Goal: Task Accomplishment & Management: Manage account settings

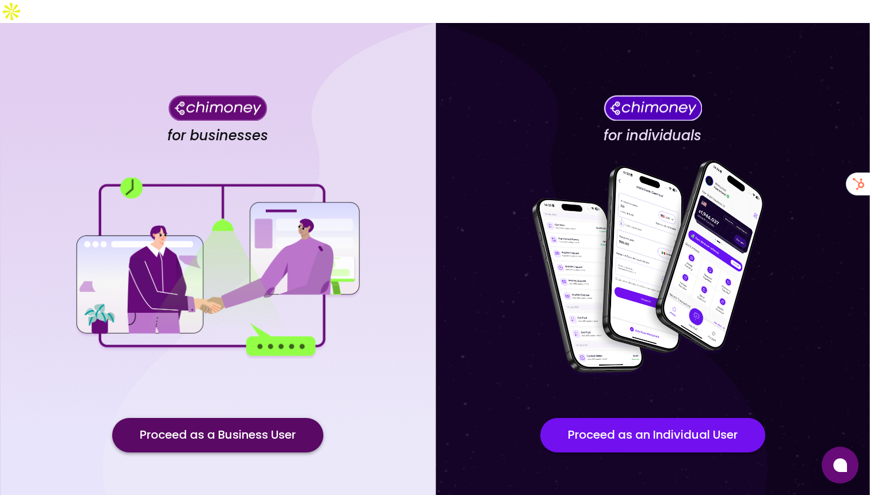
click at [225, 418] on button "Proceed as a Business User" at bounding box center [217, 435] width 211 height 35
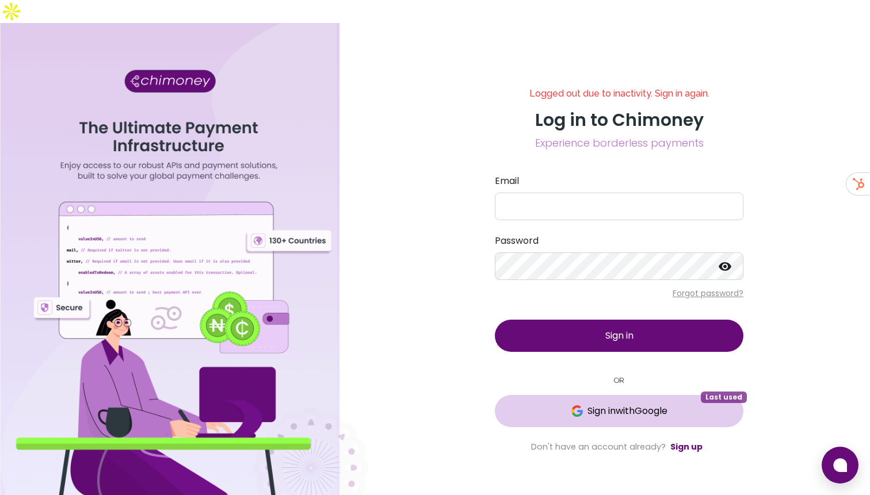
click at [553, 397] on button "Sign in with Google Last used" at bounding box center [619, 411] width 248 height 32
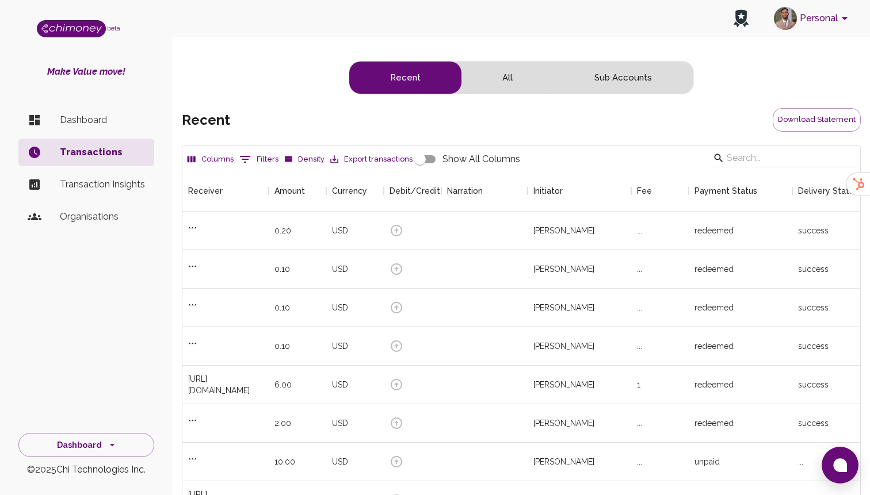
scroll to position [427, 678]
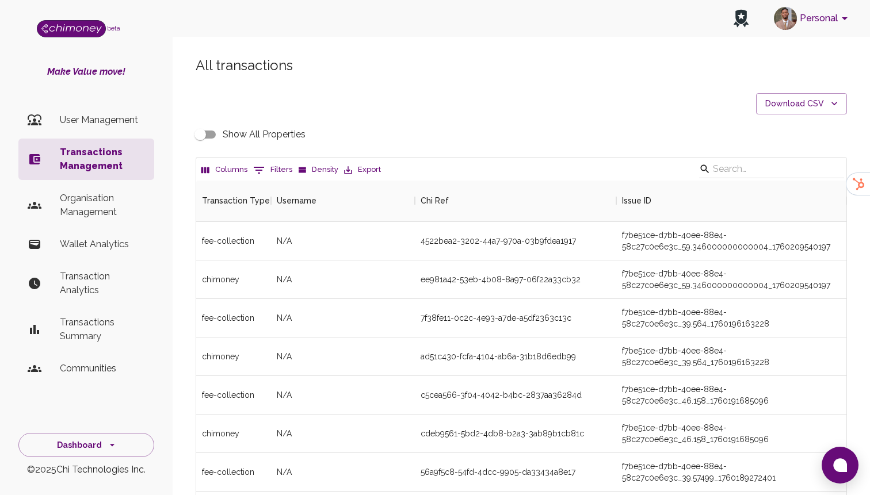
scroll to position [427, 650]
click at [271, 169] on button "0 Filters" at bounding box center [272, 170] width 45 height 18
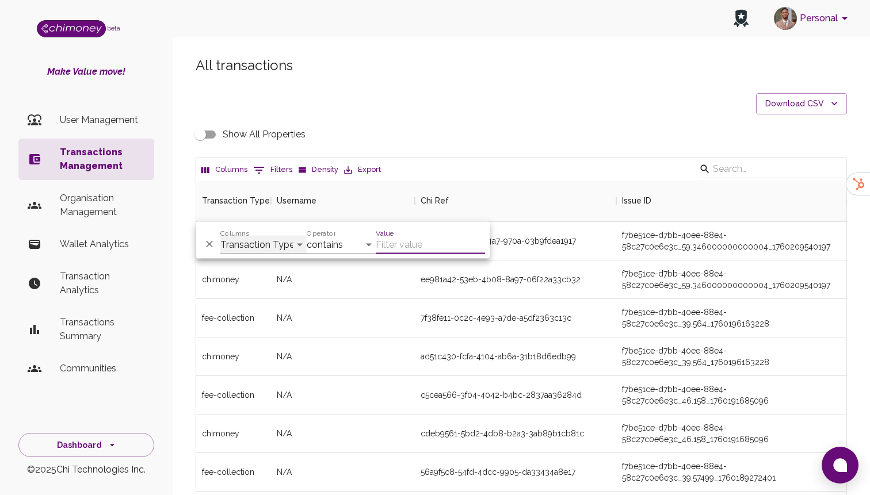
click at [281, 244] on select "Transaction Type Username Chi Ref Issue ID Value Amount Currency Fee ($) FX Rat…" at bounding box center [263, 245] width 86 height 18
select select "email"
click at [220, 236] on select "Transaction Type Username Chi Ref Issue ID Value Amount Currency Fee ($) FX Rat…" at bounding box center [263, 245] width 86 height 18
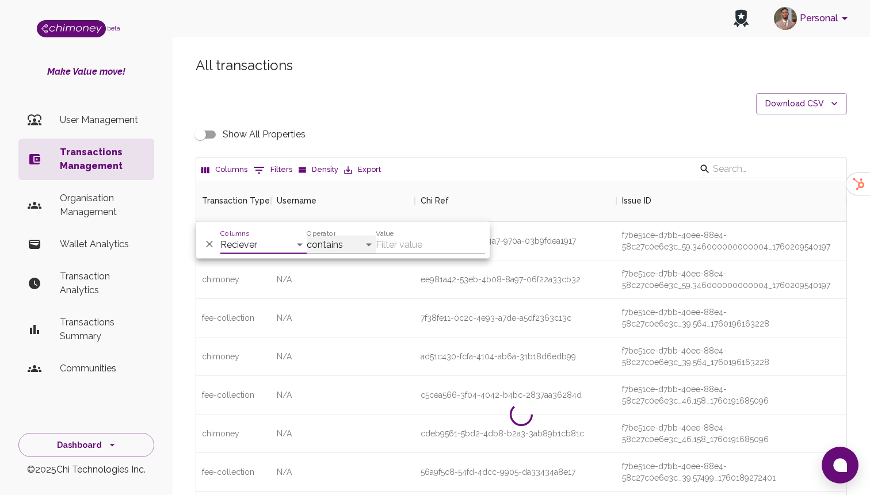
click at [347, 248] on select "contains equals starts with ends with is empty is not empty is any of" at bounding box center [341, 245] width 69 height 18
select select "equals"
click at [307, 236] on select "contains equals starts with ends with is empty is not empty is any of" at bounding box center [341, 245] width 69 height 18
click at [417, 243] on input "Value" at bounding box center [430, 245] width 109 height 18
paste input "danielsonsilva963@gmail.com"
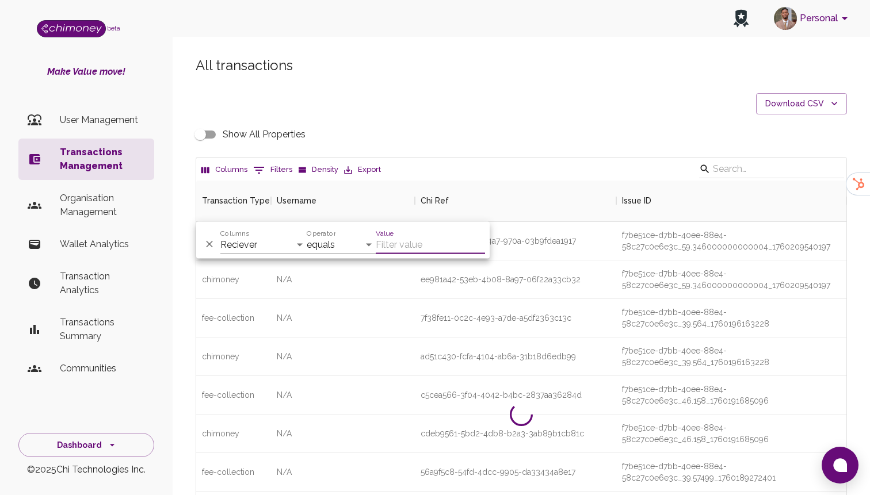
type input "danielsonsilva963@gmail.com"
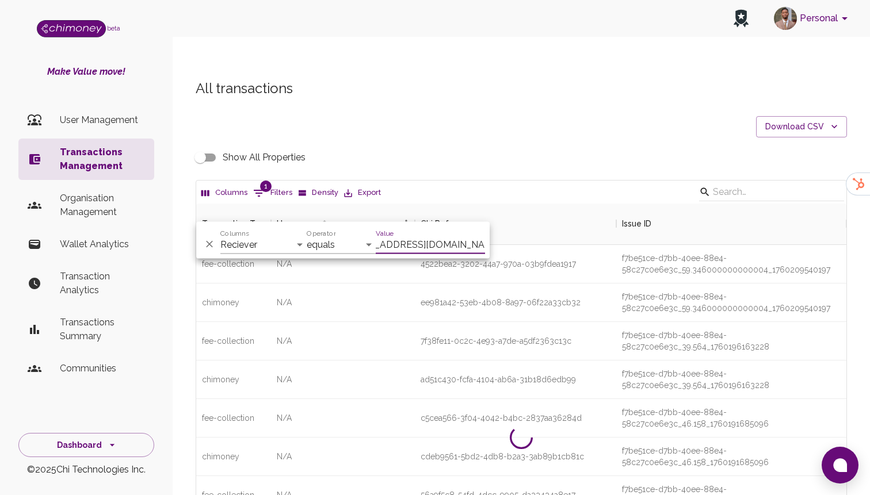
scroll to position [0, 18]
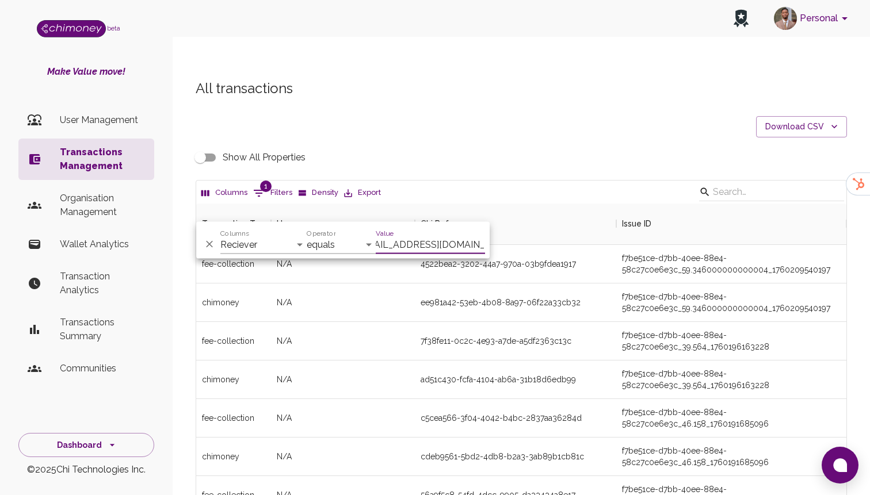
click at [389, 244] on input "danielsonsilva963@gmail.com" at bounding box center [430, 245] width 109 height 18
click at [128, 128] on li "User Management" at bounding box center [86, 120] width 136 height 28
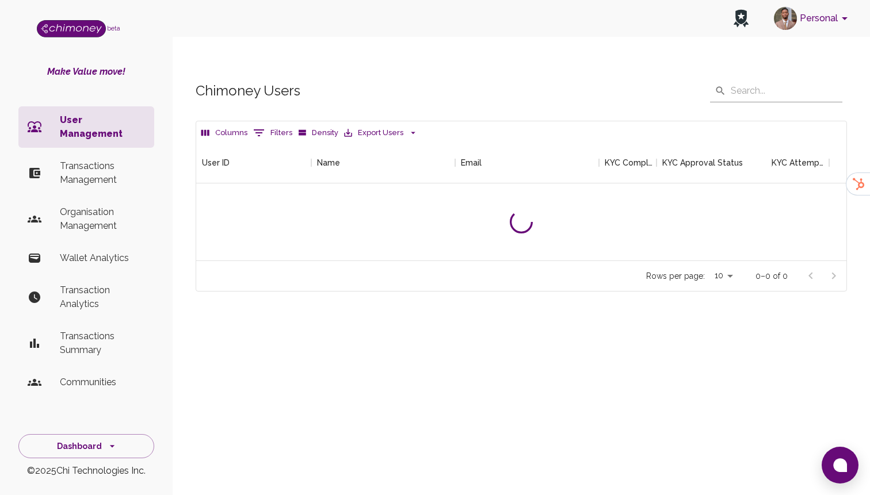
scroll to position [118, 650]
click at [276, 124] on button "Filters" at bounding box center [272, 133] width 45 height 18
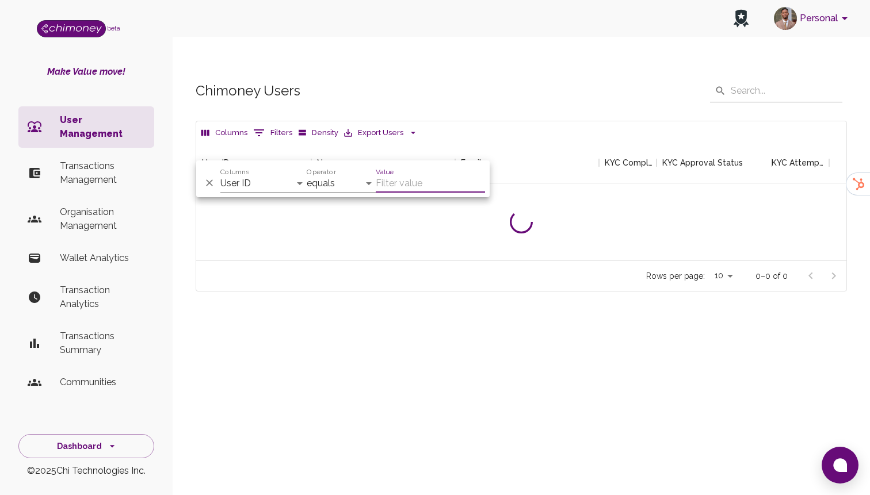
click at [247, 193] on div "And Or Columns User ID Name Email KYC Completed KYC Approval Status KYC Attempt…" at bounding box center [342, 178] width 293 height 37
click at [250, 184] on select "User ID Name Email KYC Completed KYC Approval Status KYC Attempts Join date Upd…" at bounding box center [263, 183] width 86 height 18
click at [220, 174] on select "User ID Name Email KYC Completed KYC Approval Status KYC Attempts Join date Upd…" at bounding box center [263, 183] width 86 height 18
click at [253, 190] on select "User ID Name Email KYC Completed KYC Approval Status KYC Attempts Join date Upd…" at bounding box center [263, 183] width 86 height 18
select select "email"
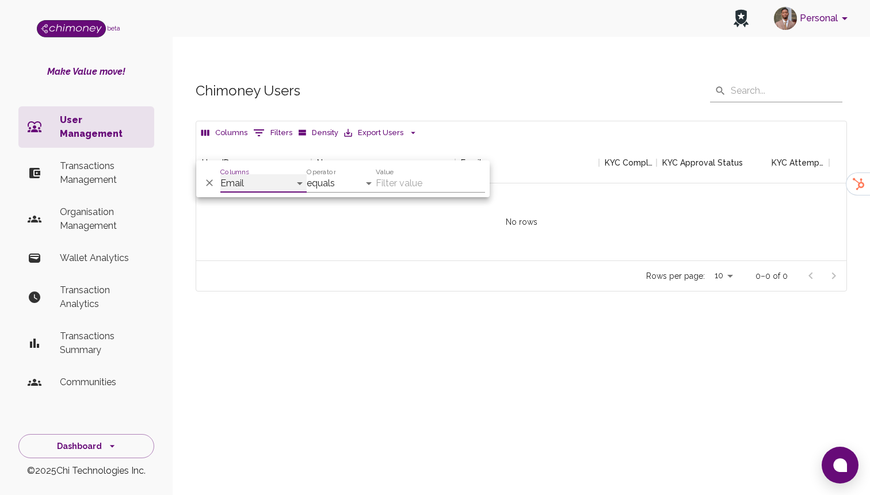
click at [220, 174] on select "User ID Name Email KYC Completed KYC Approval Status KYC Attempts Join date Upd…" at bounding box center [263, 183] width 86 height 18
click at [380, 185] on input "Value" at bounding box center [430, 183] width 109 height 18
paste input "danielsonsilva963@gmail.com"
type input "danielsonsilva963@gmail.com"
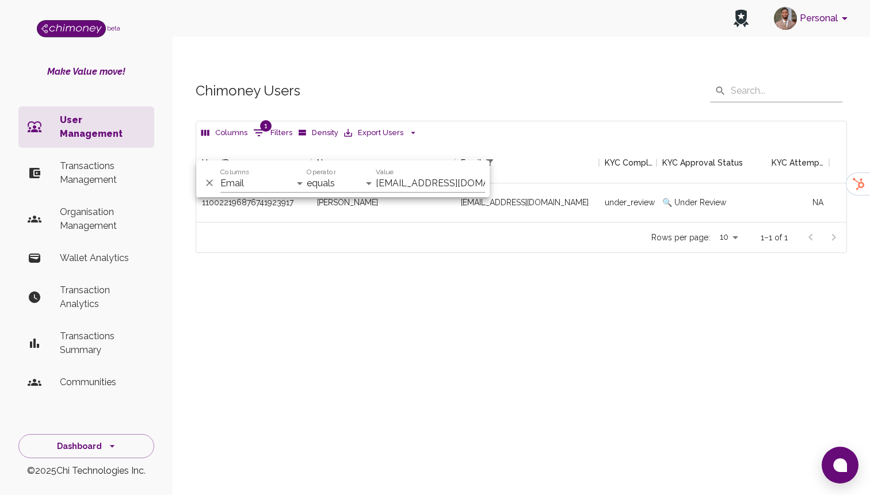
scroll to position [1, 1]
click at [471, 333] on div "Personal beta Make Value move! User Management Transactions Management Organisa…" at bounding box center [435, 270] width 870 height 495
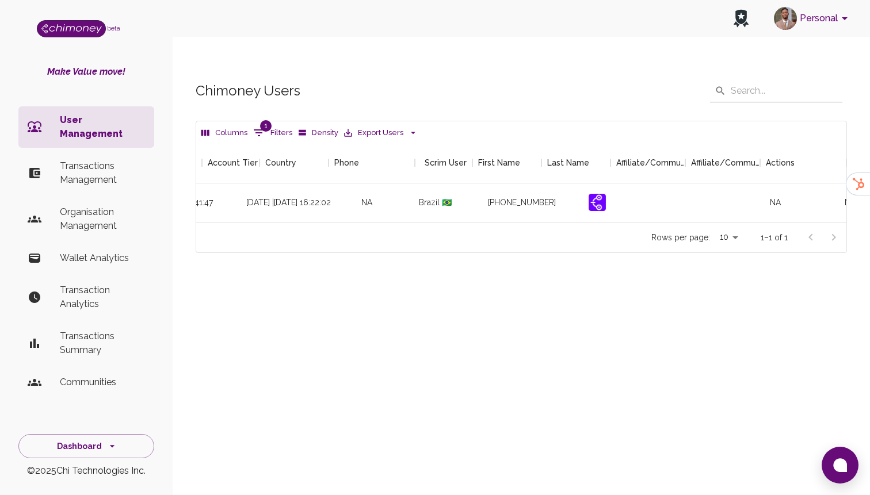
scroll to position [0, 1317]
click at [799, 197] on icon "button" at bounding box center [800, 202] width 10 height 10
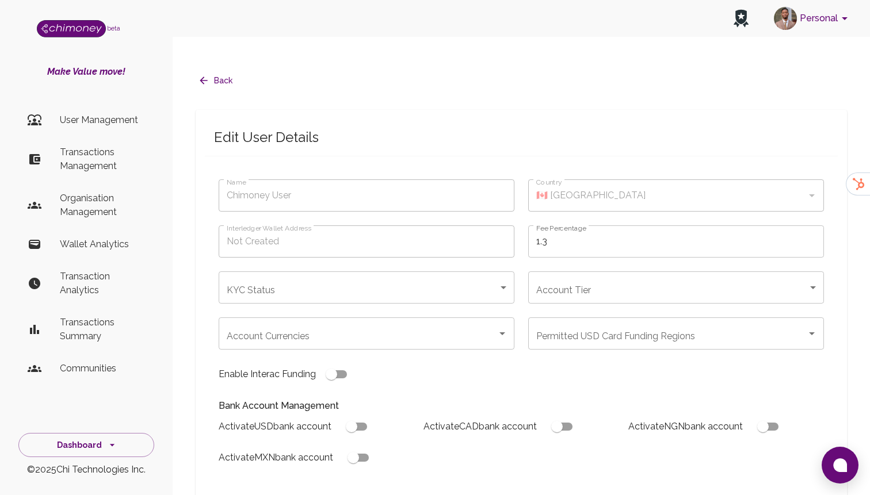
type input "Lima Danielson"
type input "🇧🇷 Brazil"
type input "under_review"
checkbox input "true"
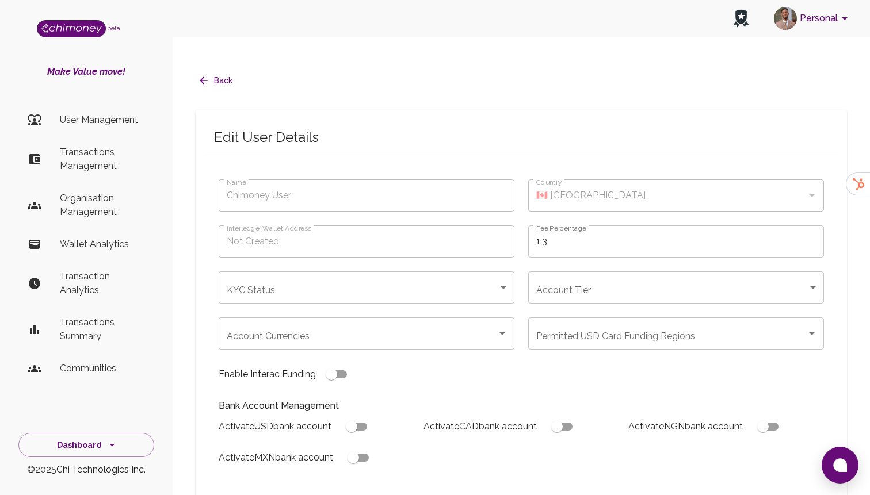
checkbox input "true"
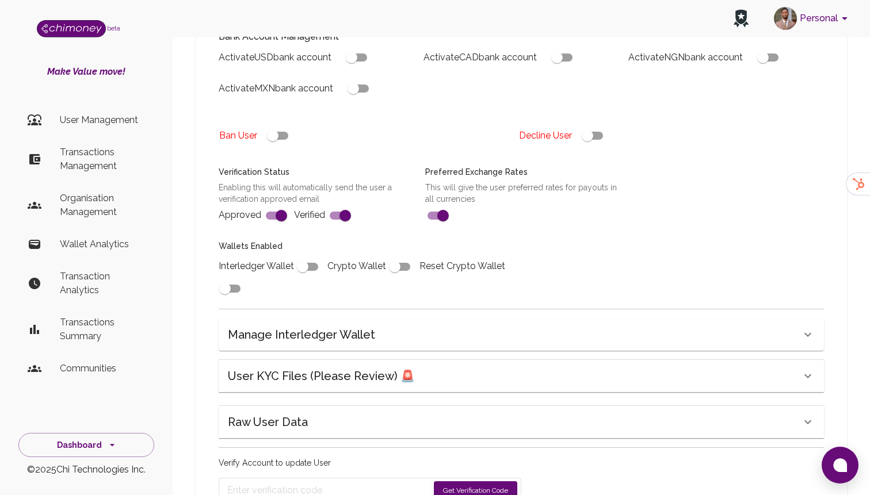
scroll to position [414, 0]
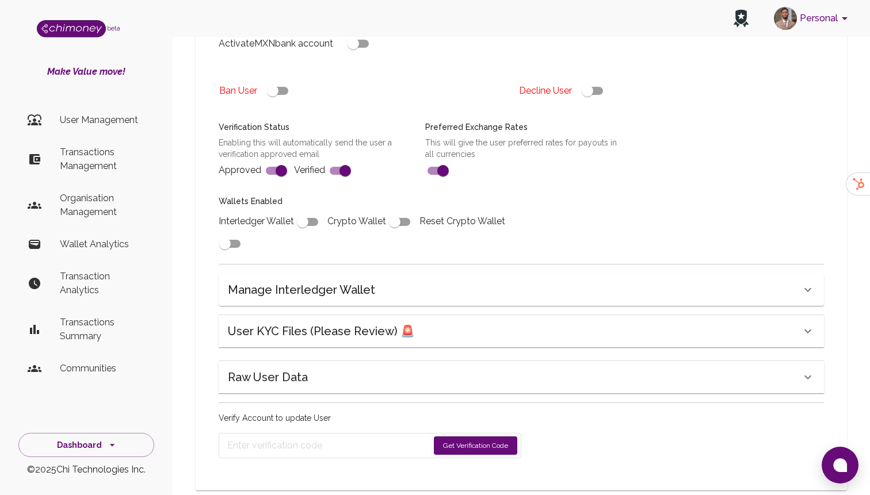
click at [338, 322] on h6 "User KYC Files (Please Review) 🚨" at bounding box center [321, 331] width 187 height 18
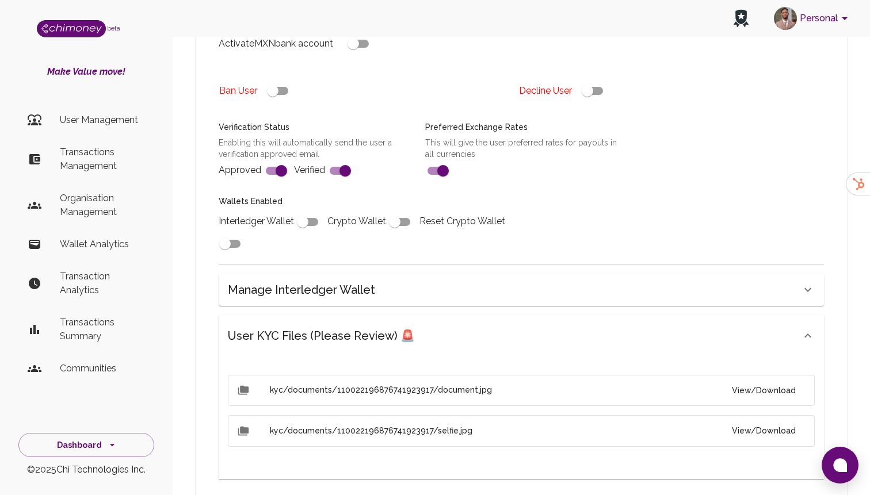
click at [789, 380] on button "View/Download" at bounding box center [763, 390] width 82 height 21
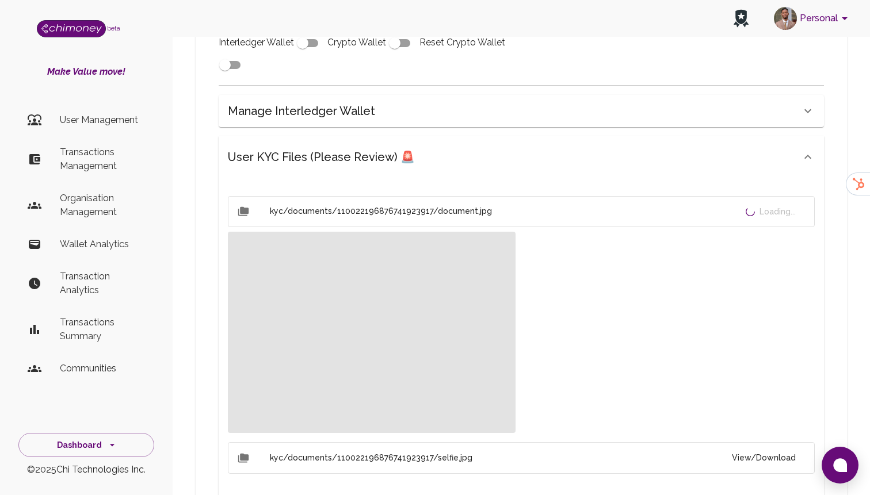
scroll to position [595, 0]
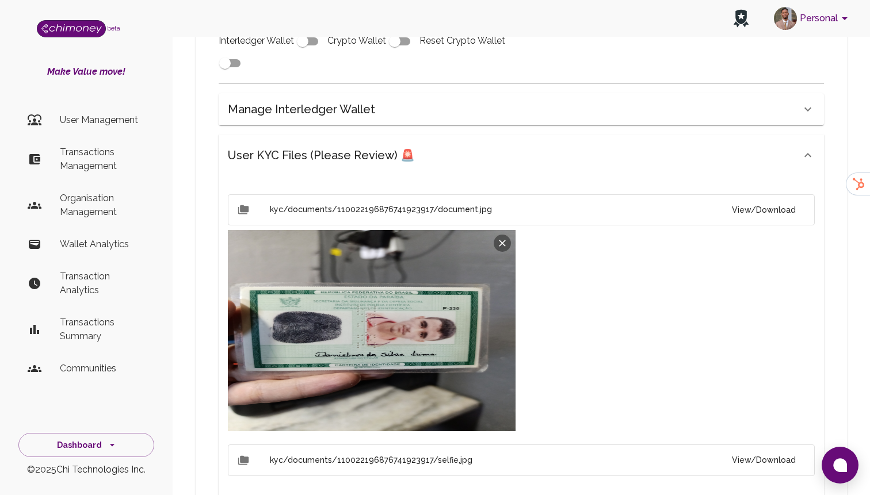
click at [777, 450] on button "View/Download" at bounding box center [763, 460] width 82 height 21
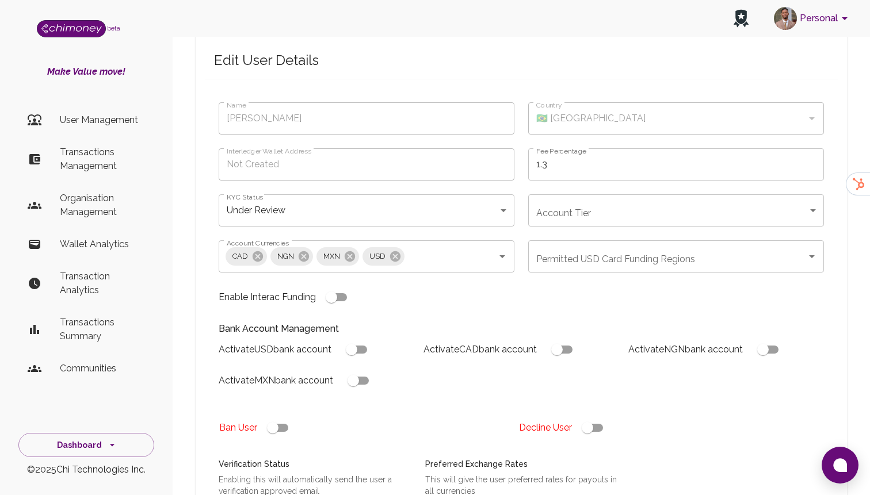
scroll to position [100, 0]
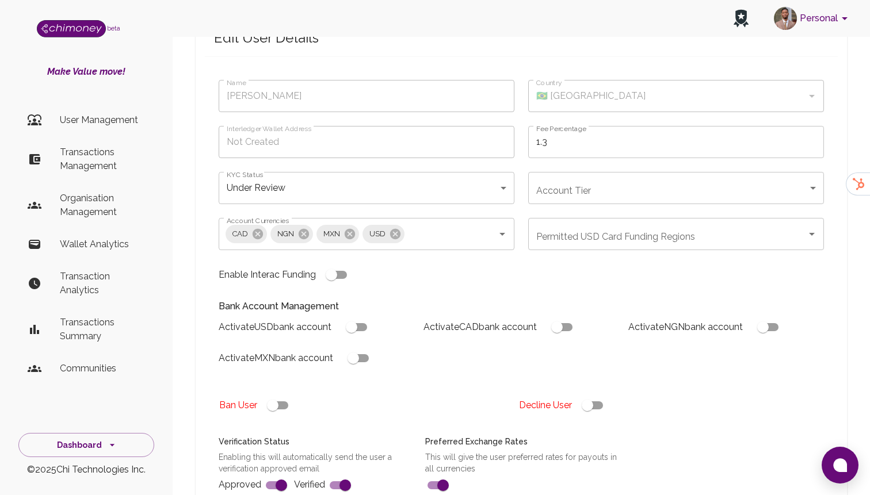
click at [590, 395] on input "checkbox" at bounding box center [587, 406] width 66 height 22
checkbox input "false"
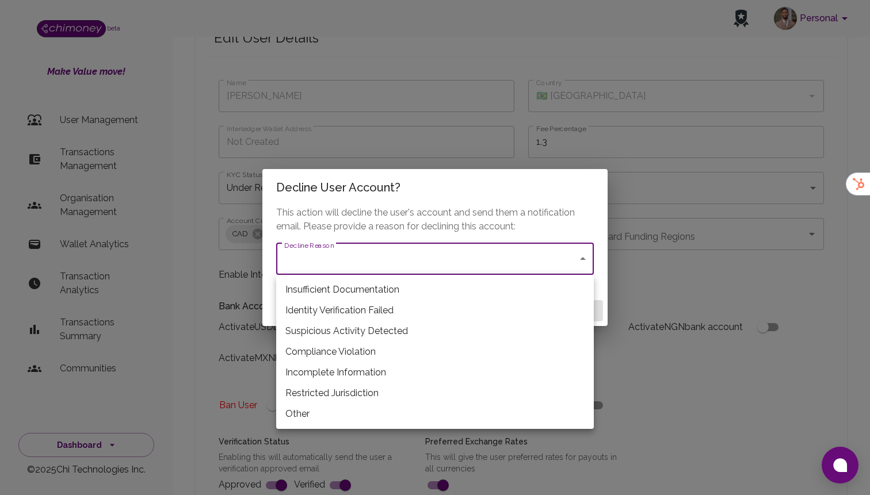
click at [380, 362] on li "Incomplete Information" at bounding box center [435, 372] width 318 height 21
type input "incomplete_information"
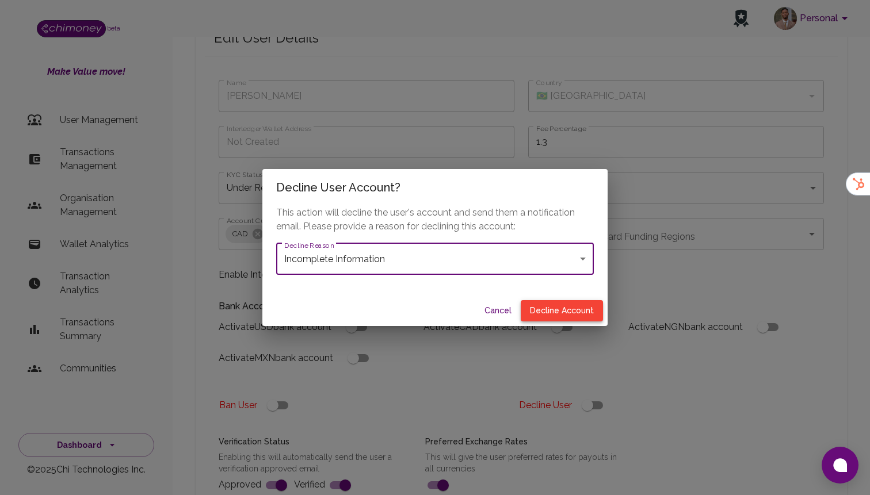
click at [571, 305] on button "Decline Account" at bounding box center [562, 310] width 82 height 21
type input "declined"
checkbox input "true"
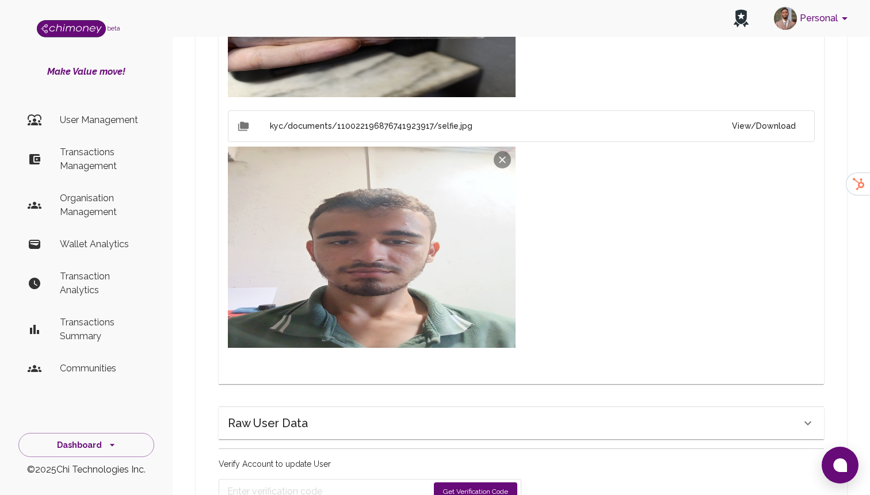
scroll to position [900, 0]
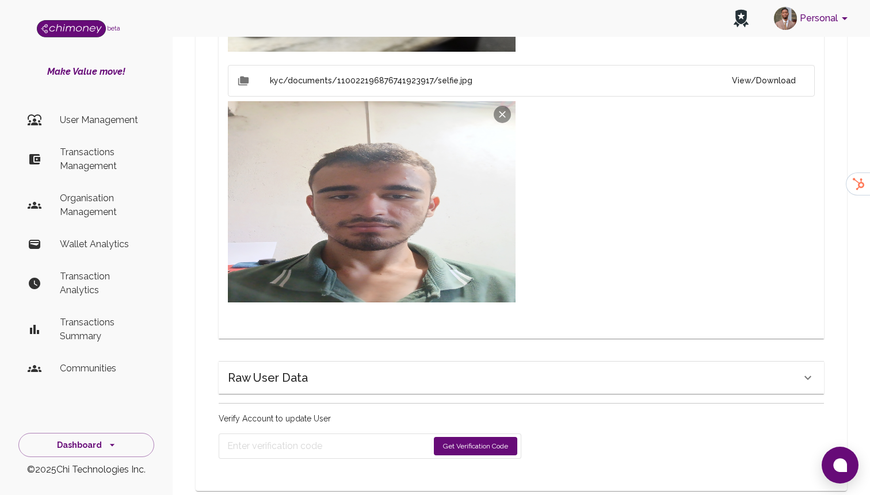
click at [468, 437] on button "Get Verification Code" at bounding box center [475, 446] width 83 height 18
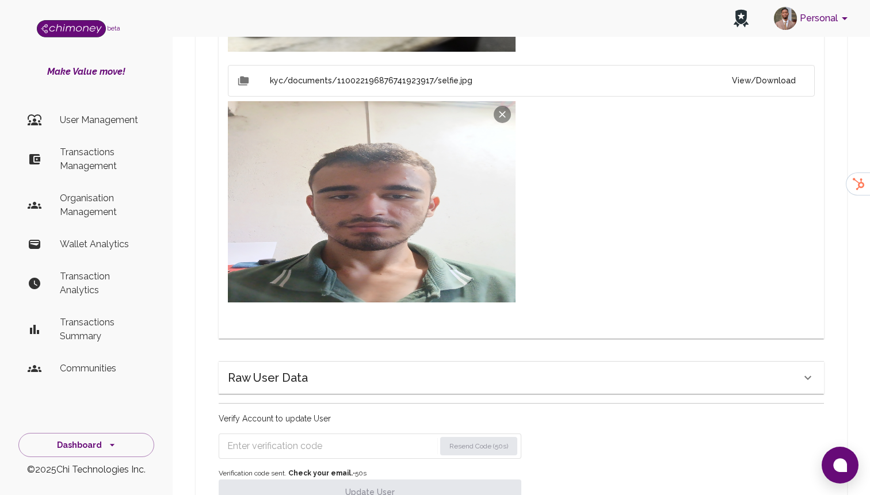
click at [269, 437] on input "Enter verification code" at bounding box center [331, 446] width 208 height 18
paste input "4900"
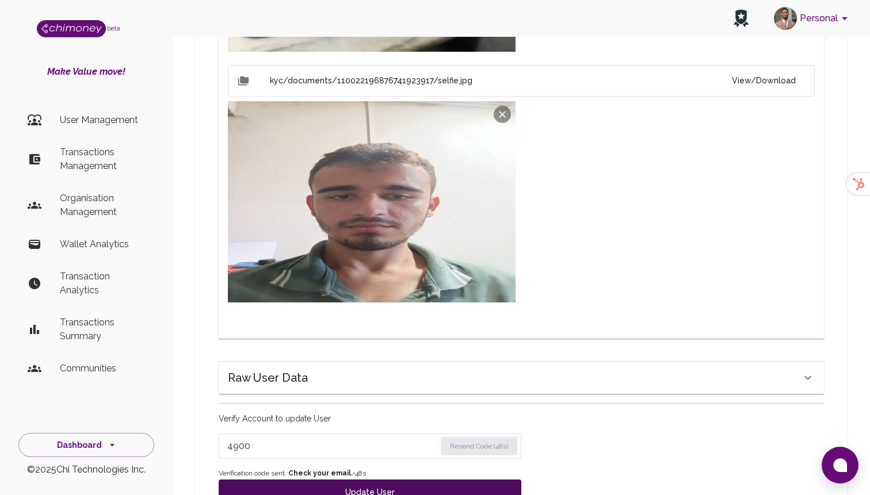
type input "4900"
click at [316, 480] on button "Update User" at bounding box center [370, 492] width 303 height 25
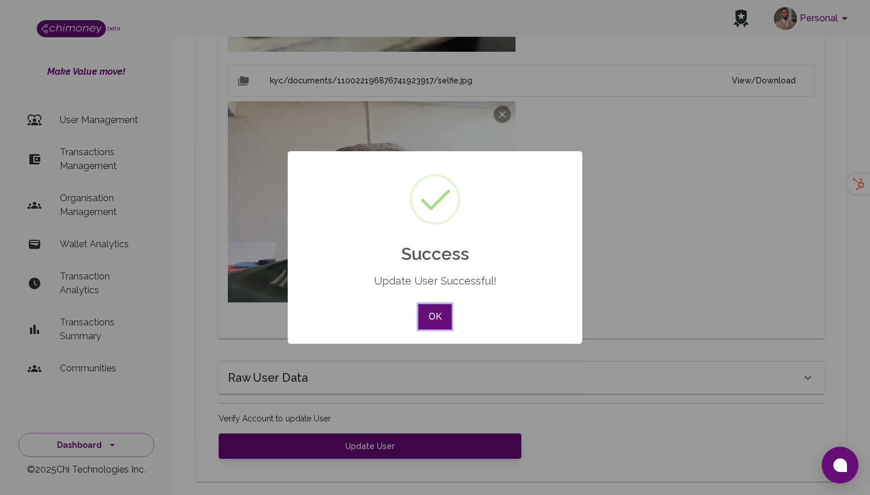
scroll to position [891, 0]
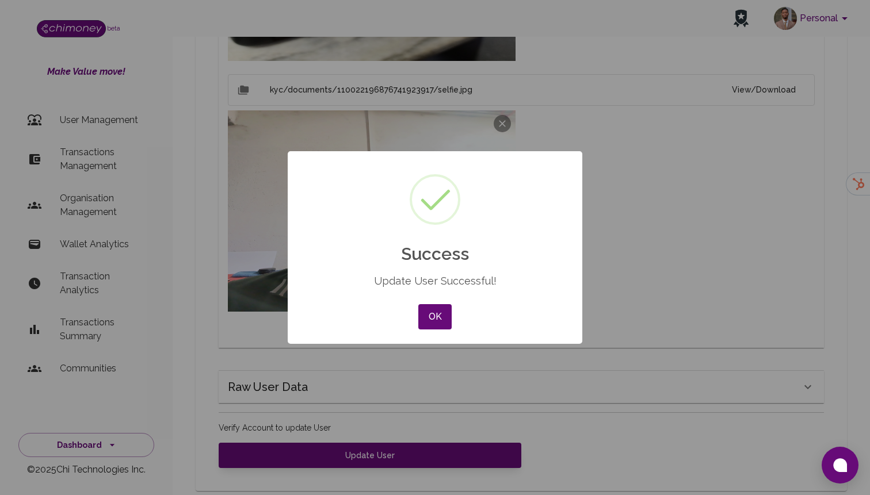
click at [431, 304] on div "OK No Cancel" at bounding box center [434, 316] width 39 height 31
click at [433, 318] on button "OK" at bounding box center [434, 316] width 33 height 25
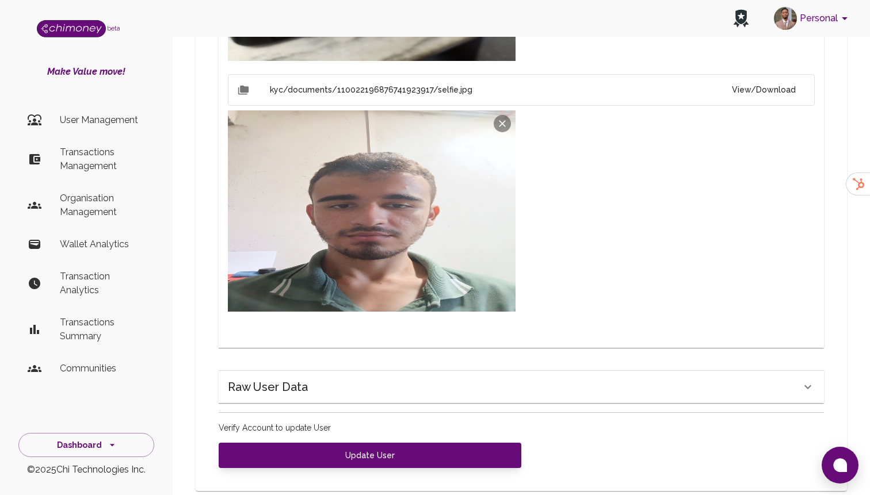
click at [98, 136] on ul "User Management Transactions Management Organisation Management Wallet Analytic…" at bounding box center [86, 247] width 136 height 290
click at [100, 121] on p "User Management" at bounding box center [102, 120] width 85 height 14
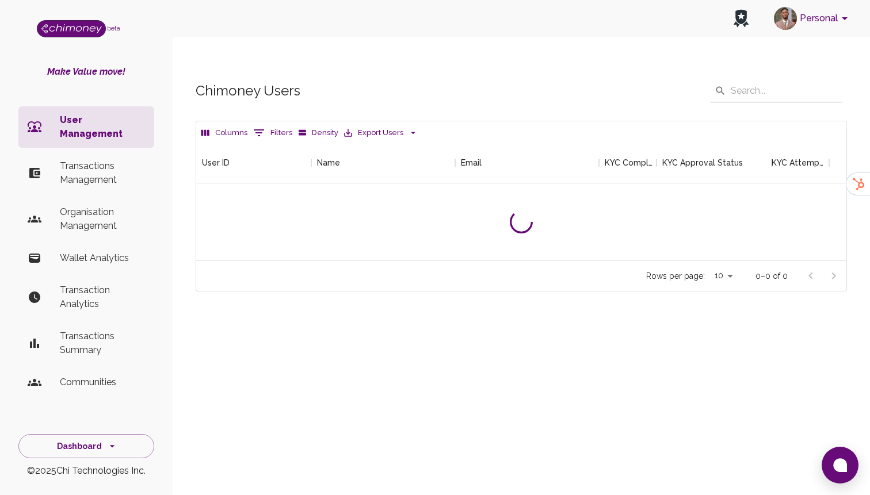
scroll to position [118, 650]
click at [284, 124] on button "0 Filters" at bounding box center [272, 133] width 45 height 18
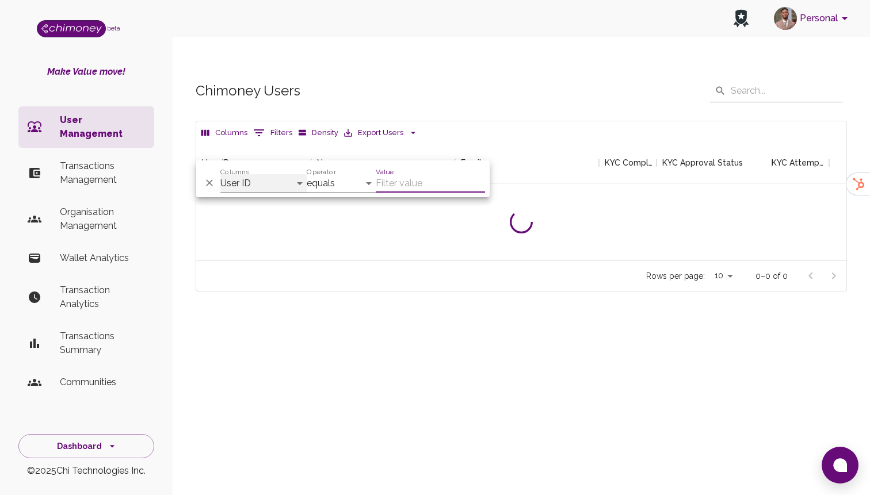
click at [253, 184] on select "User ID Name Email KYC Completed KYC Approval Status KYC Attempts Join date Upd…" at bounding box center [263, 183] width 86 height 18
select select "email"
click at [220, 174] on select "User ID Name Email KYC Completed KYC Approval Status KYC Attempts Join date Upd…" at bounding box center [263, 183] width 86 height 18
click at [397, 185] on input "Value" at bounding box center [430, 183] width 109 height 18
paste input "mariamabarrie264@gmail.com"
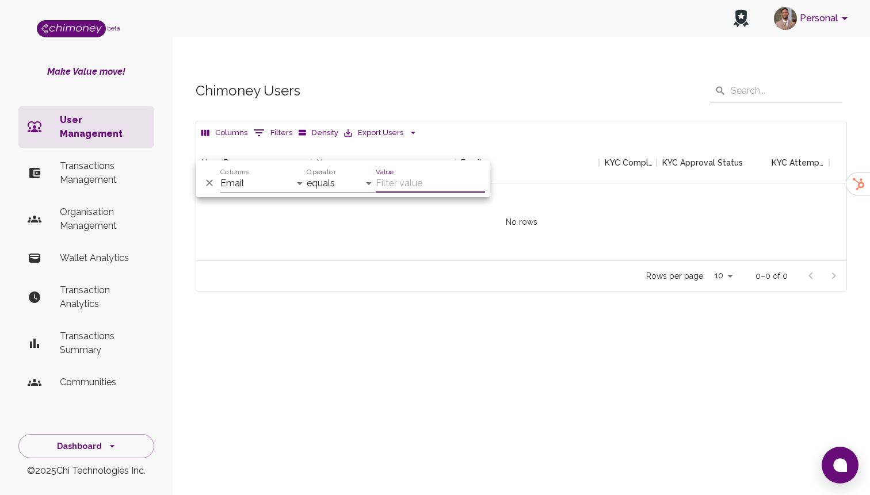
type input "mariamabarrie264@gmail.com"
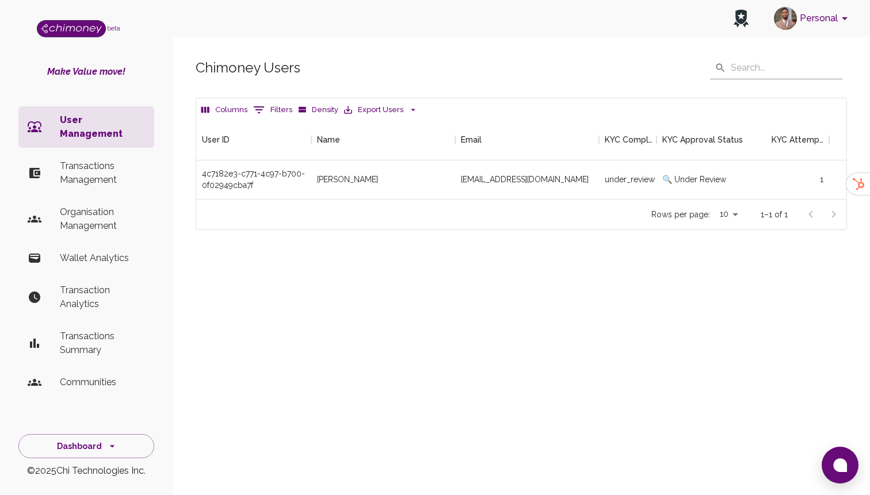
scroll to position [80, 650]
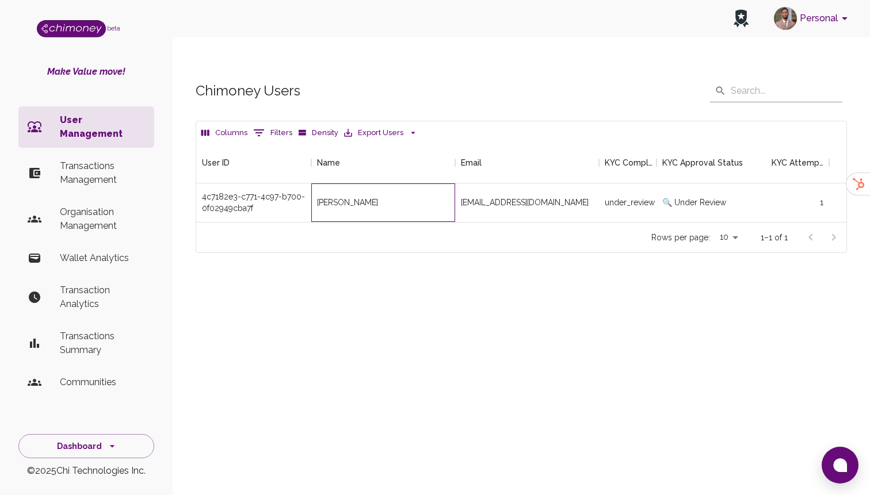
click at [382, 183] on div "[PERSON_NAME]" at bounding box center [383, 202] width 144 height 39
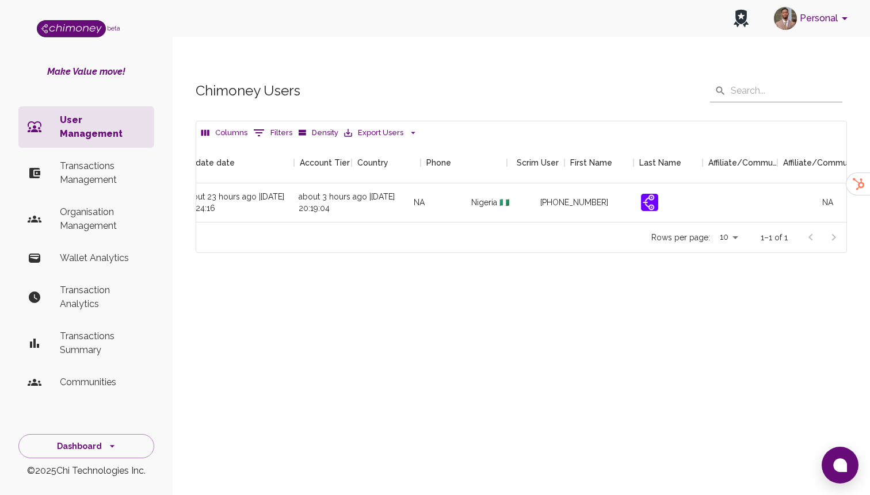
scroll to position [0, 1317]
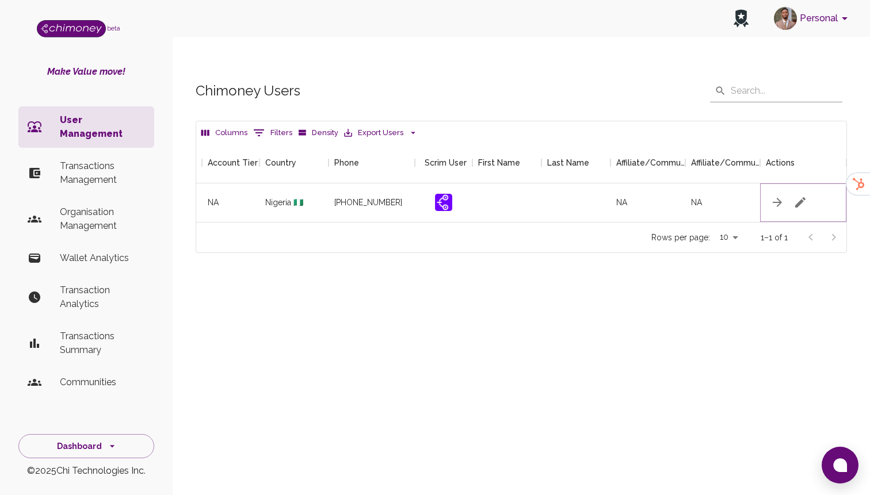
click at [803, 196] on icon "button" at bounding box center [800, 203] width 14 height 14
click at [798, 196] on icon "button" at bounding box center [800, 203] width 14 height 14
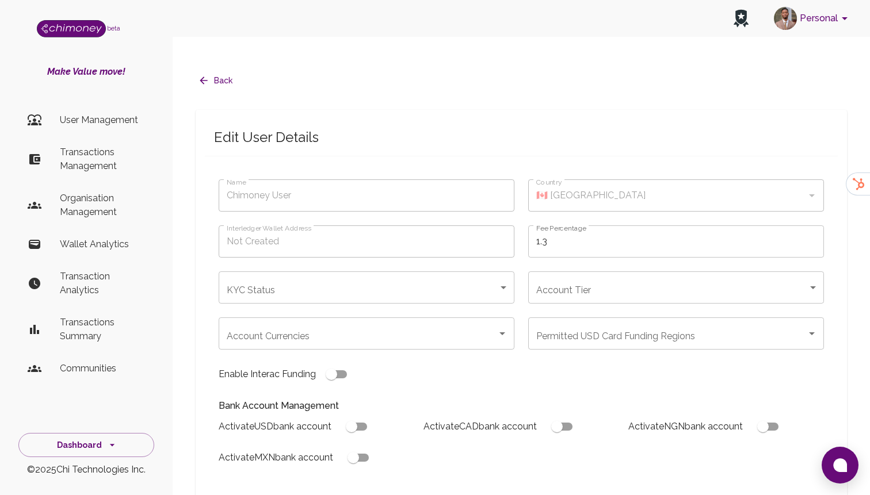
type input "[PERSON_NAME]"
type input "🇳🇬 [GEOGRAPHIC_DATA]"
type input "under_review"
checkbox input "true"
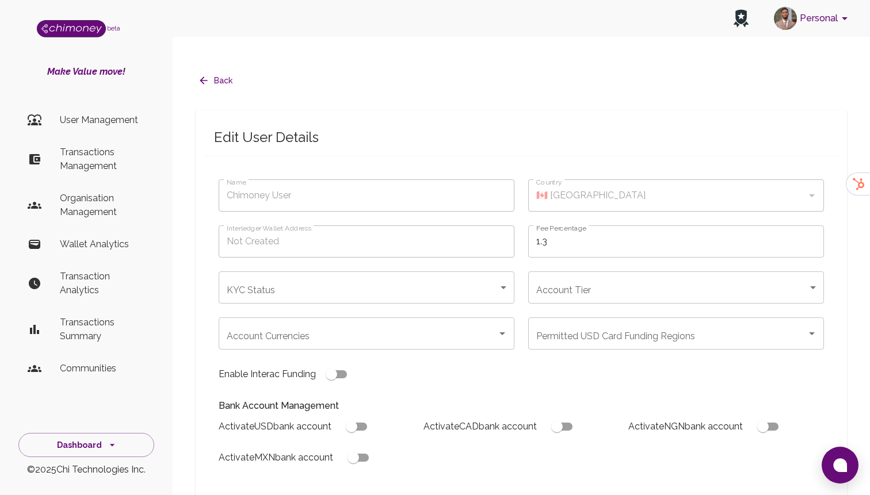
checkbox input "true"
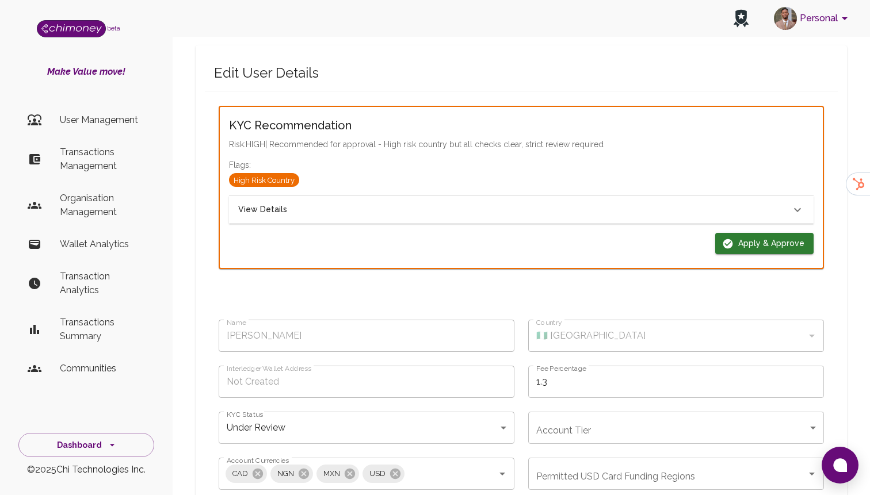
scroll to position [66, 0]
click at [746, 231] on button "Apply & Approve" at bounding box center [764, 241] width 98 height 21
type input "completed"
type input "tier-1"
checkbox input "true"
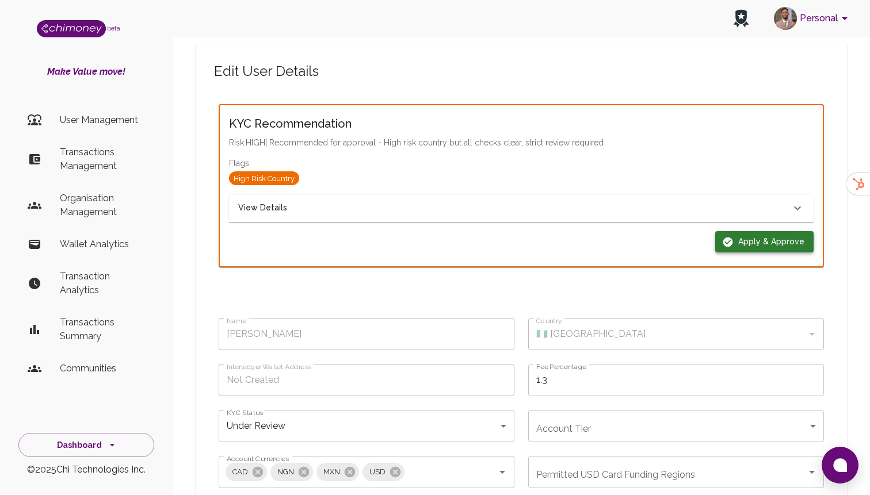
checkbox input "true"
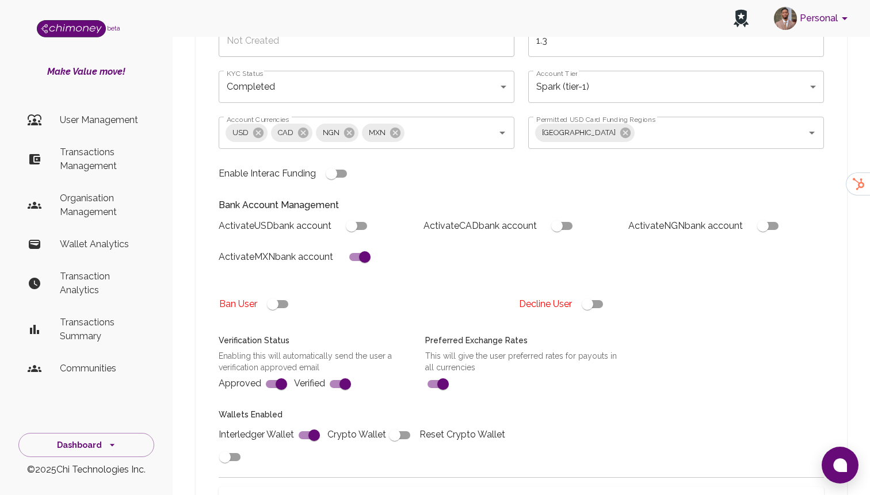
scroll to position [414, 0]
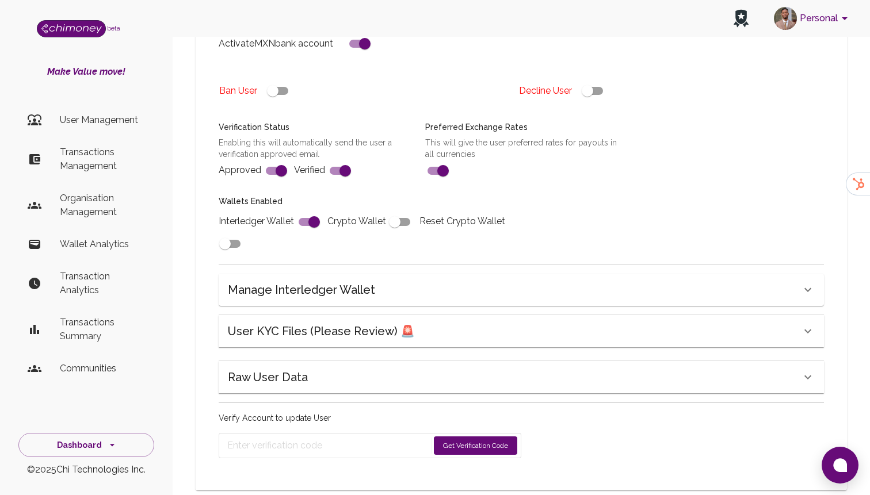
click at [498, 437] on button "Get Verification Code" at bounding box center [475, 446] width 83 height 18
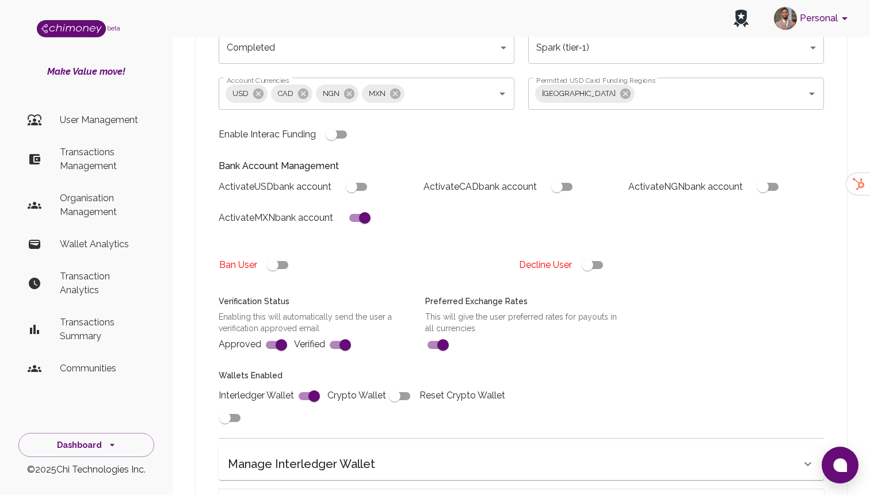
scroll to position [451, 0]
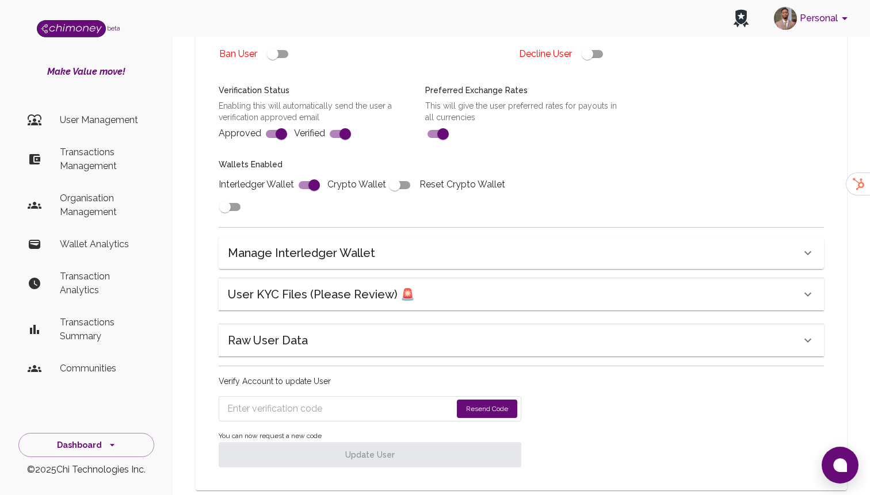
click at [321, 331] on div "Raw User Data" at bounding box center [514, 340] width 573 height 18
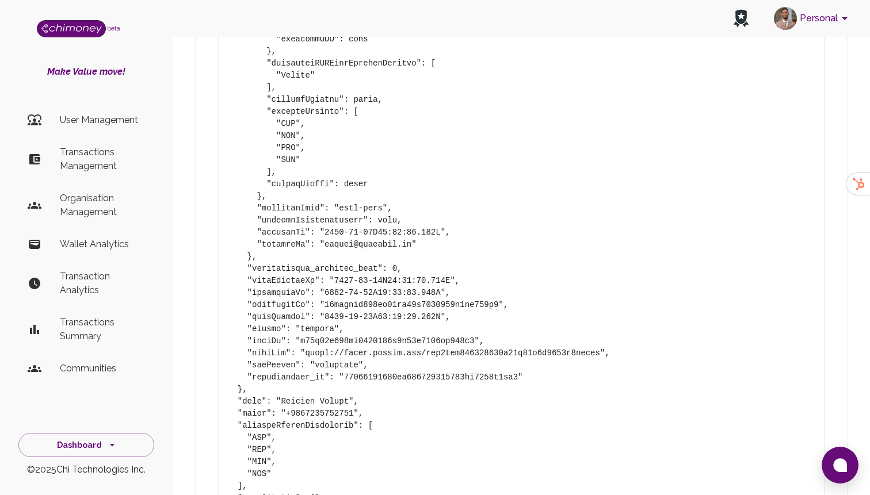
scroll to position [1563, 0]
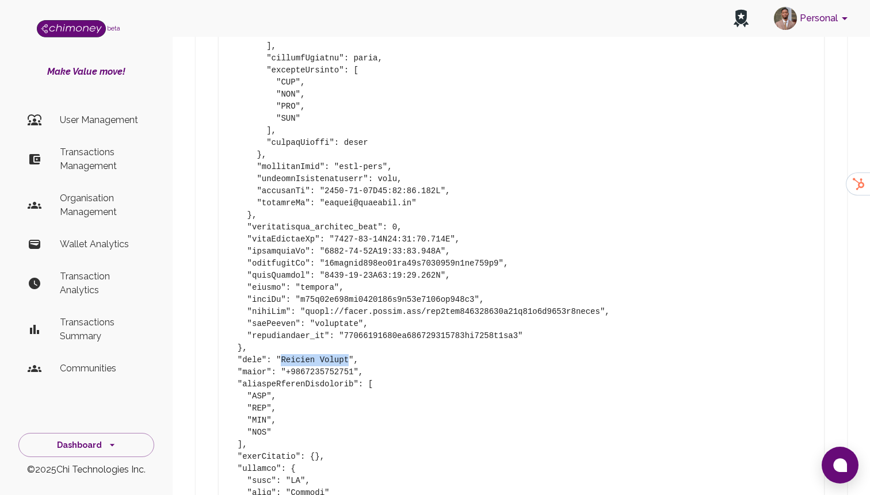
drag, startPoint x: 281, startPoint y: 338, endPoint x: 347, endPoint y: 338, distance: 66.1
click at [347, 338] on pre at bounding box center [521, 136] width 587 height 1739
copy pre "[PERSON_NAME]"
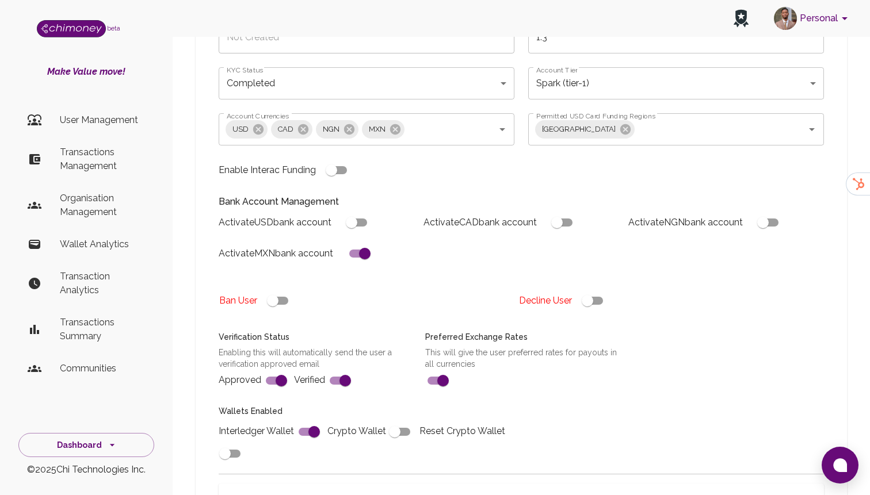
scroll to position [376, 0]
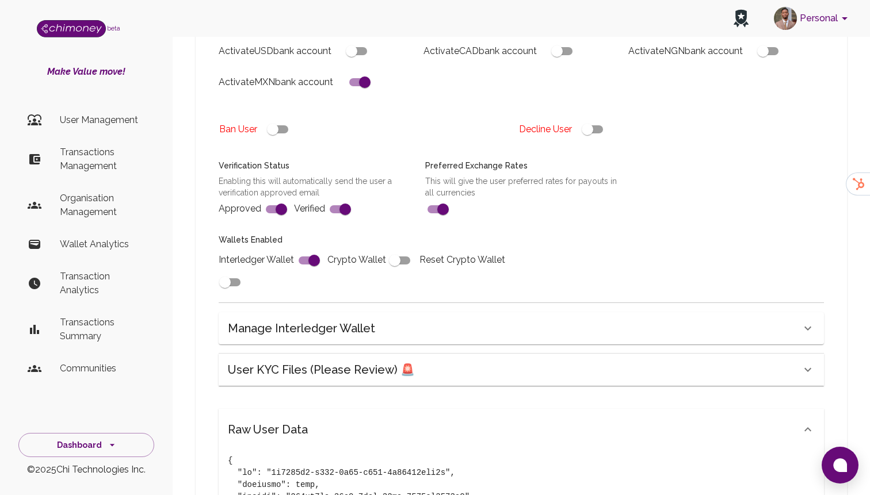
click at [455, 361] on div "User KYC Files (Please Review) 🚨" at bounding box center [514, 370] width 573 height 18
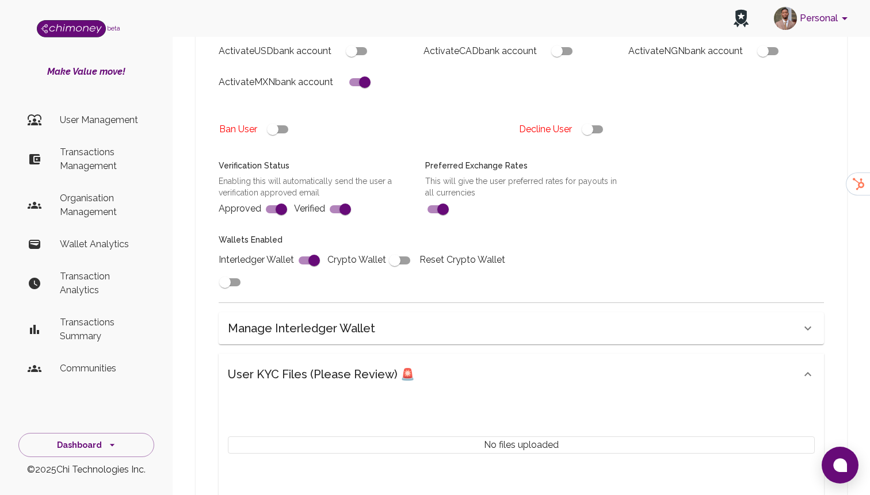
click at [463, 365] on div "User KYC Files (Please Review) 🚨" at bounding box center [514, 374] width 573 height 18
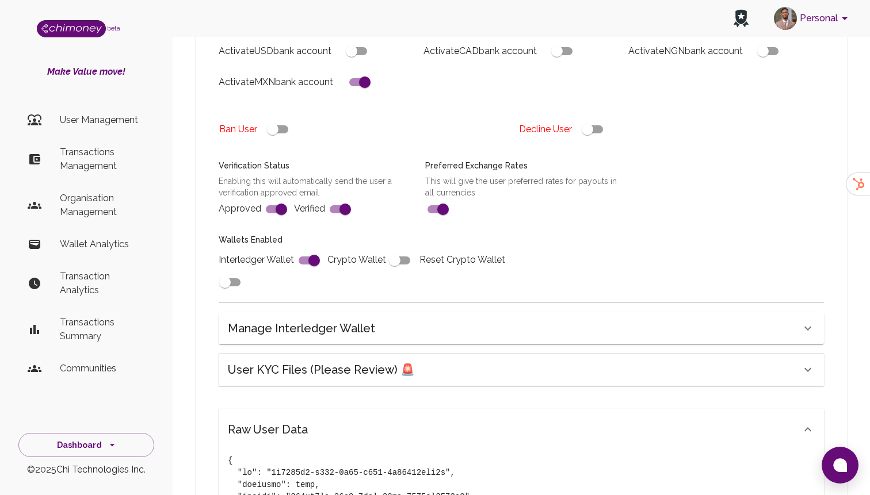
click at [515, 409] on div "Raw User Data" at bounding box center [521, 429] width 605 height 41
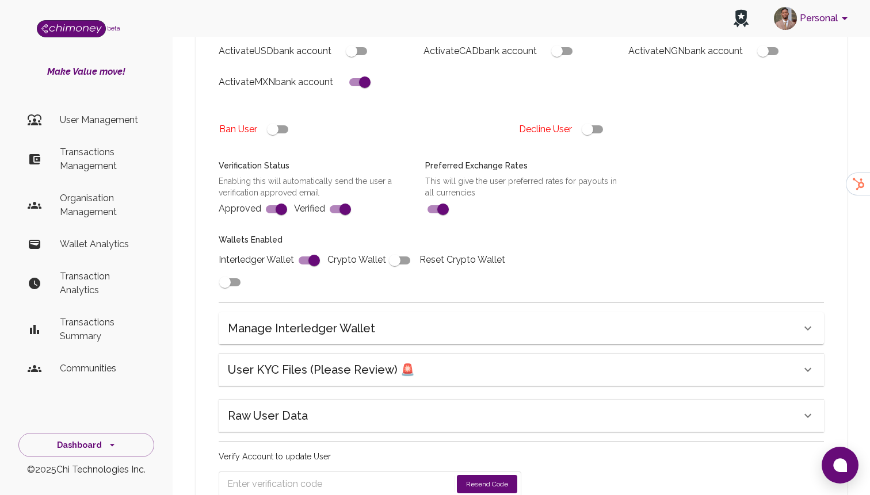
scroll to position [451, 0]
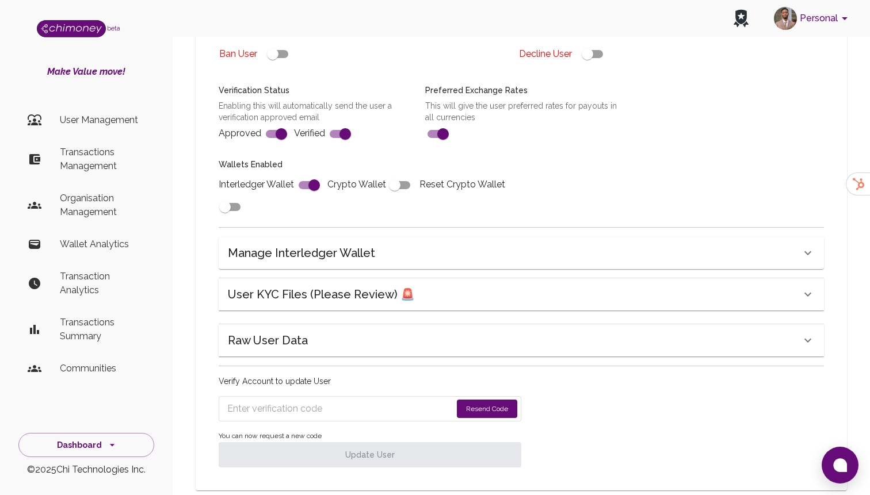
click at [428, 331] on div "Raw User Data" at bounding box center [514, 340] width 573 height 18
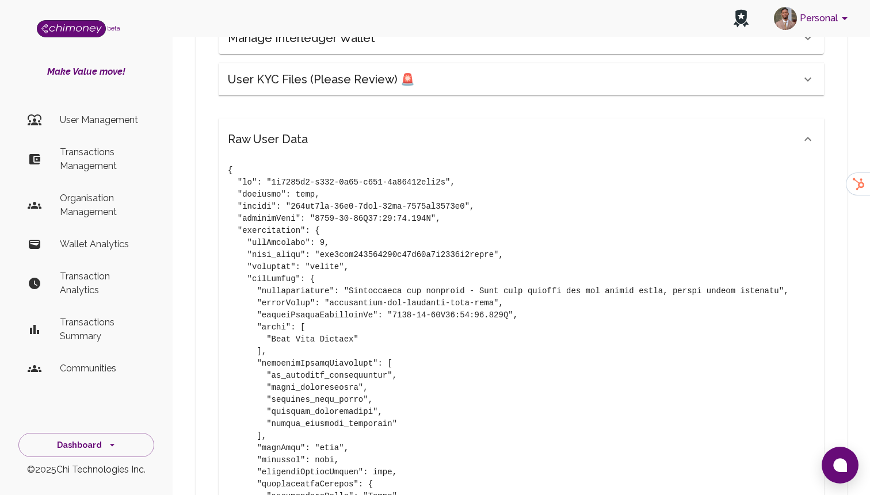
scroll to position [1894, 0]
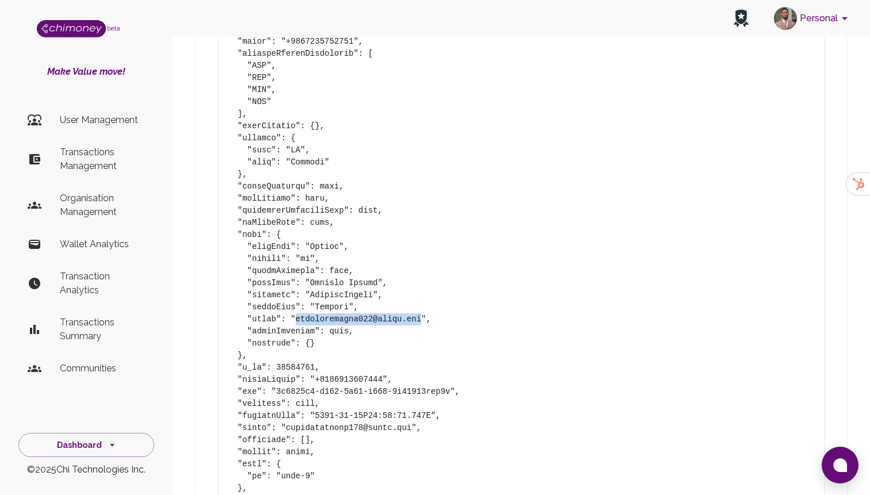
drag, startPoint x: 297, startPoint y: 297, endPoint x: 422, endPoint y: 299, distance: 124.3
copy pre "[EMAIL_ADDRESS][DOMAIN_NAME]"
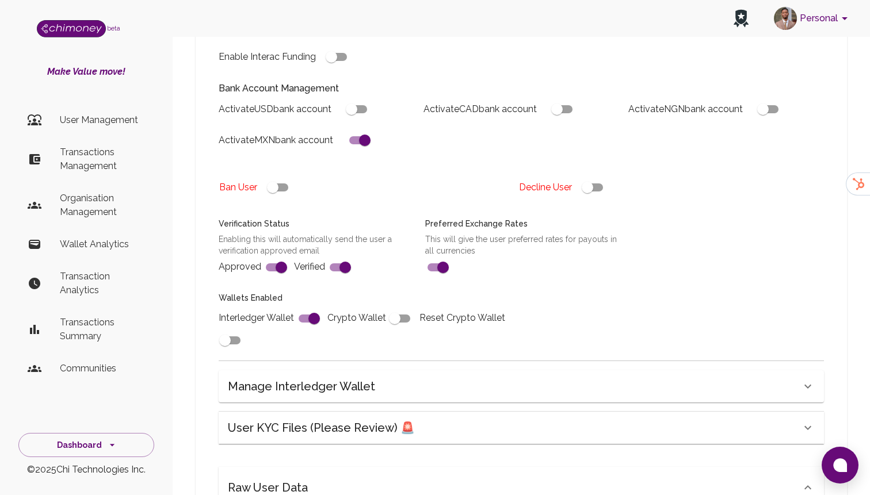
scroll to position [318, 0]
click at [383, 478] on div "Raw User Data" at bounding box center [514, 487] width 573 height 18
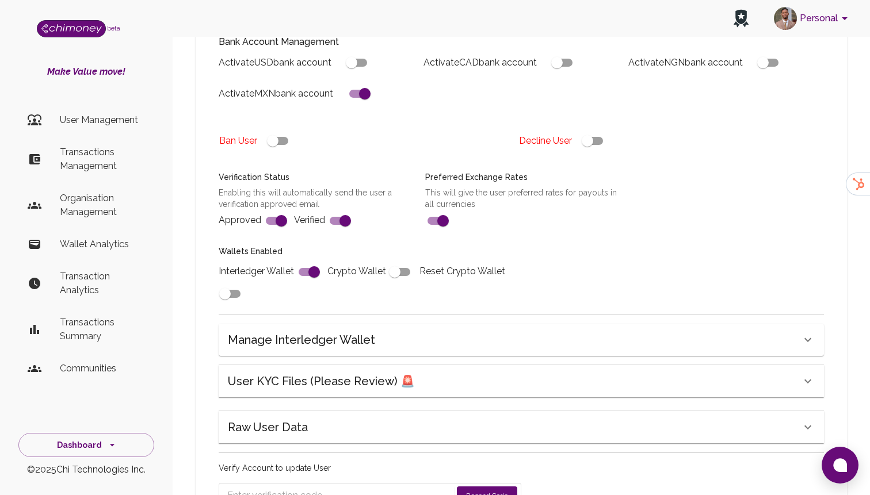
scroll to position [451, 0]
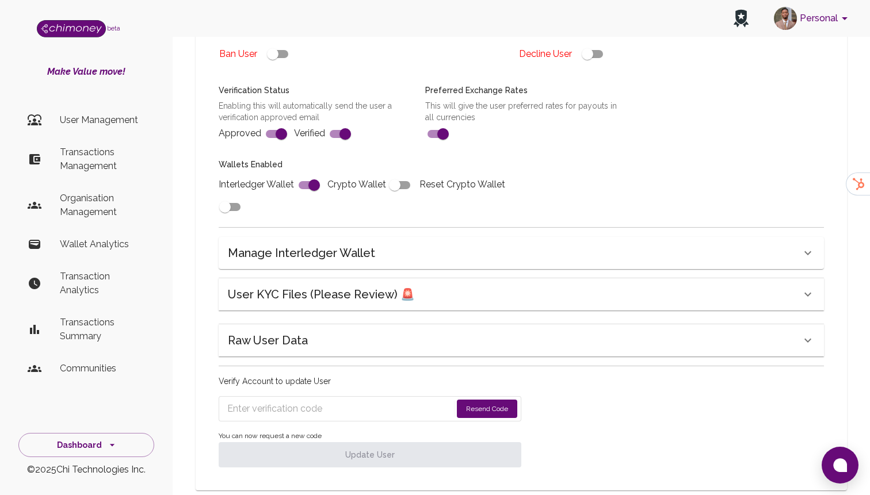
click at [326, 331] on div "Raw User Data" at bounding box center [514, 340] width 573 height 18
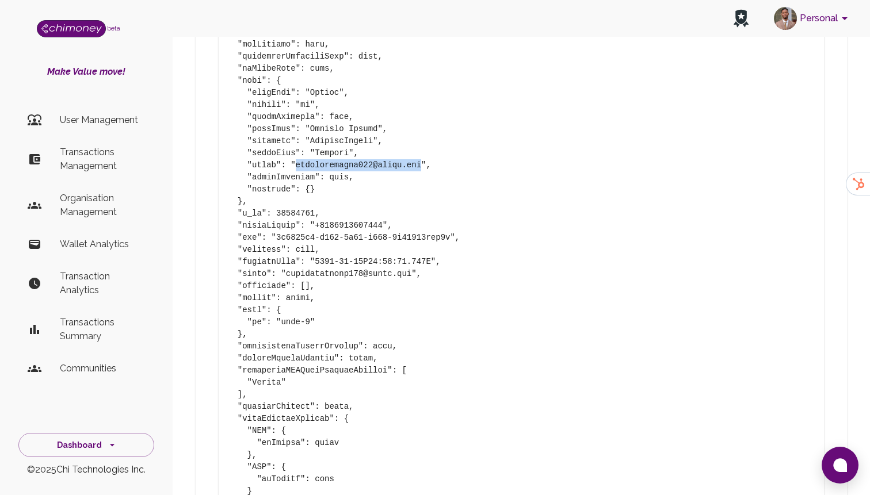
scroll to position [2175, 0]
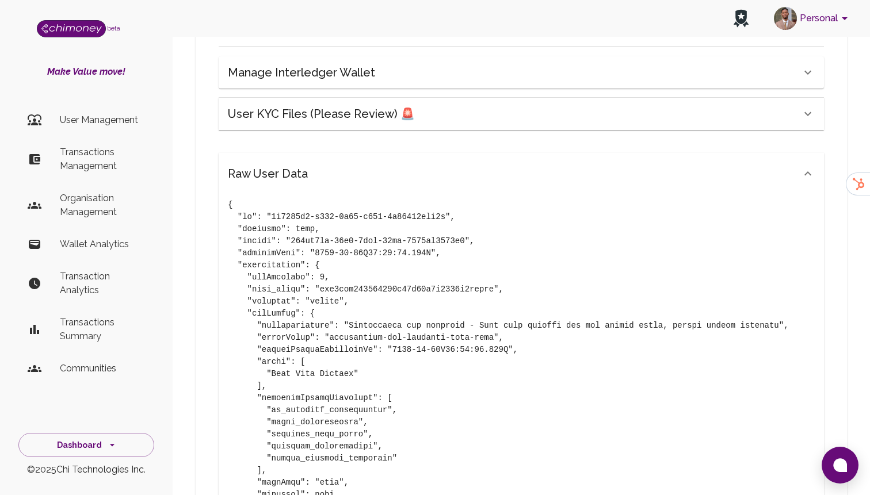
scroll to position [638, 0]
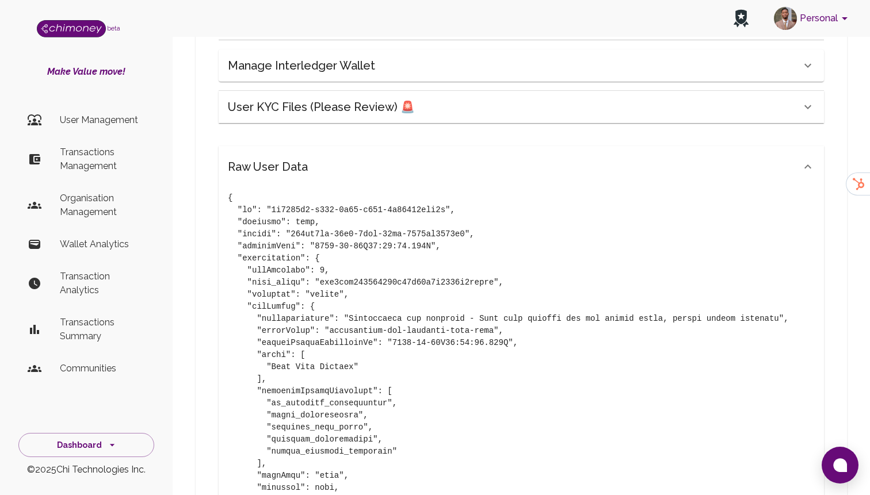
click at [332, 158] on div "Raw User Data" at bounding box center [514, 167] width 573 height 18
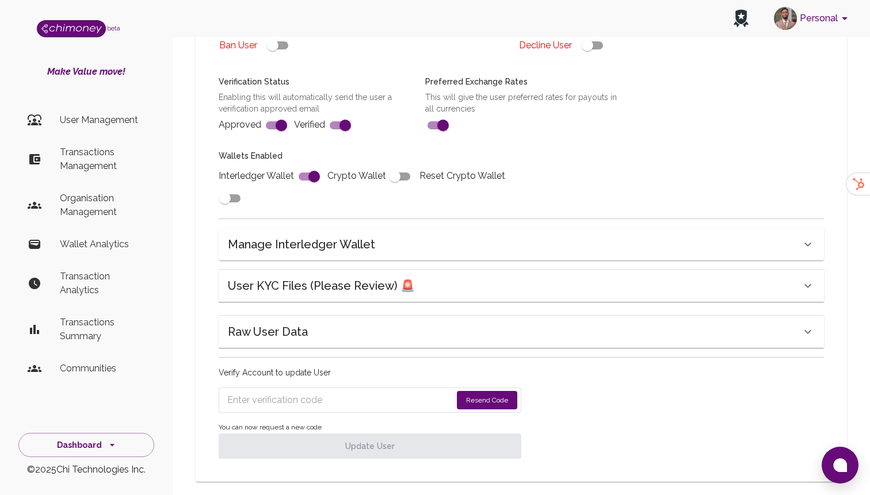
scroll to position [451, 0]
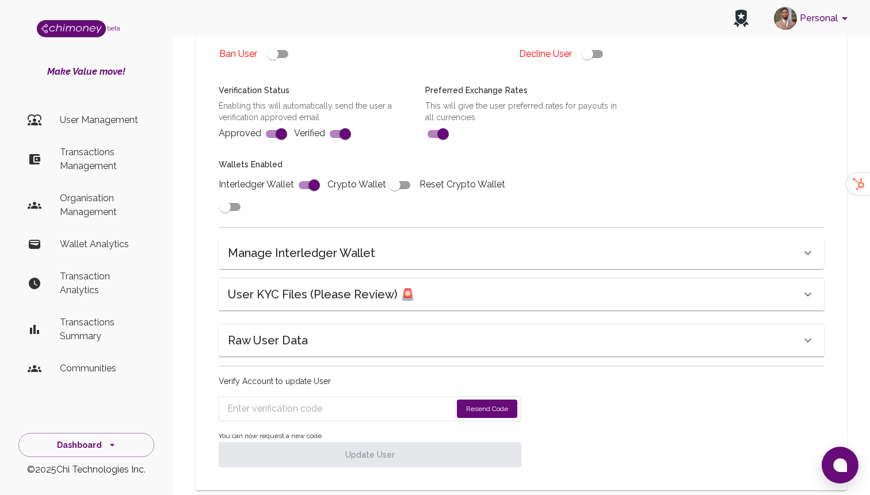
click at [334, 331] on div "Raw User Data" at bounding box center [514, 340] width 573 height 18
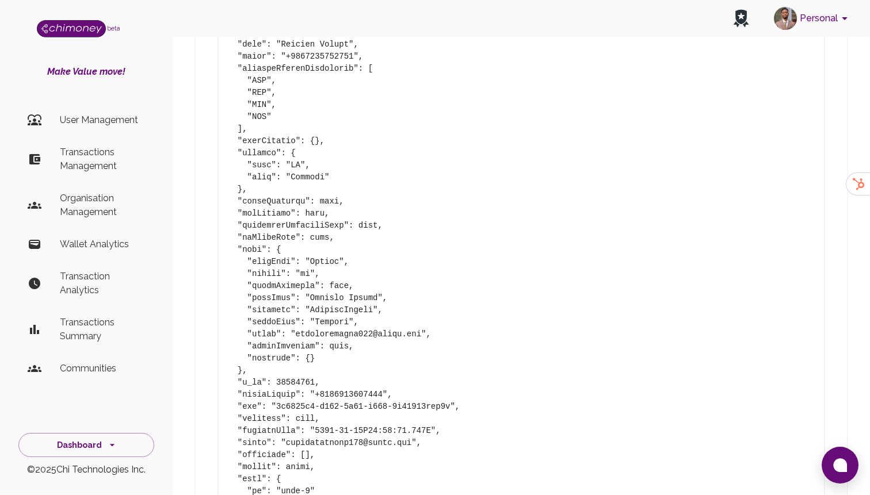
scroll to position [2223, 0]
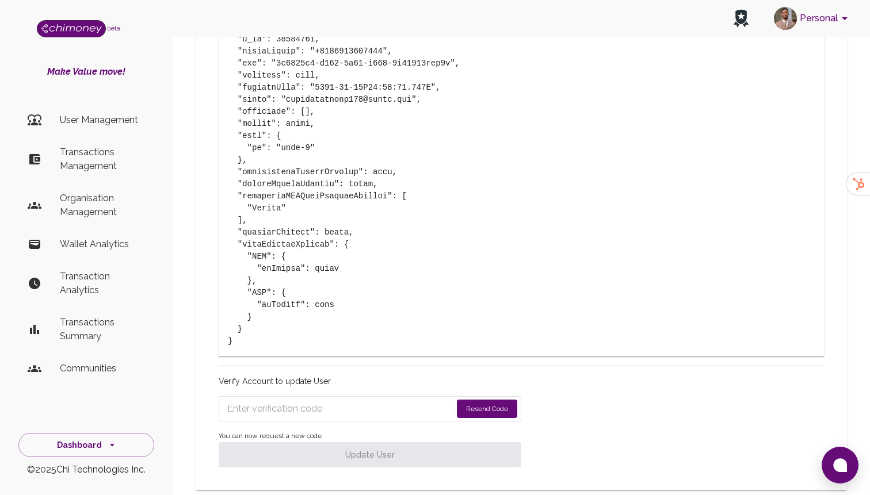
click at [309, 400] on input "Enter verification code" at bounding box center [339, 409] width 224 height 18
paste input "7983"
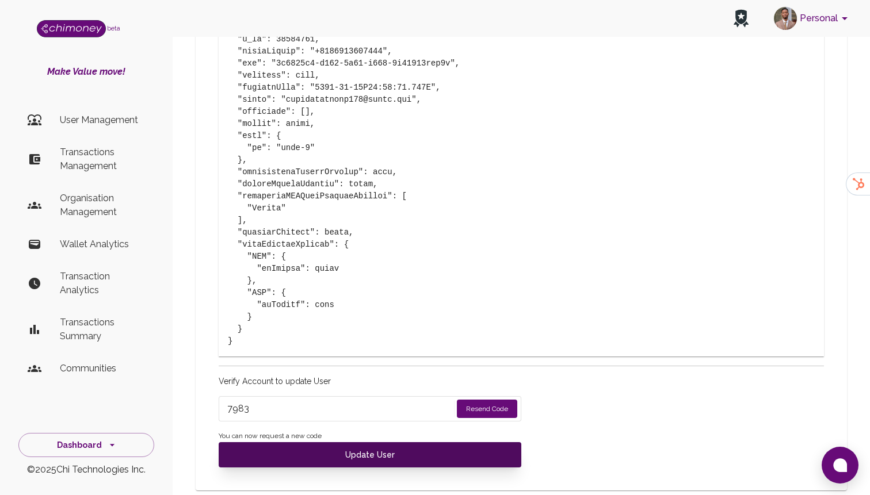
type input "7983"
click at [330, 442] on button "Update User" at bounding box center [370, 454] width 303 height 25
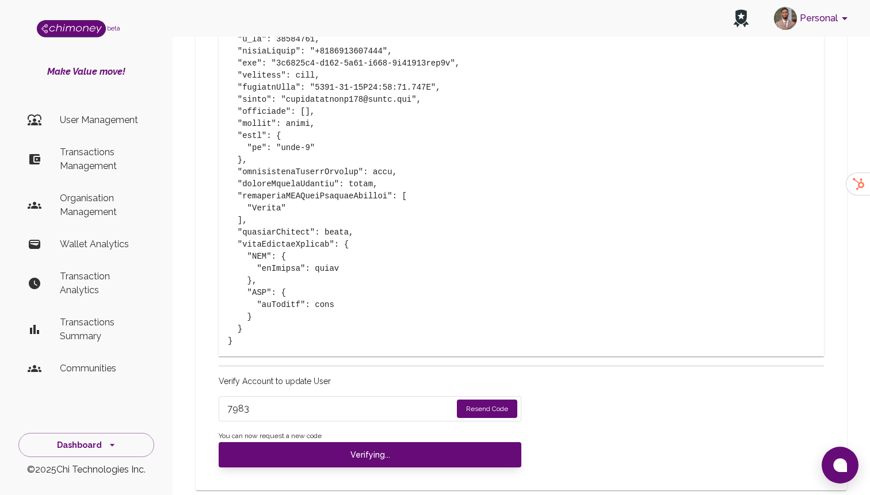
type input "under_review"
checkbox input "false"
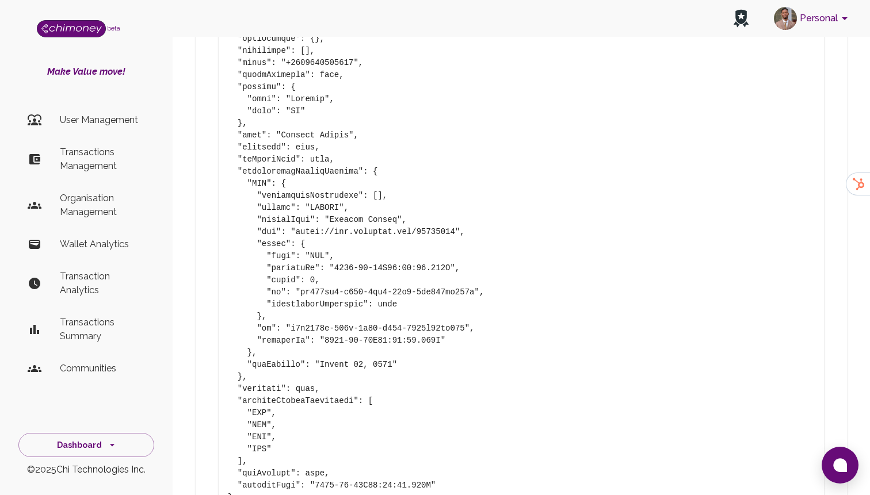
type input "completed"
type input "tier-1"
checkbox input "true"
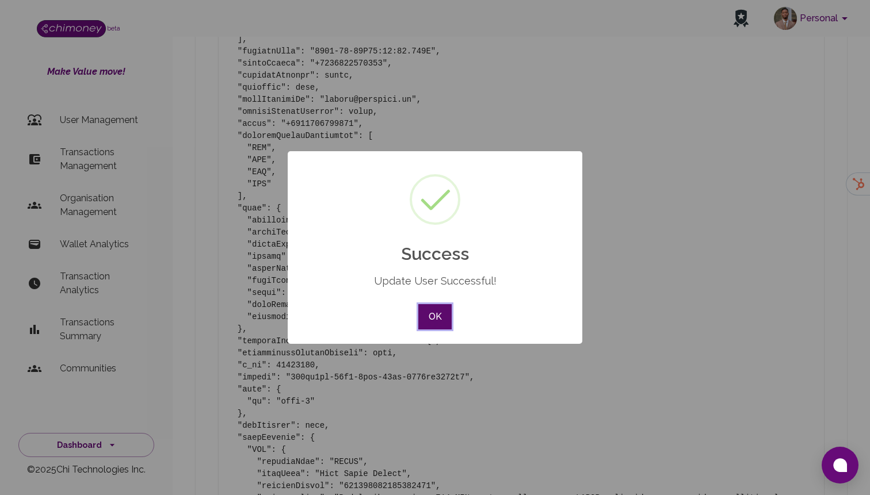
click at [434, 319] on button "OK" at bounding box center [434, 316] width 33 height 25
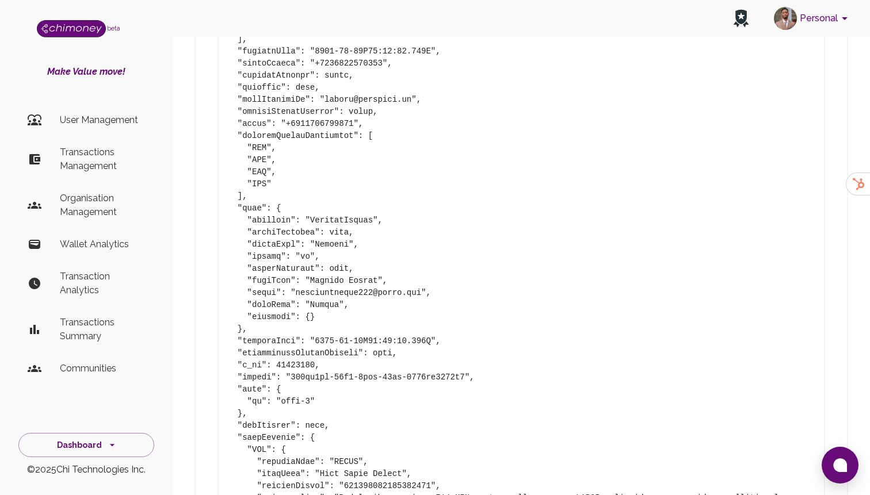
click at [114, 133] on li "User Management" at bounding box center [86, 120] width 136 height 28
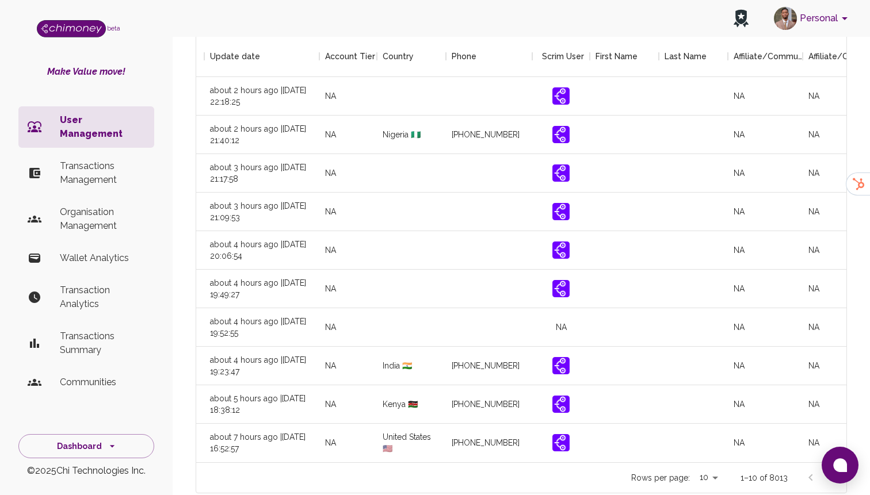
scroll to position [0, 1317]
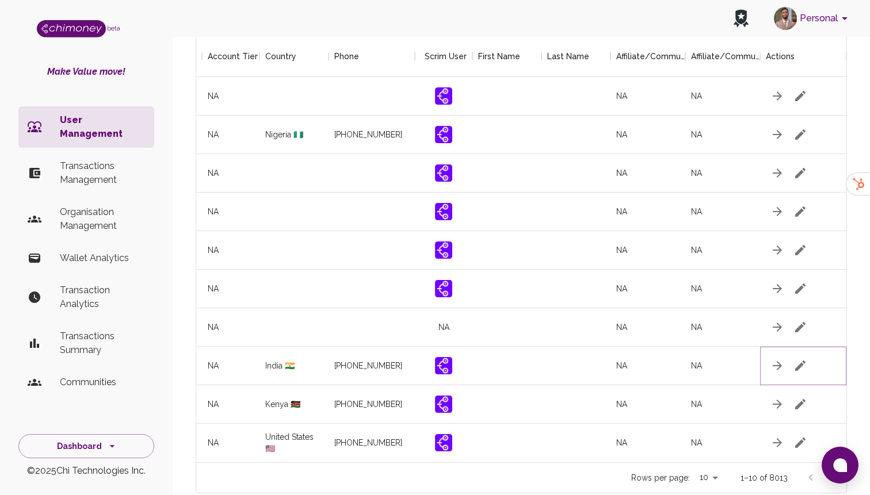
click at [797, 354] on button "button" at bounding box center [800, 365] width 23 height 23
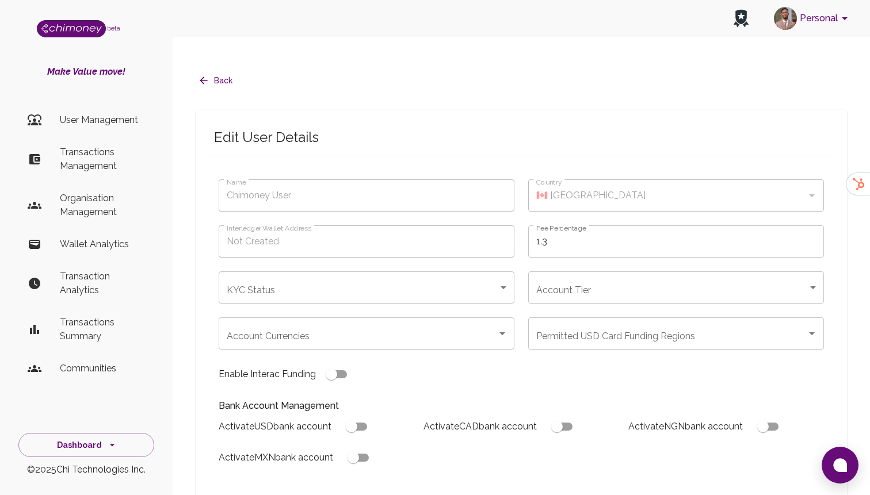
type input "Dishika Dishika"
type input "🇮🇳 [GEOGRAPHIC_DATA]"
type input "under_review"
checkbox input "true"
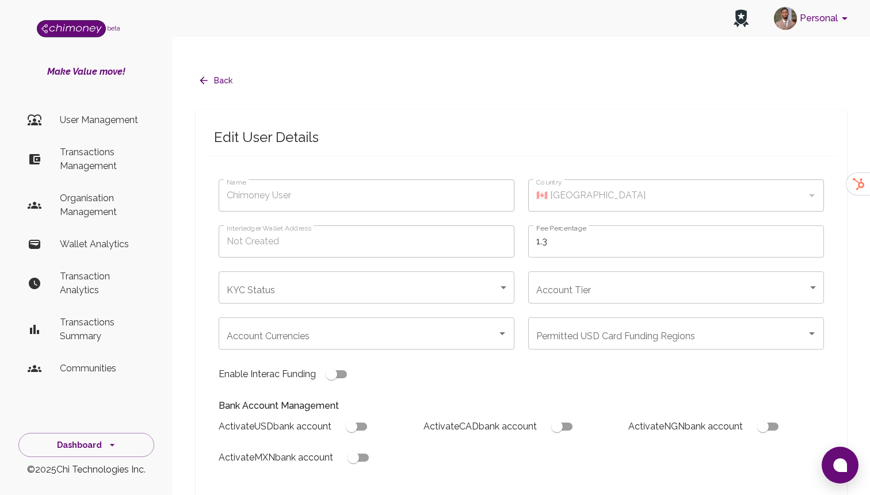
checkbox input "true"
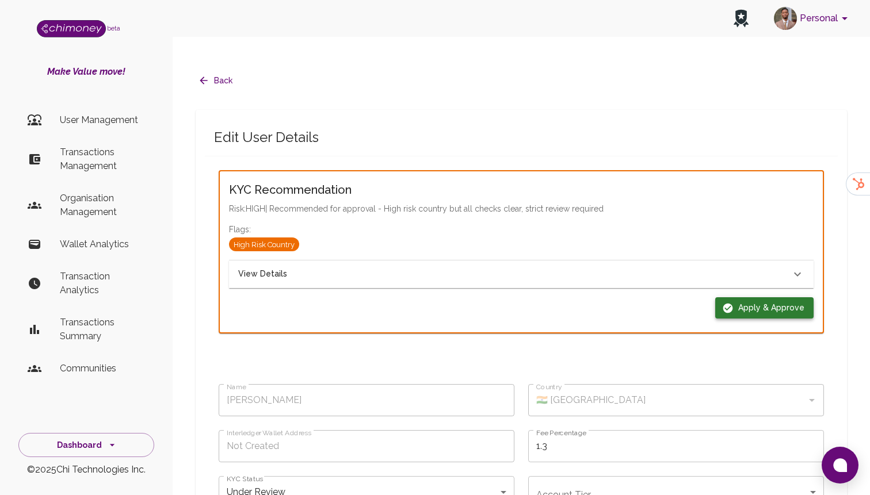
click at [782, 297] on button "Apply & Approve" at bounding box center [764, 307] width 98 height 21
type input "completed"
type input "tier-1"
checkbox input "true"
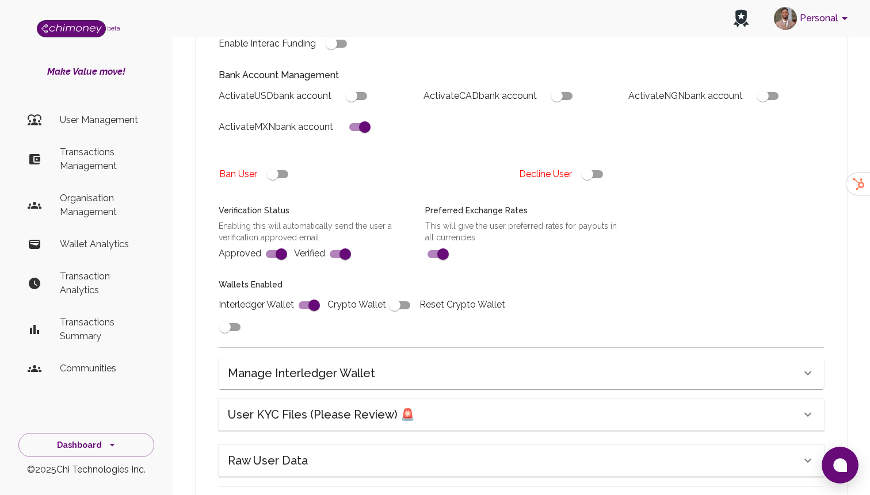
scroll to position [414, 0]
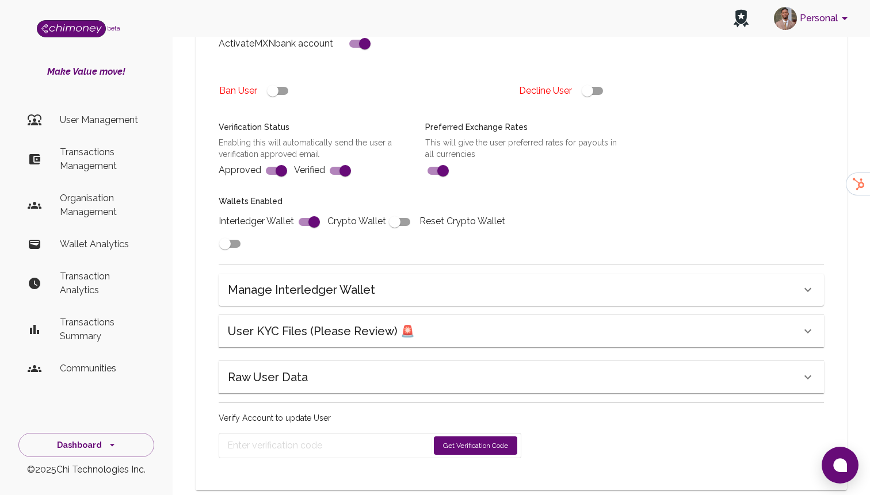
click at [476, 433] on form "Get Verification Code" at bounding box center [370, 445] width 303 height 25
click at [468, 437] on button "Get Verification Code" at bounding box center [475, 446] width 83 height 18
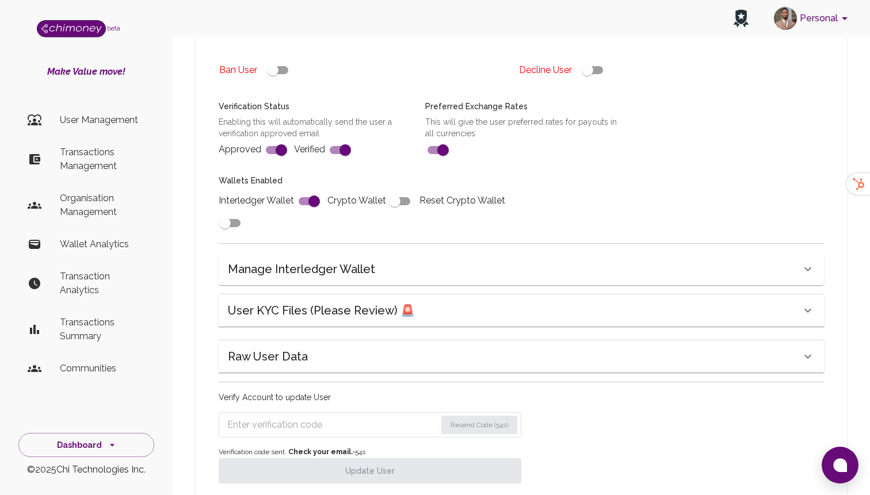
scroll to position [450, 0]
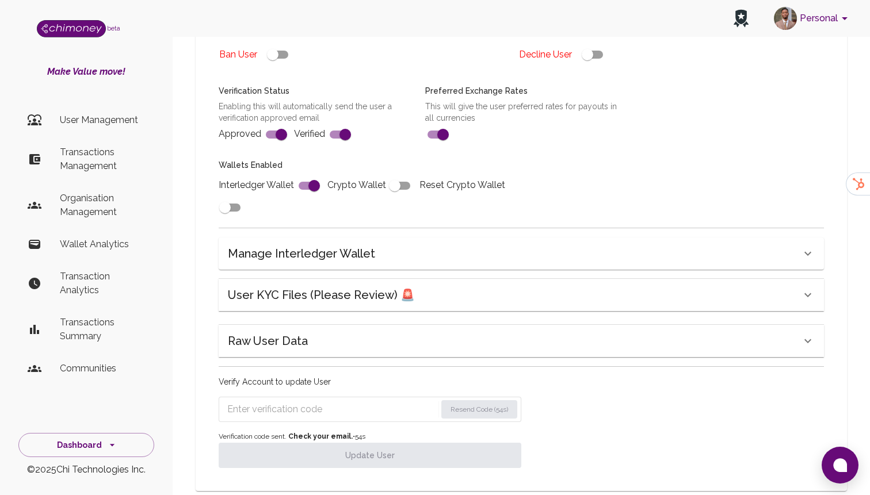
click at [349, 332] on div "Raw User Data" at bounding box center [514, 341] width 573 height 18
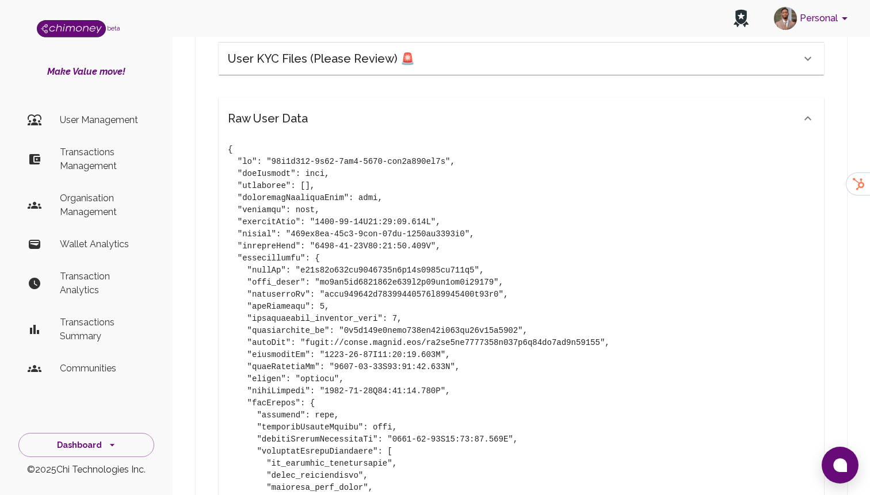
scroll to position [715, 0]
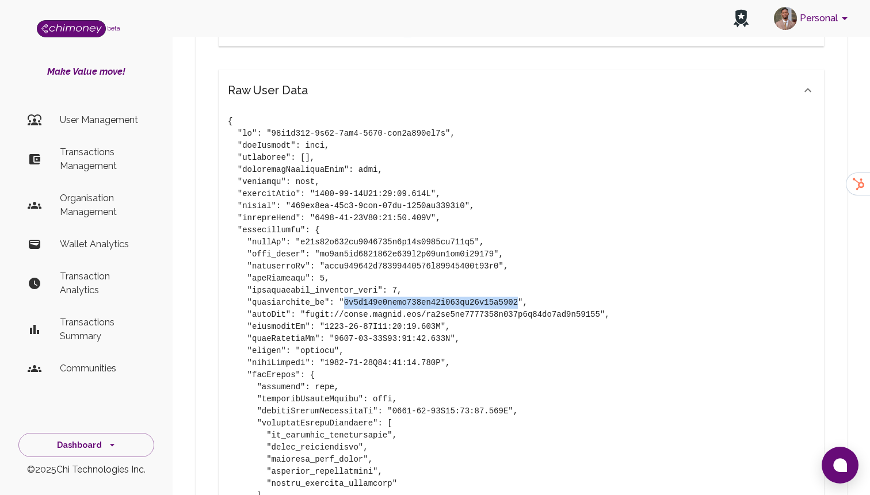
drag, startPoint x: 344, startPoint y: 279, endPoint x: 519, endPoint y: 275, distance: 174.9
copy pre "3a2c317c1feaa041be18a401dc89c90d7195"
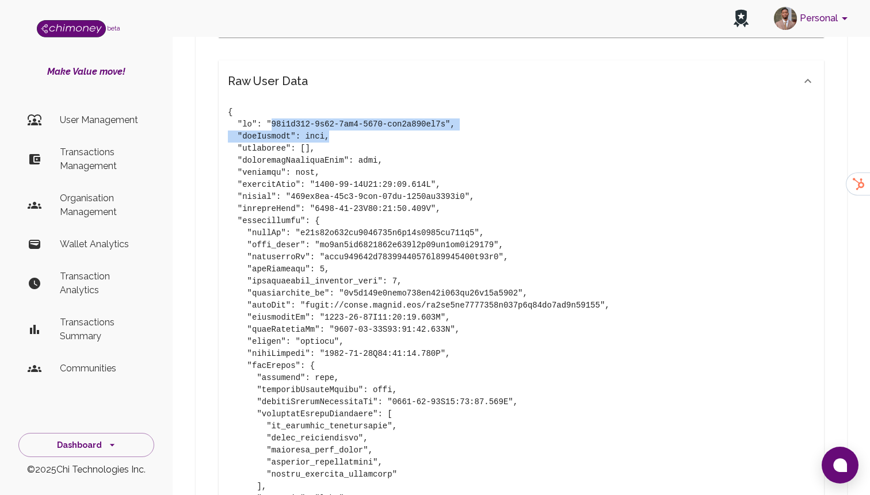
drag, startPoint x: 271, startPoint y: 103, endPoint x: 389, endPoint y: 108, distance: 118.6
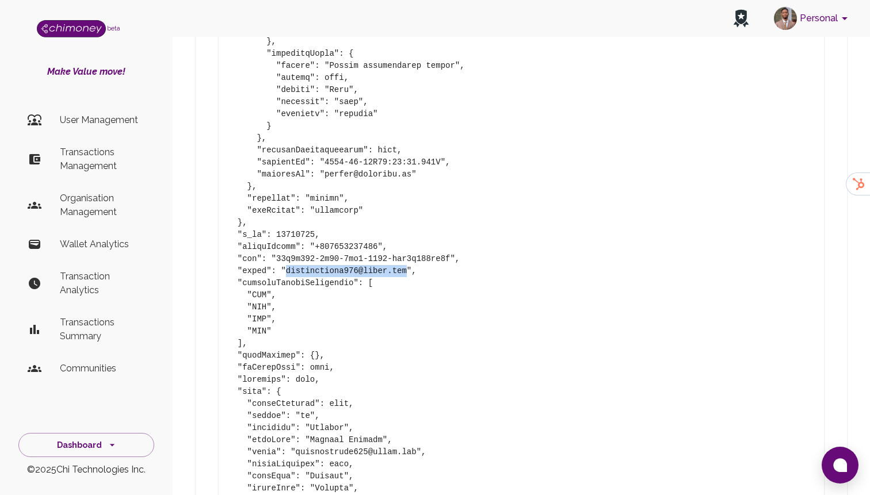
drag, startPoint x: 286, startPoint y: 246, endPoint x: 406, endPoint y: 248, distance: 120.2
copy pre "dishikasingh441@gmail.com"
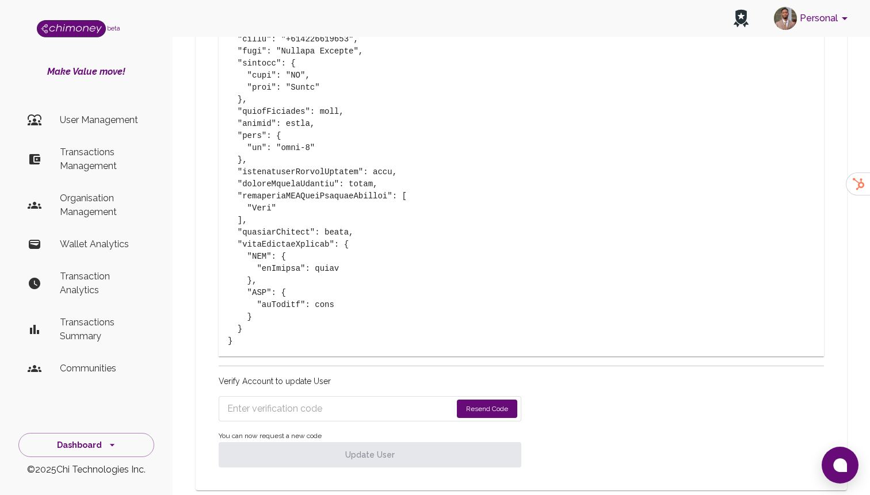
click at [266, 400] on input "Enter verification code" at bounding box center [339, 409] width 224 height 18
paste input "4780"
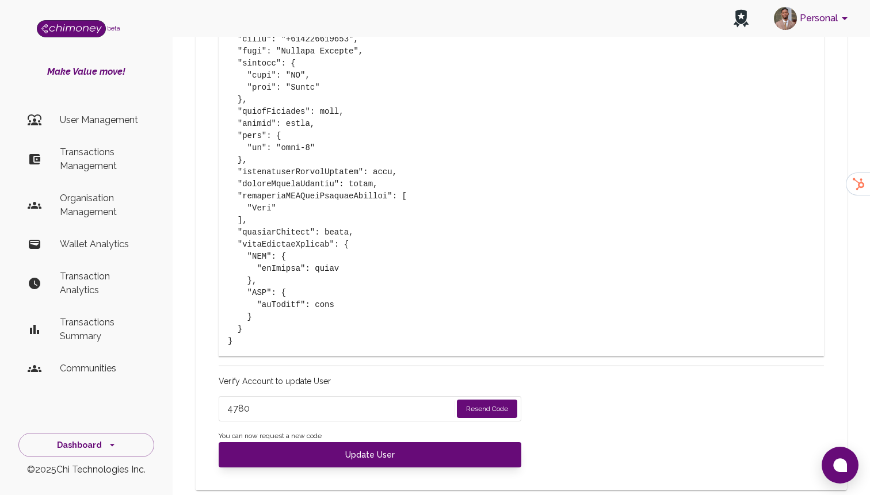
type input "4780"
click at [300, 431] on span "You can now request a new code" at bounding box center [370, 437] width 303 height 12
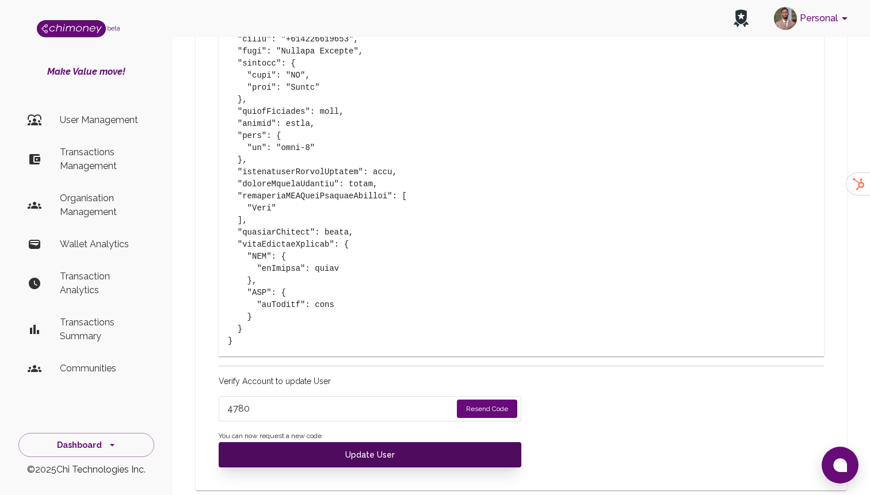
click at [305, 443] on button "Update User" at bounding box center [370, 454] width 303 height 25
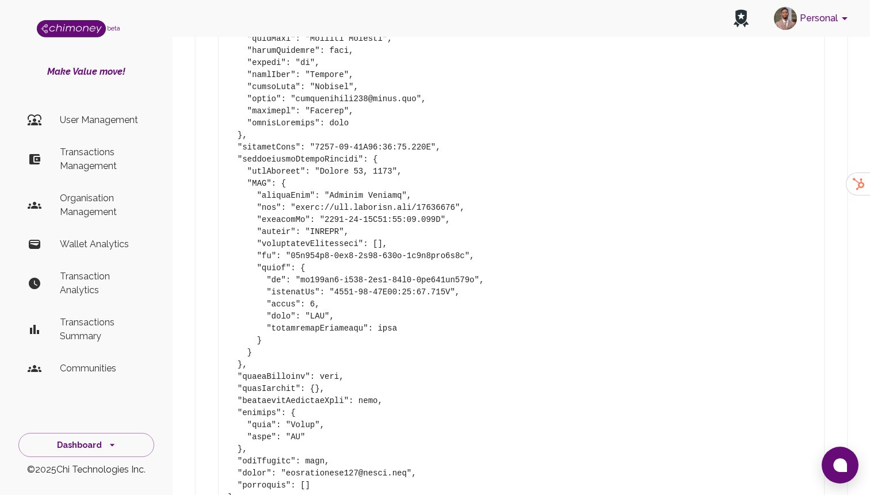
type input "under_review"
checkbox input "false"
type input "completed"
type input "tier-1"
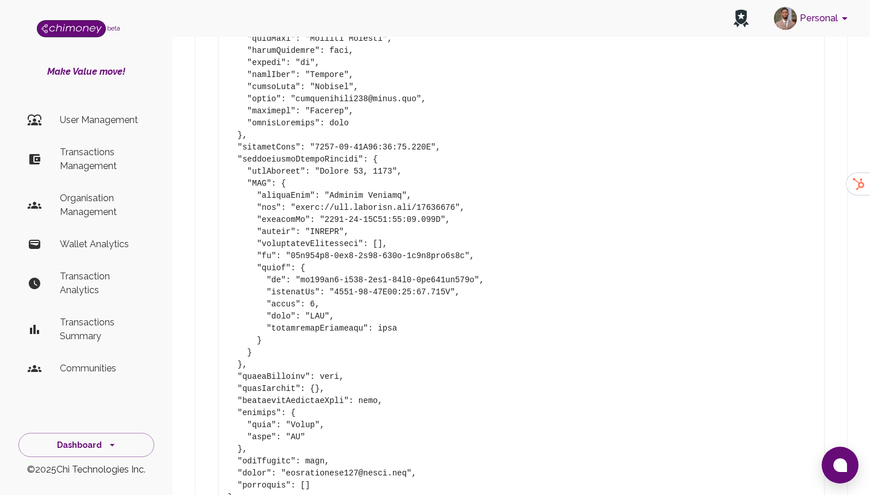
checkbox input "true"
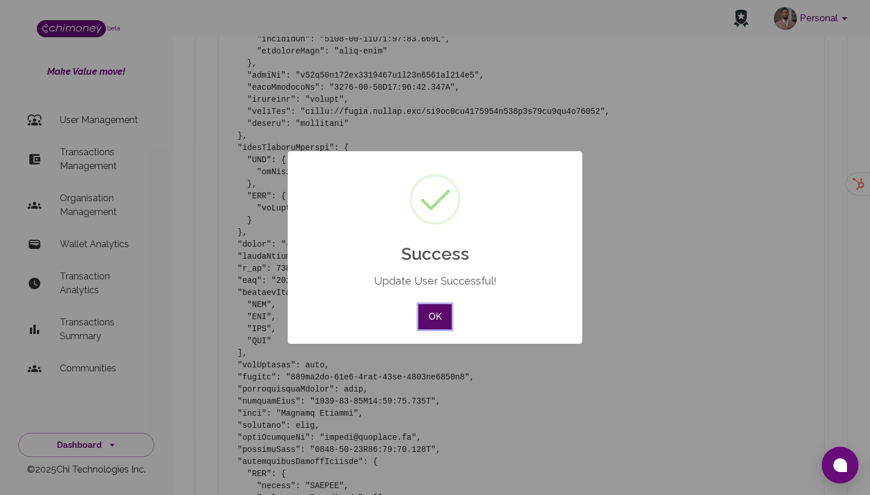
click at [442, 319] on button "OK" at bounding box center [434, 316] width 33 height 25
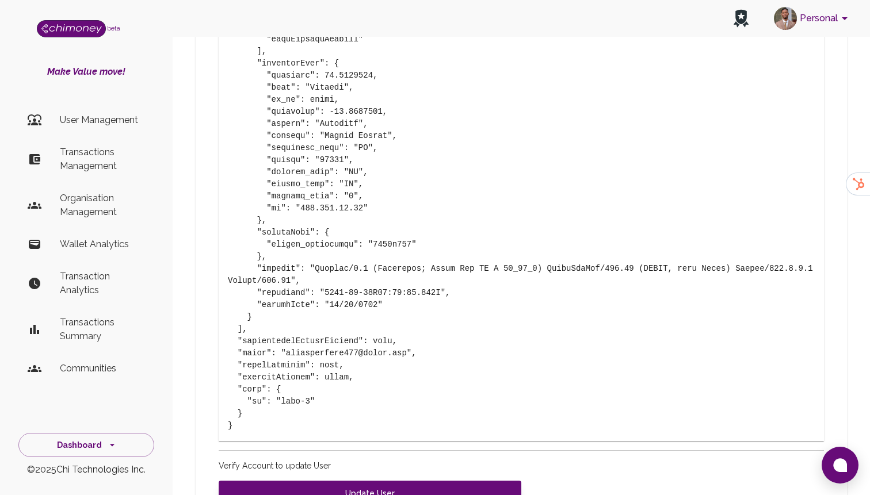
scroll to position [3155, 0]
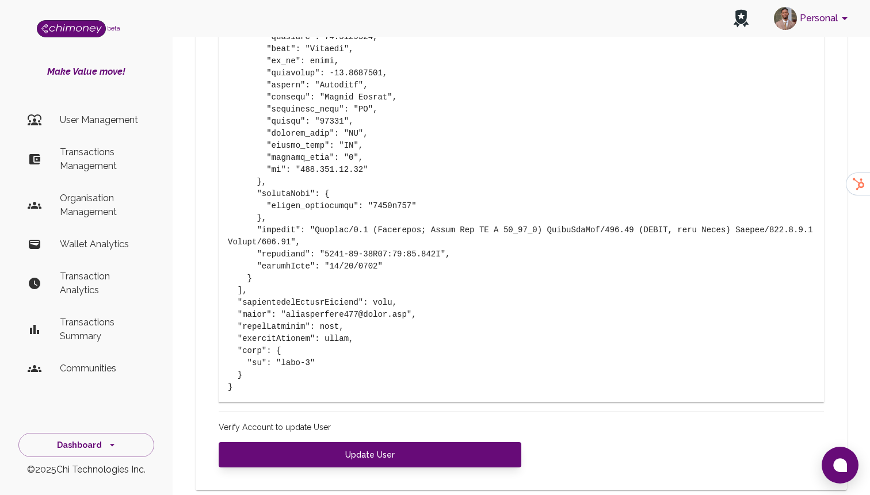
click at [129, 114] on p "User Management" at bounding box center [102, 120] width 85 height 14
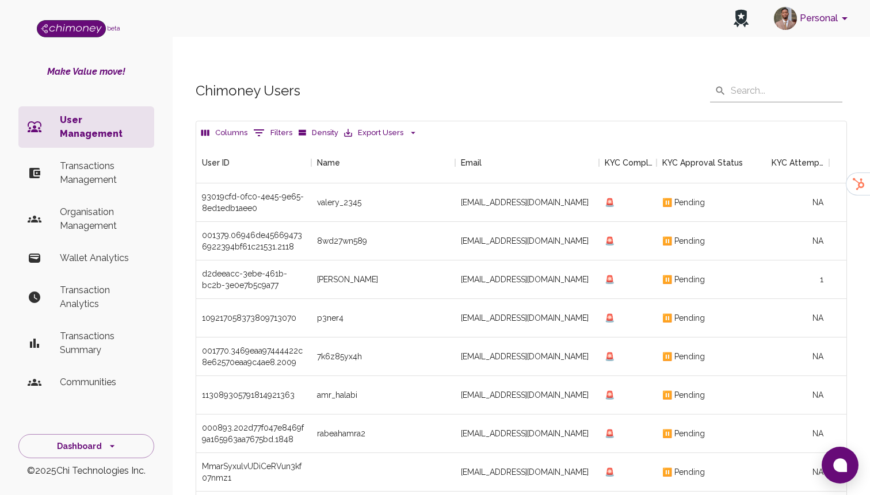
scroll to position [148, 0]
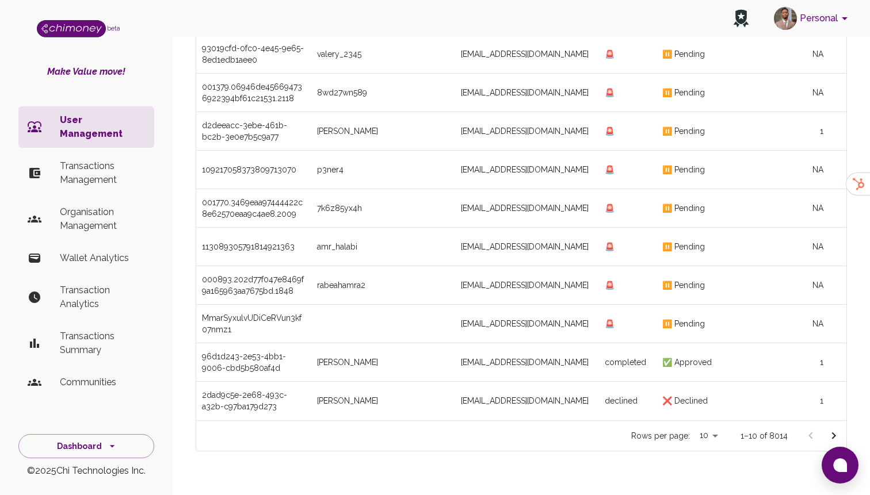
click at [841, 424] on button "Go to next page" at bounding box center [833, 435] width 23 height 23
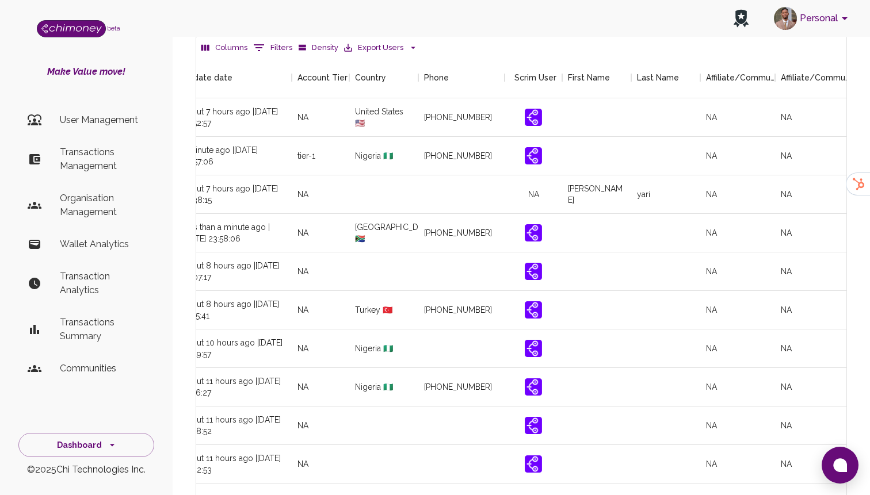
scroll to position [0, 1317]
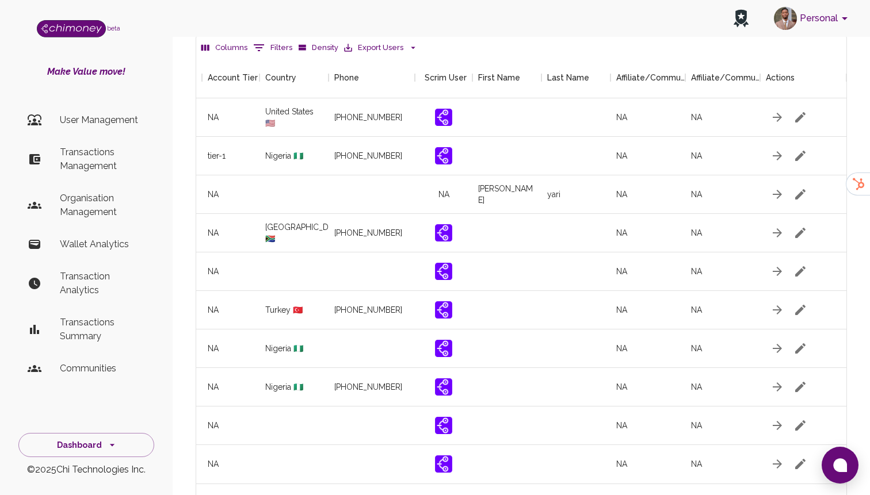
click at [801, 303] on icon "button" at bounding box center [800, 310] width 14 height 14
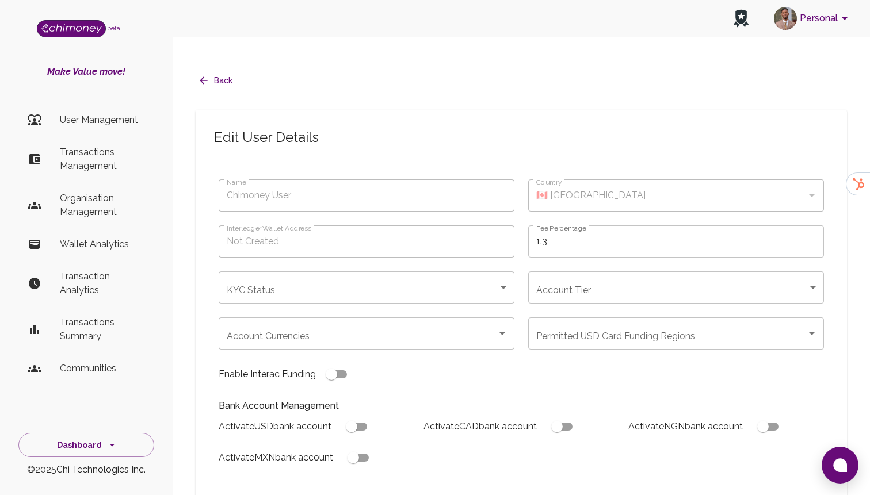
type input "hamza mariam"
type input "🇹🇷 Turkey"
type input "under_review"
checkbox input "true"
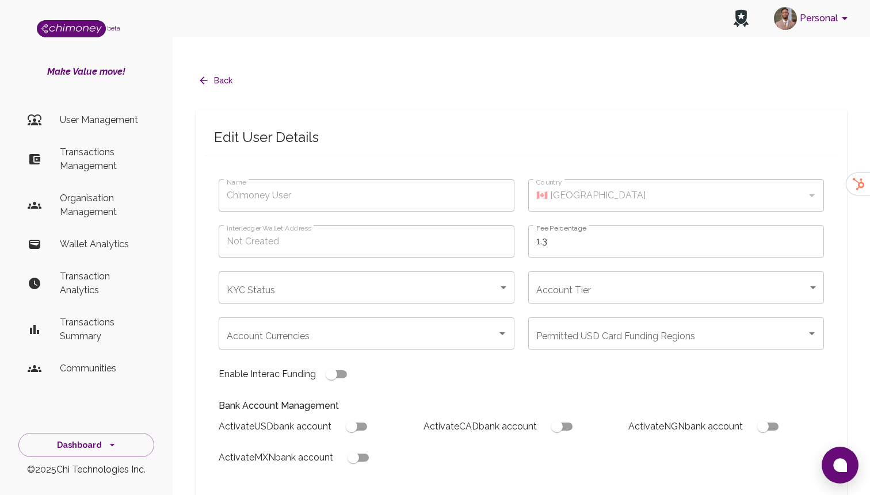
checkbox input "true"
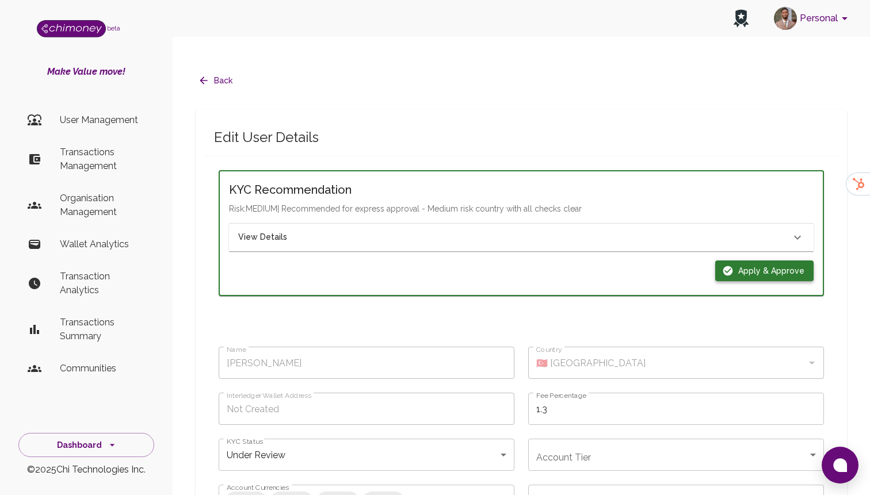
click at [736, 261] on button "Apply & Approve" at bounding box center [764, 271] width 98 height 21
type input "completed"
type input "tier-1"
checkbox input "true"
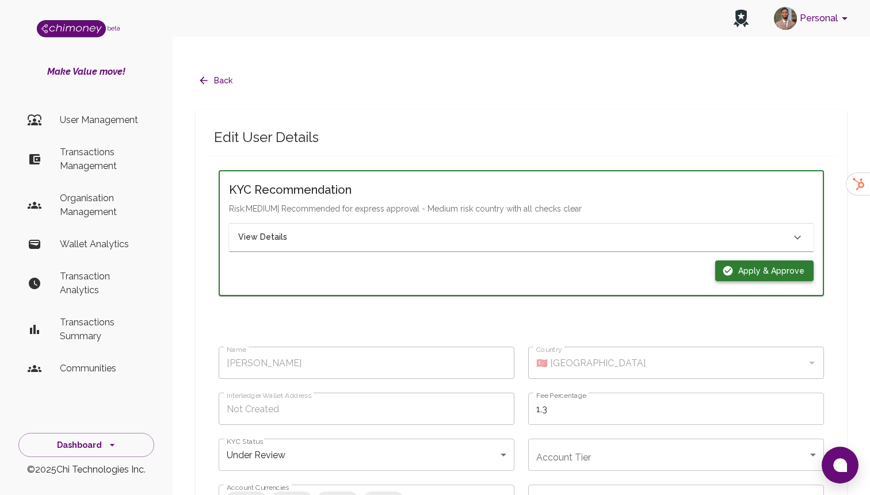
checkbox input "true"
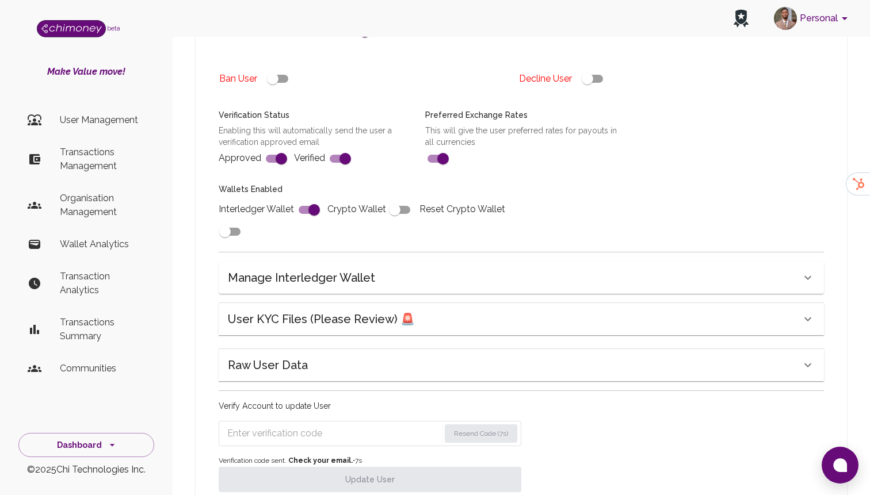
scroll to position [473, 0]
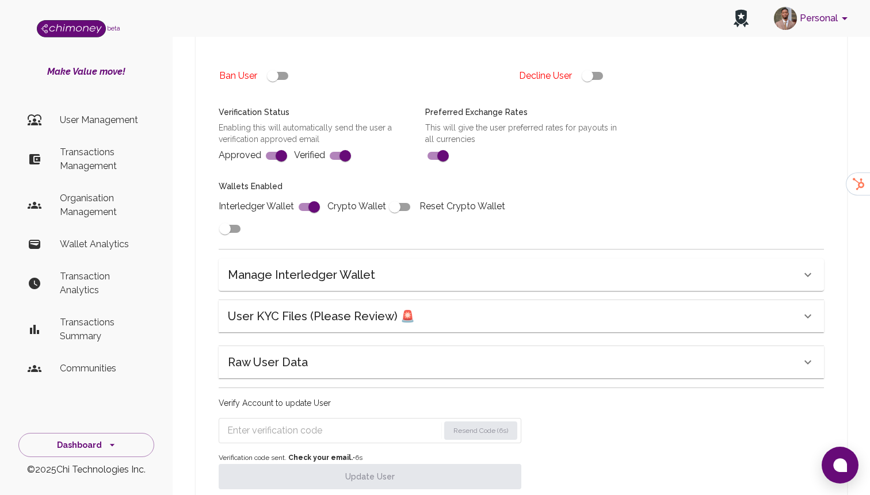
click at [362, 422] on input "Enter verification code" at bounding box center [333, 431] width 212 height 18
paste input "1804"
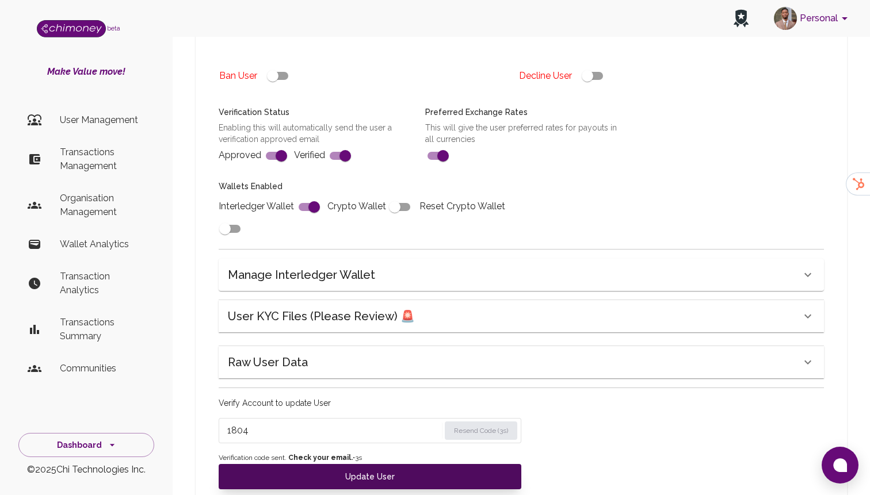
type input "1804"
click at [375, 464] on button "Update User" at bounding box center [370, 476] width 303 height 25
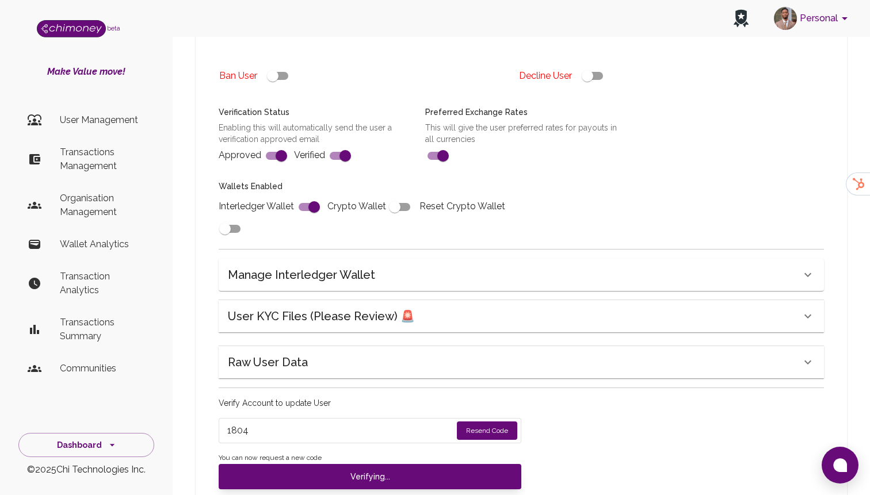
click at [308, 353] on div "Raw User Data" at bounding box center [514, 362] width 573 height 18
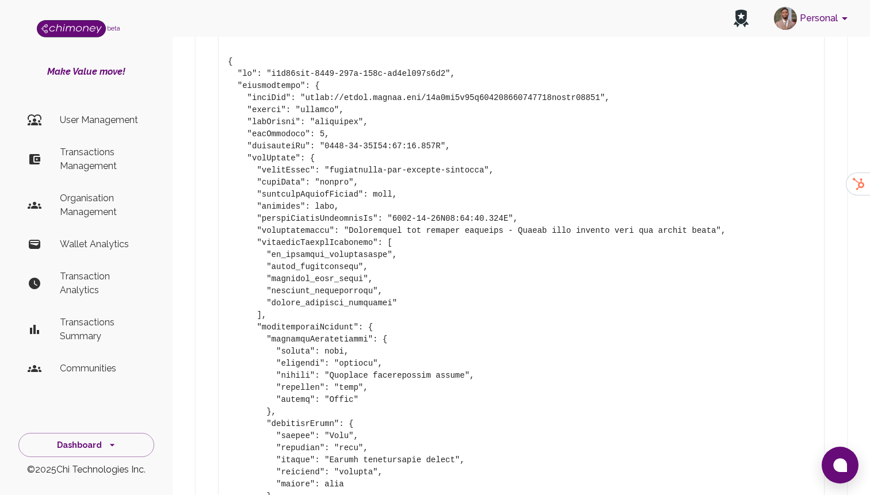
scroll to position [772, 0]
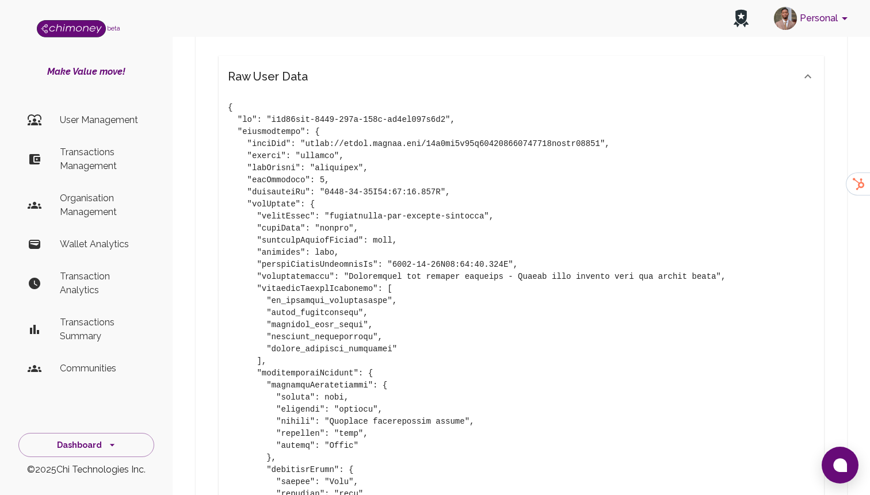
type input "under_review"
checkbox input "false"
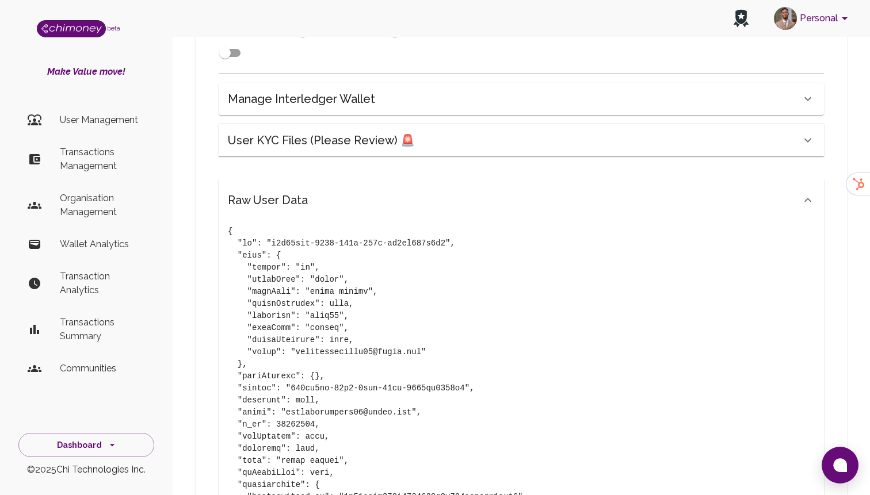
type input "completed"
type input "tier-1"
checkbox input "true"
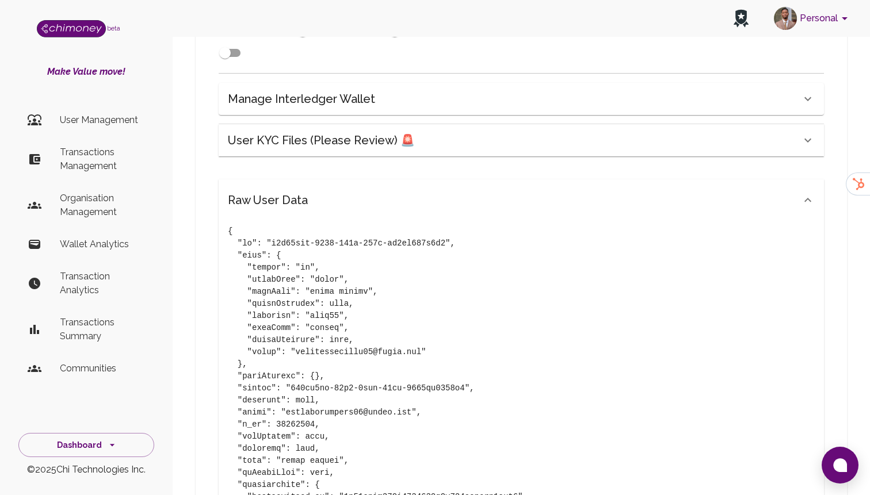
checkbox input "true"
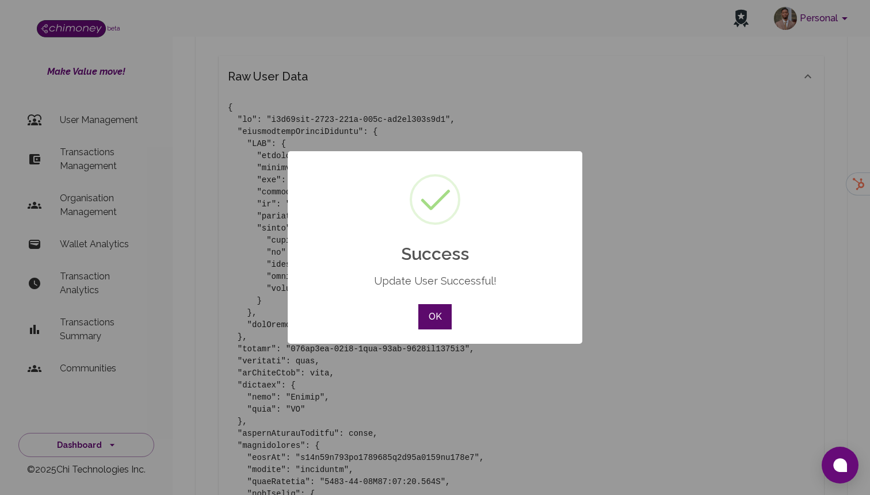
click at [423, 319] on button "OK" at bounding box center [434, 316] width 33 height 25
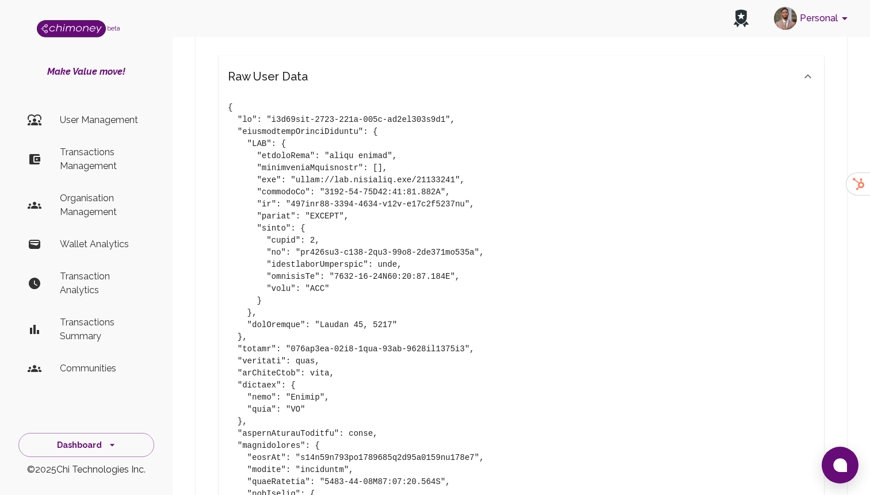
scroll to position [1976, 0]
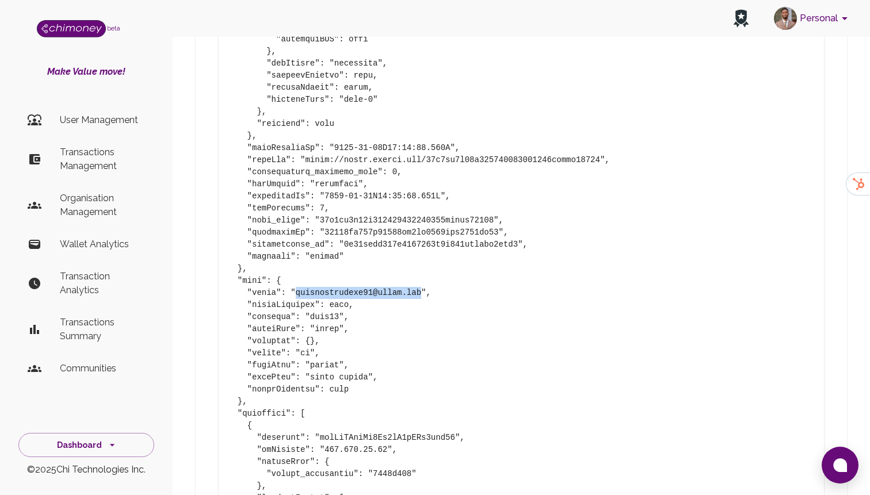
drag, startPoint x: 297, startPoint y: 246, endPoint x: 422, endPoint y: 247, distance: 125.4
click at [422, 247] on pre at bounding box center [521, 365] width 587 height 2935
copy pre "benhamzamariem39@gmail.com"
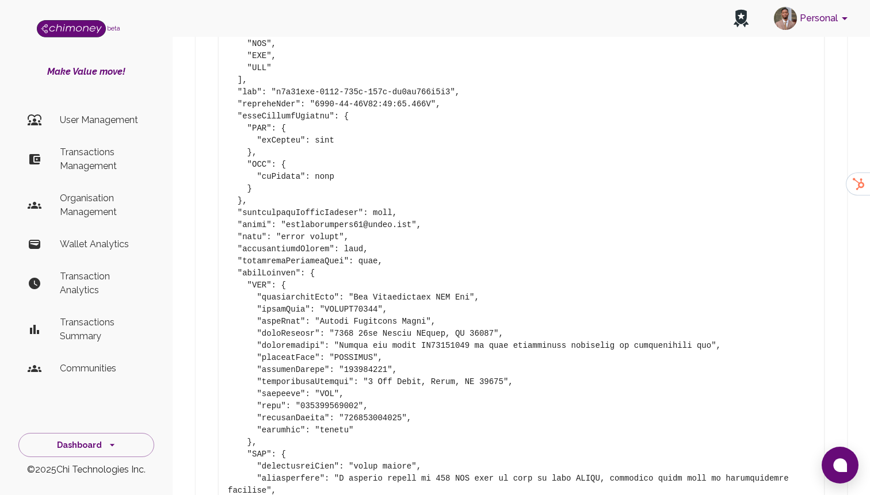
scroll to position [3394, 0]
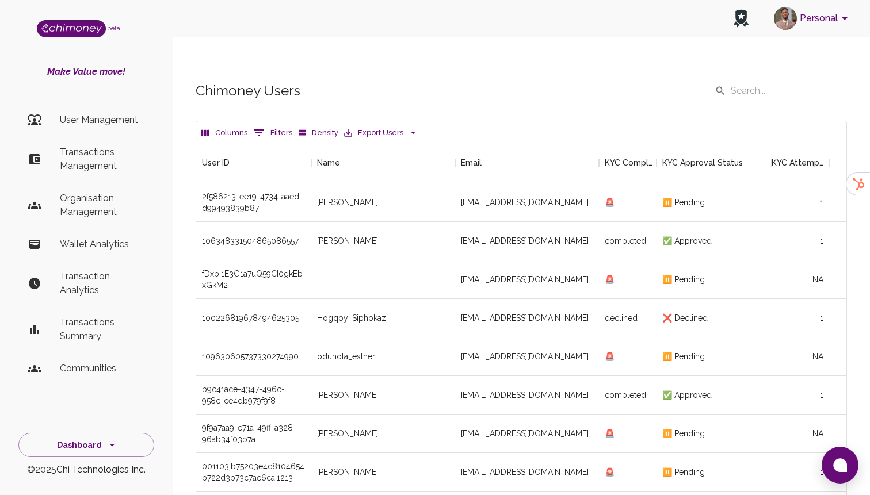
scroll to position [148, 0]
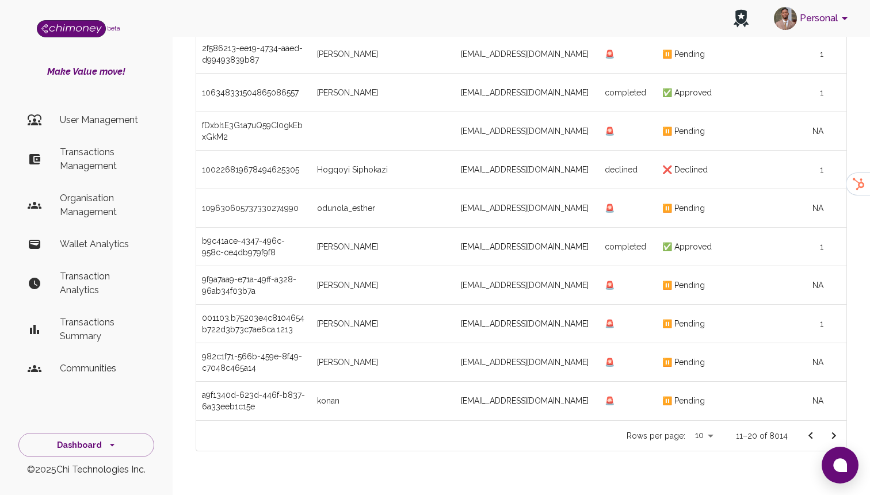
click at [843, 424] on button "Go to next page" at bounding box center [833, 435] width 23 height 23
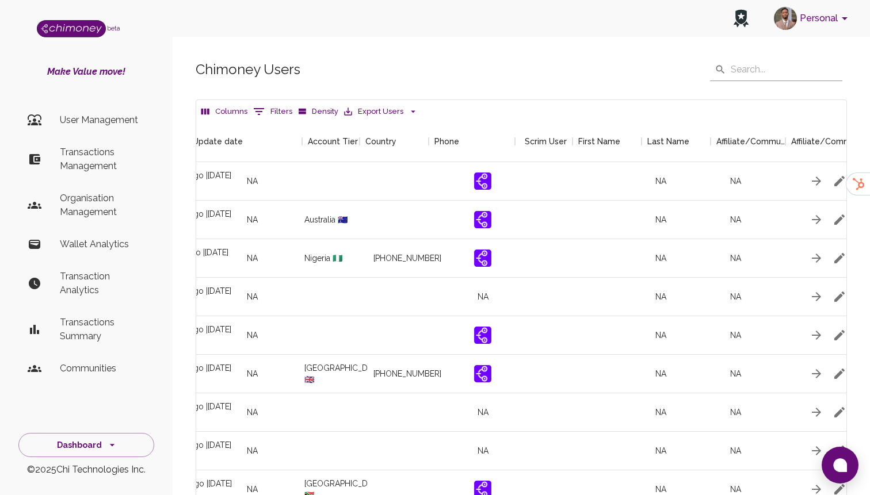
scroll to position [0, 1317]
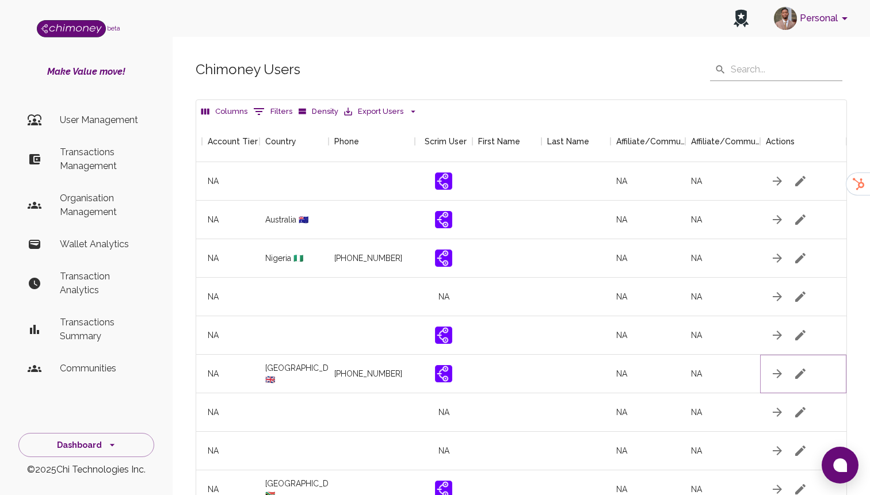
click at [796, 367] on icon "button" at bounding box center [800, 374] width 14 height 14
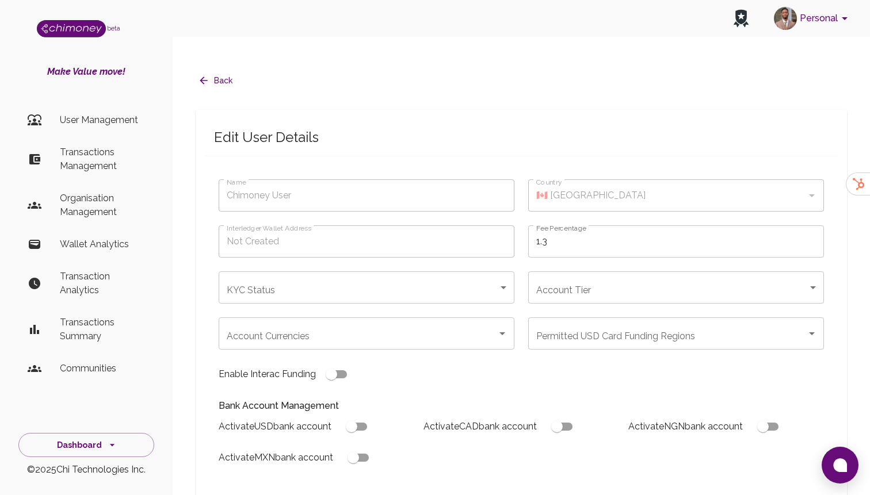
type input "Al-atiyah Abdulrahman"
type input "🇬🇧 United Kingdom"
type input "under_review"
checkbox input "true"
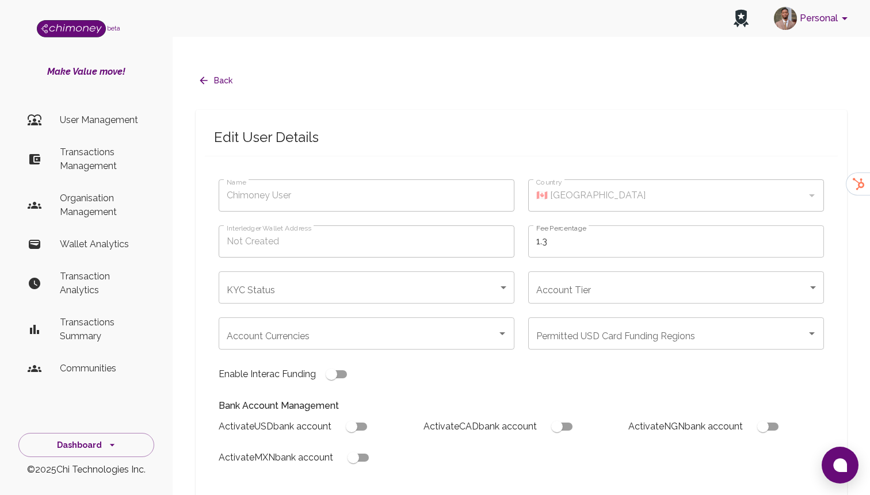
checkbox input "true"
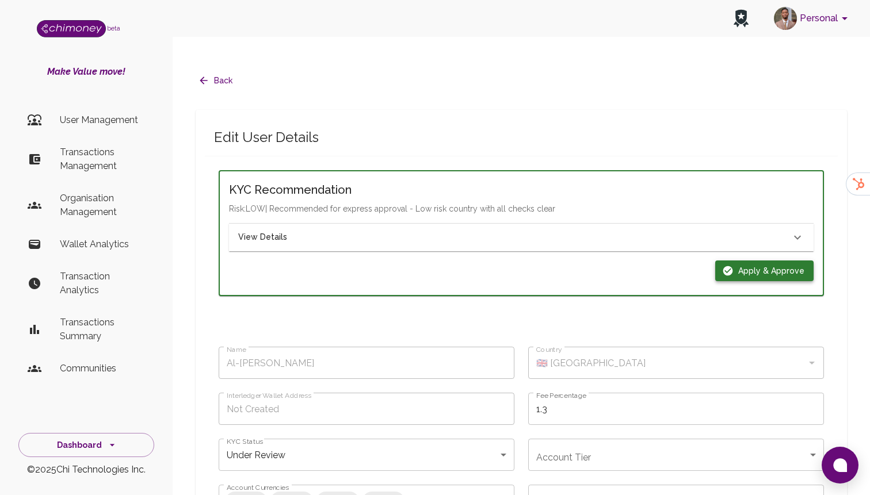
click at [756, 261] on button "Apply & Approve" at bounding box center [764, 271] width 98 height 21
type input "completed"
type input "tier-1"
checkbox input "true"
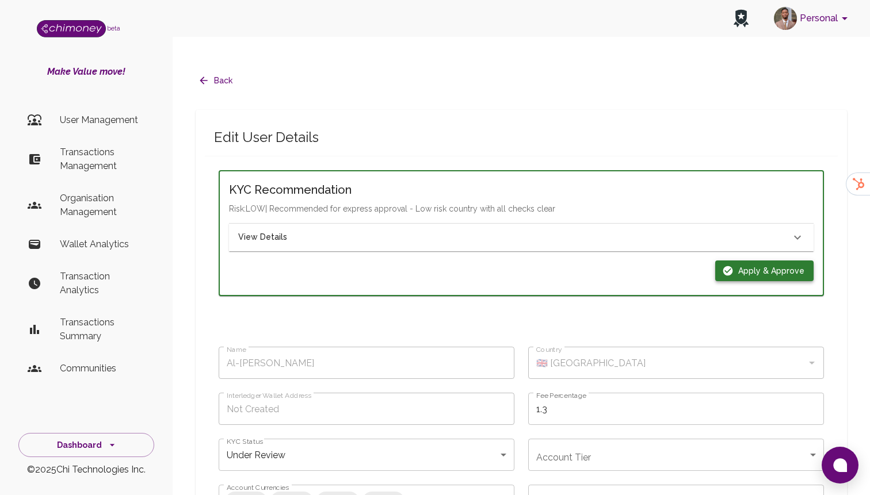
checkbox input "true"
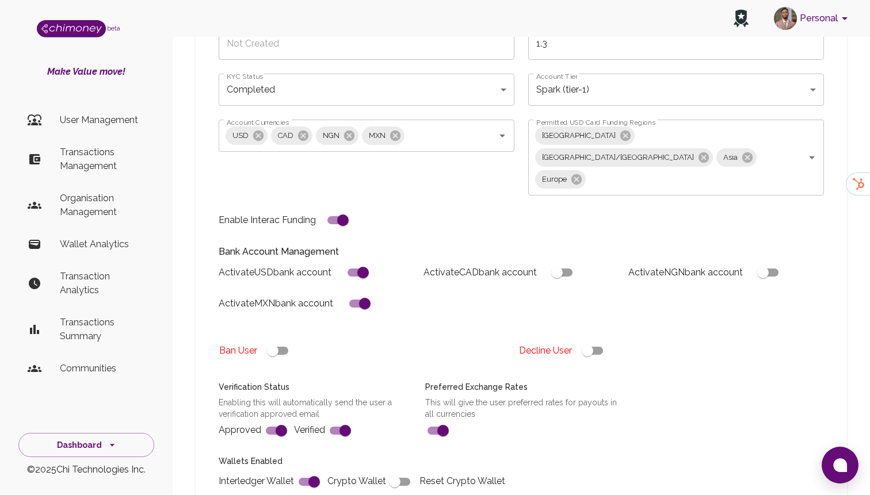
scroll to position [473, 0]
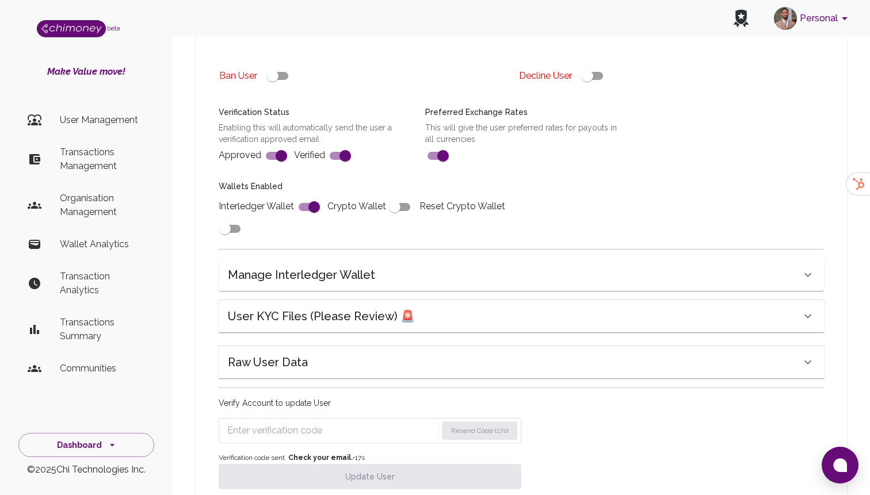
click at [348, 353] on div "Raw User Data" at bounding box center [514, 362] width 573 height 18
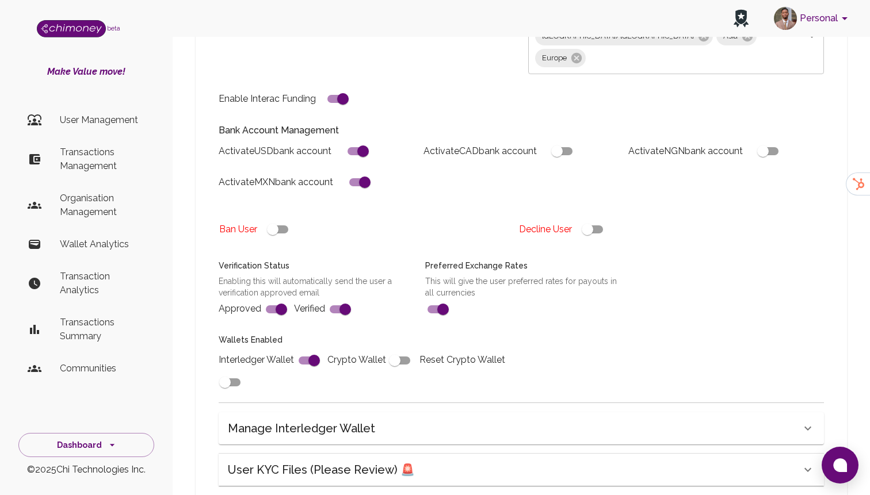
scroll to position [1892, 0]
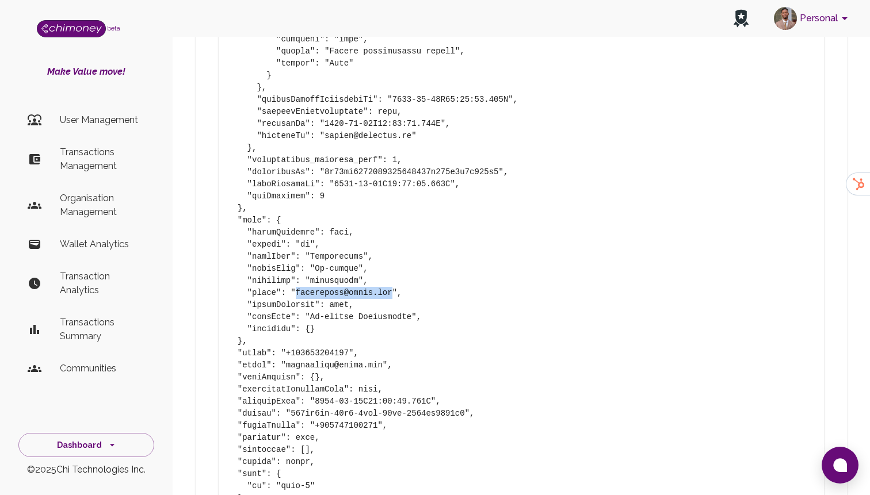
drag, startPoint x: 295, startPoint y: 250, endPoint x: 392, endPoint y: 250, distance: 97.8
copy pre "aaalatiyah@yahoo.com"
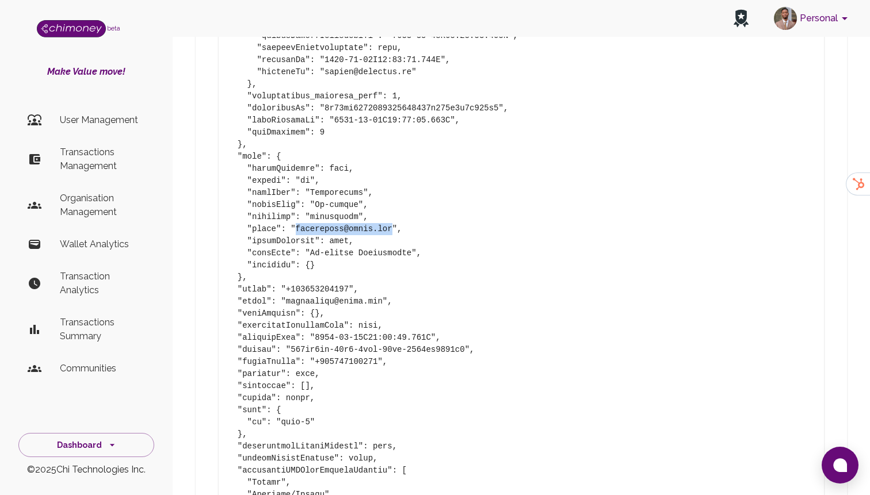
scroll to position [2244, 0]
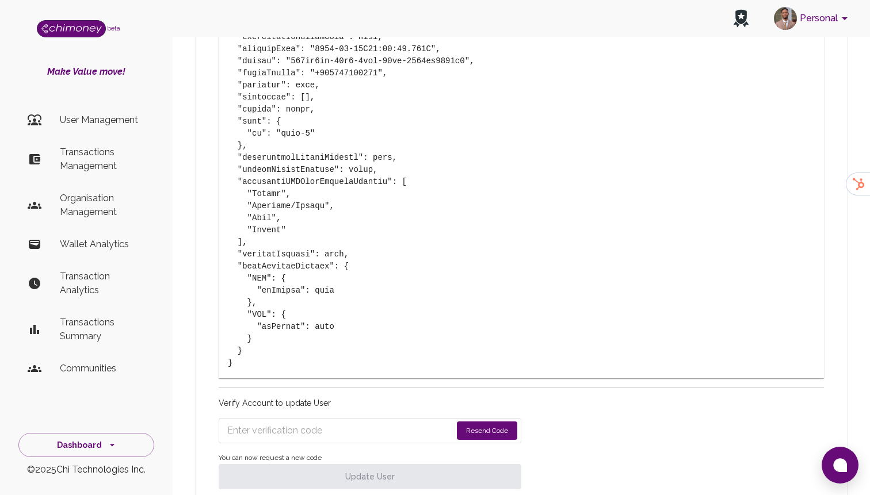
click at [332, 418] on form "Resend Code" at bounding box center [370, 430] width 303 height 25
click at [319, 422] on input "Enter verification code" at bounding box center [339, 431] width 224 height 18
paste input "1266"
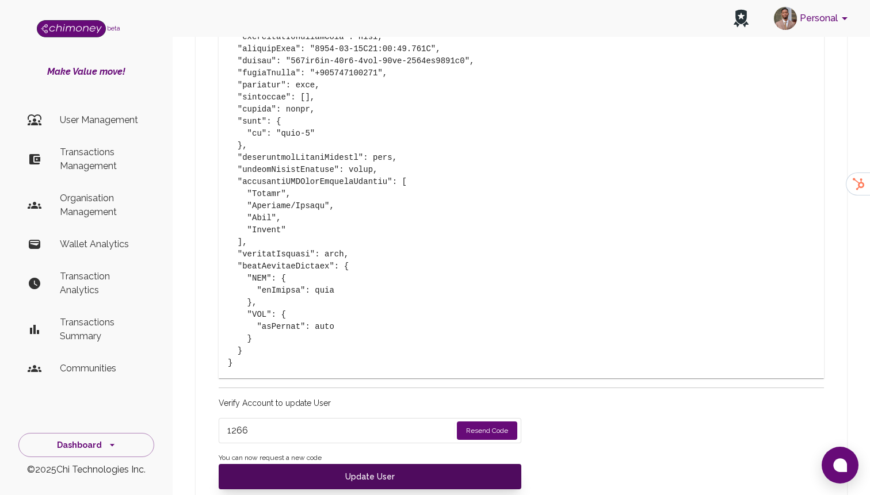
type input "1266"
click at [320, 464] on button "Update User" at bounding box center [370, 476] width 303 height 25
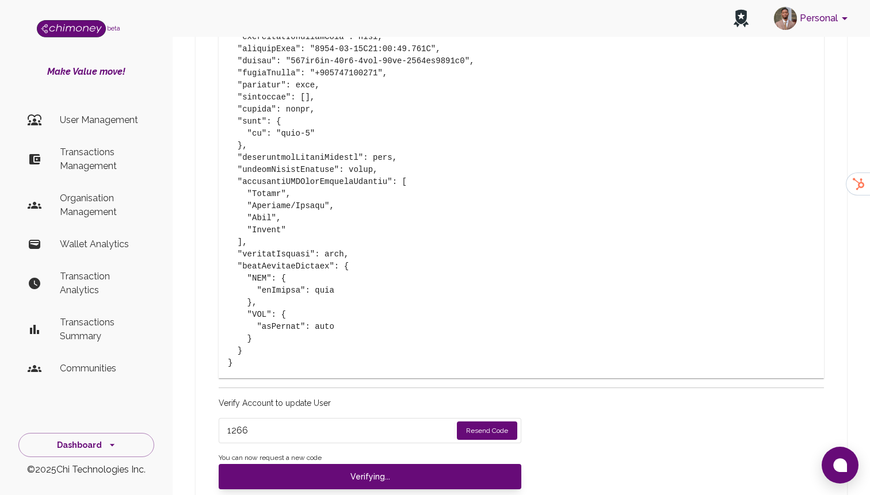
type input "under_review"
checkbox input "false"
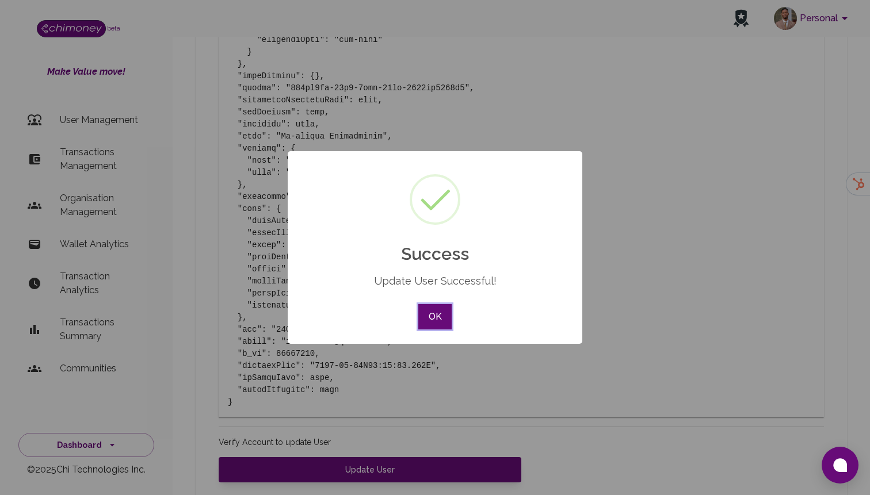
type input "completed"
type input "tier-1"
checkbox input "true"
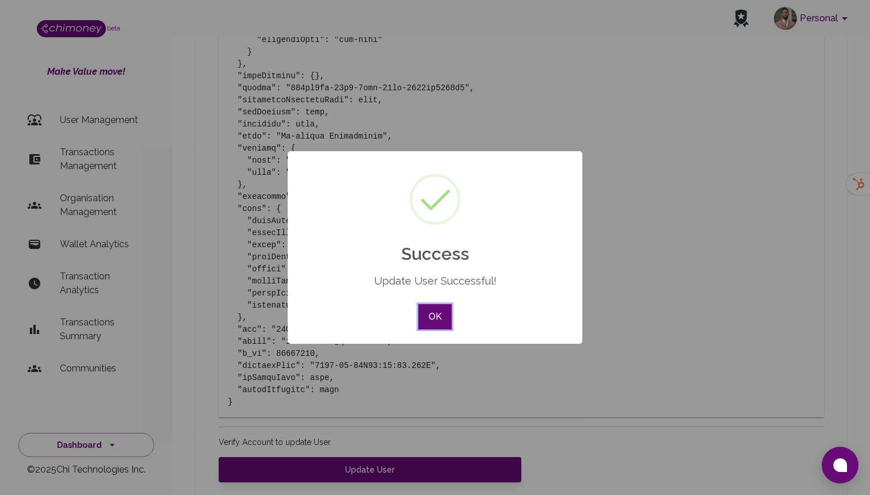
checkbox input "true"
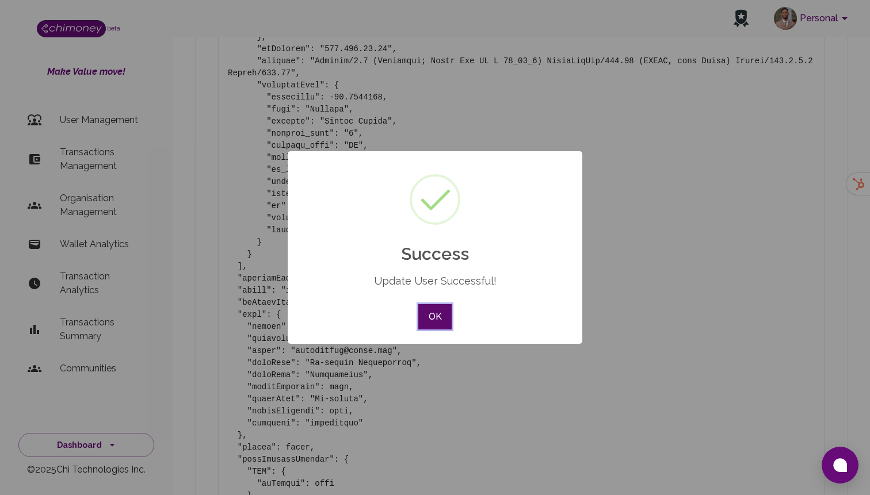
click at [431, 324] on button "OK" at bounding box center [434, 316] width 33 height 25
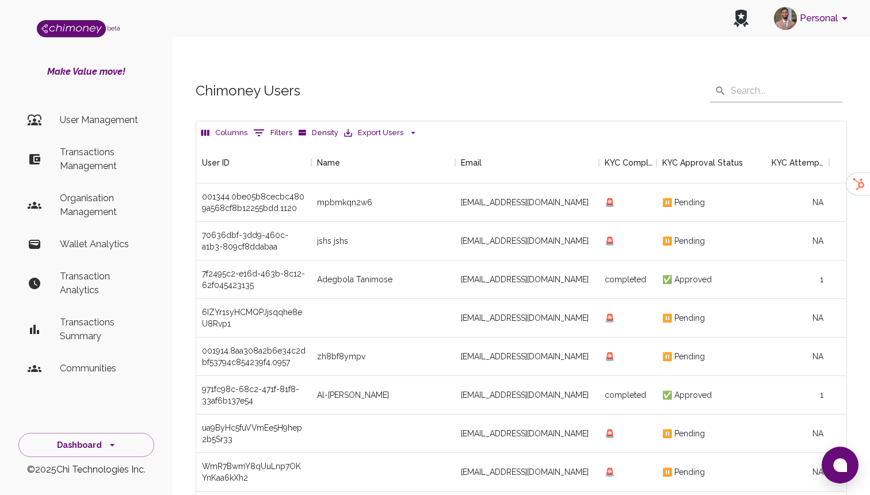
scroll to position [148, 0]
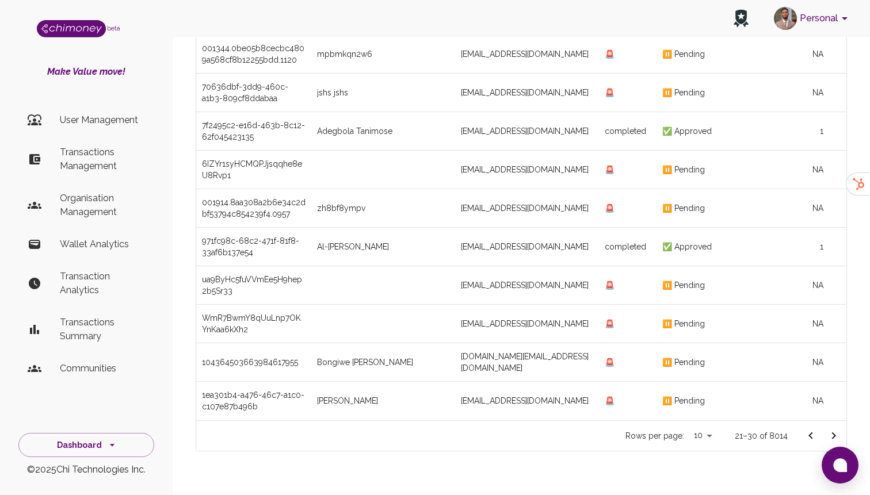
click at [827, 424] on button "Go to next page" at bounding box center [833, 435] width 23 height 23
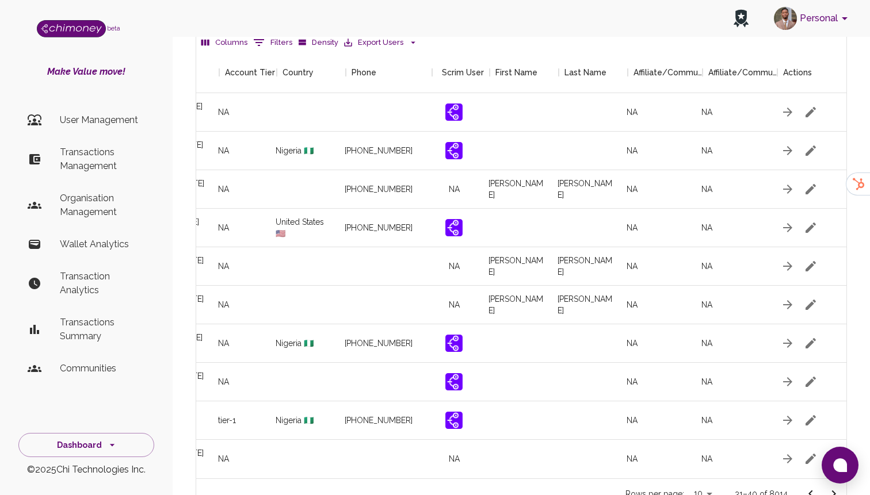
scroll to position [0, 1317]
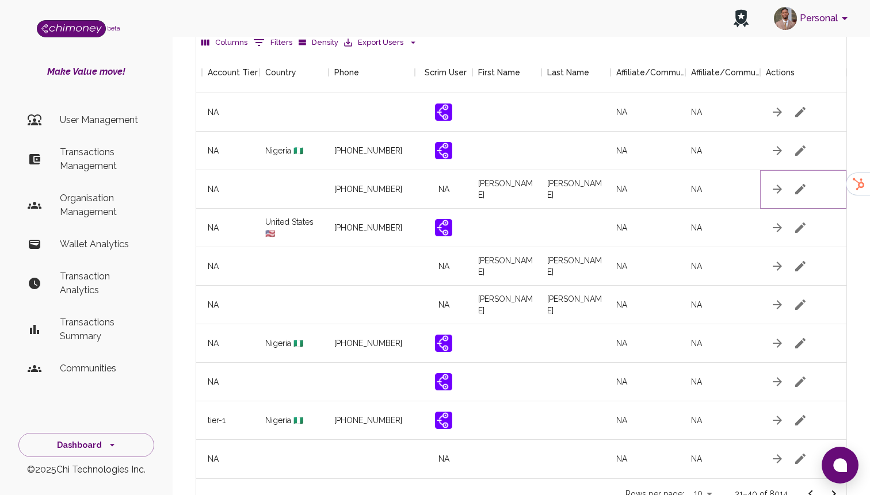
click at [798, 182] on icon "button" at bounding box center [800, 189] width 14 height 14
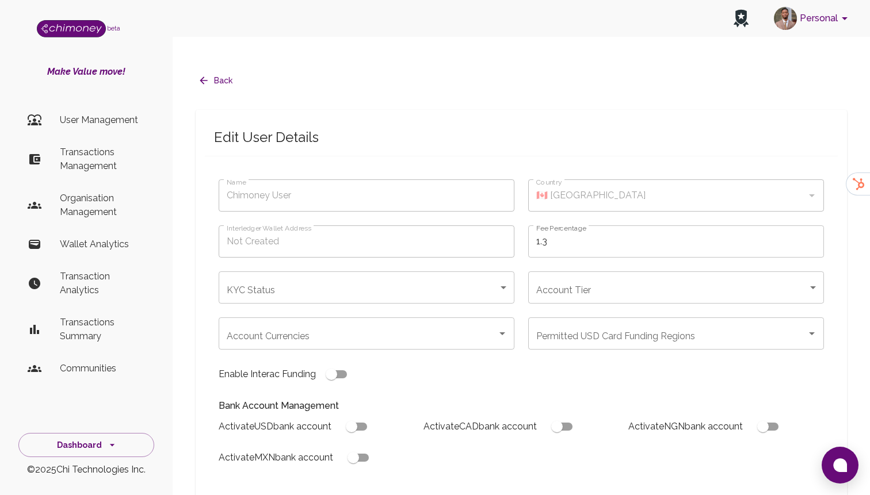
type input "Amjad Ali"
type input "under_review"
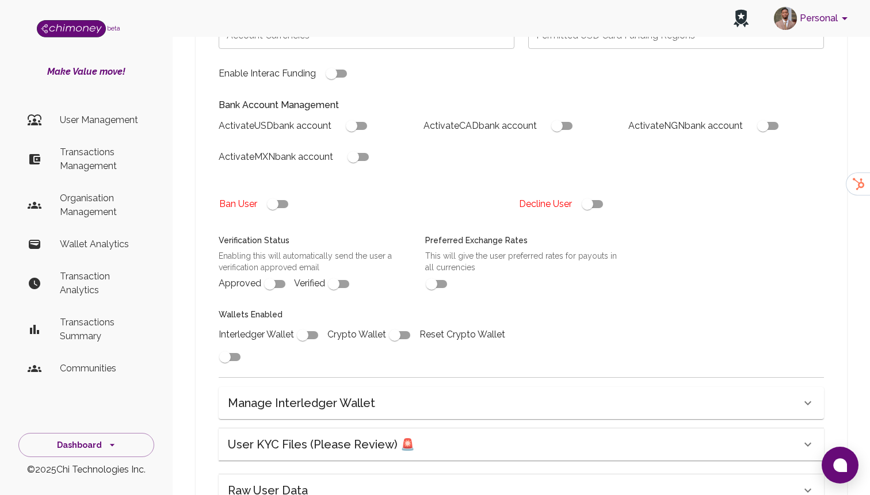
scroll to position [308, 0]
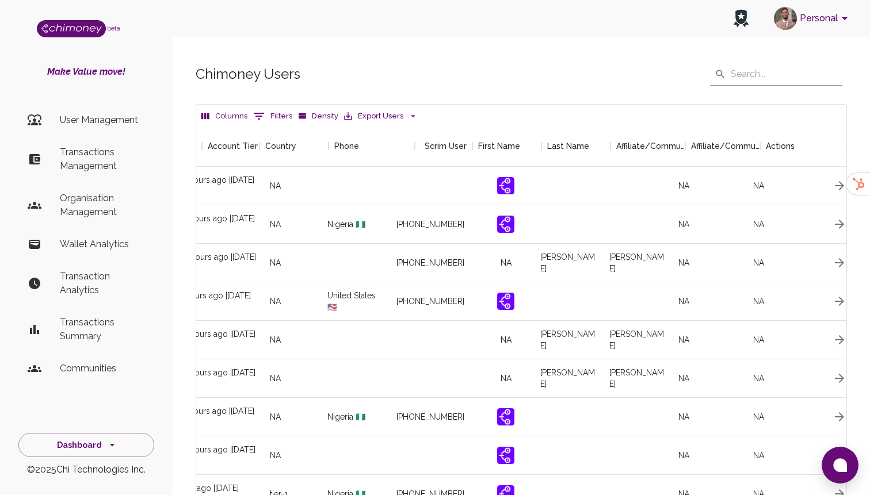
scroll to position [0, 1317]
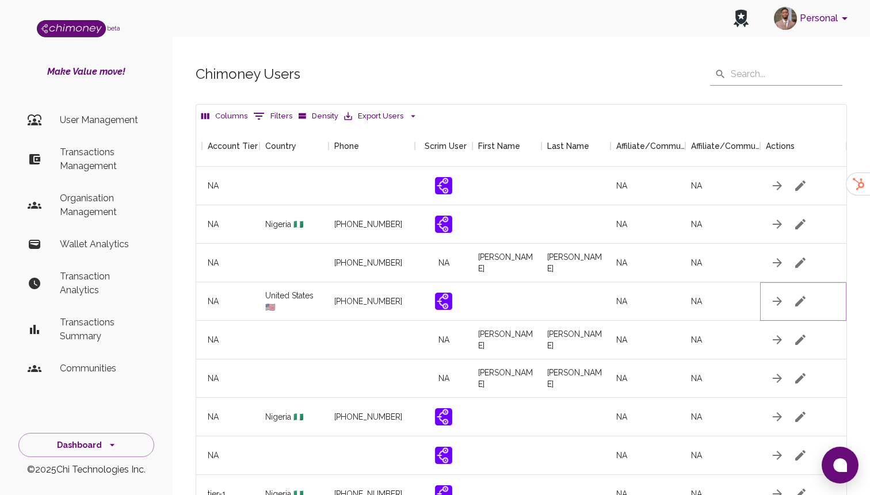
click at [795, 295] on icon "button" at bounding box center [800, 302] width 14 height 14
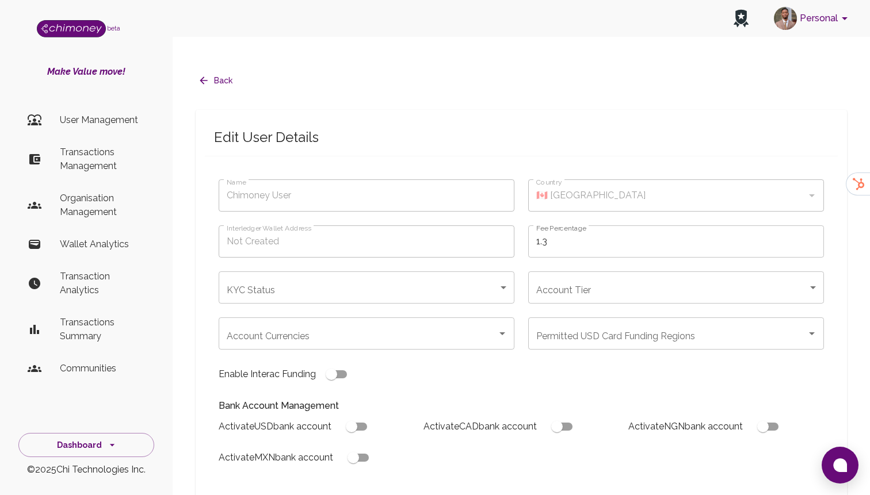
type input "Alsalkhadi Abdulkader"
type input "🇺🇸 United States"
type input "under_review"
checkbox input "true"
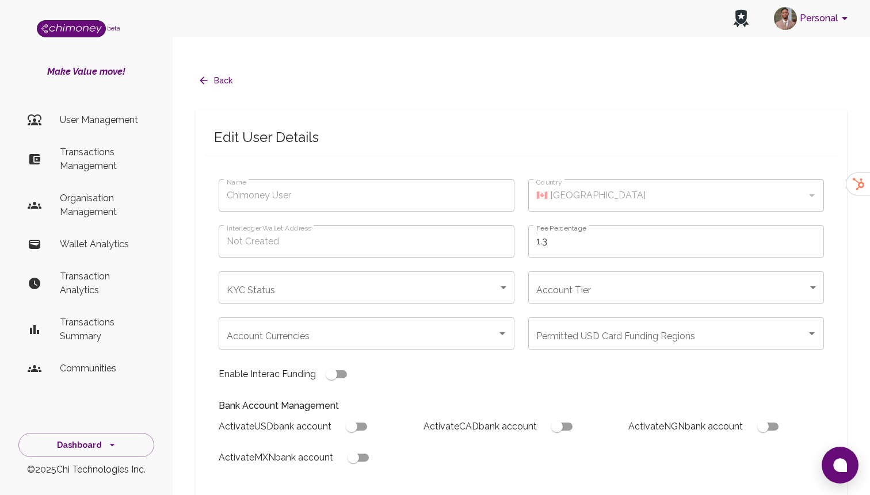
checkbox input "true"
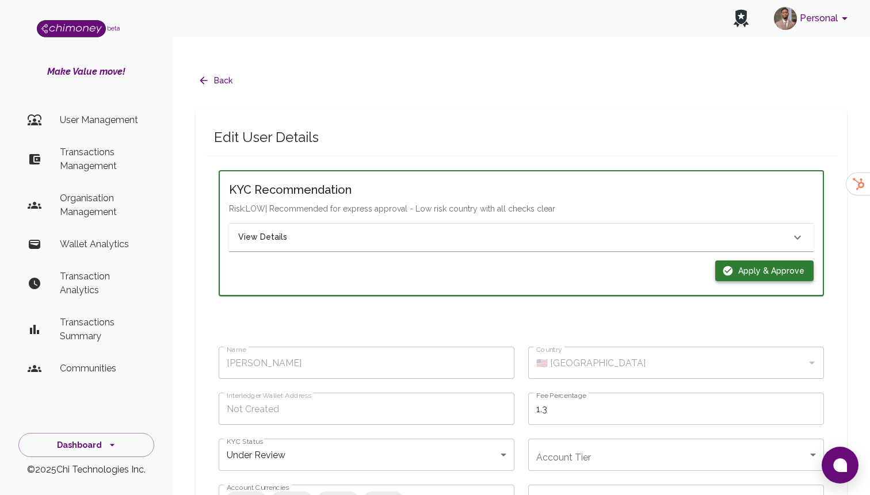
click at [754, 261] on button "Apply & Approve" at bounding box center [764, 271] width 98 height 21
type input "completed"
type input "tier-1"
checkbox input "true"
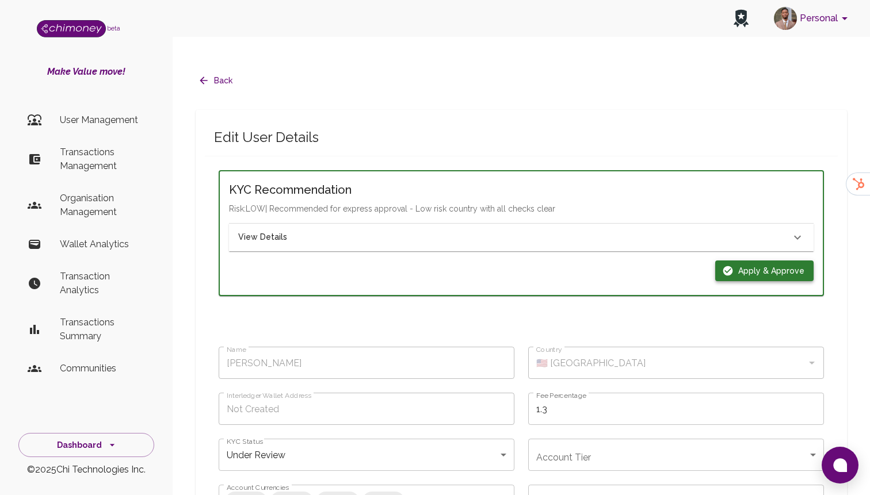
checkbox input "true"
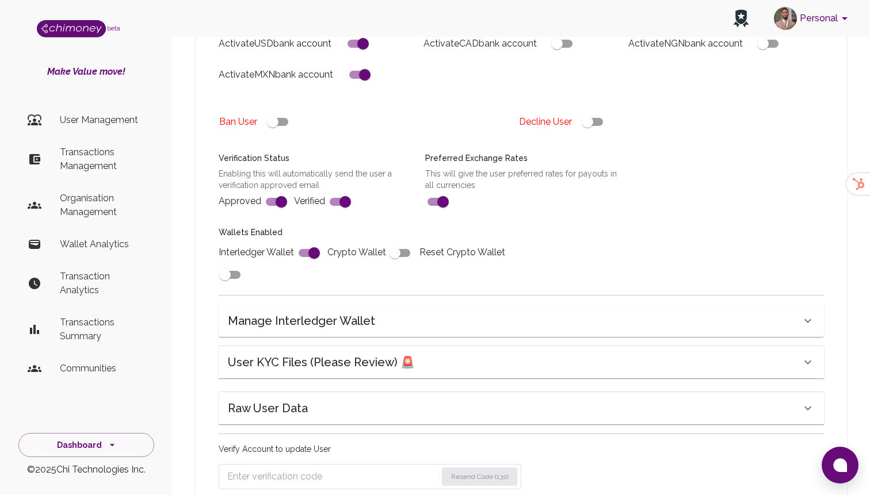
scroll to position [473, 0]
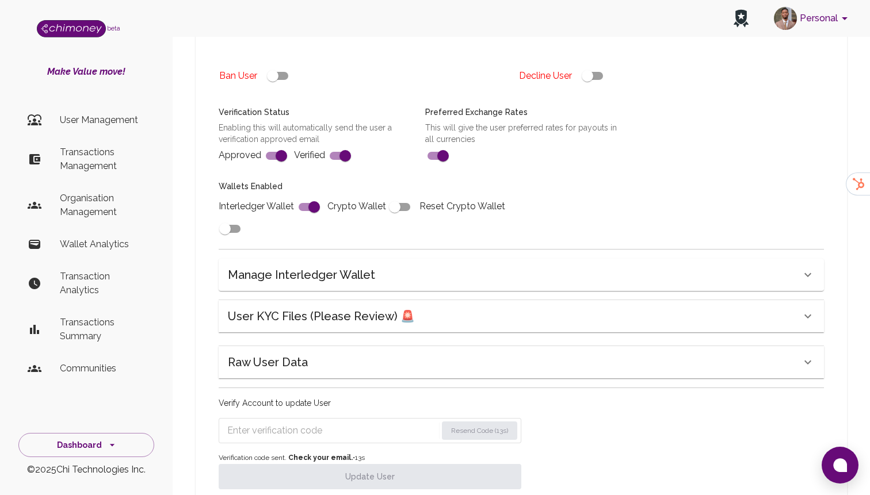
click at [412, 353] on div "Raw User Data" at bounding box center [514, 362] width 573 height 18
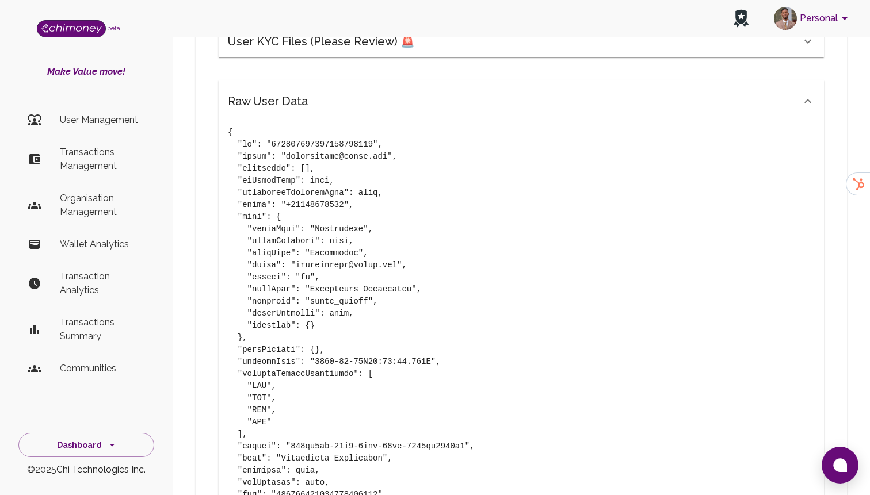
scroll to position [600, 0]
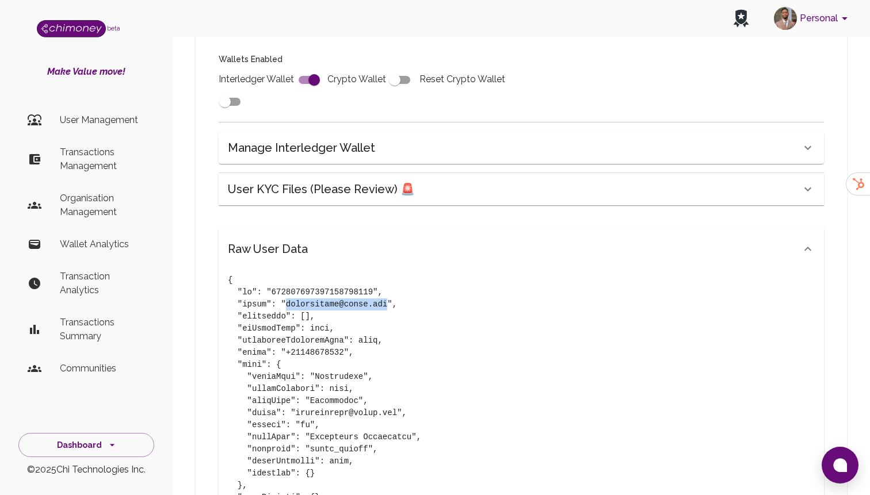
drag, startPoint x: 286, startPoint y: 255, endPoint x: 387, endPoint y: 256, distance: 100.7
copy pre "laughspeter@gmail.com"
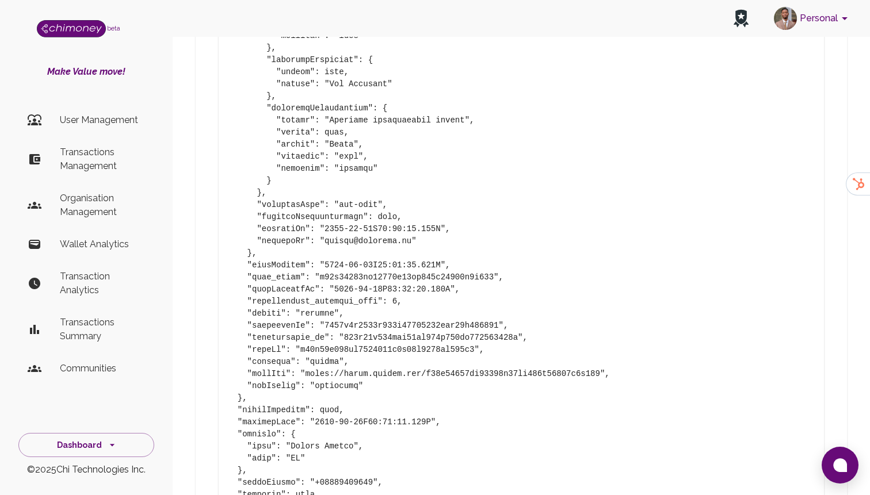
scroll to position [2244, 0]
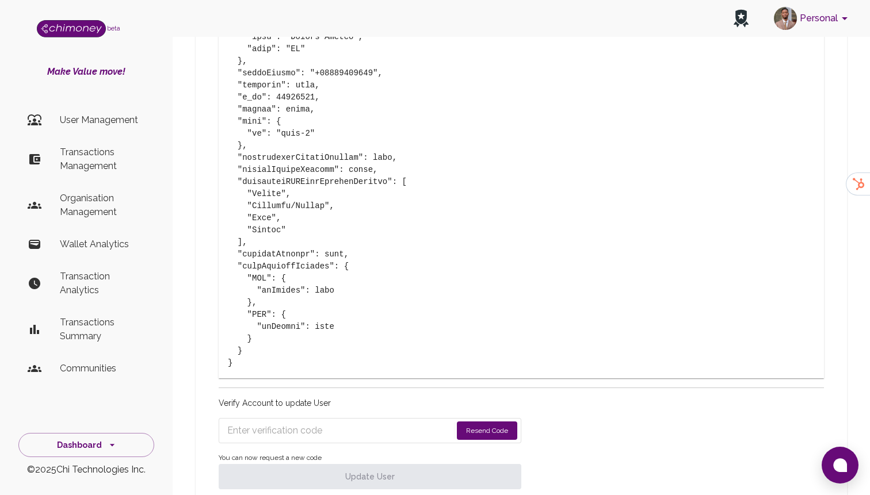
click at [317, 418] on form "Resend Code" at bounding box center [370, 430] width 303 height 25
click at [323, 422] on input "Enter verification code" at bounding box center [339, 431] width 224 height 18
paste input "6993"
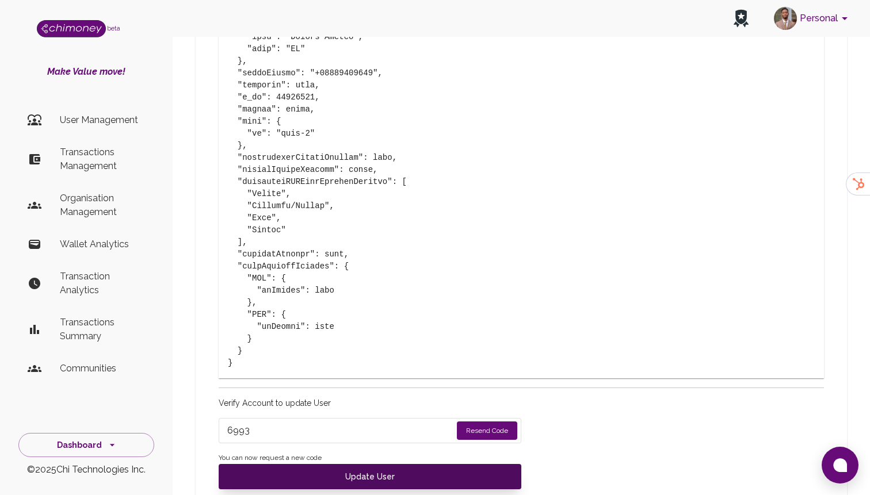
type input "6993"
click at [385, 464] on button "Update User" at bounding box center [370, 476] width 303 height 25
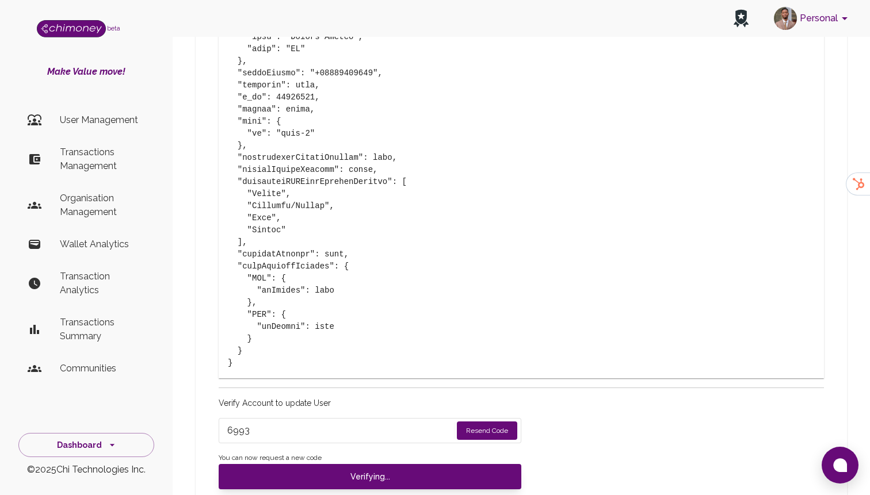
type input "under_review"
checkbox input "false"
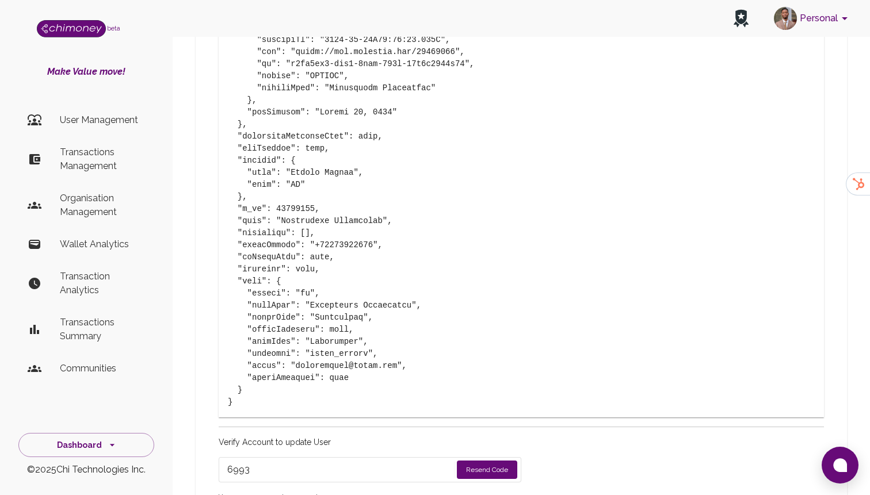
type input "completed"
type input "tier-1"
checkbox input "true"
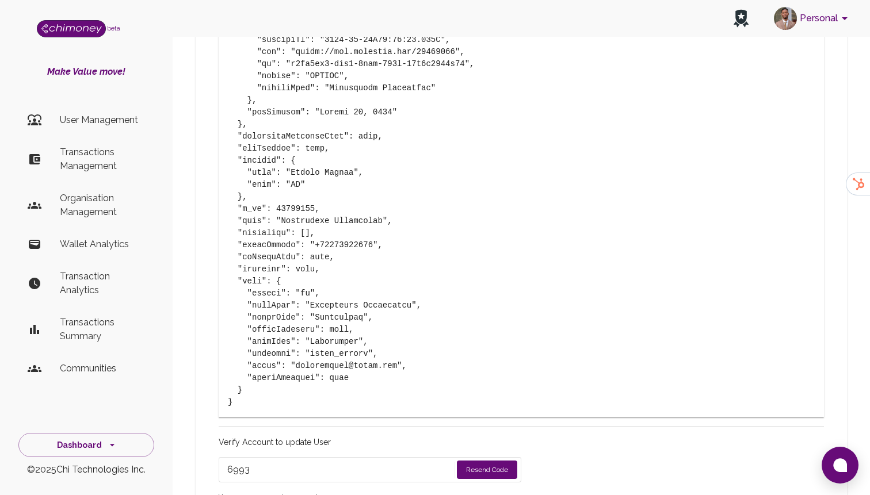
checkbox input "true"
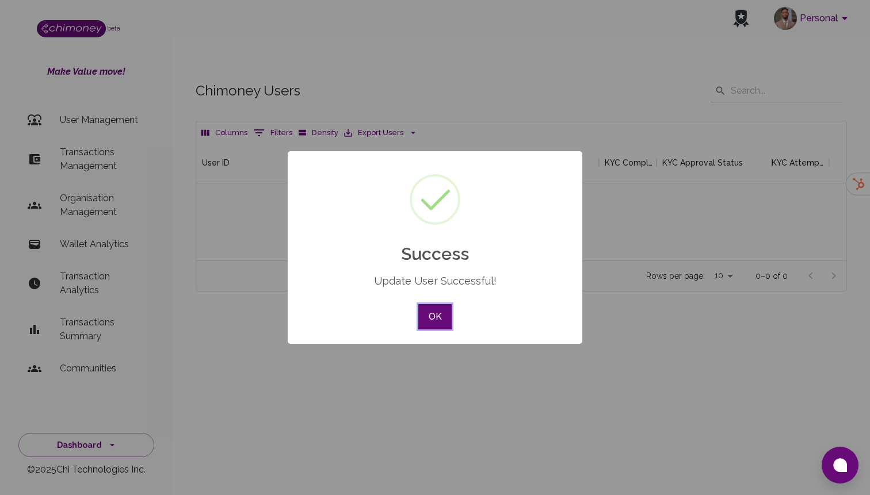
scroll to position [118, 650]
click at [430, 315] on button "OK" at bounding box center [434, 316] width 33 height 25
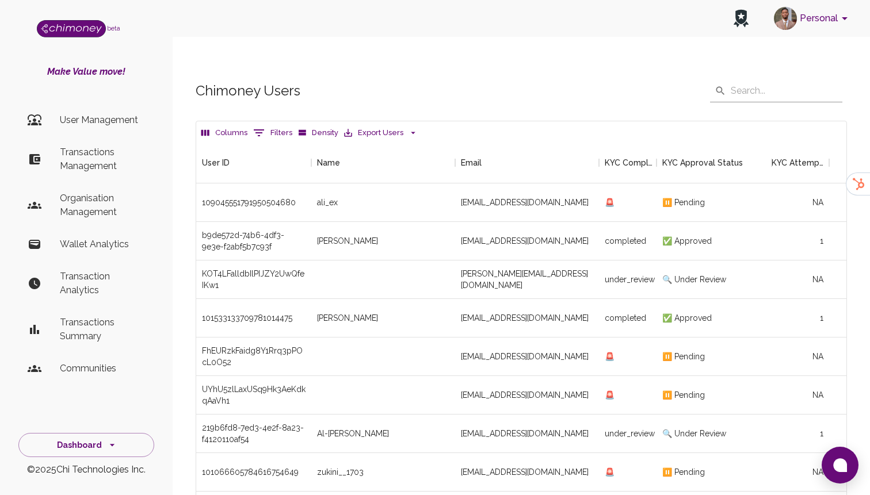
scroll to position [148, 0]
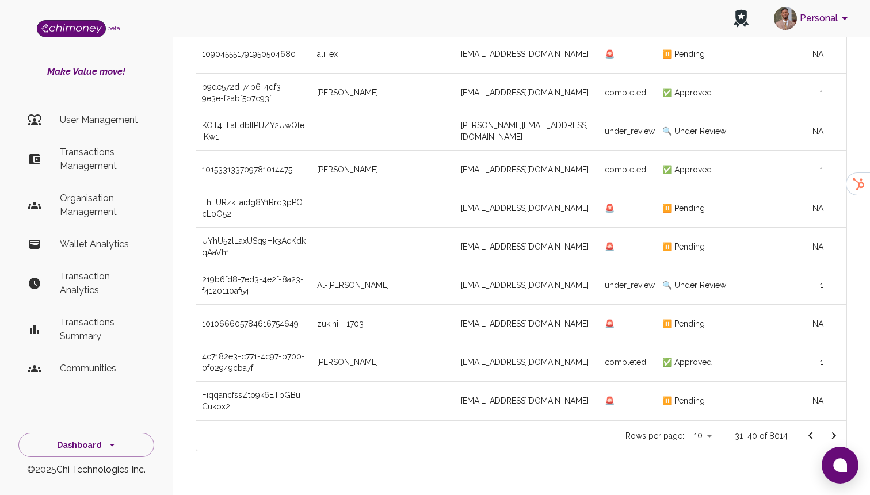
click at [836, 429] on icon "Go to next page" at bounding box center [834, 436] width 14 height 14
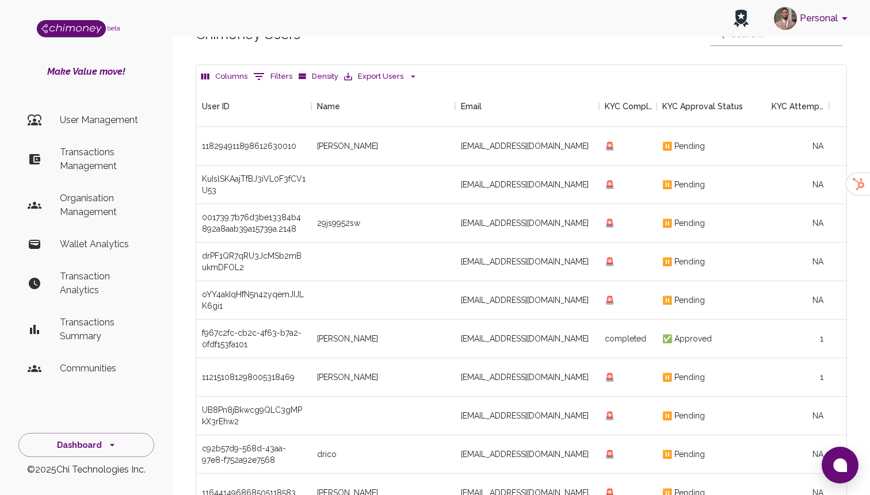
scroll to position [148, 0]
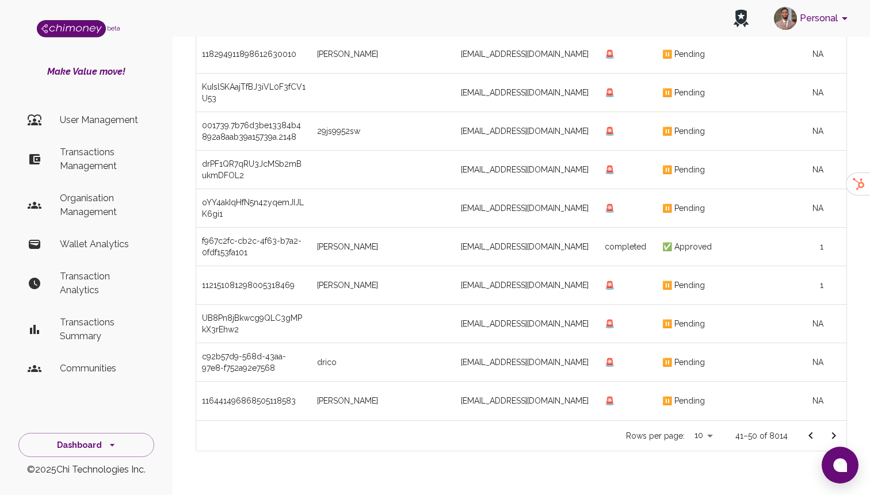
click at [838, 424] on button "Go to next page" at bounding box center [833, 435] width 23 height 23
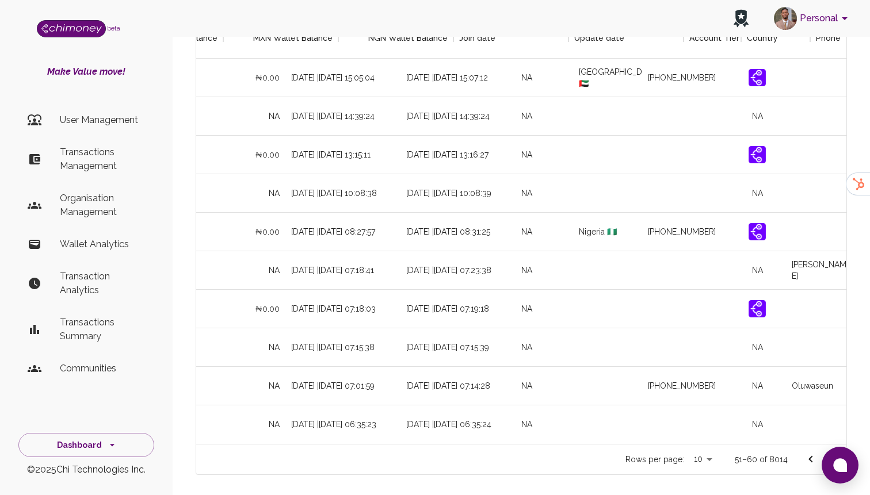
scroll to position [0, 1317]
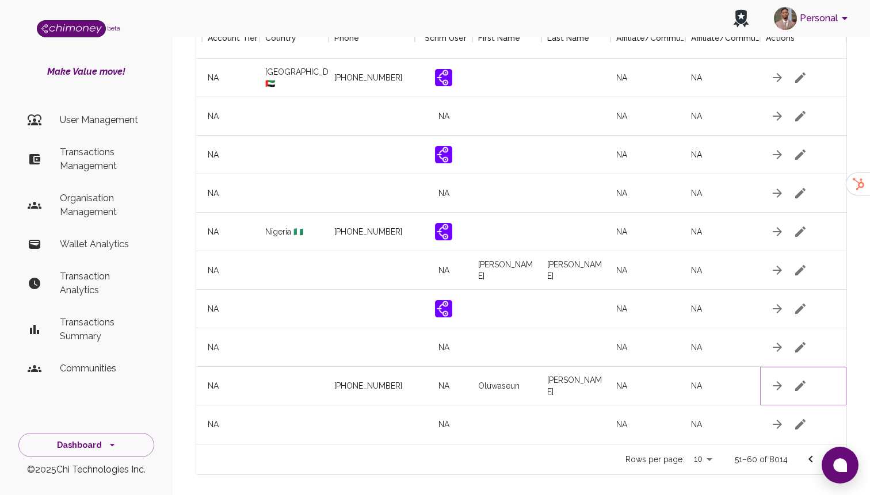
click at [804, 379] on icon "button" at bounding box center [800, 386] width 14 height 14
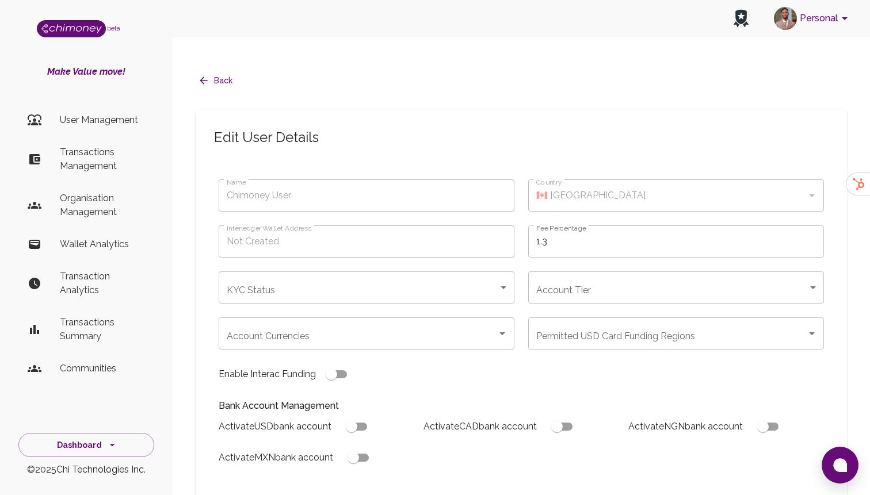
type input "Oluwaseun Asoko"
type input "under_review"
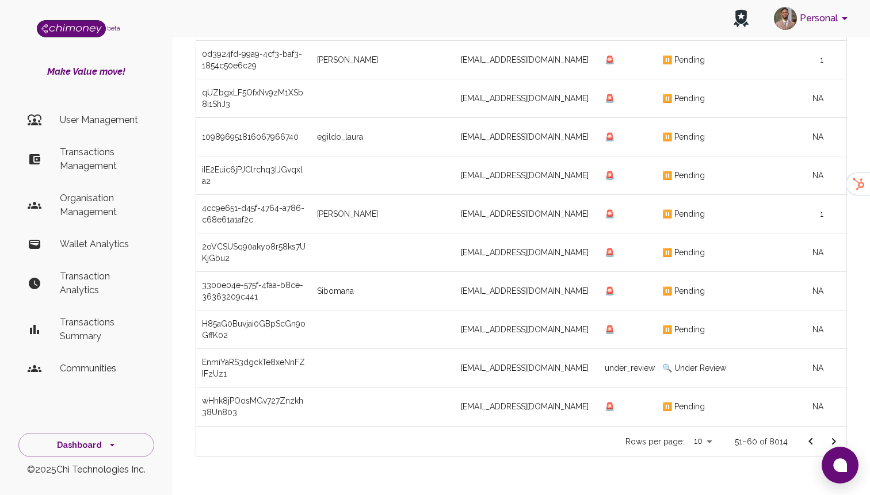
scroll to position [148, 0]
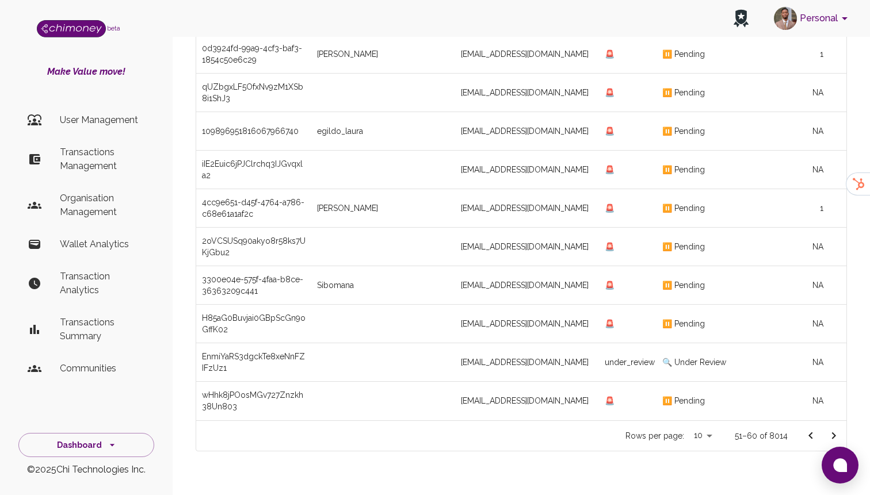
click at [831, 424] on button "Go to next page" at bounding box center [833, 435] width 23 height 23
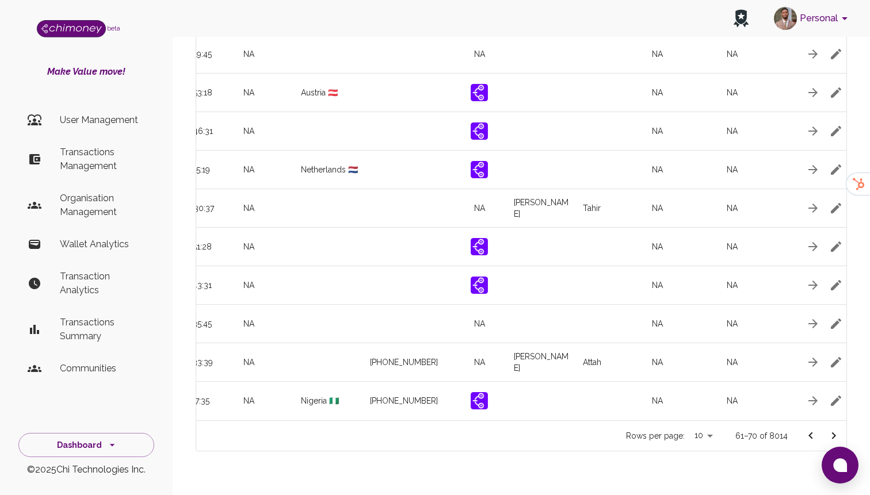
scroll to position [0, 1317]
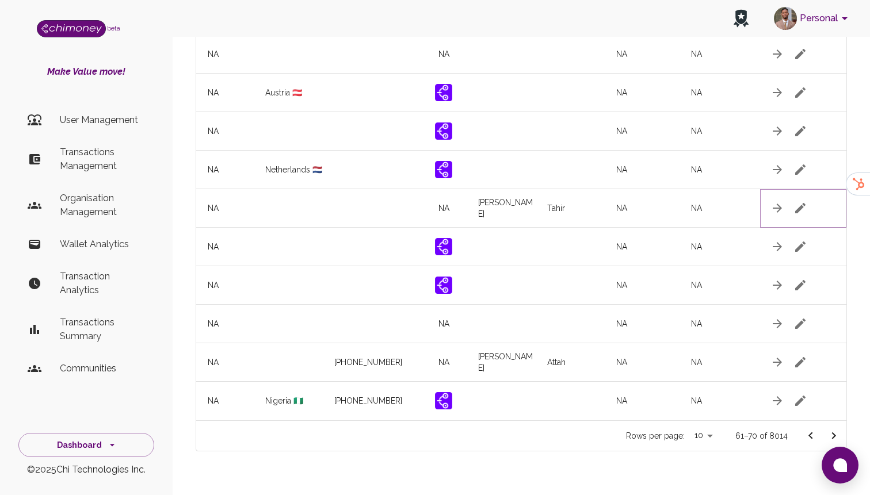
click at [799, 203] on icon "button" at bounding box center [800, 208] width 10 height 10
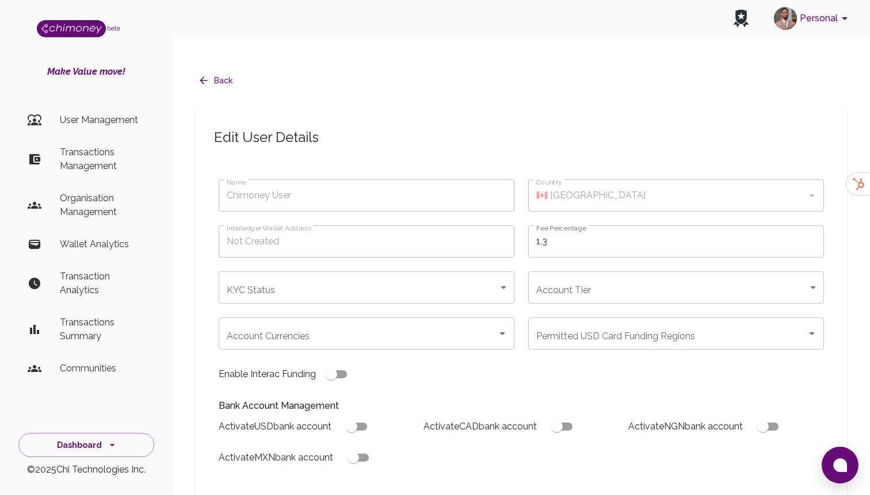
type input "Rabiu murtala Tahir"
type input "under_review"
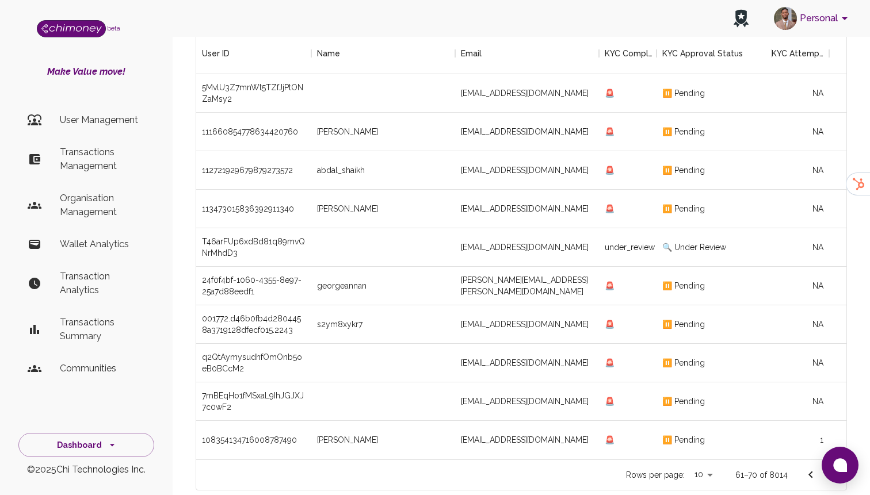
scroll to position [148, 0]
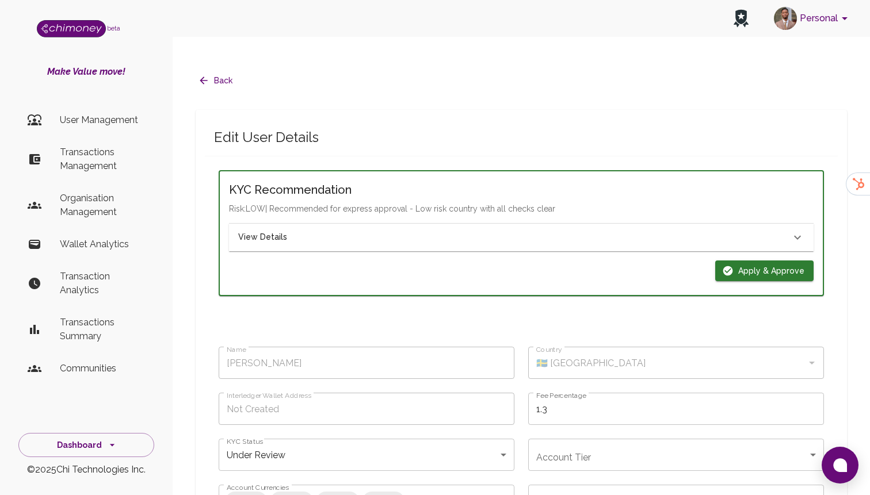
scroll to position [582, 0]
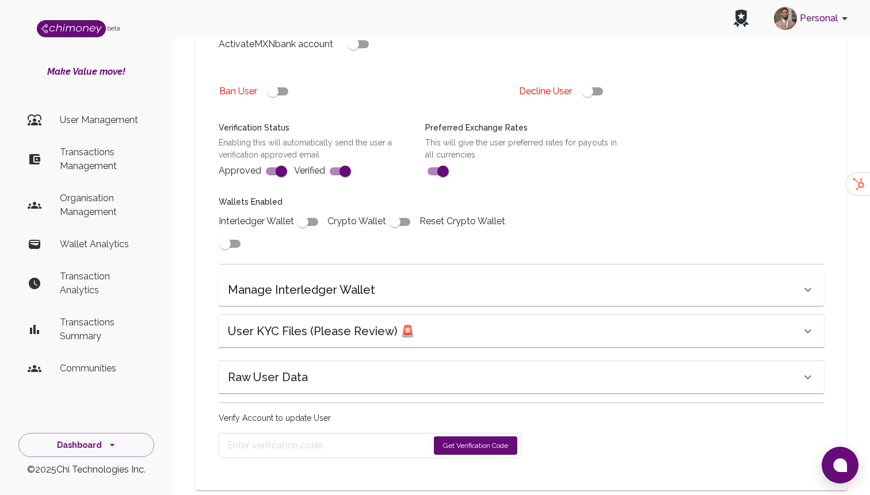
click at [600, 368] on div "Raw User Data" at bounding box center [514, 377] width 573 height 18
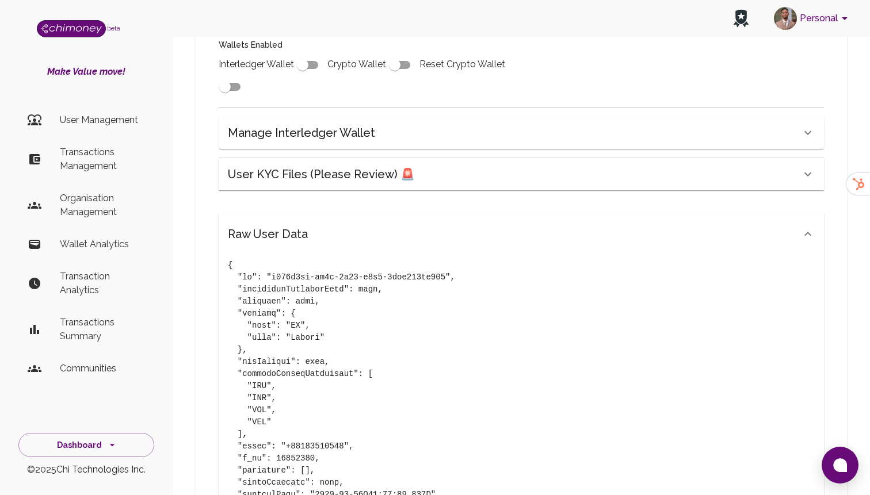
scroll to position [739, 0]
click at [93, 118] on p "User Management" at bounding box center [102, 120] width 85 height 14
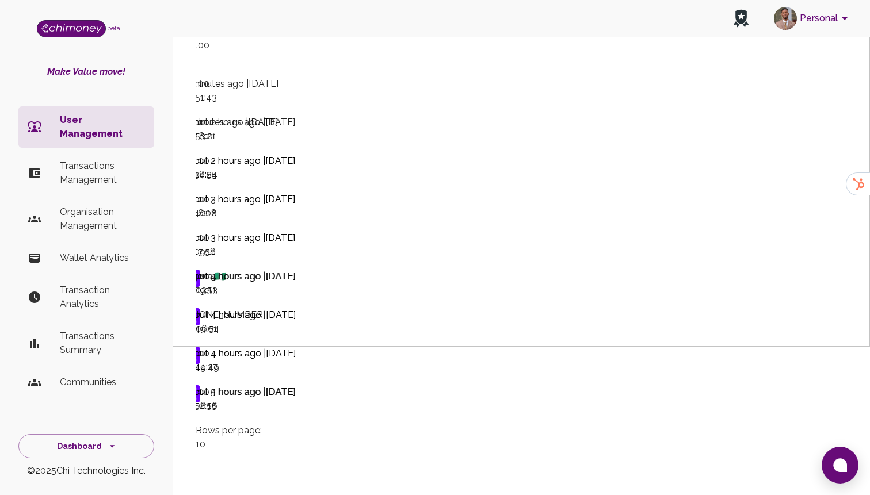
scroll to position [0, 1317]
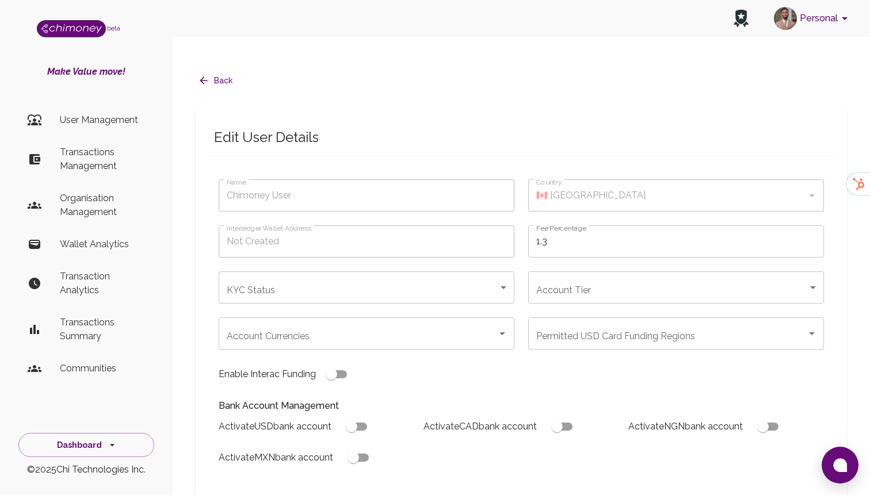
type input "Emmanuel Ogbudu"
type input "🇰🇪 Kenya"
type input "under_review"
checkbox input "true"
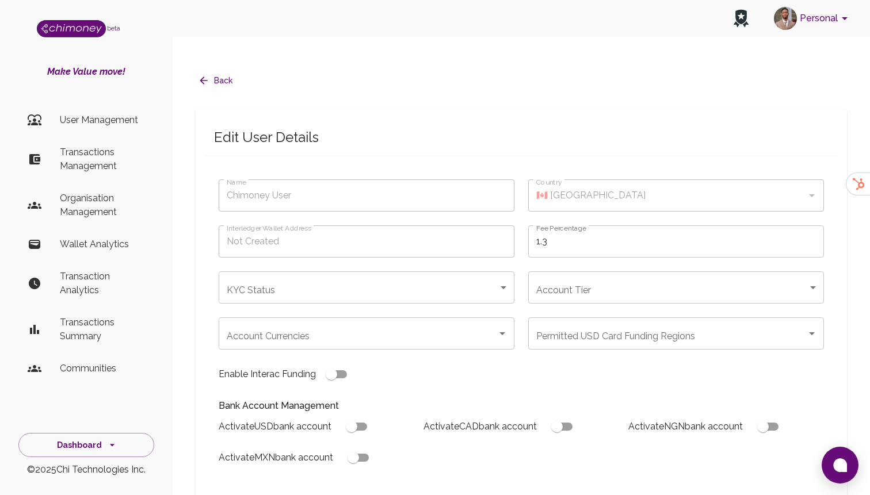
checkbox input "true"
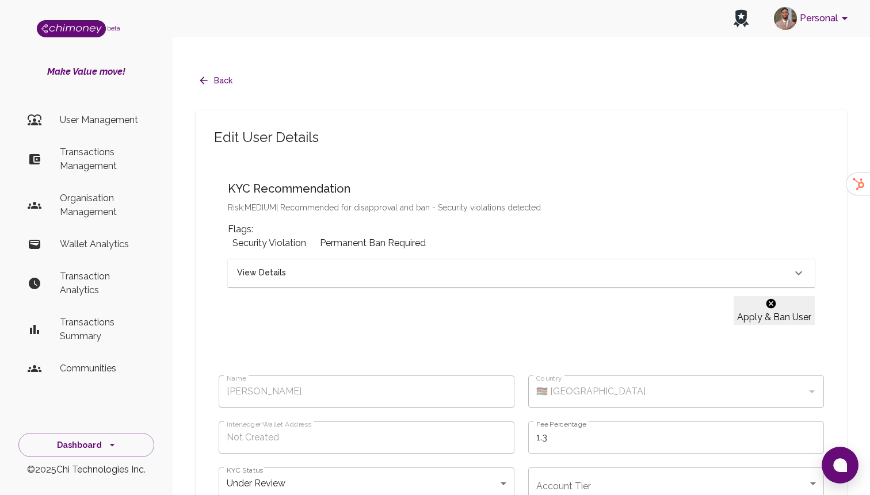
click at [766, 296] on button "Apply & Ban User" at bounding box center [773, 310] width 81 height 29
type input "declined"
checkbox input "true"
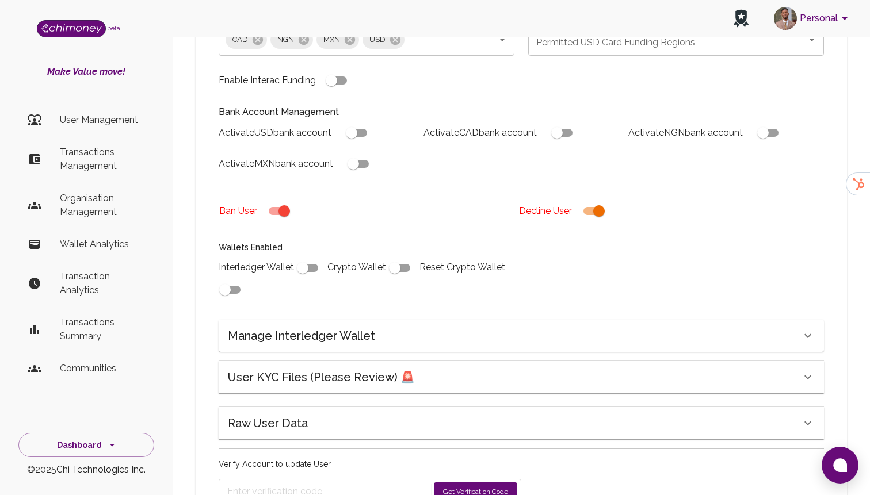
scroll to position [340, 0]
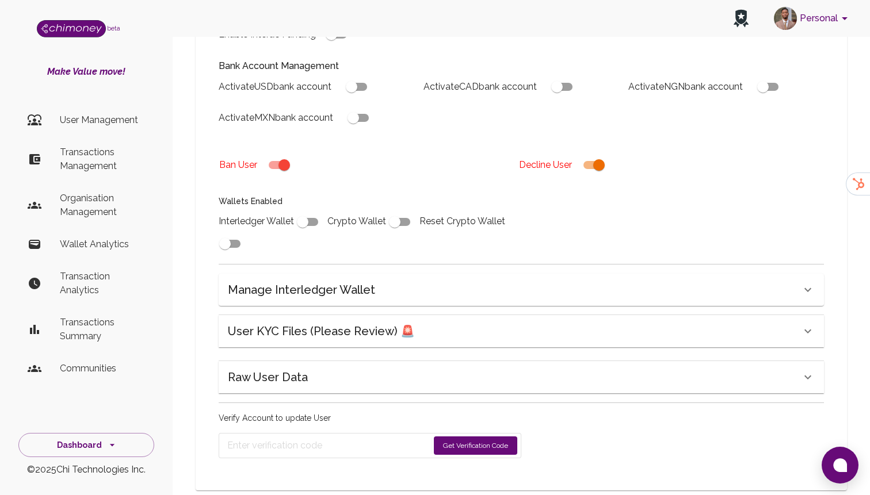
click at [494, 437] on button "Get Verification Code" at bounding box center [475, 446] width 83 height 18
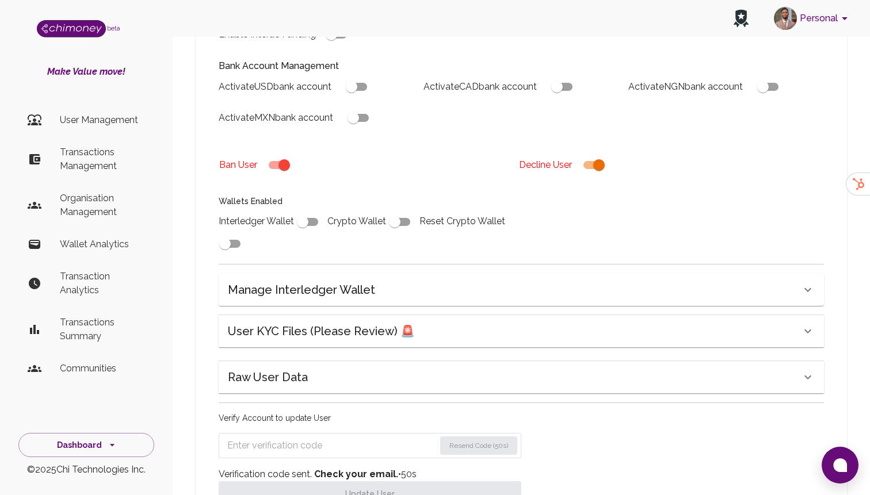
click at [292, 437] on input "Enter verification code" at bounding box center [331, 446] width 208 height 18
paste input "5394"
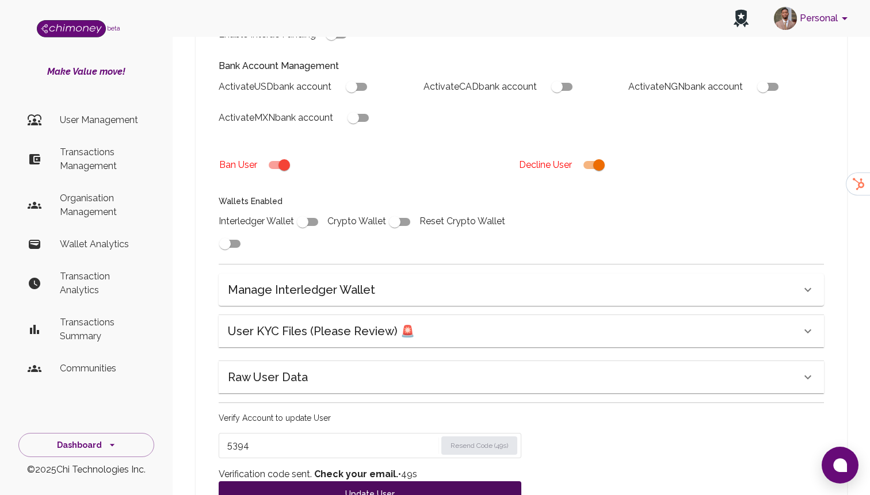
type input "5394"
click at [322, 481] on button "Update User" at bounding box center [370, 493] width 303 height 25
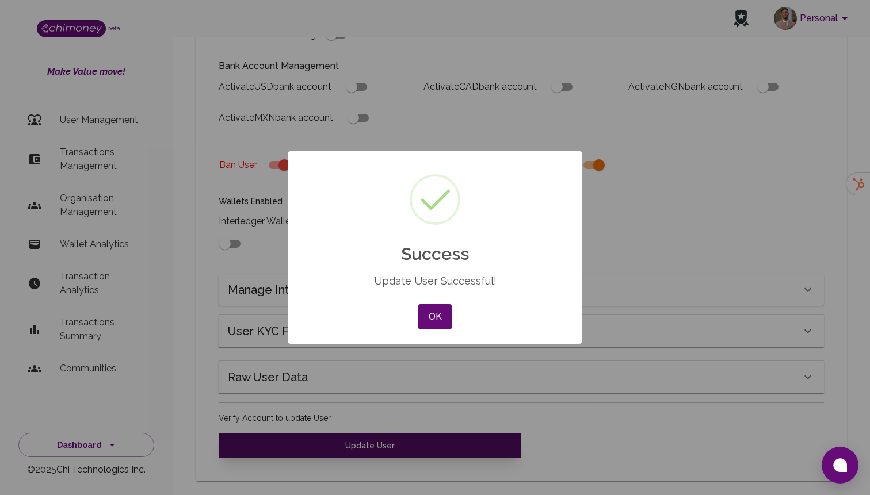
scroll to position [331, 0]
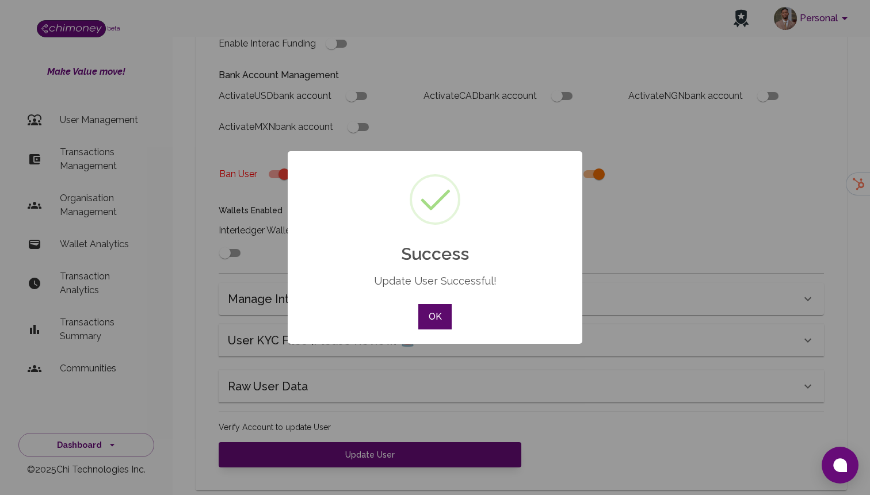
click at [435, 323] on button "OK" at bounding box center [434, 316] width 33 height 25
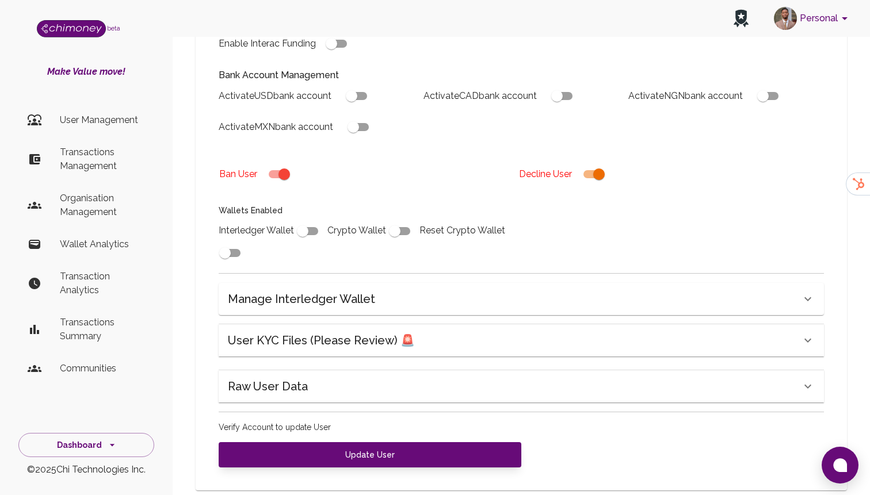
click at [106, 124] on p "User Management" at bounding box center [102, 120] width 85 height 14
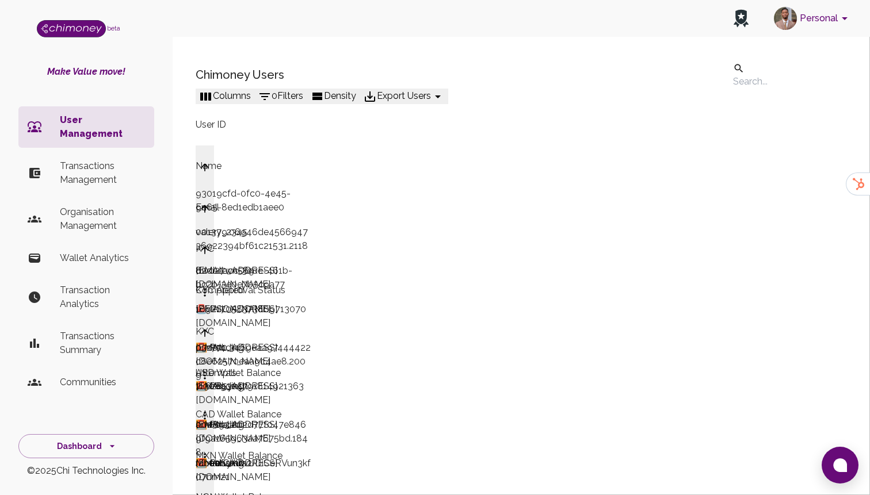
scroll to position [148, 0]
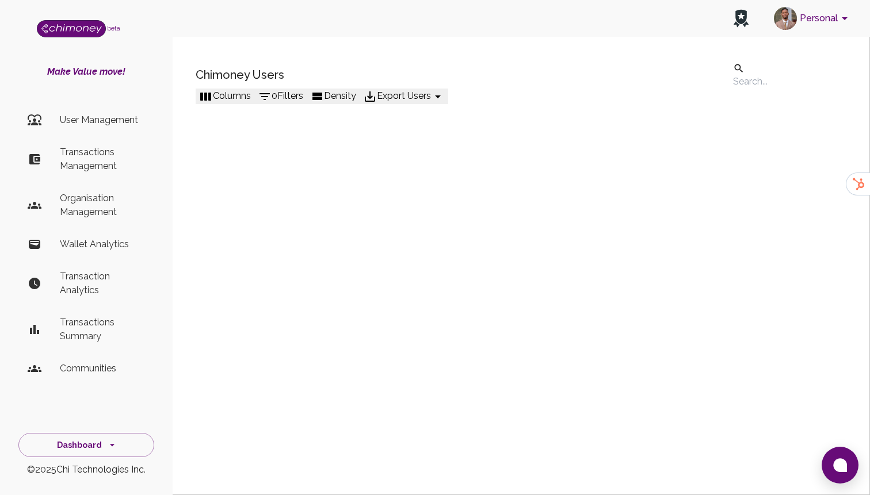
scroll to position [0, 1317]
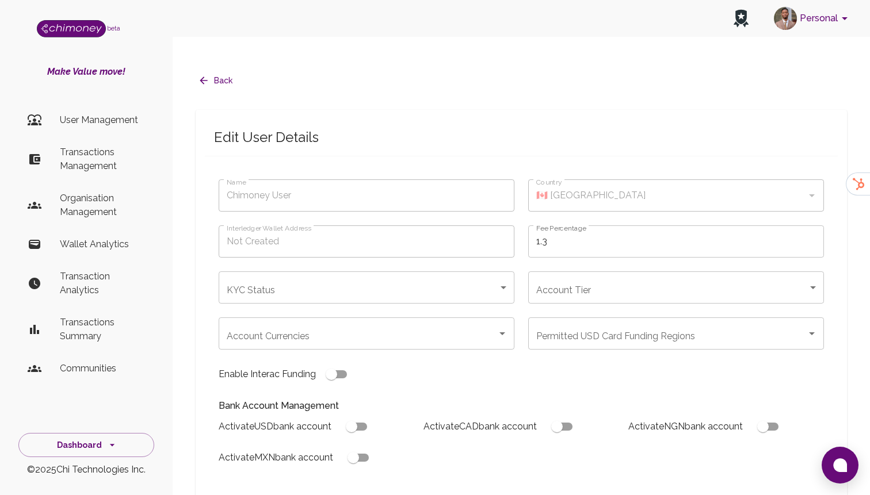
type input "Oluwaseun Olajide"
type input "🇳🇬 [GEOGRAPHIC_DATA]"
type input "under_review"
checkbox input "true"
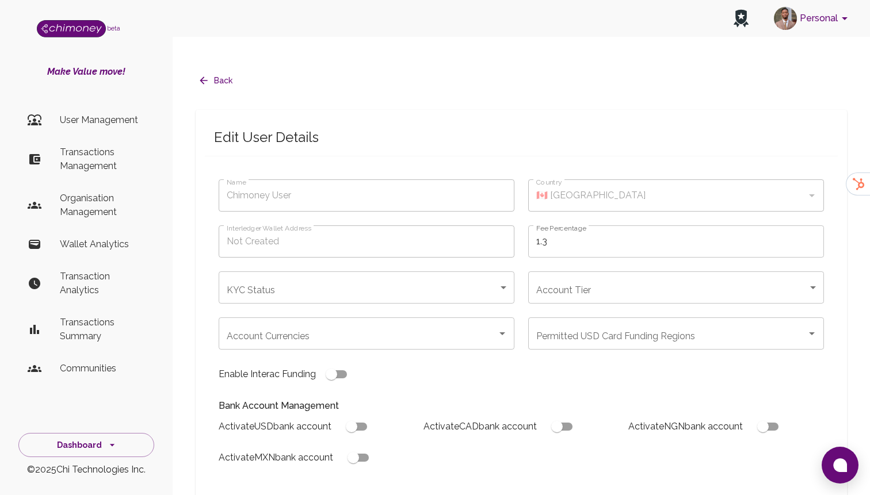
checkbox input "true"
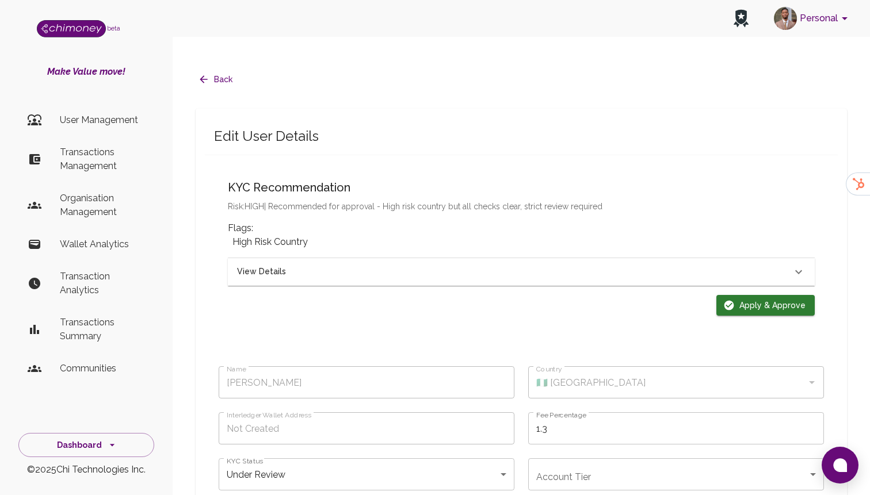
scroll to position [10, 0]
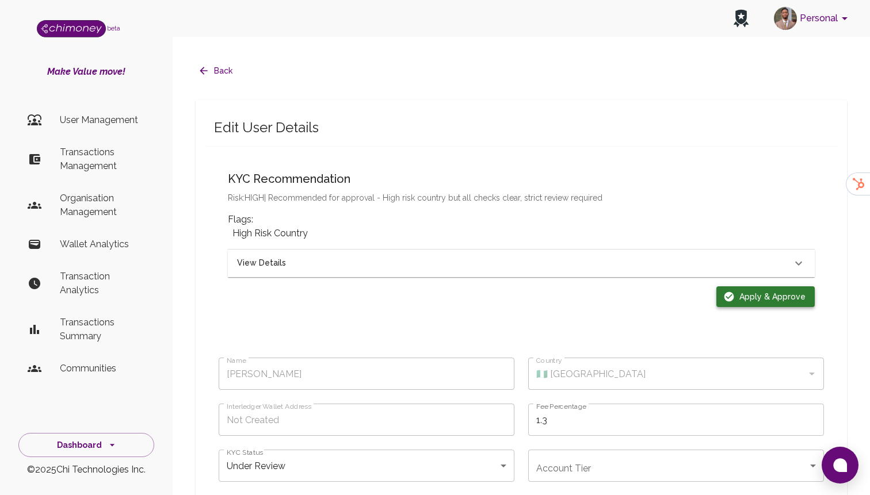
click at [739, 286] on button "Apply & Approve" at bounding box center [765, 296] width 98 height 21
type input "completed"
type input "tier-1"
checkbox input "true"
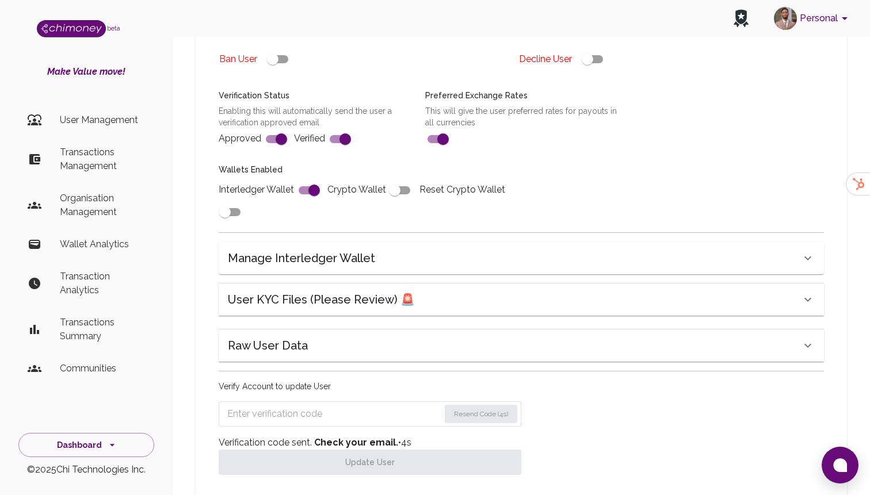
click at [341, 336] on div "Raw User Data" at bounding box center [514, 345] width 573 height 18
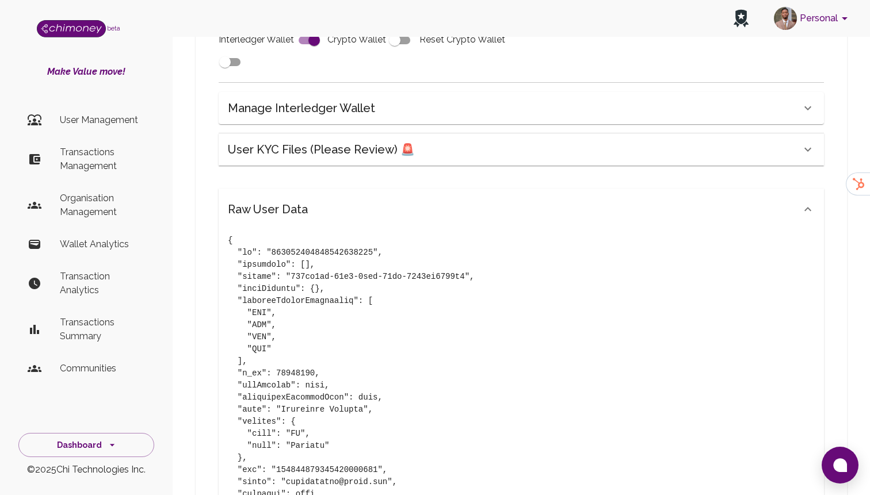
scroll to position [646, 0]
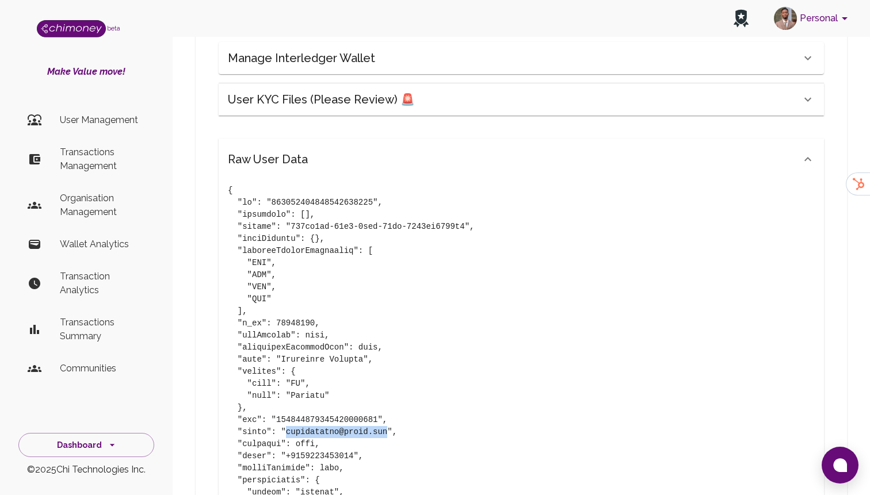
drag, startPoint x: 285, startPoint y: 408, endPoint x: 390, endPoint y: 411, distance: 105.3
copy pre "danieldeolu@gmail.com"
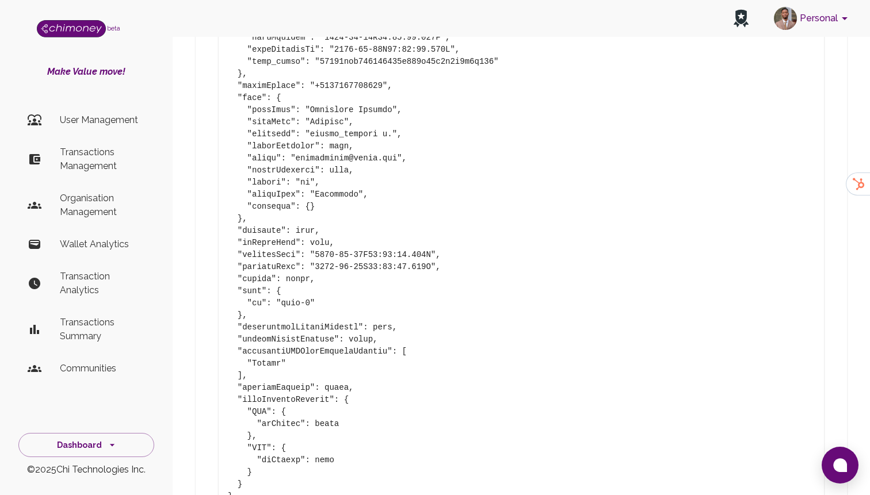
scroll to position [2223, 0]
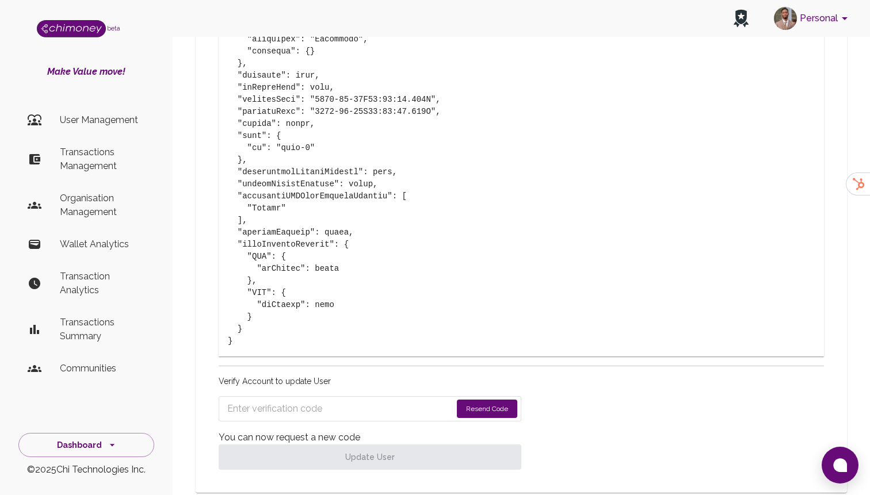
click at [255, 396] on form "Resend Code" at bounding box center [370, 408] width 303 height 25
click at [262, 400] on input "Enter verification code" at bounding box center [339, 409] width 224 height 18
paste input "5394"
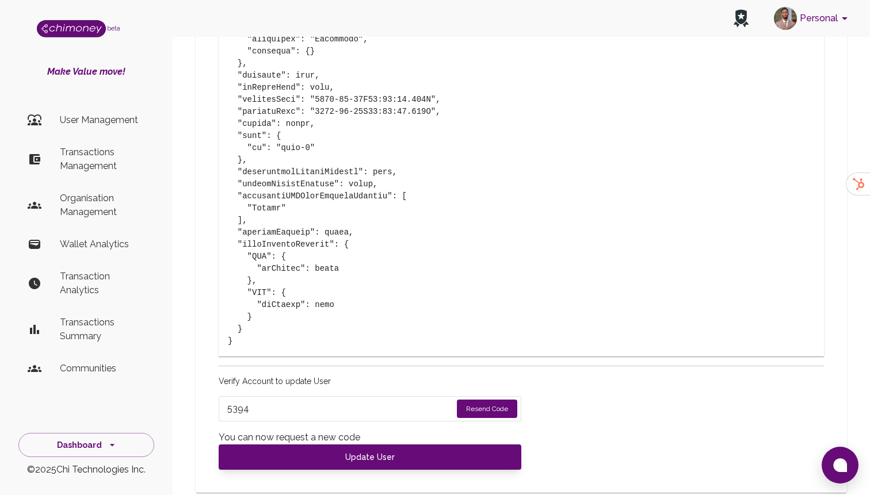
type input "5394"
click at [273, 432] on span "You can now request a new code" at bounding box center [289, 437] width 141 height 11
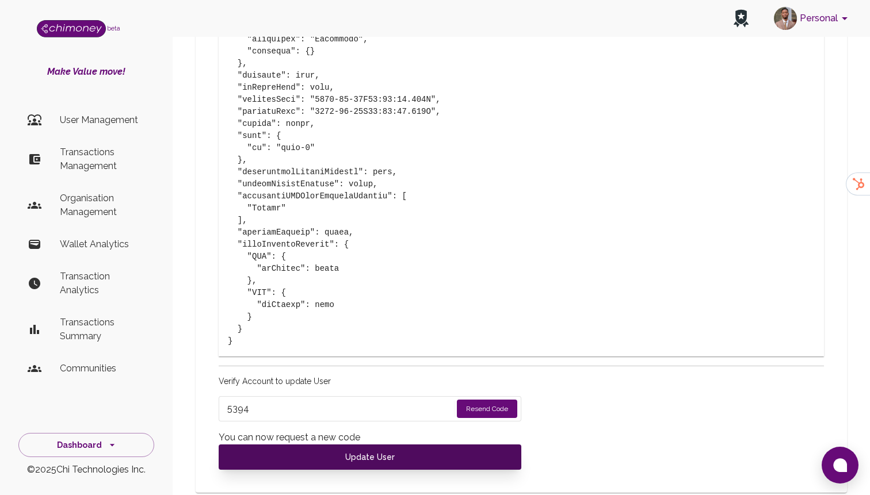
click at [276, 445] on button "Update User" at bounding box center [370, 457] width 303 height 25
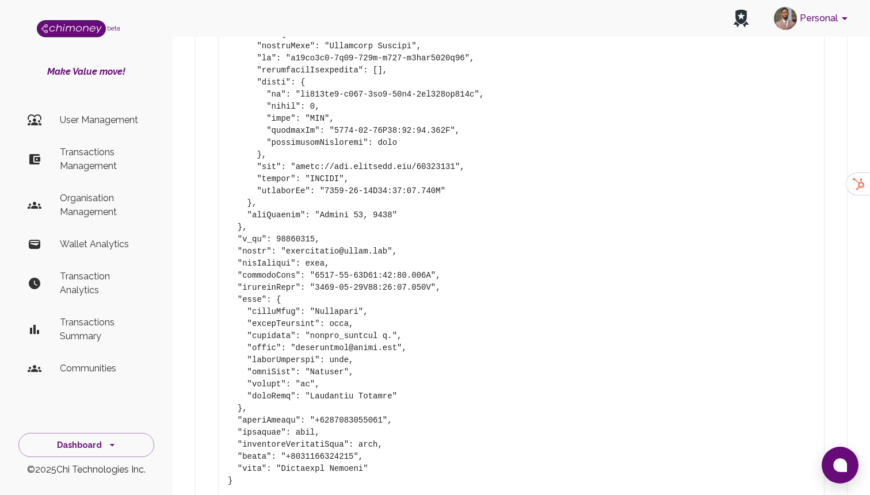
type input "under_review"
checkbox input "false"
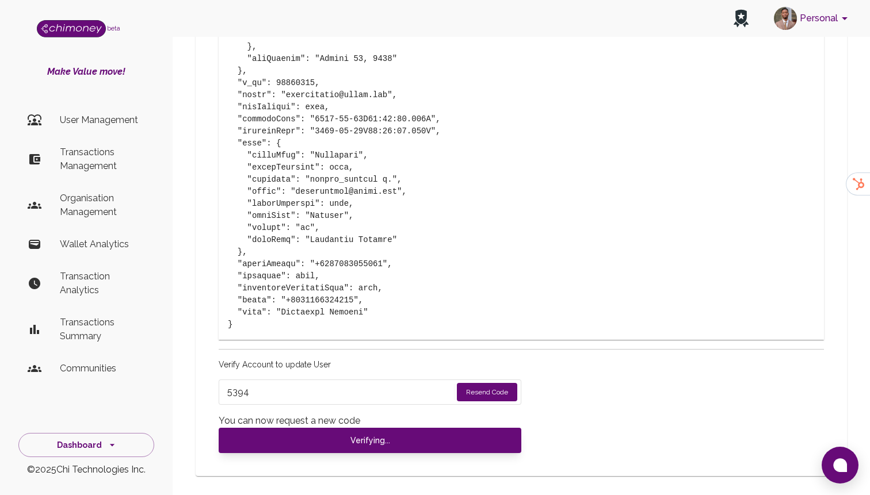
type input "completed"
type input "tier-1"
checkbox input "true"
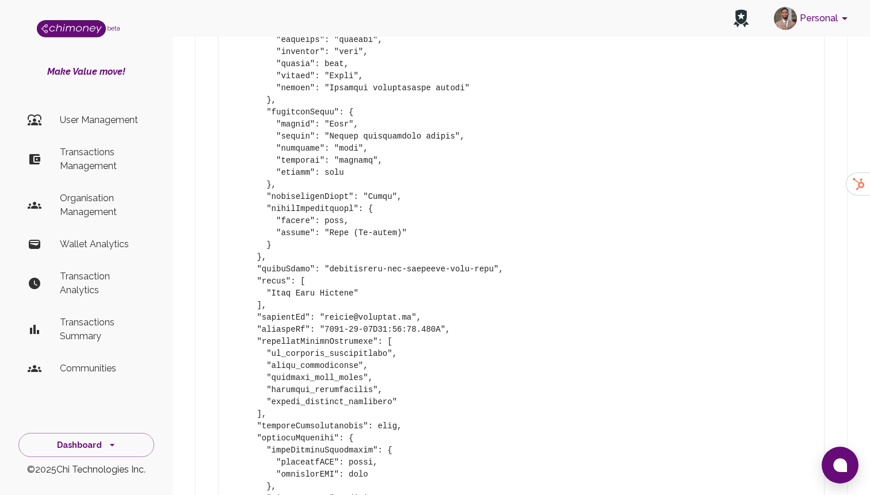
scroll to position [2406, 0]
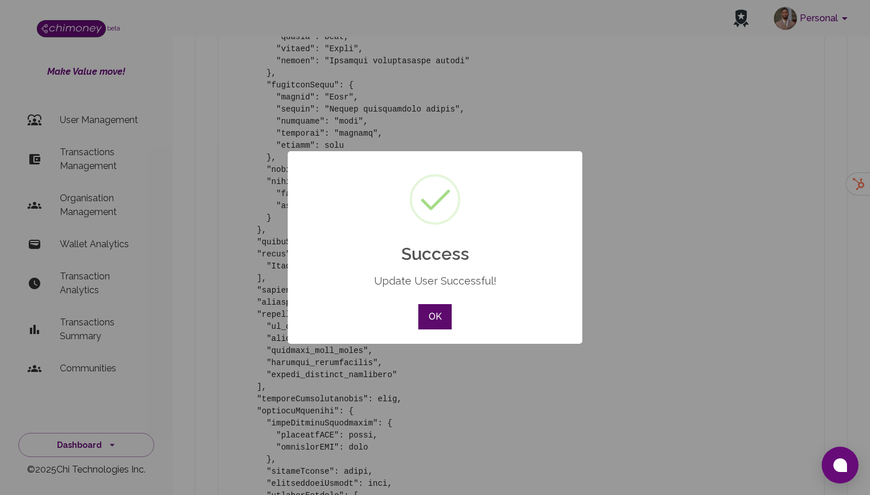
click at [441, 319] on button "OK" at bounding box center [434, 316] width 33 height 25
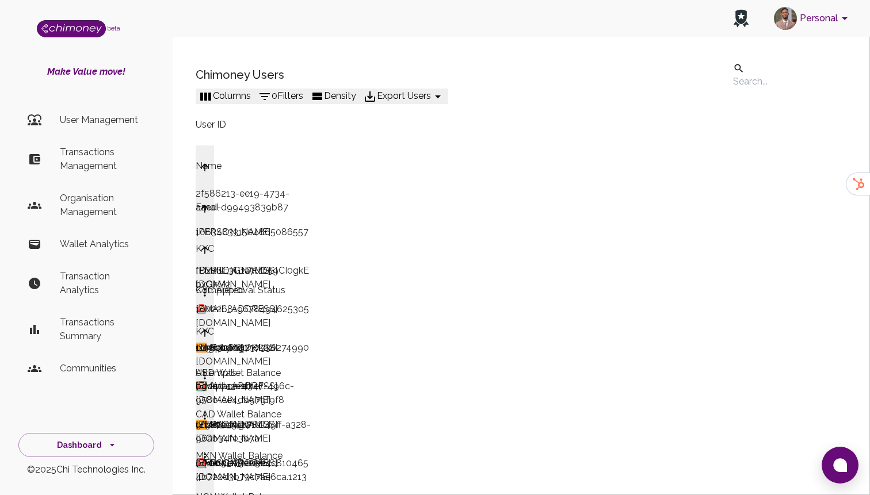
scroll to position [148, 0]
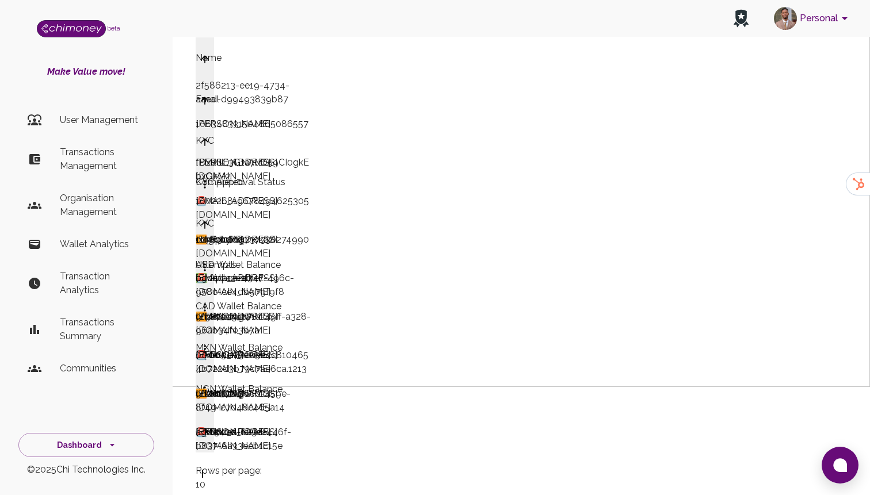
scroll to position [111, 0]
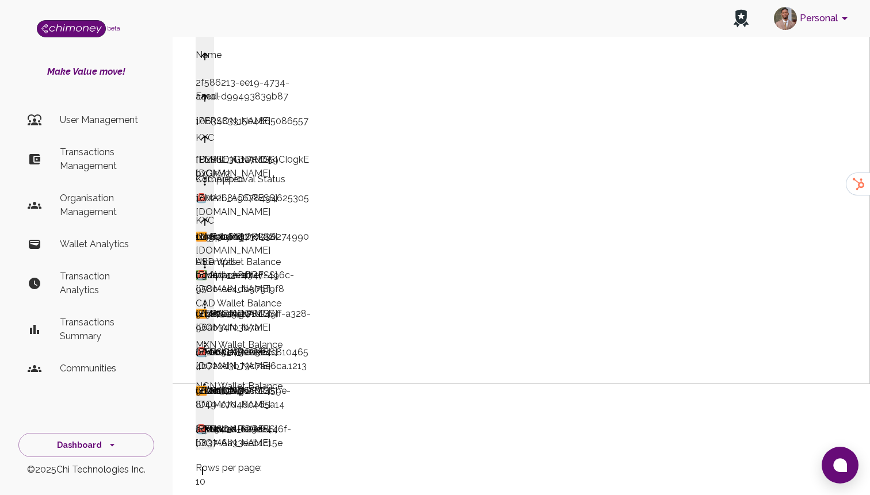
click at [253, 307] on div "under_review" at bounding box center [225, 326] width 58 height 39
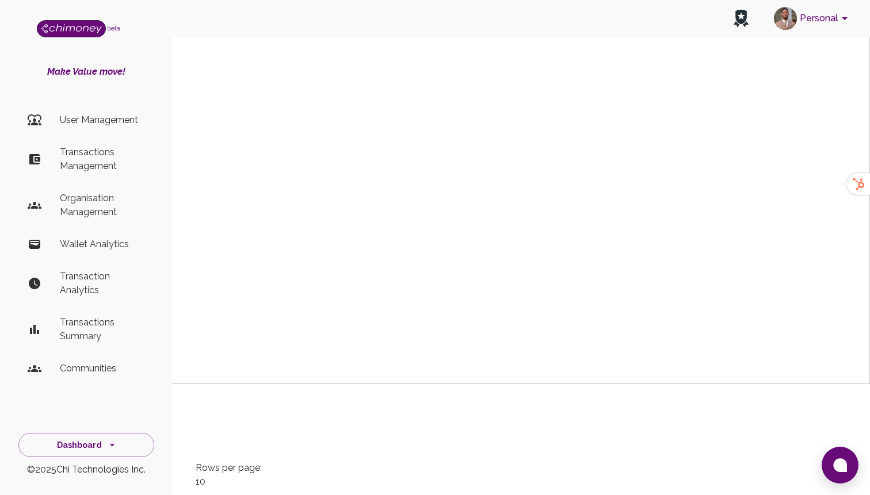
scroll to position [0, 1317]
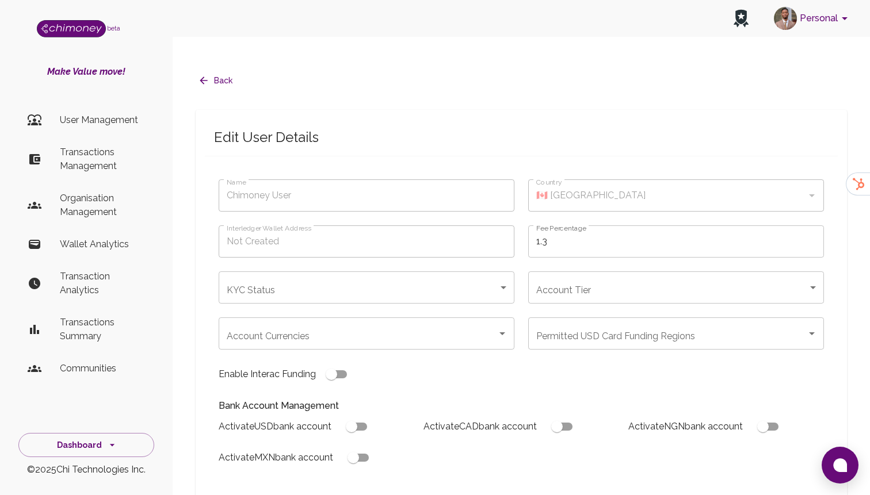
type input "Hogqoyi Siphokazi"
type input "🇿🇦 South Africa"
type input "under_review"
checkbox input "true"
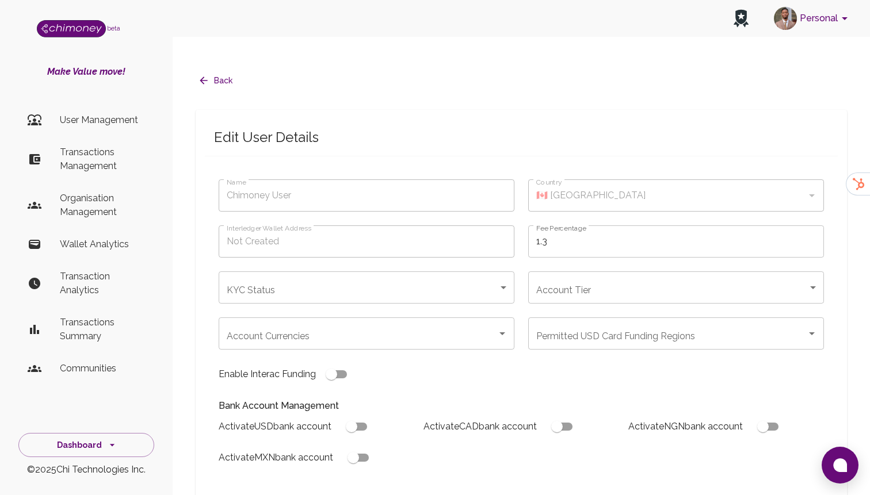
checkbox input "true"
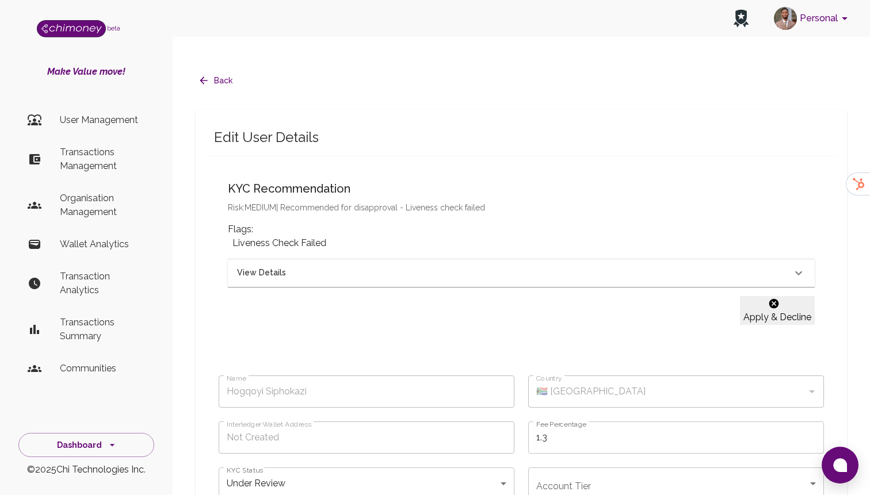
scroll to position [14, 0]
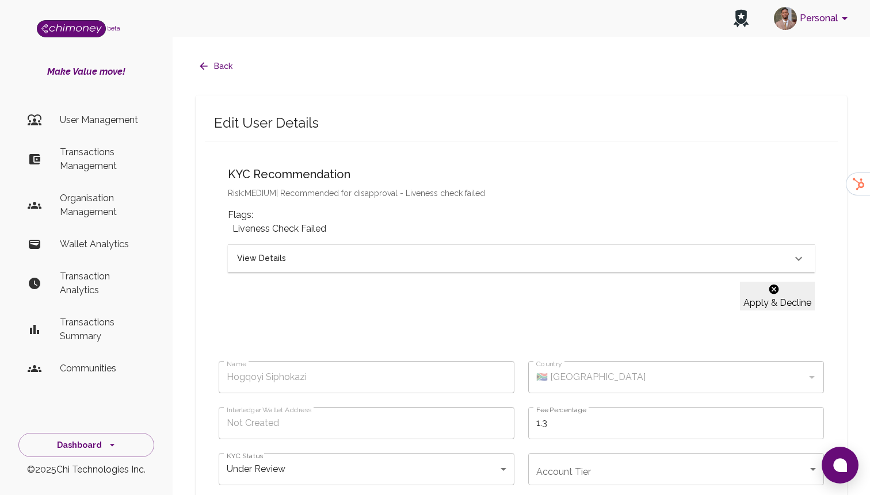
click at [730, 257] on div "KYC Recommendation Risk: MEDIUM | Recommended for disapproval - Liveness check …" at bounding box center [521, 240] width 605 height 169
click at [769, 285] on icon "button" at bounding box center [774, 290] width 10 height 10
type input "declined"
checkbox input "true"
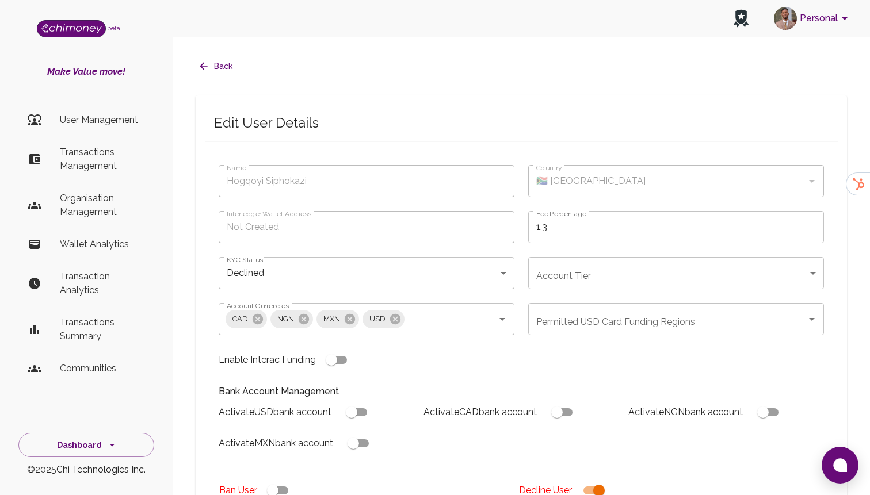
scroll to position [340, 0]
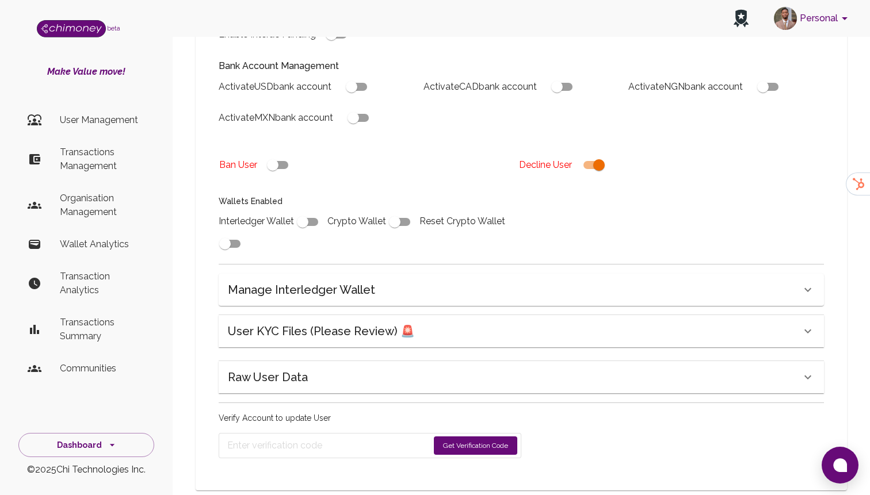
click at [449, 437] on button "Get Verification Code" at bounding box center [475, 446] width 83 height 18
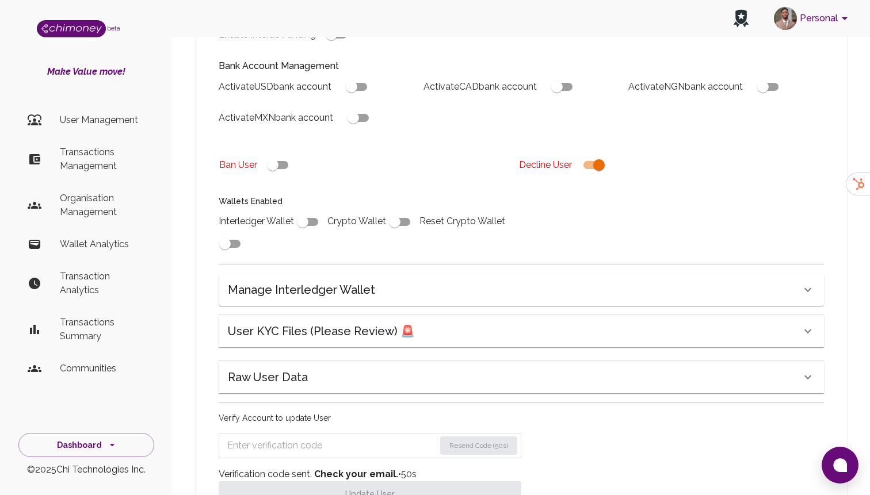
click at [315, 437] on input "Enter verification code" at bounding box center [331, 446] width 208 height 18
paste input "1804"
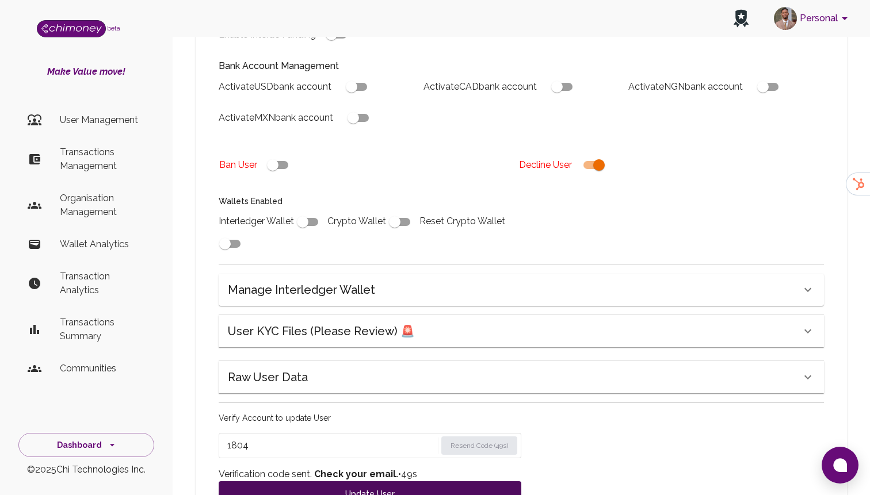
type input "1804"
click at [349, 481] on button "Update User" at bounding box center [370, 493] width 303 height 25
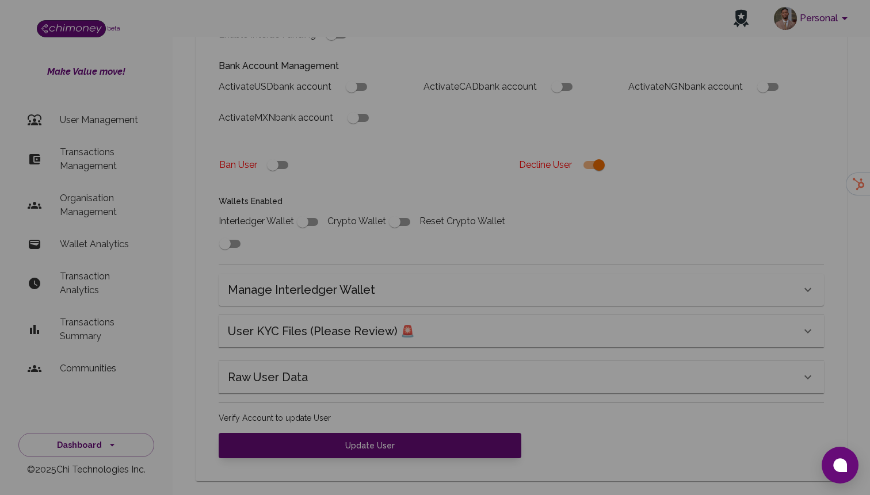
scroll to position [331, 0]
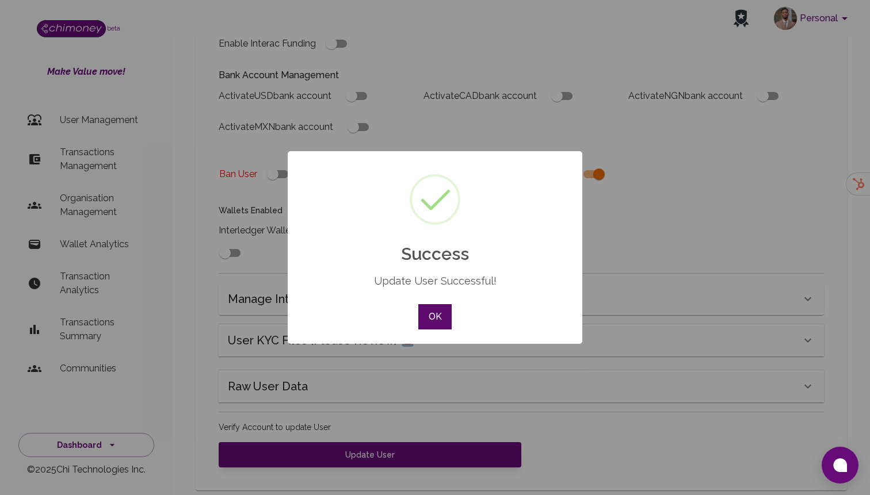
click at [424, 308] on button "OK" at bounding box center [434, 316] width 33 height 25
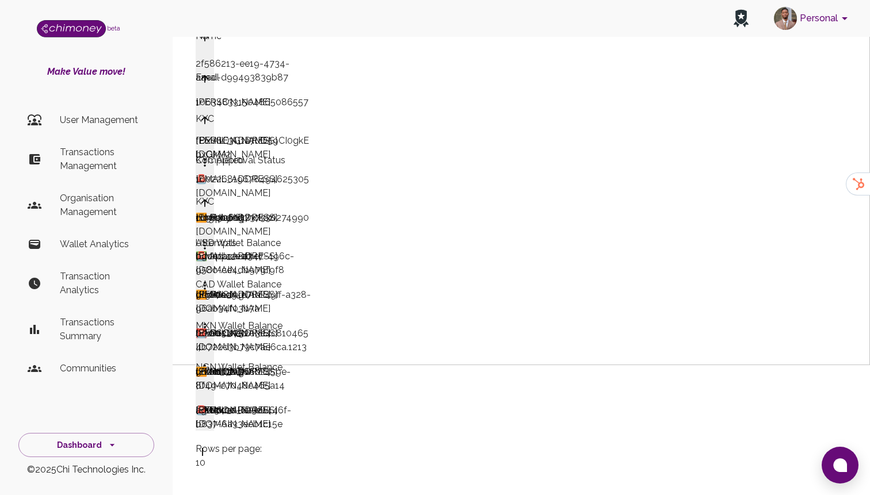
scroll to position [131, 0]
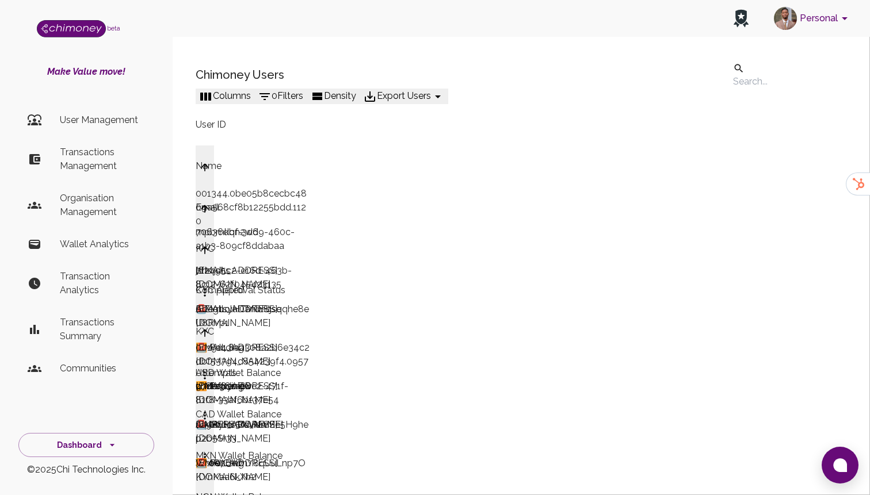
click at [253, 380] on div "under_review" at bounding box center [225, 399] width 58 height 39
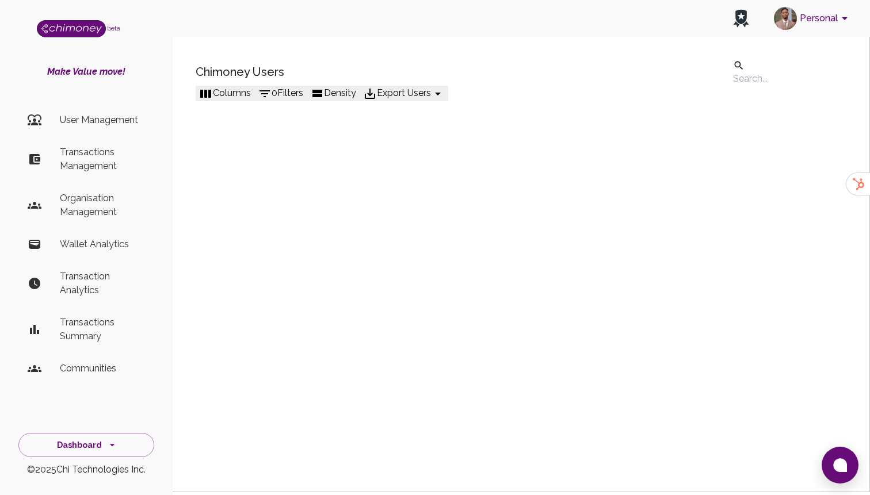
scroll to position [0, 1293]
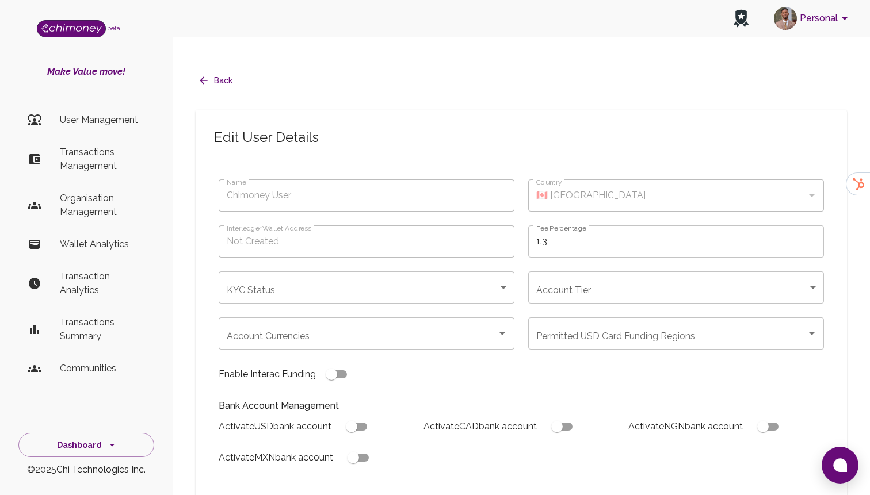
type input "Adegbola Tanimose"
type input "🇳🇬 Nigeria"
type input "under_review"
checkbox input "true"
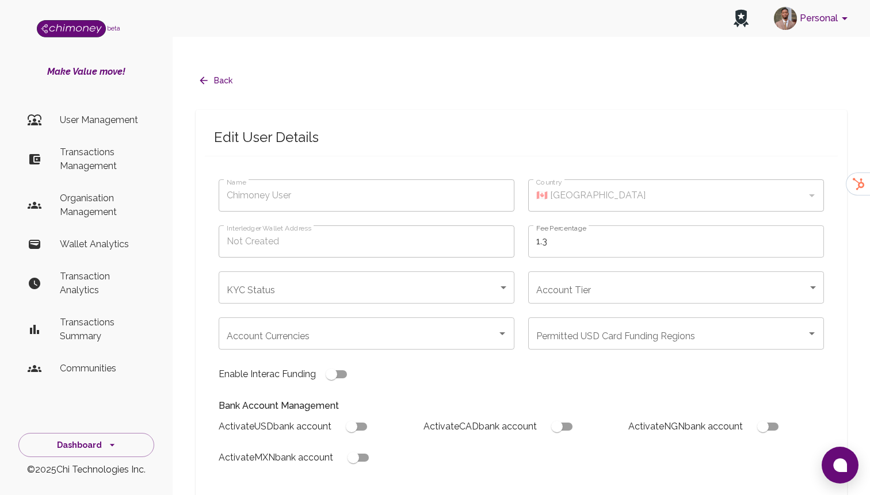
checkbox input "true"
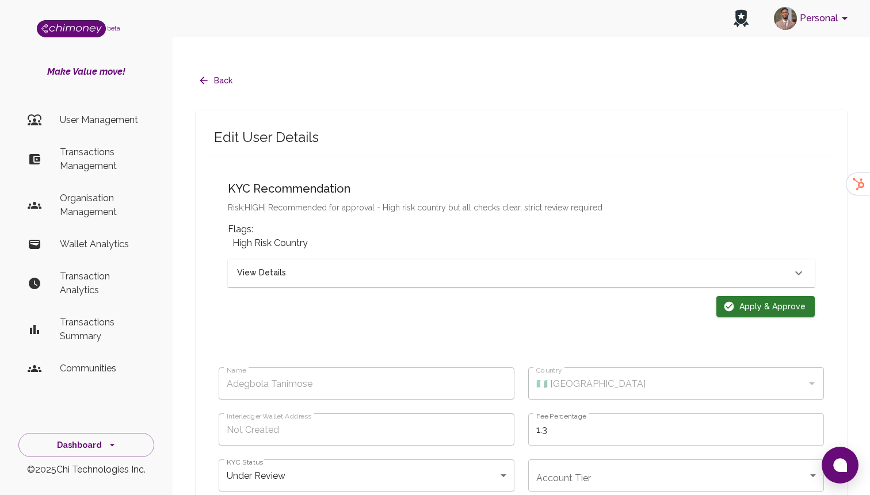
click at [743, 297] on div "KYC Recommendation Risk: HIGH | Recommended for approval - High risk country bu…" at bounding box center [521, 250] width 605 height 161
click at [750, 296] on button "Apply & Approve" at bounding box center [765, 306] width 98 height 21
type input "completed"
type input "tier-1"
checkbox input "true"
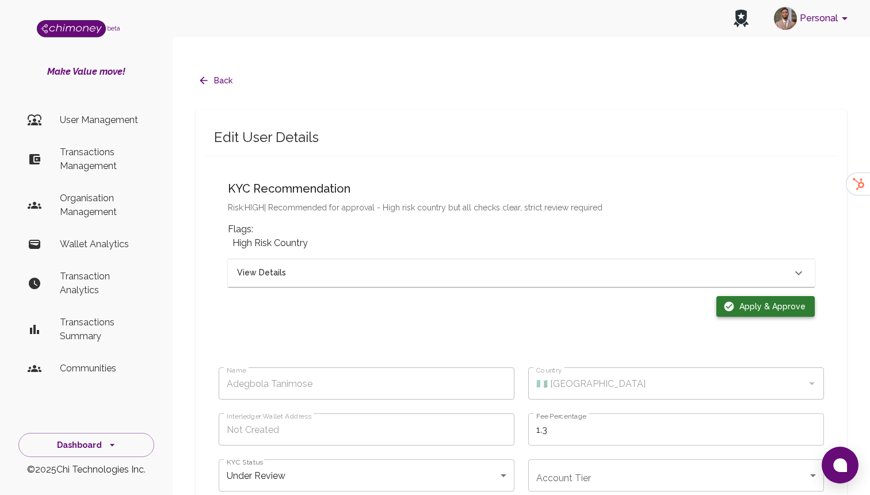
checkbox input "true"
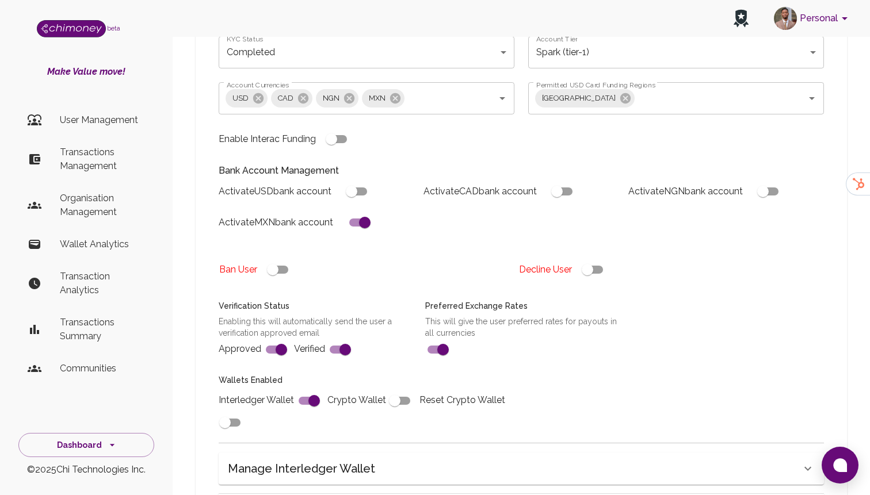
scroll to position [414, 0]
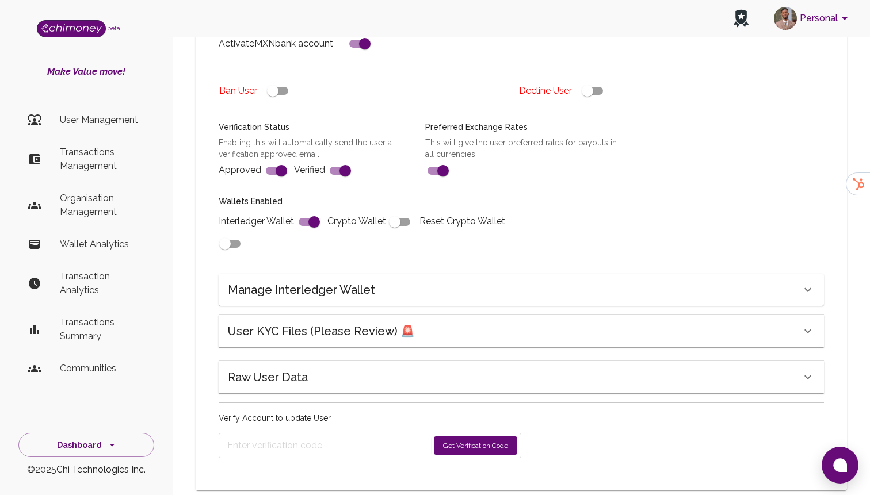
click at [380, 361] on div "Raw User Data" at bounding box center [521, 377] width 605 height 32
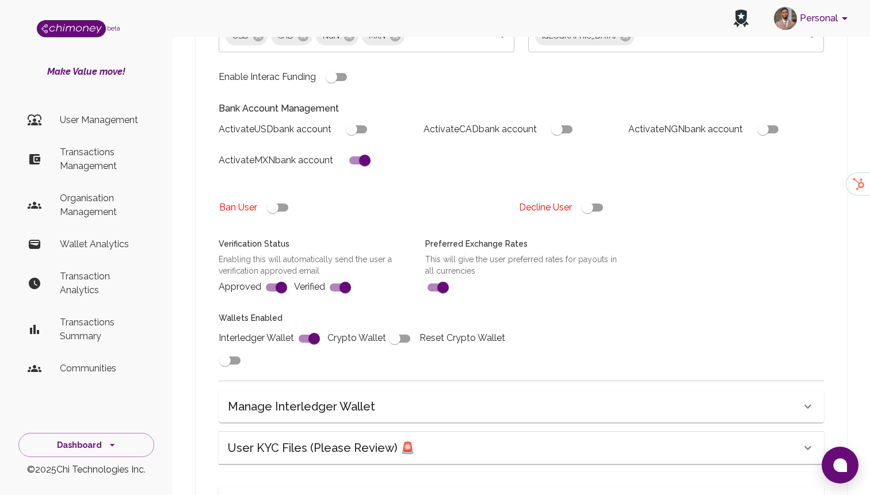
scroll to position [795, 0]
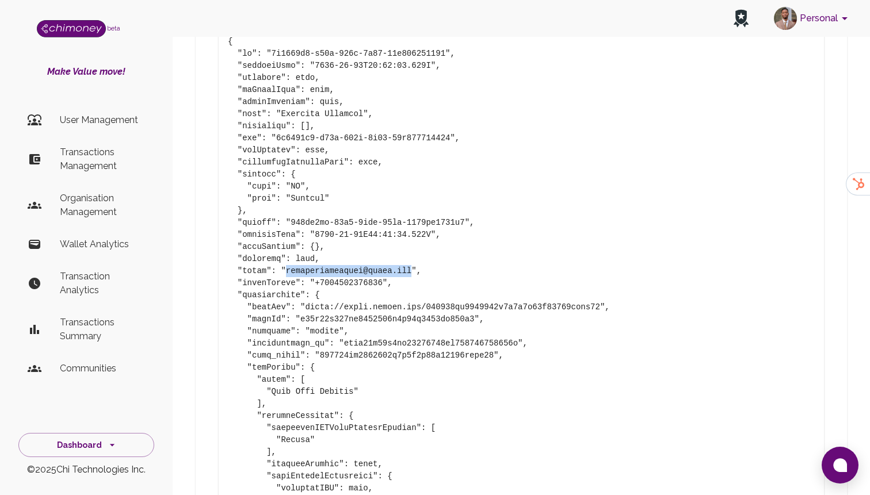
drag, startPoint x: 288, startPoint y: 248, endPoint x: 410, endPoint y: 251, distance: 122.6
copy pre "tanimoseadegbola@gmail.com"
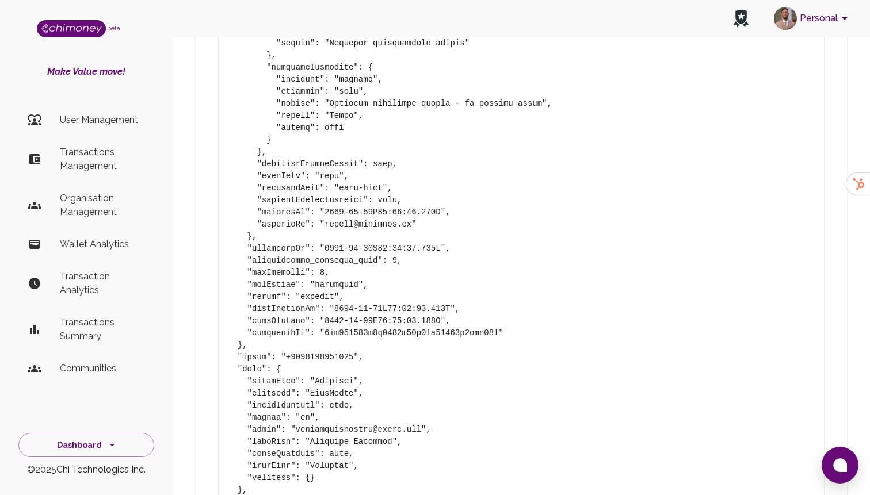
scroll to position [2186, 0]
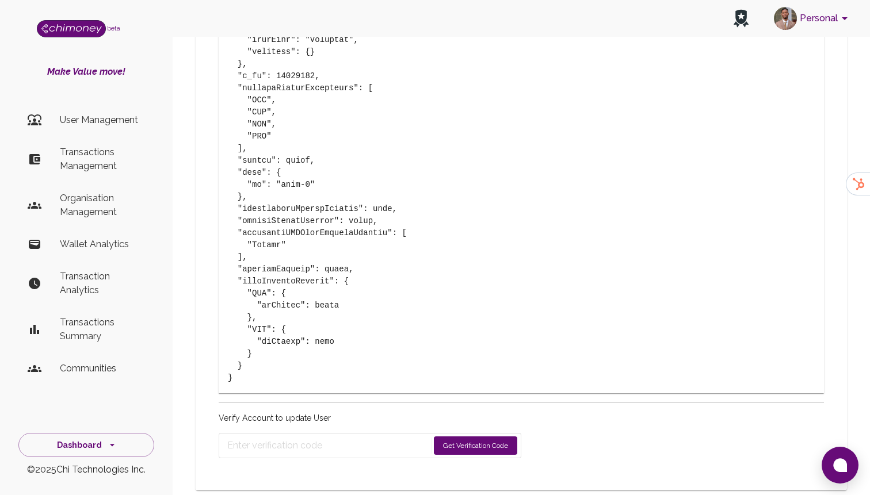
click at [454, 437] on button "Get Verification Code" at bounding box center [475, 446] width 83 height 18
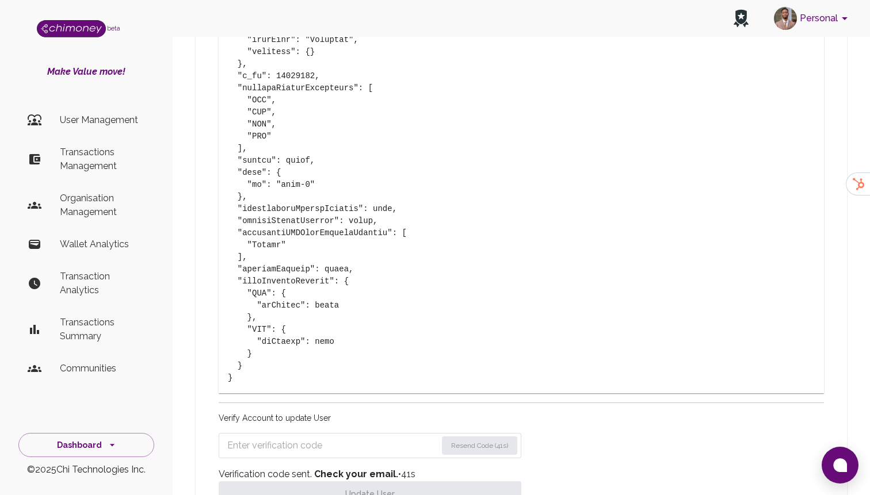
click at [361, 434] on form "Resend Code (41s)" at bounding box center [370, 445] width 303 height 25
click at [362, 437] on input "Enter verification code" at bounding box center [331, 446] width 208 height 18
paste input "1266"
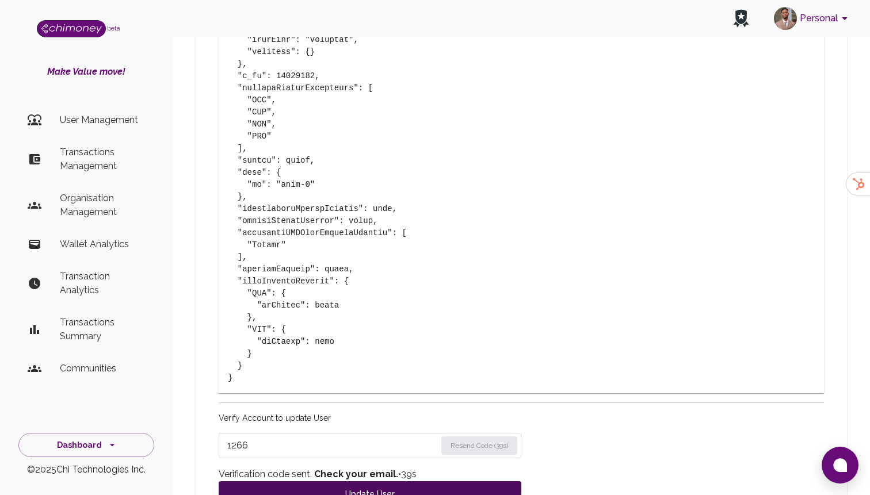
type input "1266"
click at [353, 481] on button "Update User" at bounding box center [370, 493] width 303 height 25
type input "under_review"
checkbox input "false"
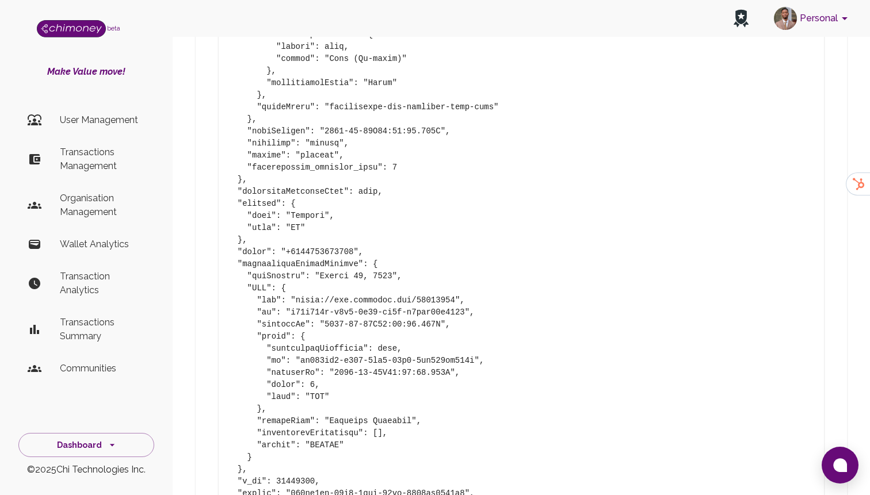
type input "completed"
type input "tier-1"
checkbox input "true"
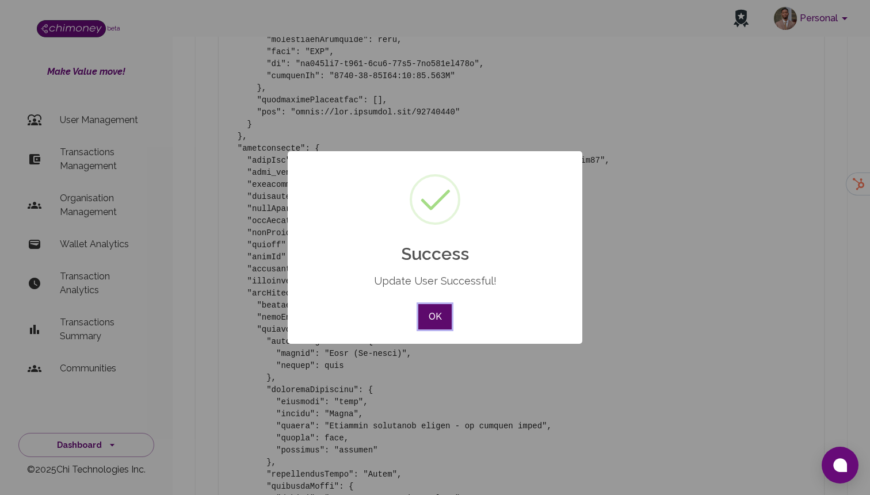
click at [432, 314] on button "OK" at bounding box center [434, 316] width 33 height 25
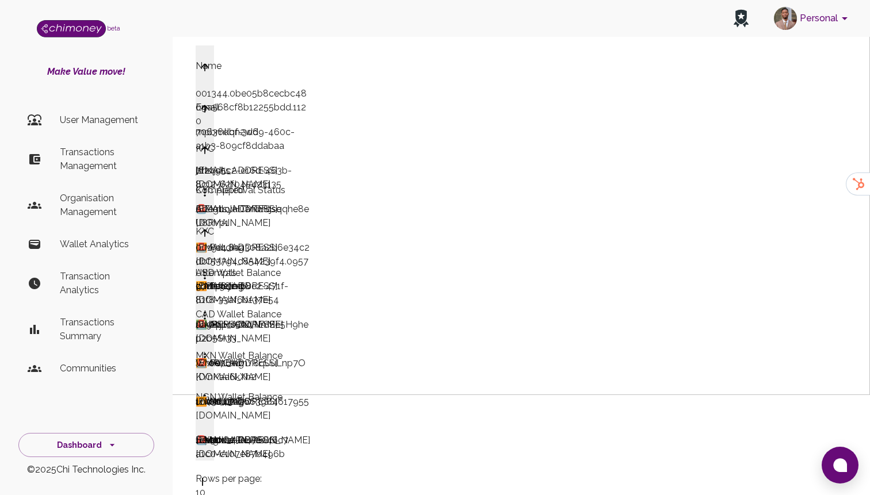
scroll to position [148, 0]
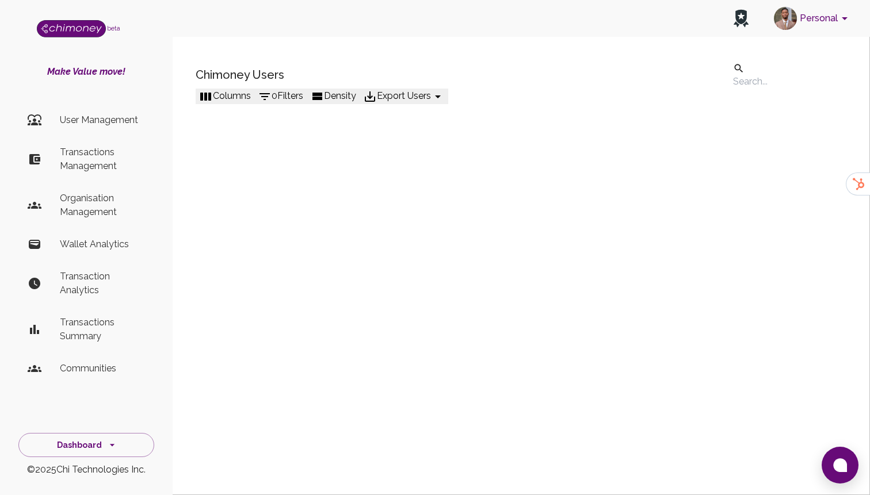
scroll to position [0, 1317]
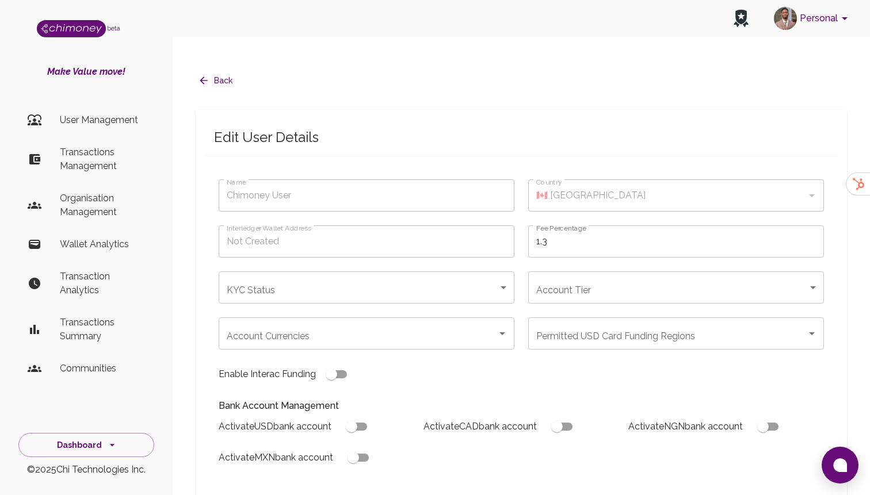
type input "Olamide Ojo"
type input "🇳🇬 Nigeria"
type input "under_review"
checkbox input "true"
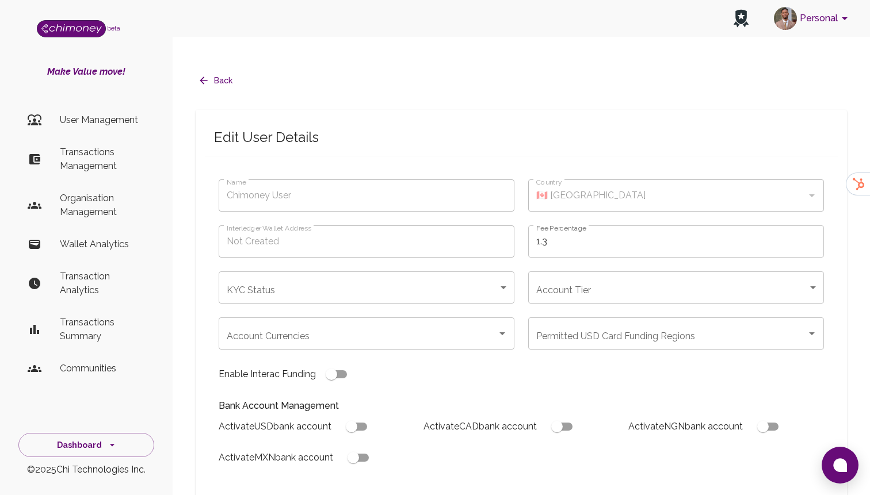
checkbox input "true"
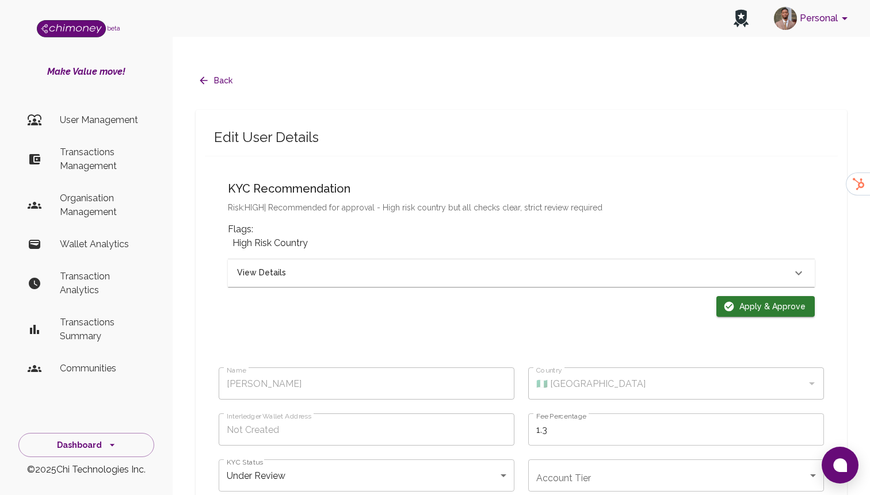
scroll to position [9, 0]
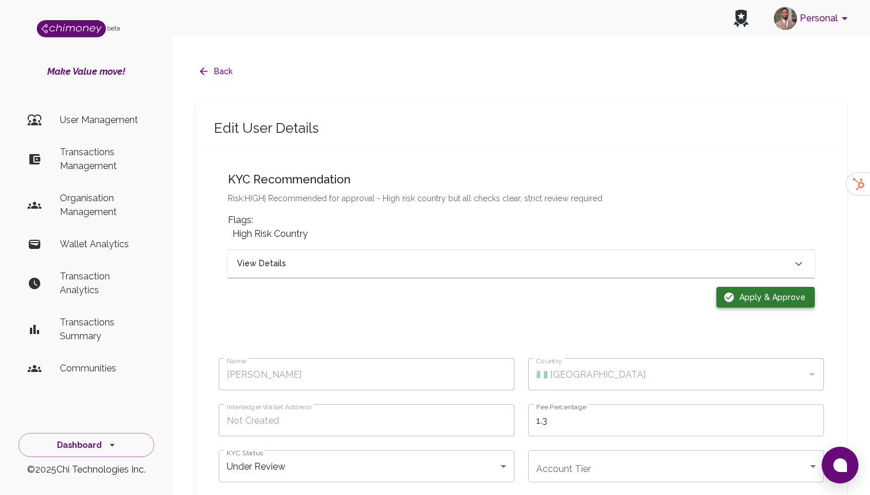
click at [751, 287] on button "Apply & Approve" at bounding box center [765, 297] width 98 height 21
type input "completed"
type input "tier-1"
checkbox input "true"
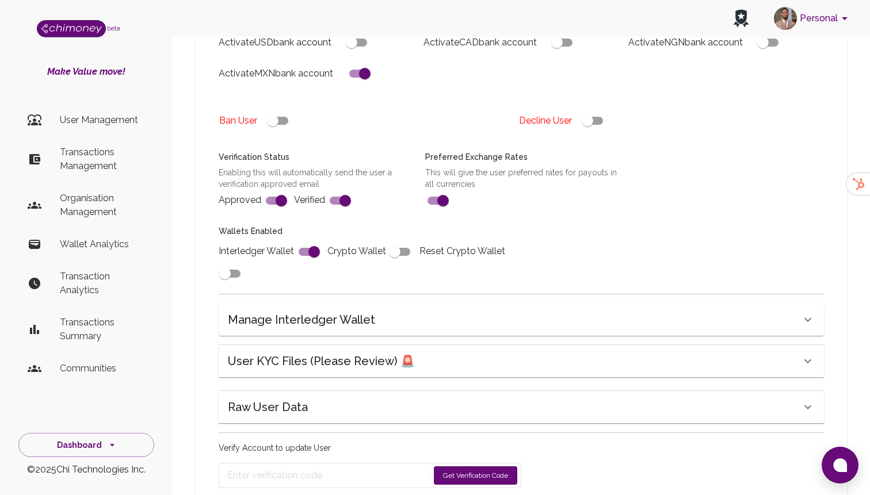
scroll to position [414, 0]
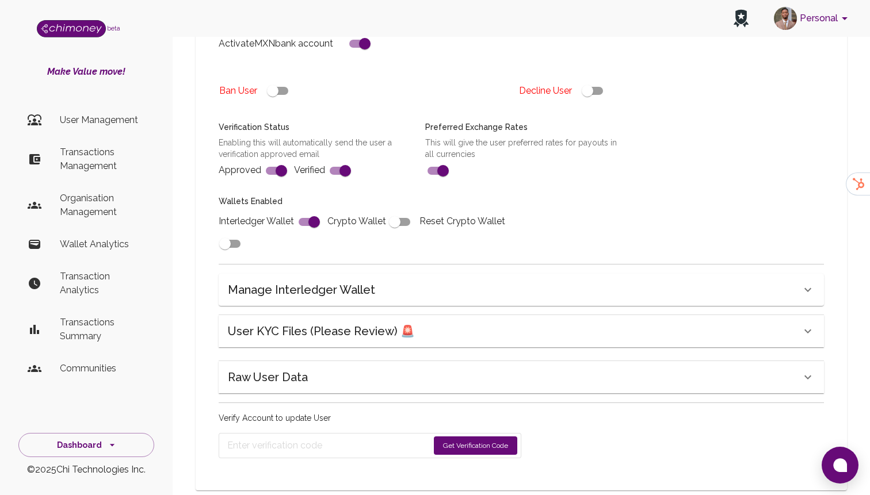
click at [387, 332] on div "Name Olamide Ojo Name Country 🇳🇬 Nigeria Country Interledger Wallet Address Not…" at bounding box center [521, 117] width 633 height 712
click at [375, 368] on div "Raw User Data" at bounding box center [514, 377] width 573 height 18
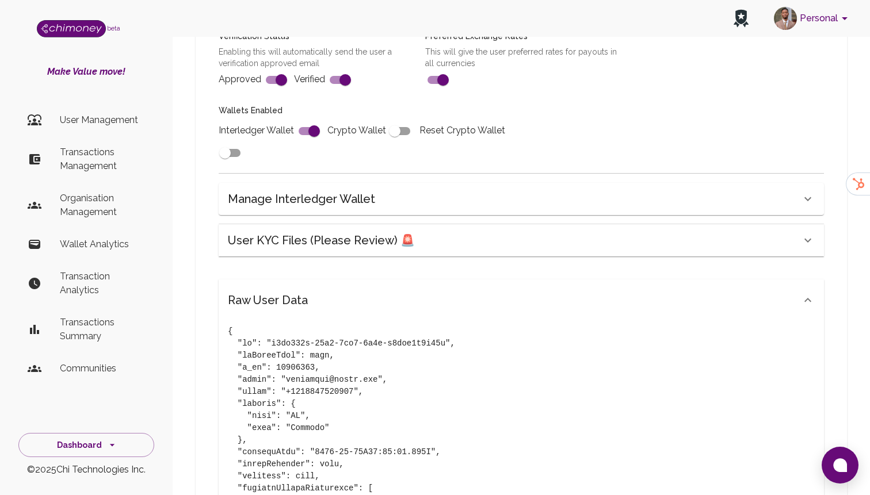
scroll to position [506, 0]
drag, startPoint x: 285, startPoint y: 357, endPoint x: 380, endPoint y: 358, distance: 94.9
copy pre "aalnufuss@gmail.com"
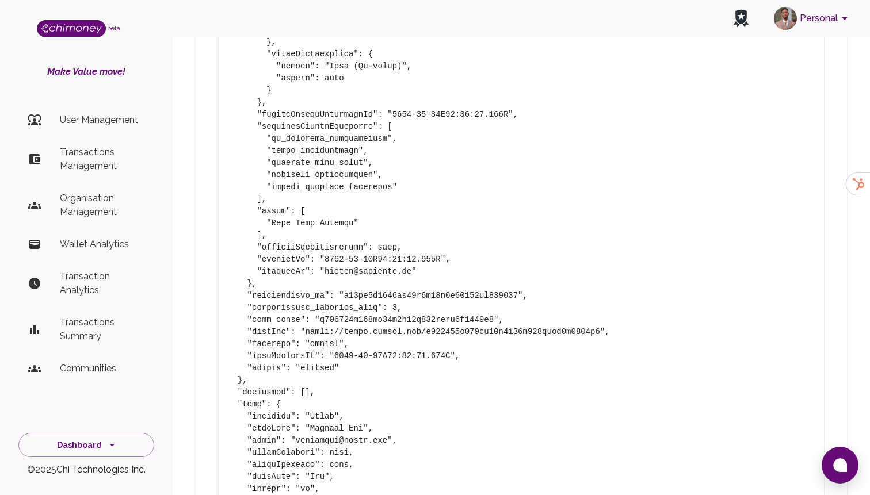
scroll to position [2186, 0]
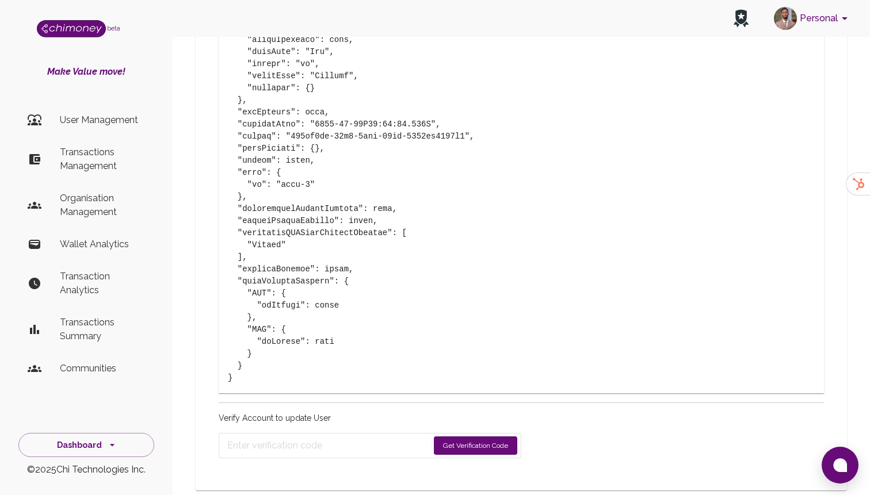
click at [477, 437] on button "Get Verification Code" at bounding box center [475, 446] width 83 height 18
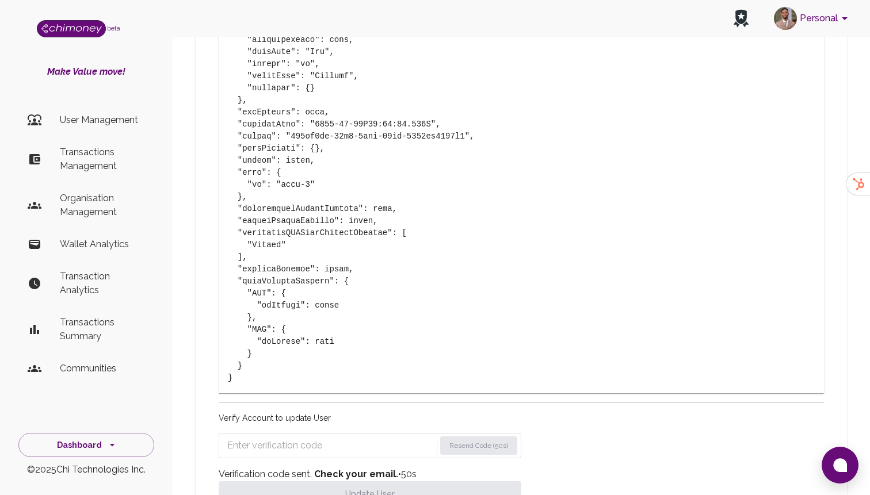
click at [311, 437] on input "Enter verification code" at bounding box center [331, 446] width 208 height 18
paste input "6993"
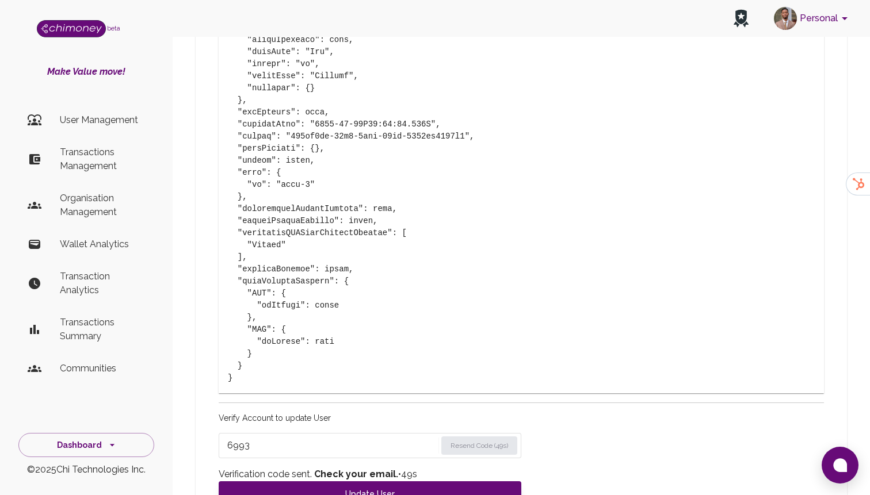
type input "6993"
click at [328, 469] on strong "Check your email." at bounding box center [356, 474] width 84 height 11
click at [324, 481] on button "Update User" at bounding box center [370, 493] width 303 height 25
type input "under_review"
checkbox input "false"
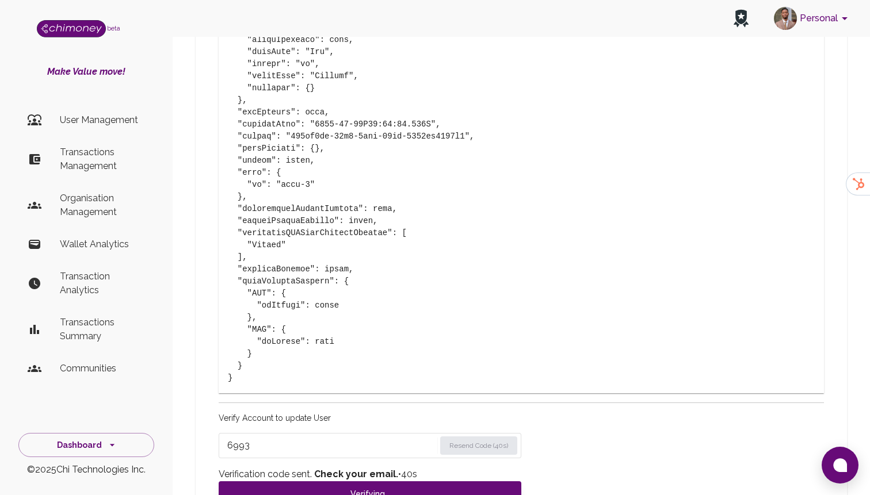
checkbox input "false"
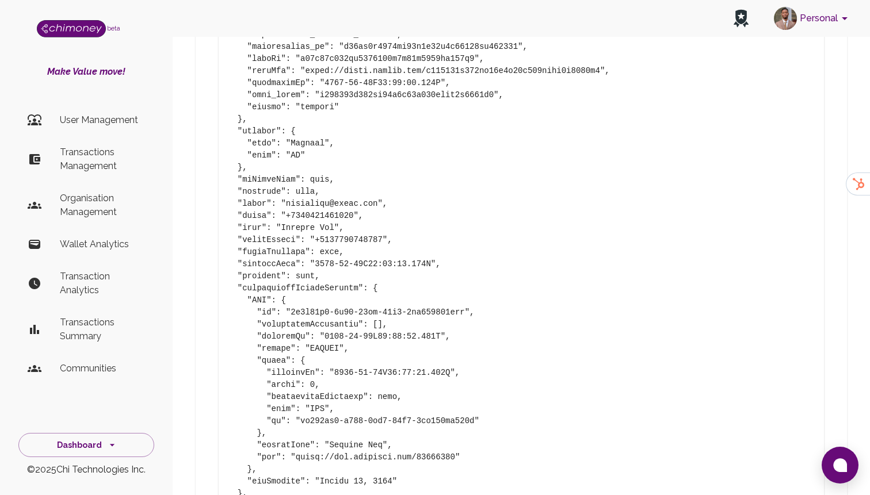
type input "completed"
type input "tier-1"
checkbox input "true"
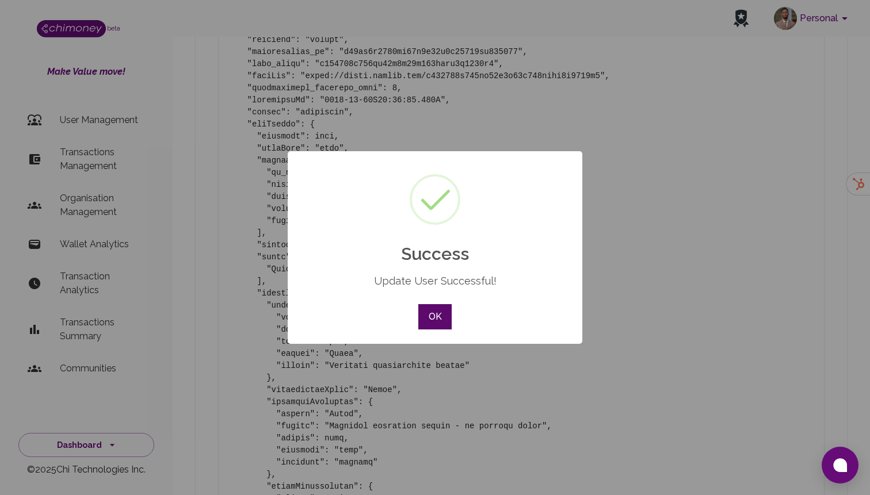
click at [444, 307] on button "OK" at bounding box center [434, 316] width 33 height 25
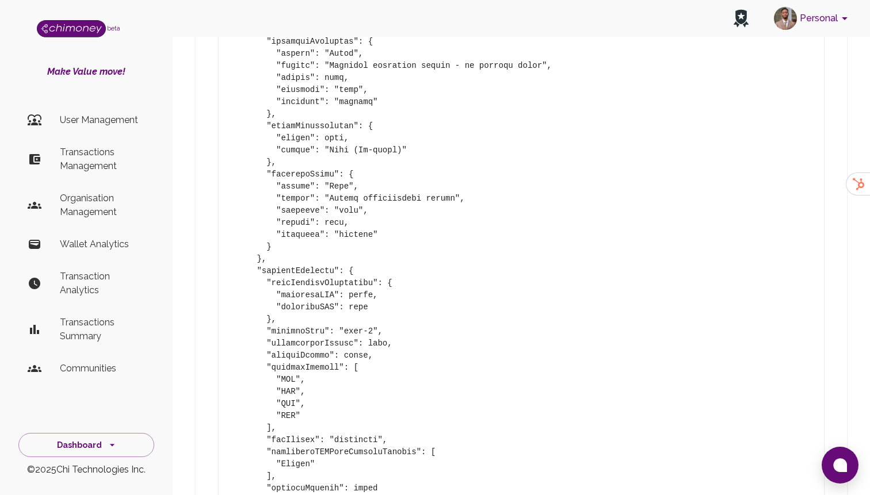
scroll to position [3155, 0]
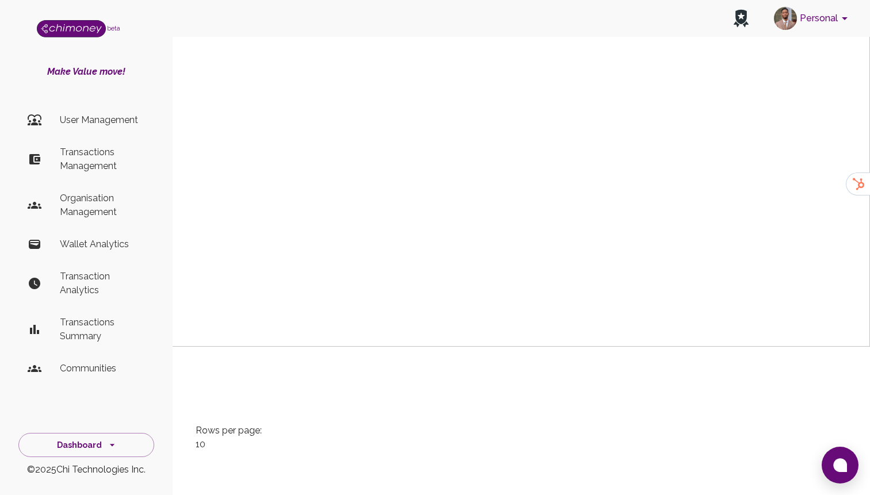
scroll to position [0, 1317]
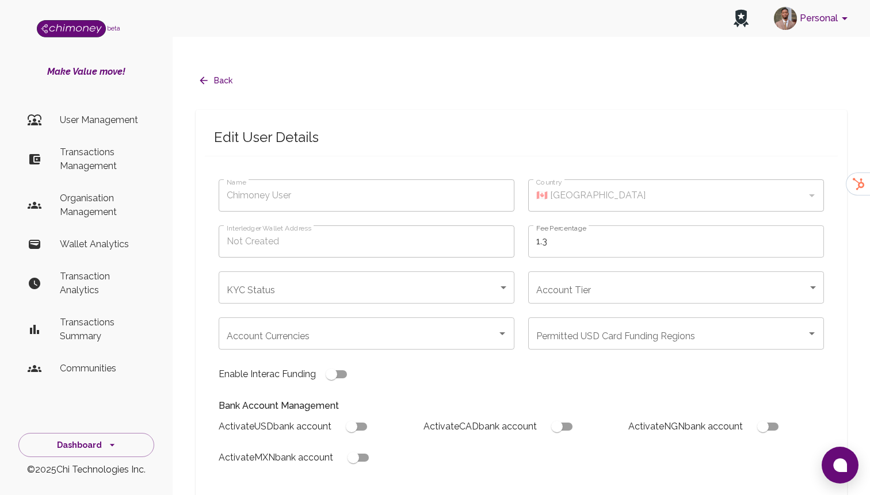
type input "Al-ameen Lawal"
type input "🇳🇬 Nigeria"
type input "under_review"
checkbox input "true"
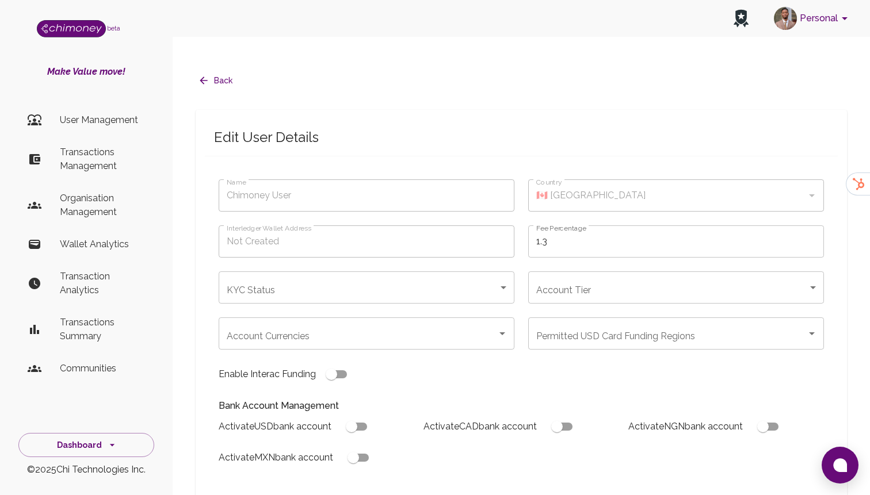
checkbox input "true"
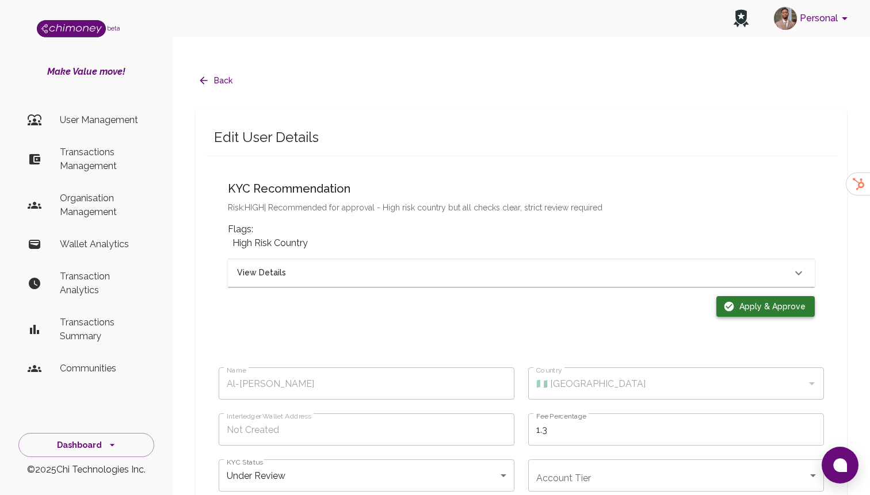
click at [742, 296] on button "Apply & Approve" at bounding box center [765, 306] width 98 height 21
type input "completed"
type input "tier-1"
checkbox input "true"
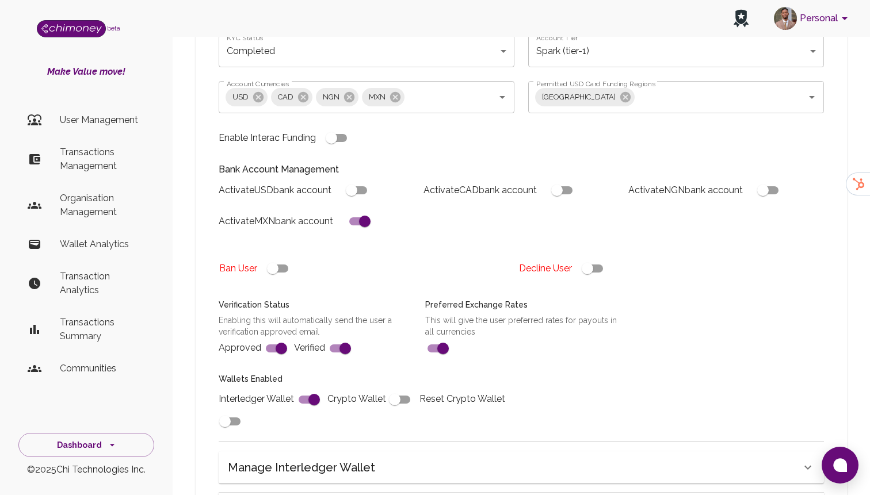
scroll to position [414, 0]
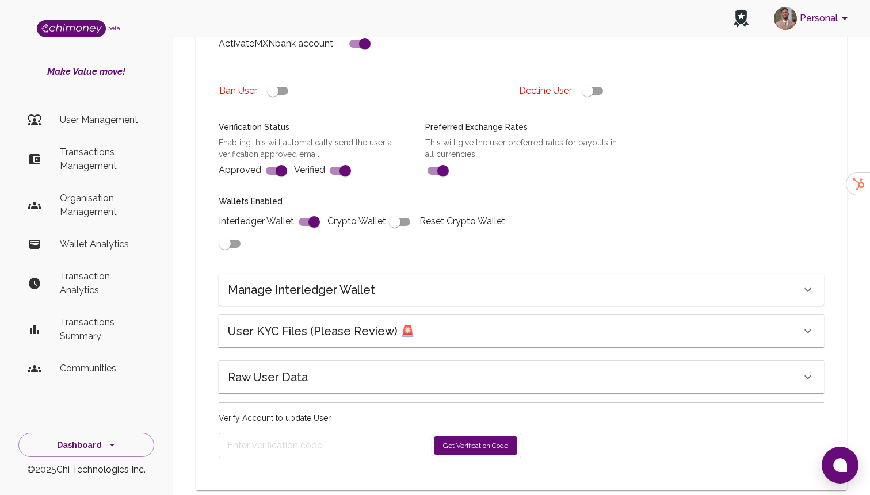
click at [345, 361] on div "Raw User Data" at bounding box center [521, 377] width 605 height 32
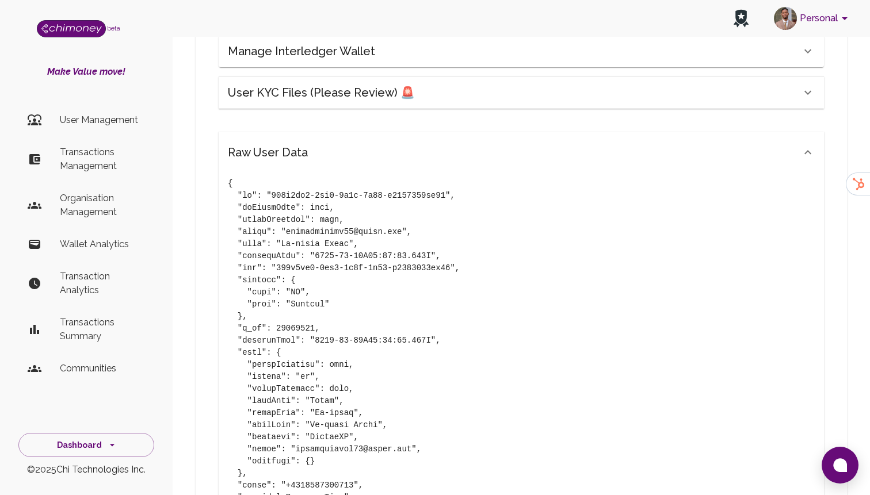
scroll to position [657, 0]
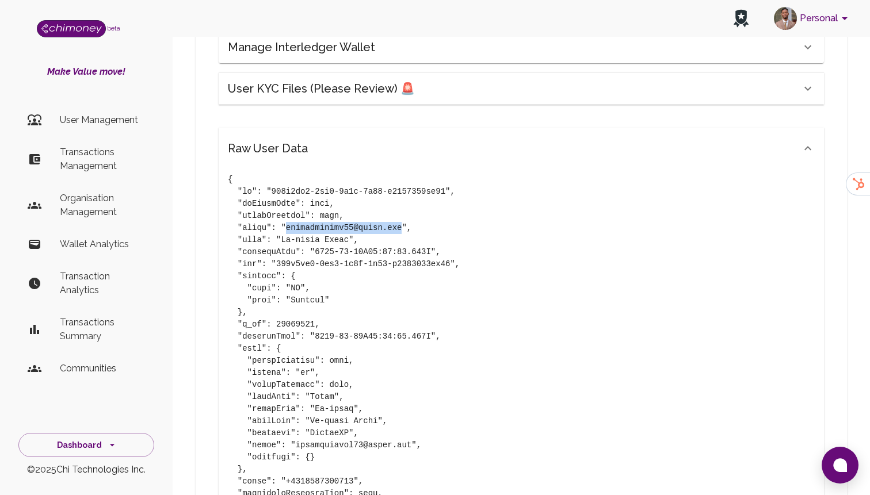
drag, startPoint x: 288, startPoint y: 205, endPoint x: 402, endPoint y: 205, distance: 113.9
copy pre "lawalalameen32@gmail.com"
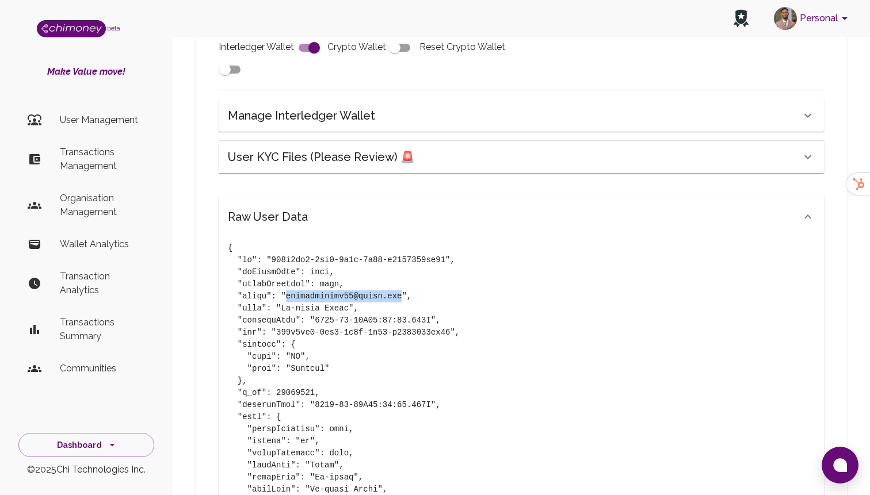
scroll to position [0, 0]
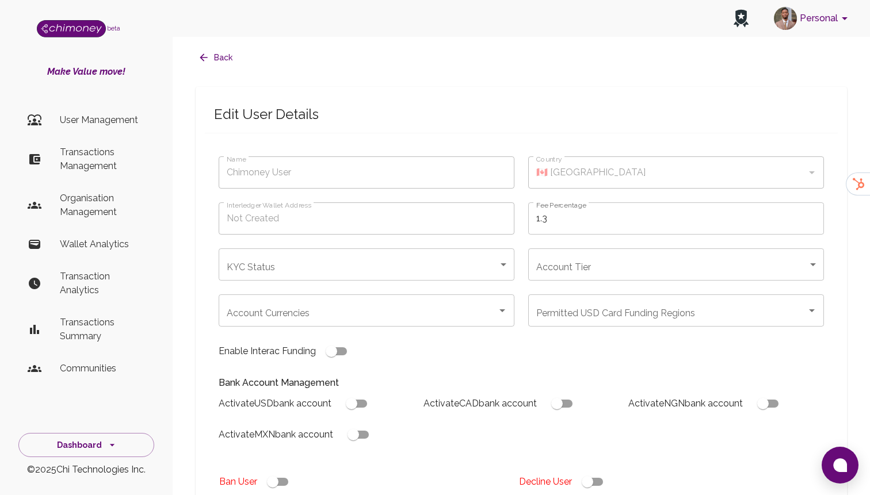
type input "Al-[PERSON_NAME]"
type input "🇳🇬 [GEOGRAPHIC_DATA]"
type input "under_review"
checkbox input "true"
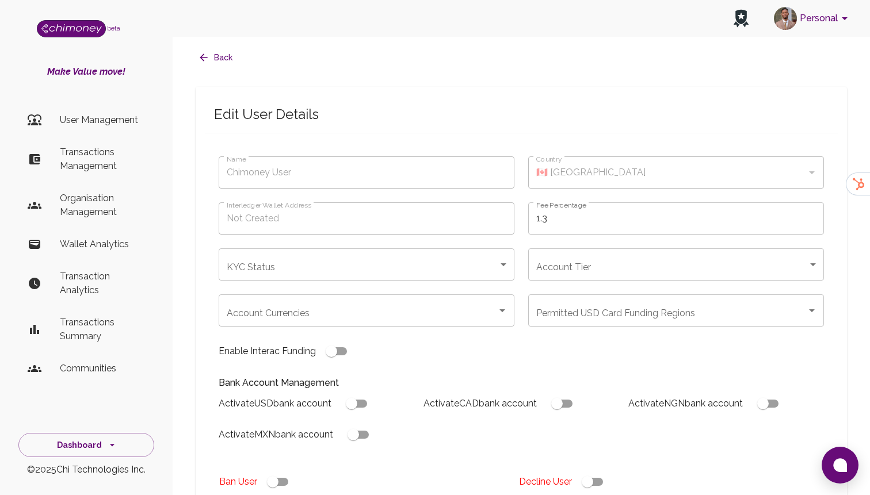
checkbox input "true"
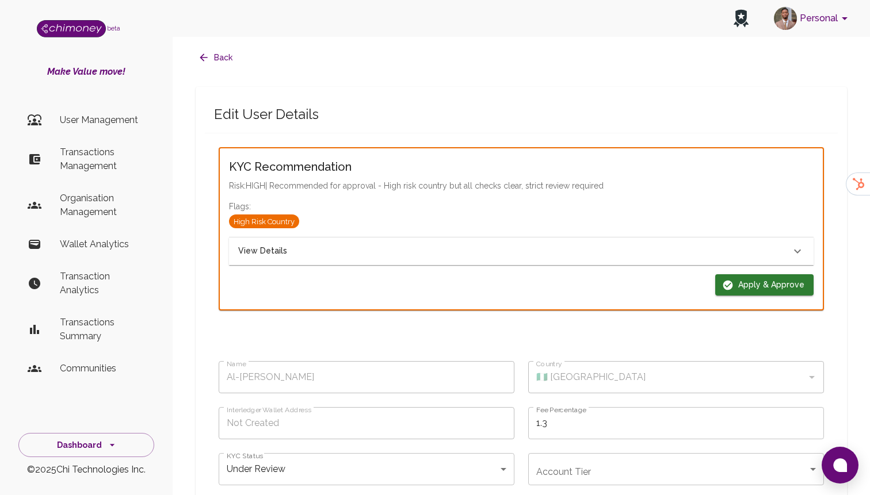
scroll to position [26, 0]
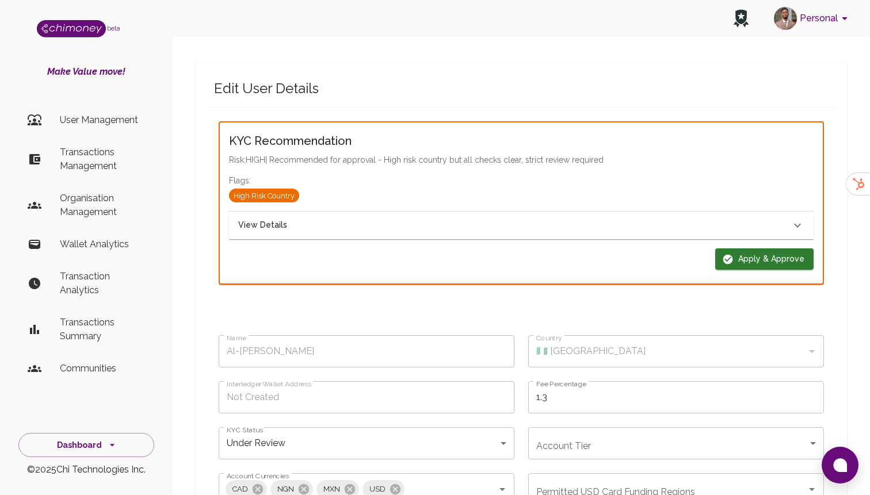
click at [361, 235] on div "View Details" at bounding box center [521, 226] width 584 height 28
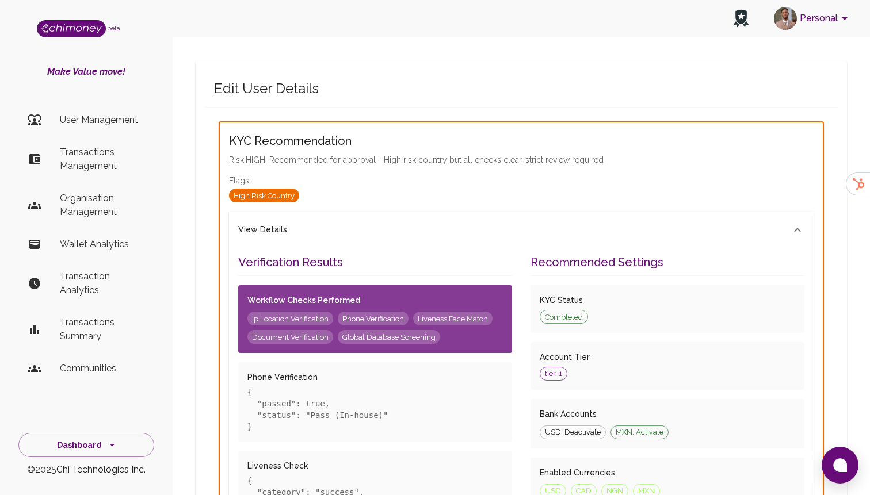
click at [363, 226] on div "View Details" at bounding box center [514, 230] width 552 height 13
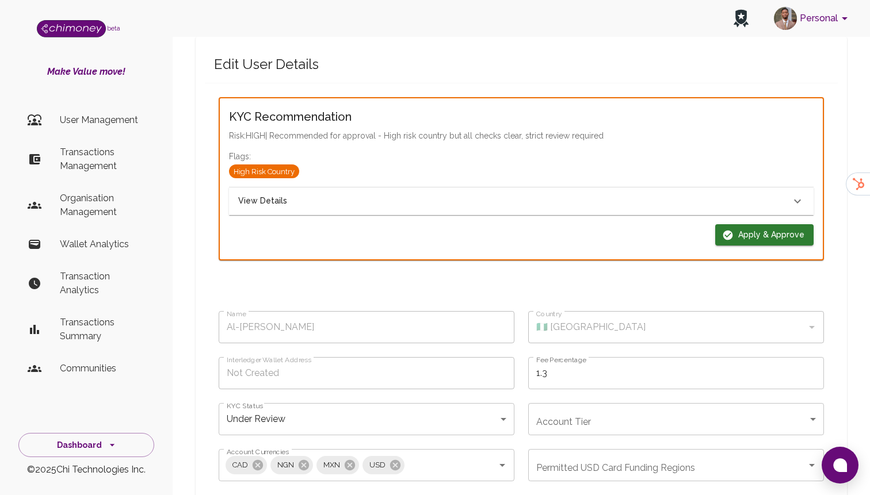
scroll to position [51, 0]
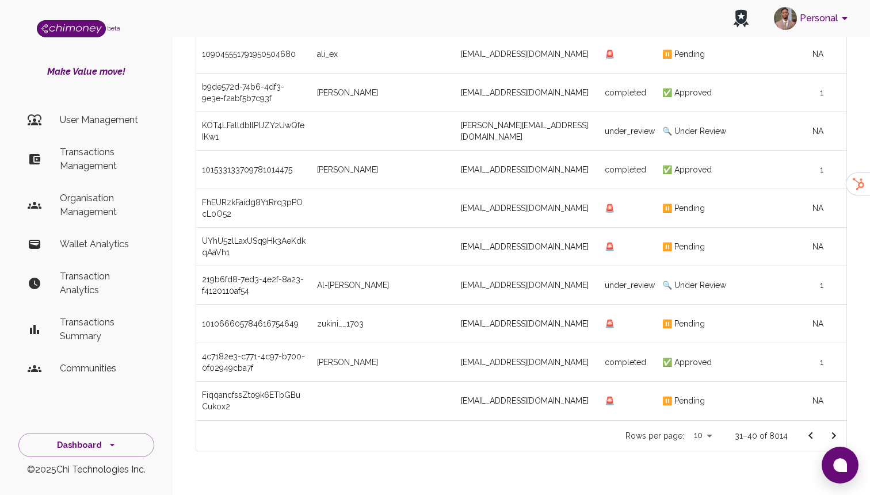
scroll to position [0, 16]
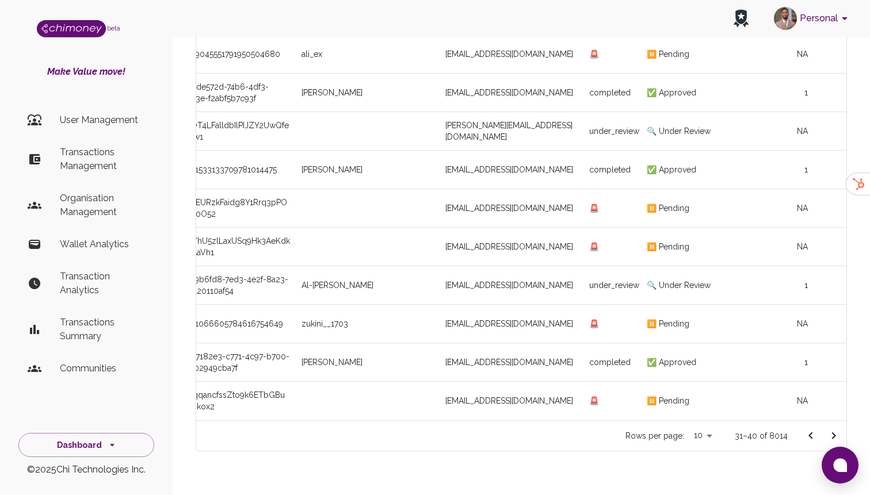
click at [836, 429] on icon "Go to next page" at bounding box center [834, 436] width 14 height 14
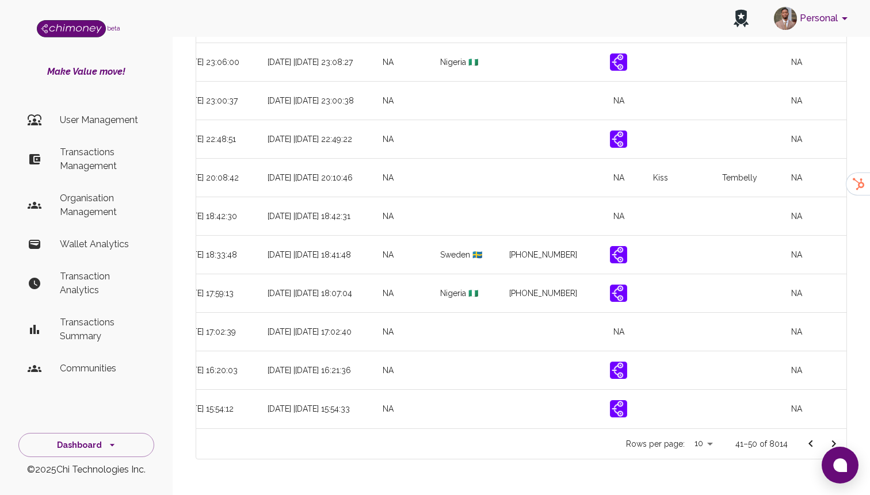
scroll to position [0, 1317]
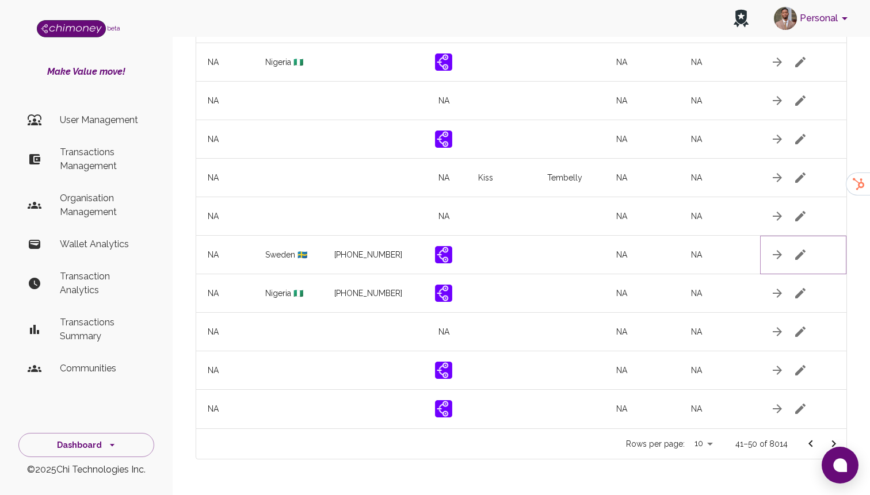
click at [800, 250] on icon "button" at bounding box center [800, 255] width 10 height 10
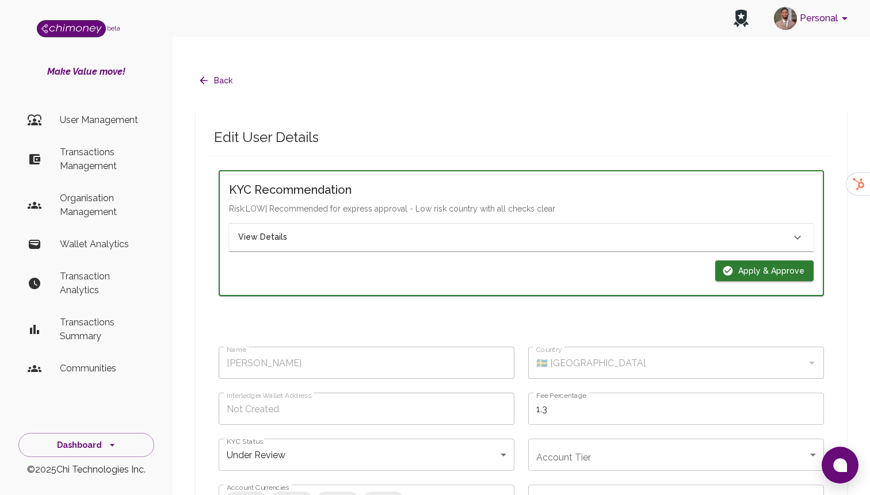
type input "[PERSON_NAME]"
type input "🇸🇪 [GEOGRAPHIC_DATA]"
type input "under_review"
checkbox input "true"
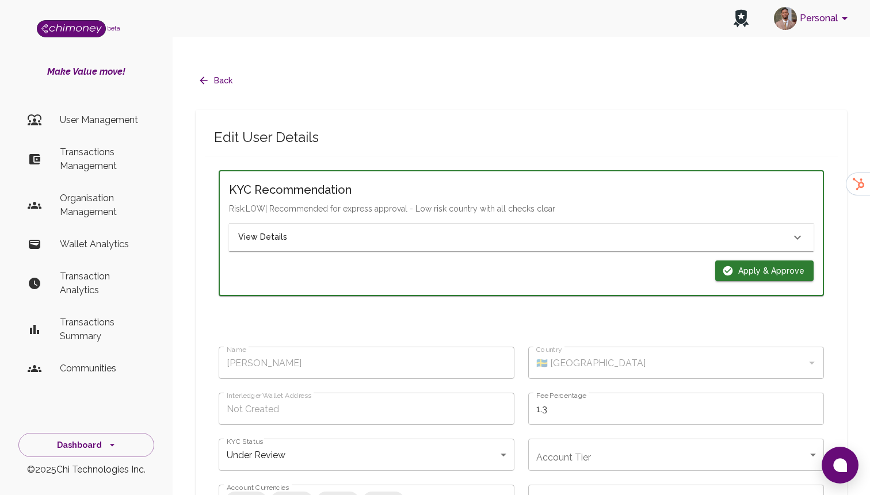
checkbox input "true"
click at [718, 261] on button "Apply & Approve" at bounding box center [764, 271] width 98 height 21
type input "completed"
type input "tier-1"
checkbox input "true"
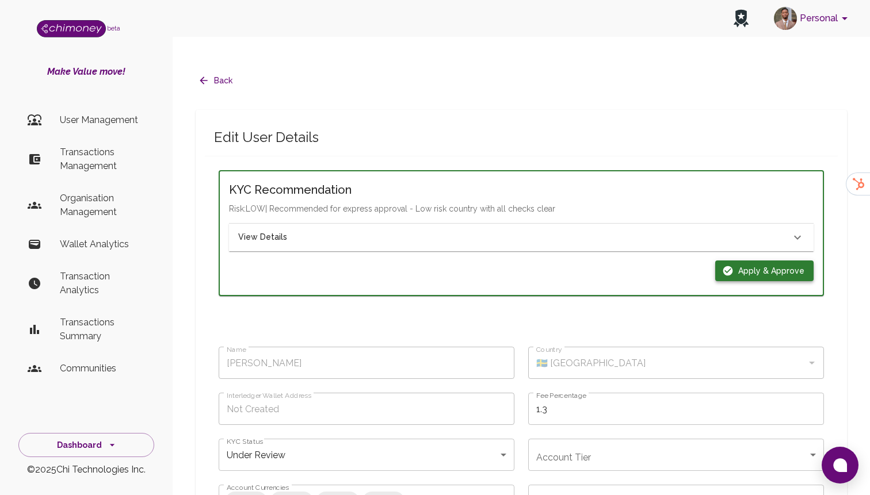
checkbox input "true"
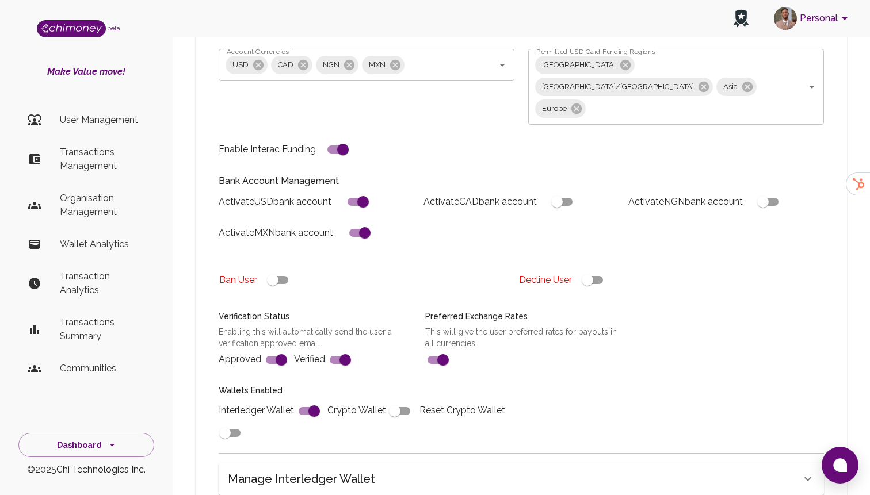
scroll to position [436, 0]
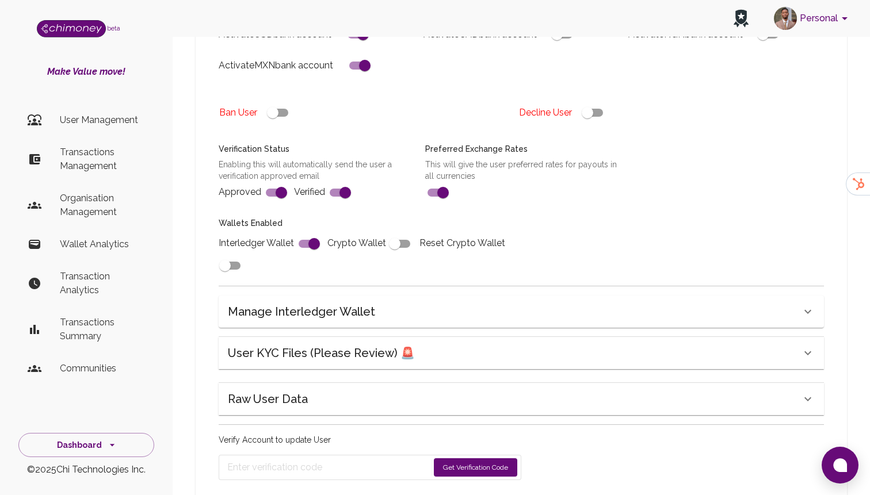
click at [319, 390] on div "Raw User Data" at bounding box center [514, 399] width 573 height 18
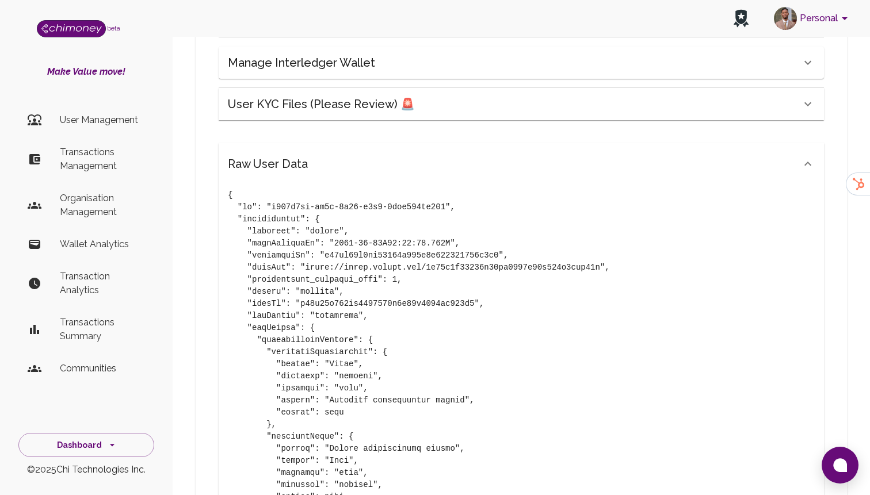
scroll to position [690, 0]
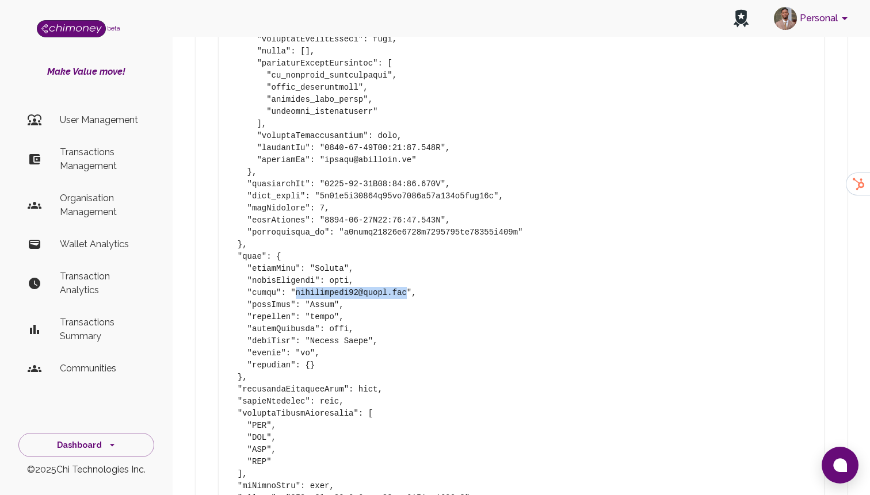
drag, startPoint x: 295, startPoint y: 248, endPoint x: 407, endPoint y: 250, distance: 112.7
click at [407, 250] on pre at bounding box center [521, 105] width 587 height 1739
copy pre "[EMAIL_ADDRESS][DOMAIN_NAME]"
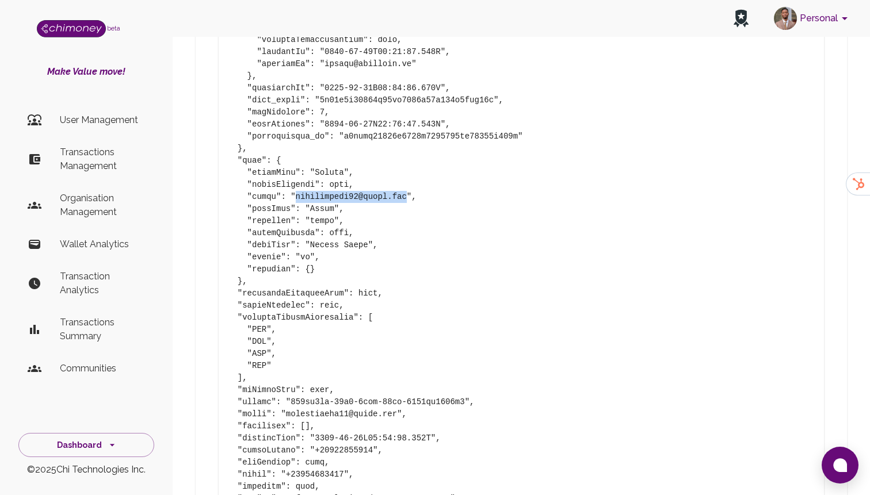
scroll to position [2208, 0]
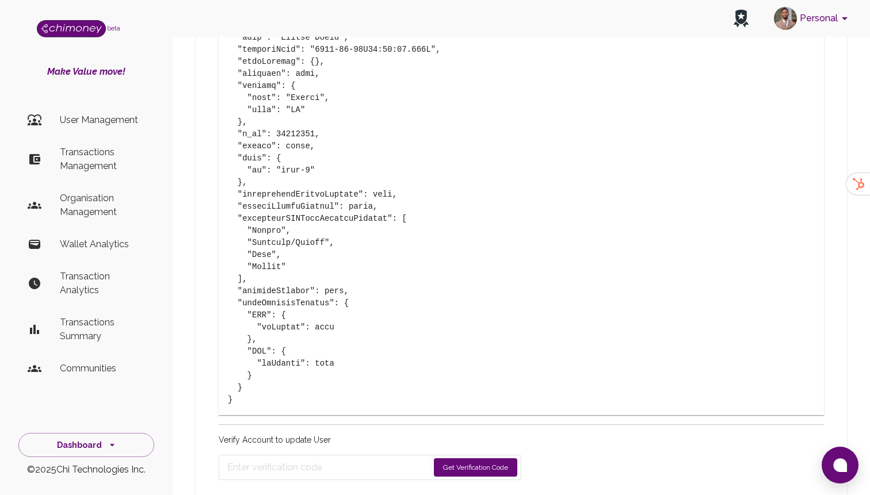
click at [462, 458] on button "Get Verification Code" at bounding box center [475, 467] width 83 height 18
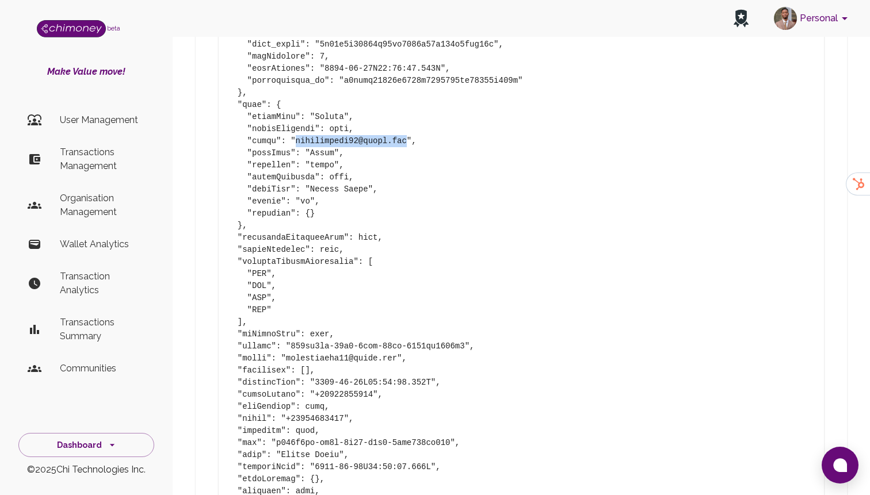
scroll to position [2244, 0]
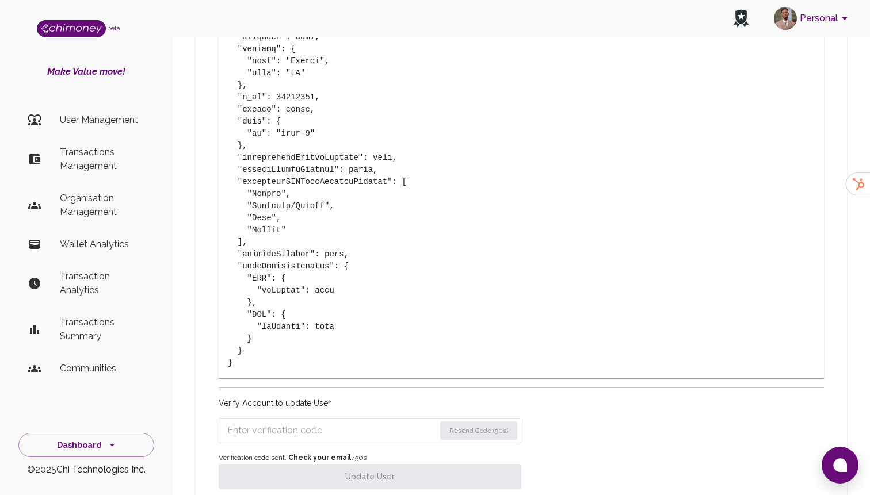
click at [331, 422] on input "Enter verification code" at bounding box center [331, 431] width 208 height 18
paste input "2993"
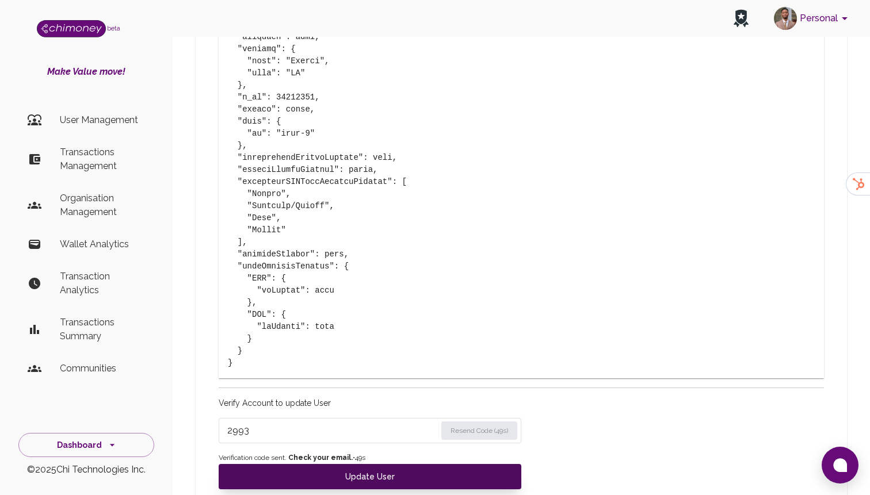
type input "2993"
click at [336, 464] on button "Update User" at bounding box center [370, 476] width 303 height 25
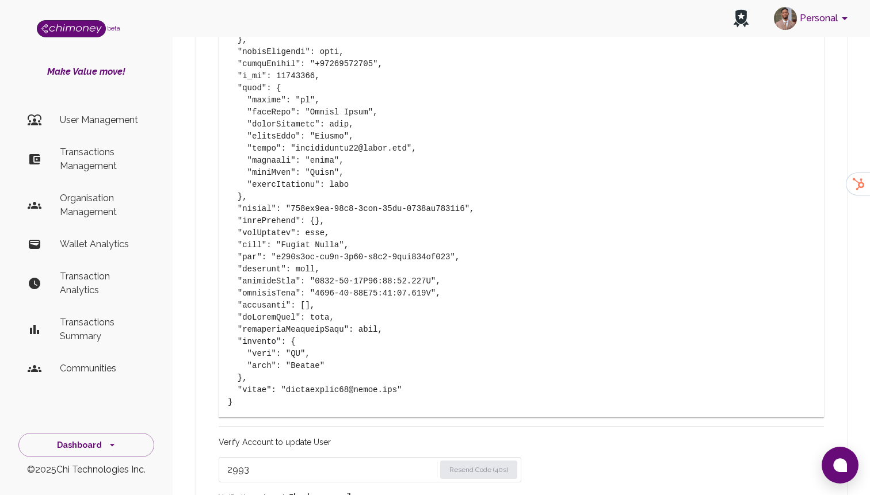
type input "under_review"
checkbox input "false"
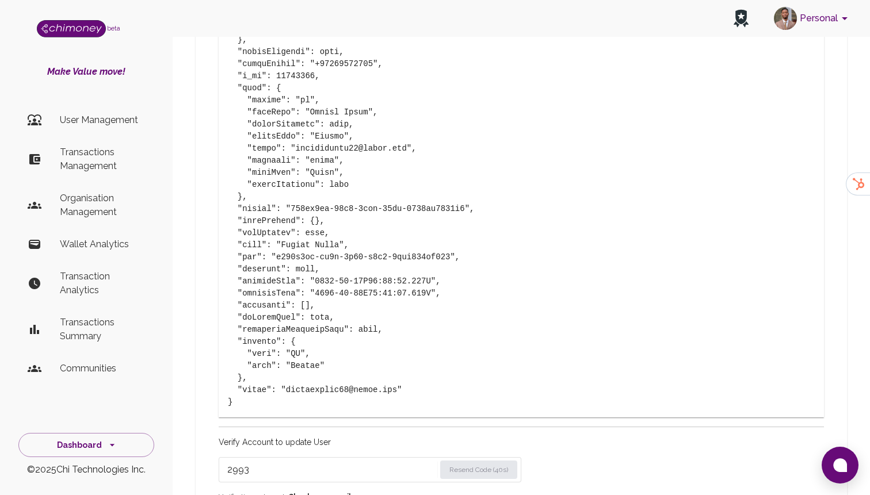
type input "completed"
type input "tier-1"
checkbox input "true"
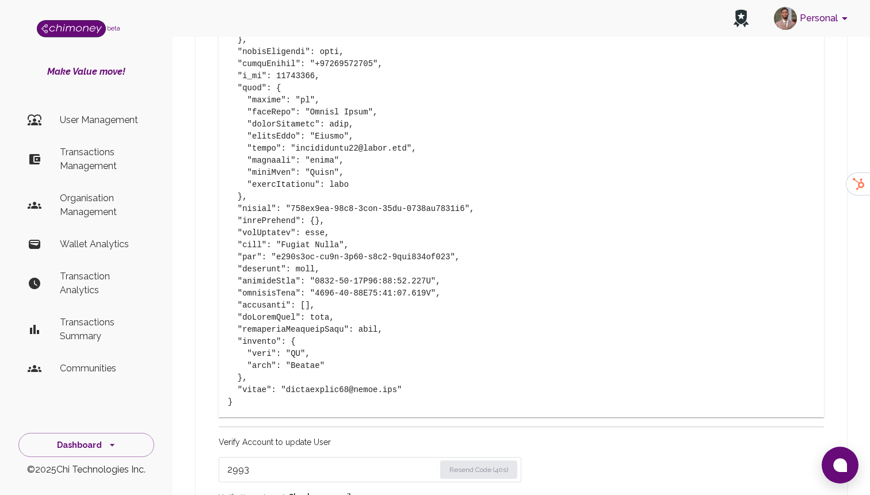
checkbox input "true"
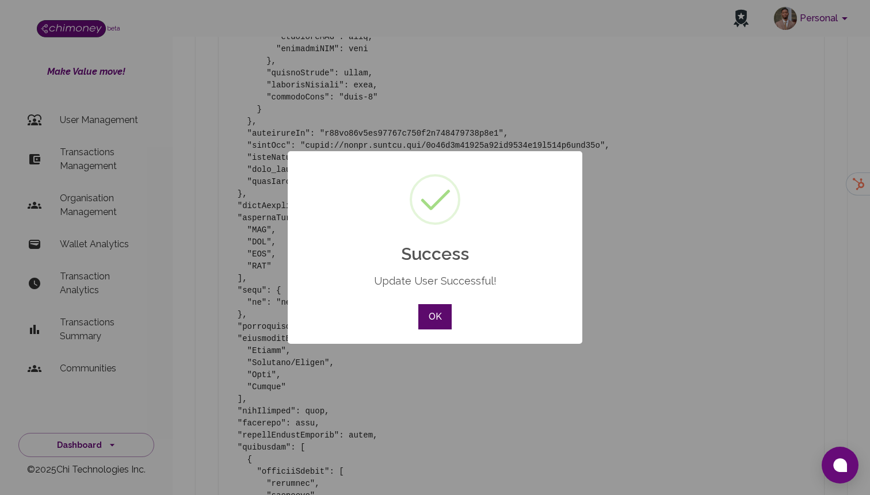
click at [439, 319] on button "OK" at bounding box center [434, 316] width 33 height 25
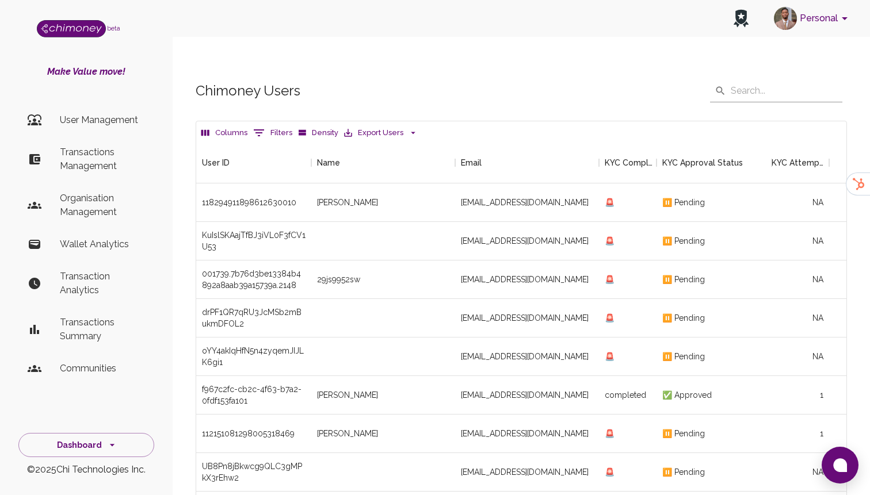
scroll to position [148, 0]
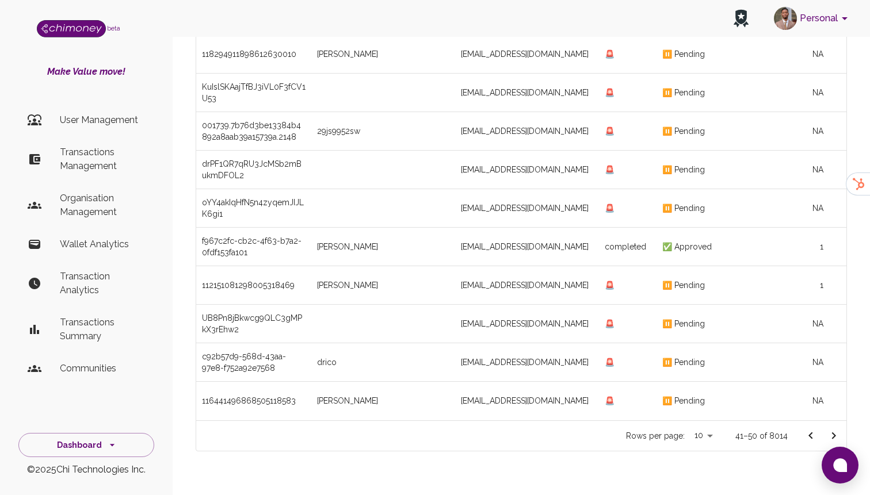
click at [834, 433] on icon "Go to next page" at bounding box center [834, 436] width 4 height 7
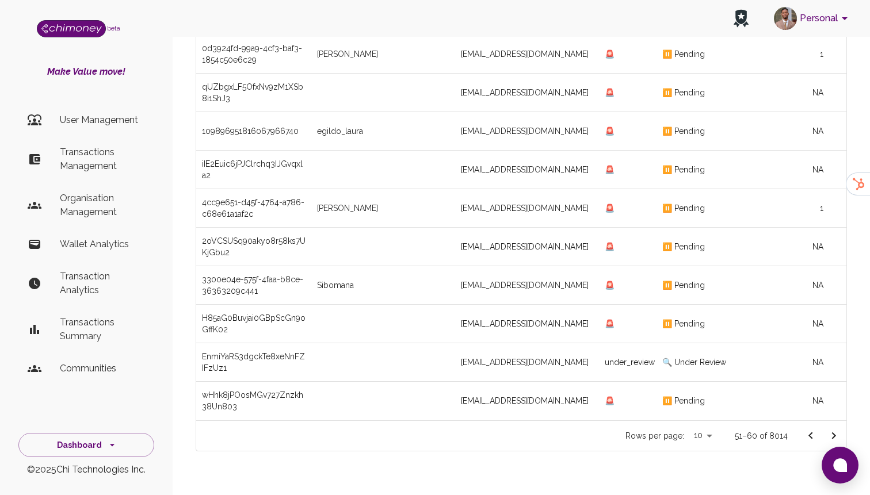
click at [831, 424] on button "Go to next page" at bounding box center [833, 435] width 23 height 23
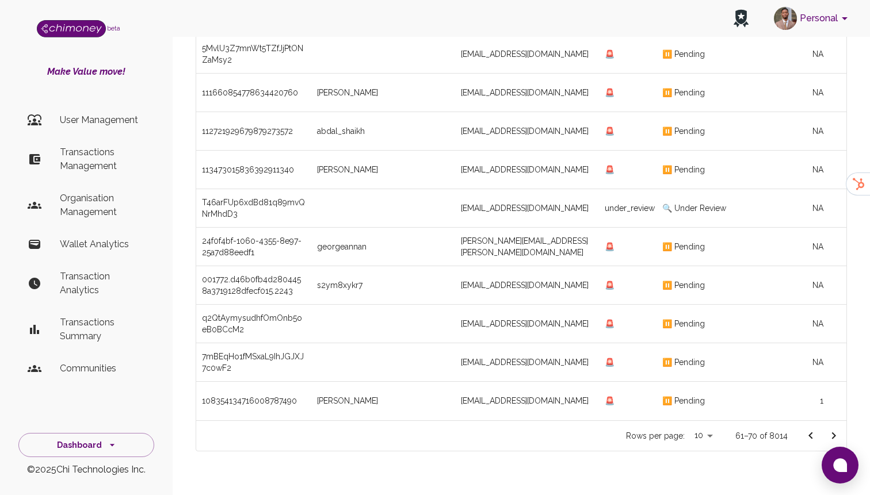
click at [842, 424] on button "Go to next page" at bounding box center [833, 435] width 23 height 23
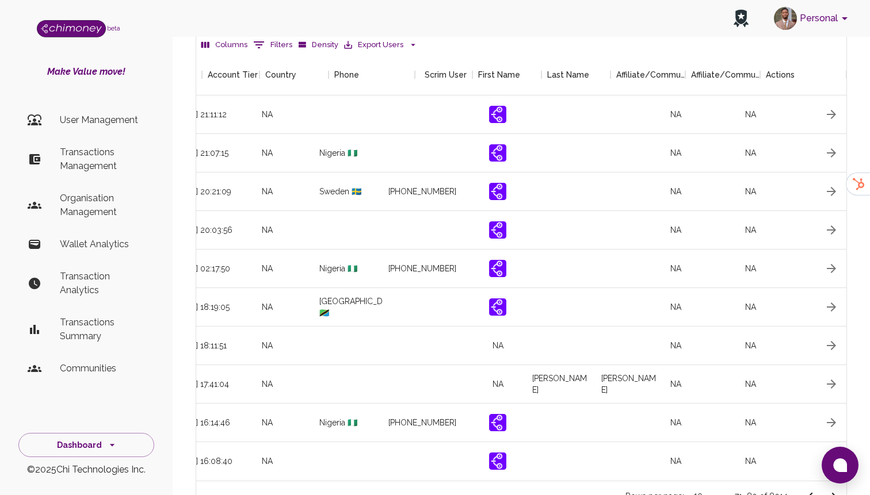
scroll to position [0, 1317]
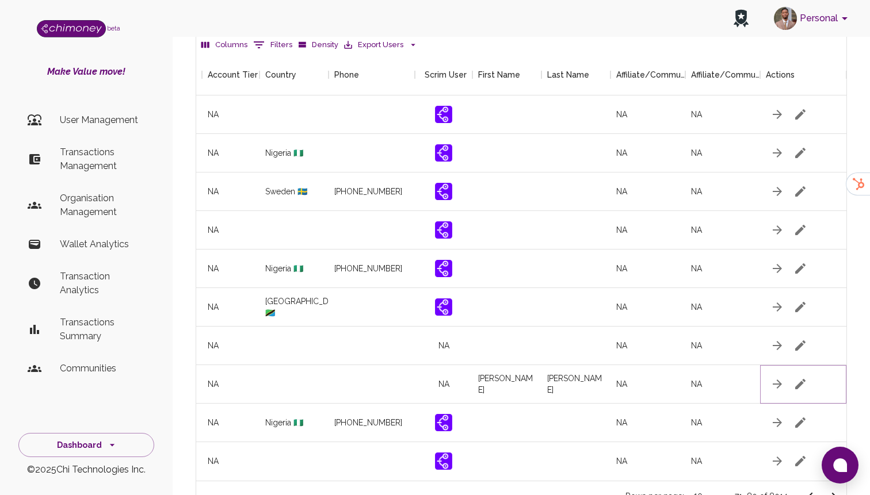
click at [789, 373] on button "button" at bounding box center [800, 384] width 23 height 23
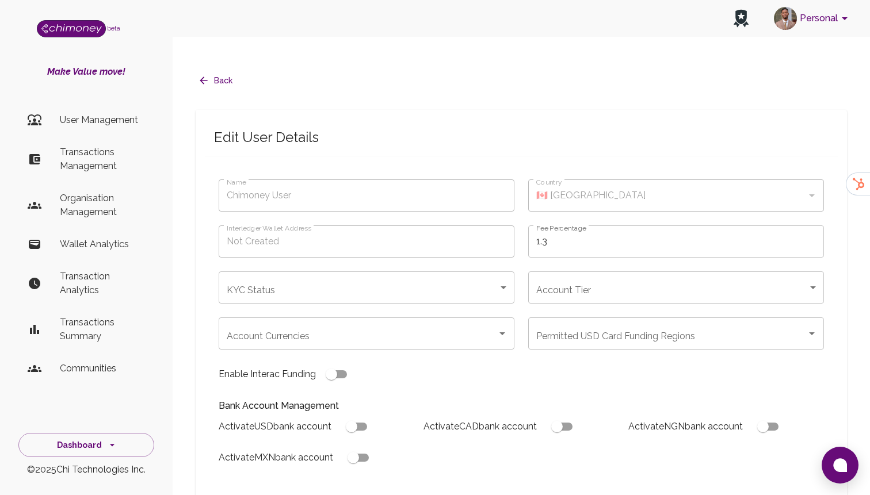
type input "[PERSON_NAME]"
type input "under_review"
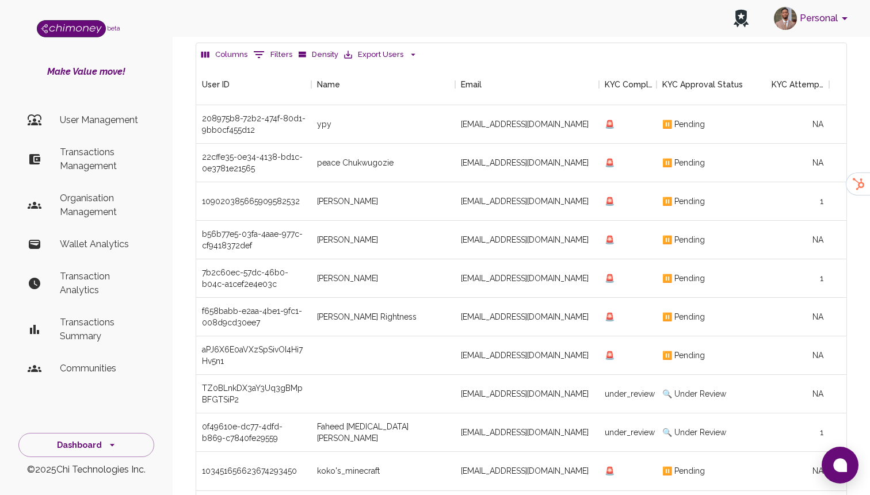
scroll to position [148, 0]
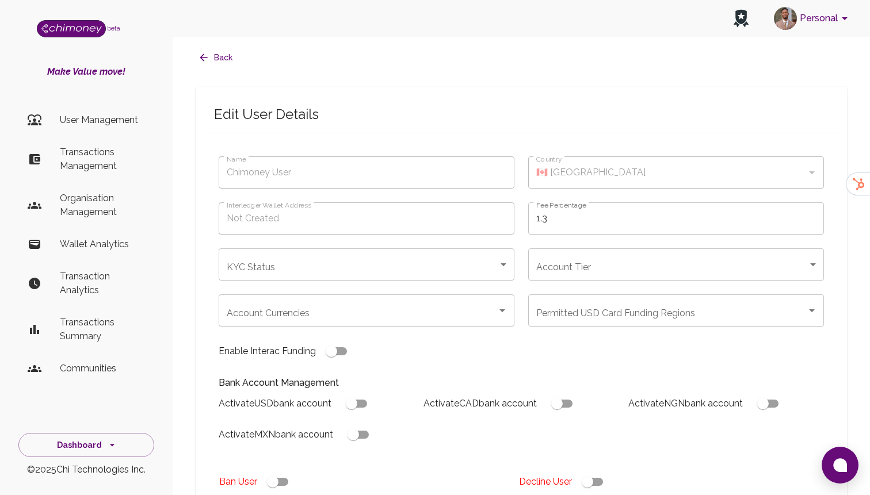
type input "[PERSON_NAME]"
type input "🇮🇳 [GEOGRAPHIC_DATA]"
type input "under_review"
checkbox input "true"
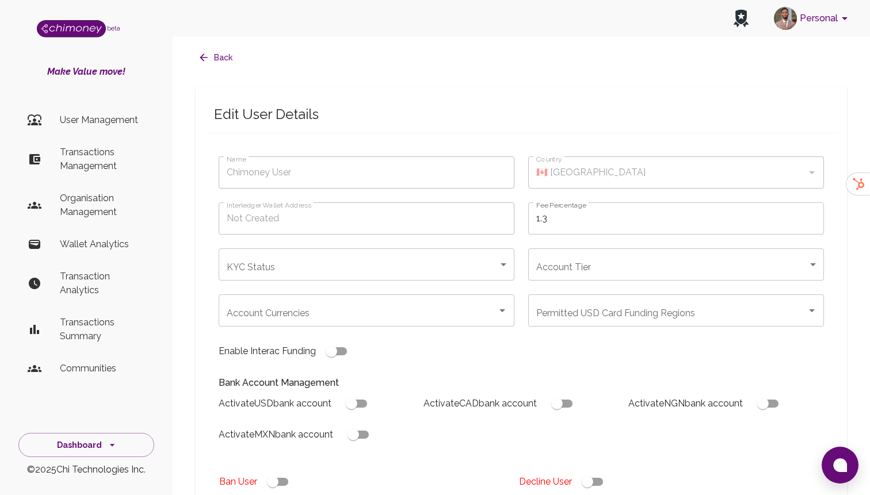
checkbox input "true"
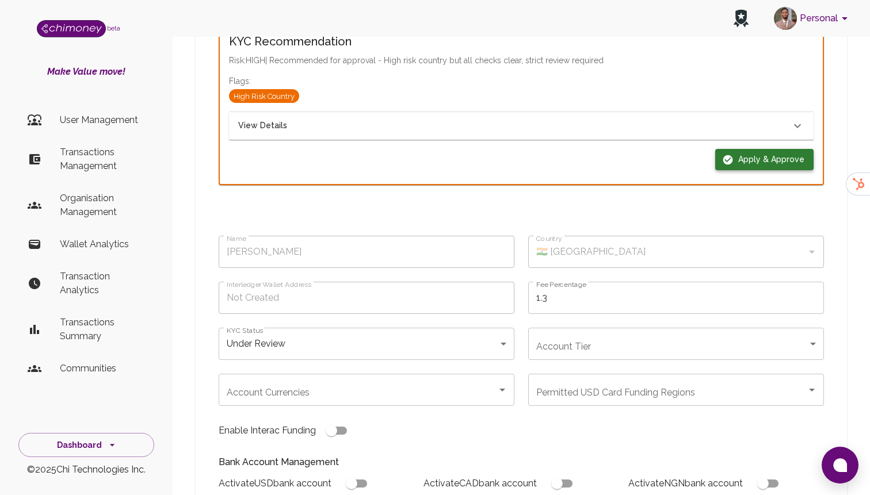
scroll to position [75, 0]
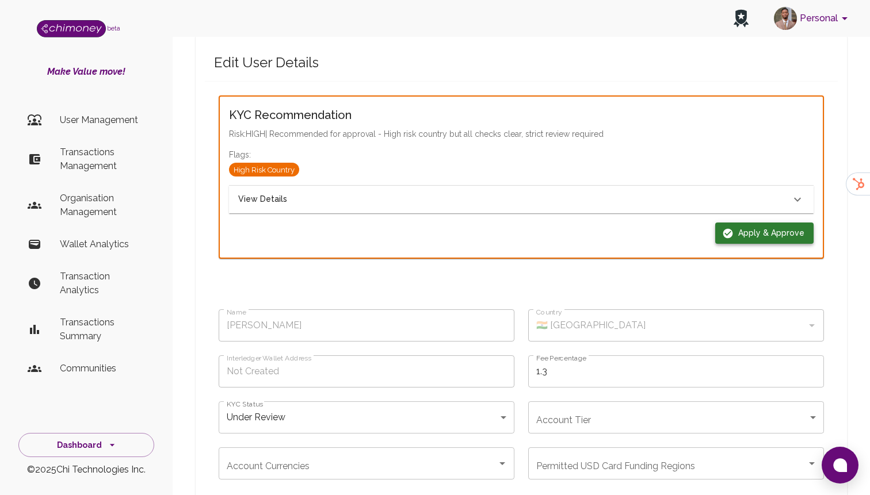
click at [781, 223] on button "Apply & Approve" at bounding box center [764, 233] width 98 height 21
type input "completed"
type input "tier-1"
checkbox input "true"
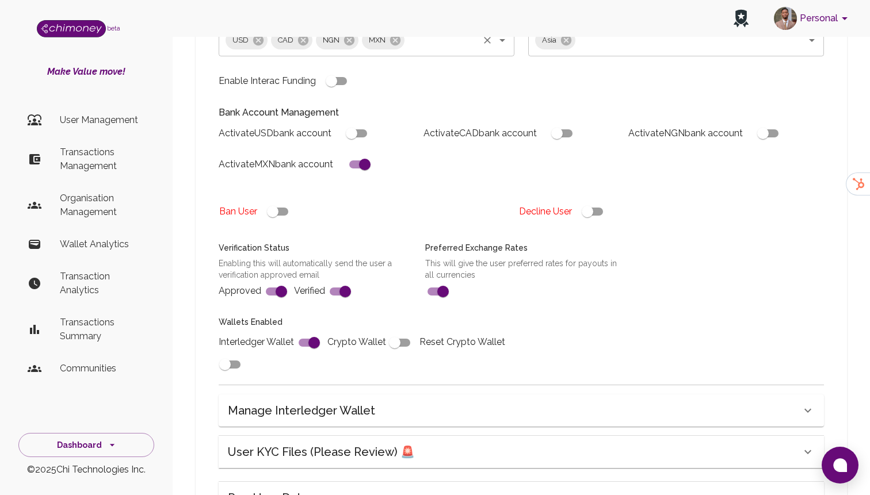
scroll to position [414, 0]
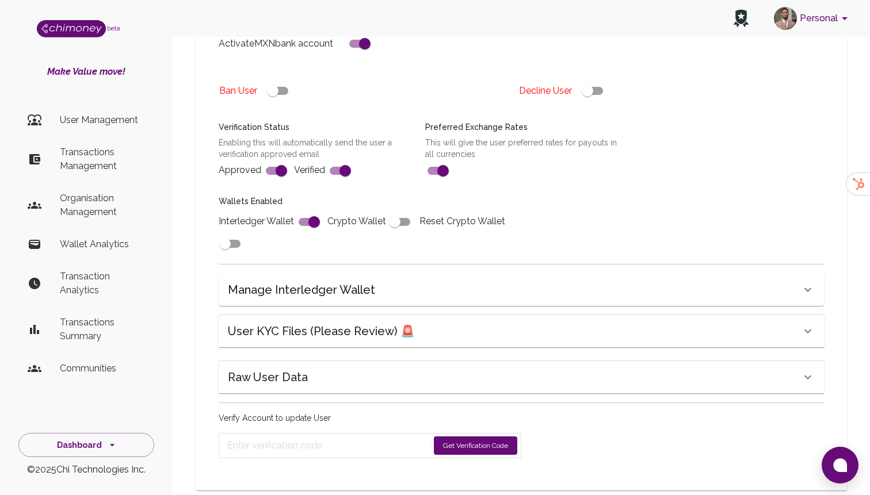
click at [334, 368] on div "Raw User Data" at bounding box center [514, 377] width 573 height 18
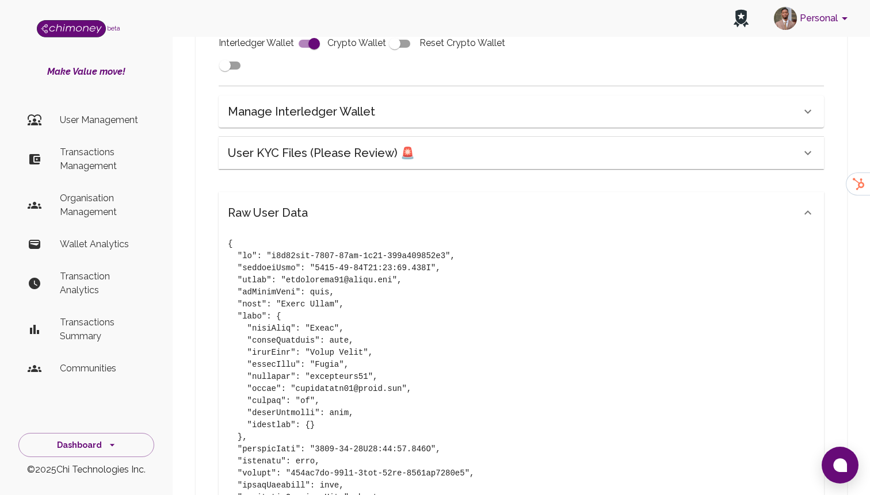
scroll to position [607, 0]
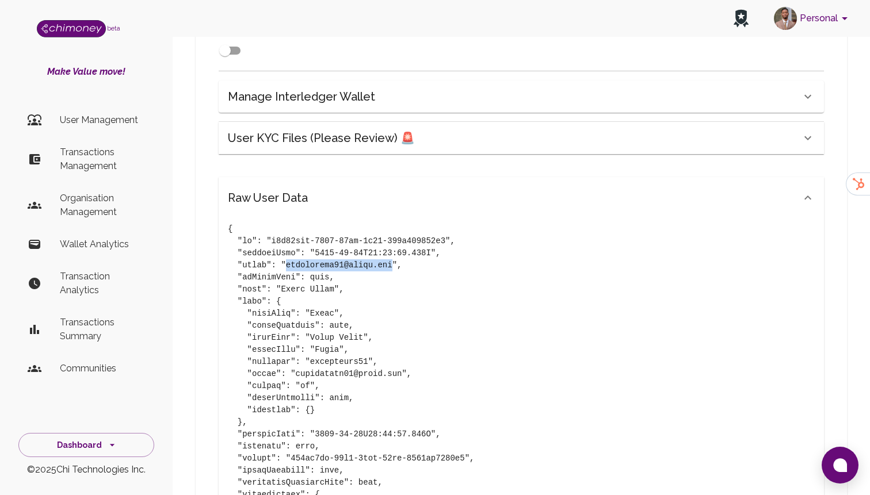
drag, startPoint x: 286, startPoint y: 244, endPoint x: 392, endPoint y: 247, distance: 105.9
copy pre "[EMAIL_ADDRESS][DOMAIN_NAME]"
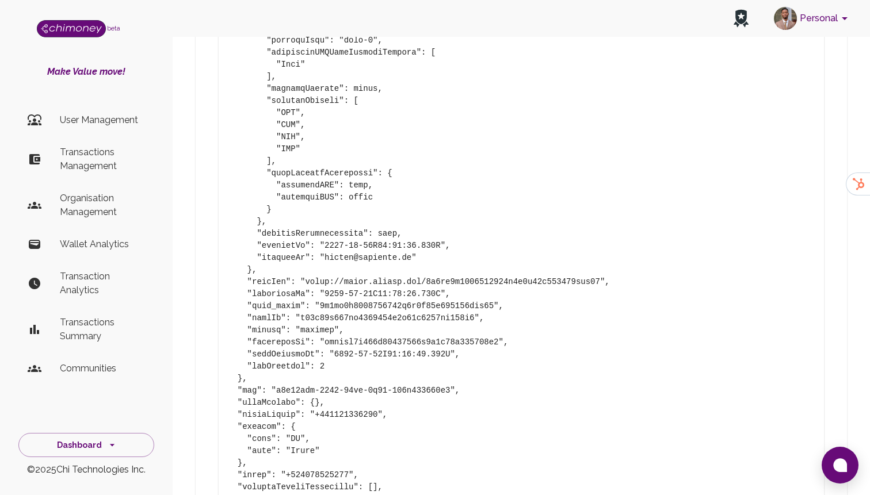
scroll to position [2125, 0]
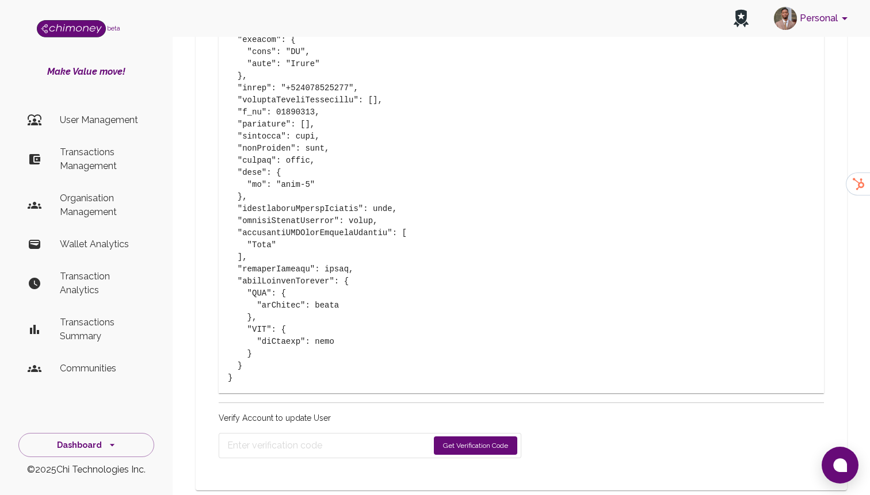
click at [478, 437] on button "Get Verification Code" at bounding box center [475, 446] width 83 height 18
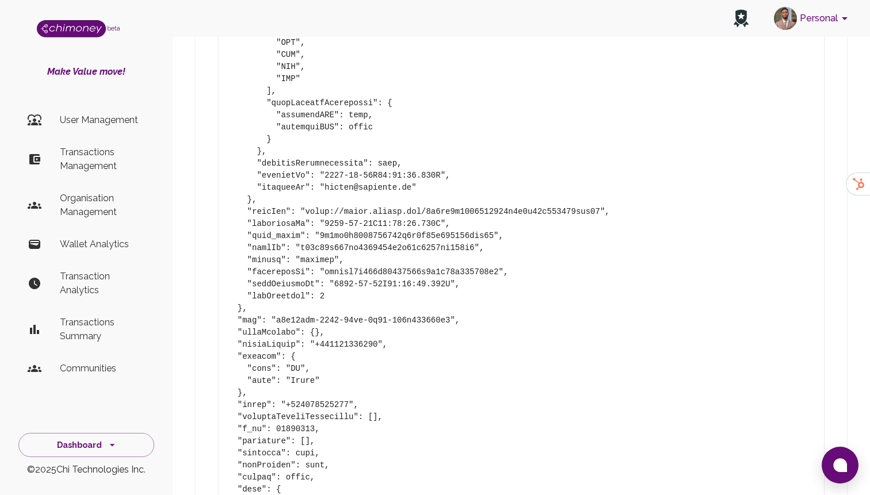
scroll to position [2162, 0]
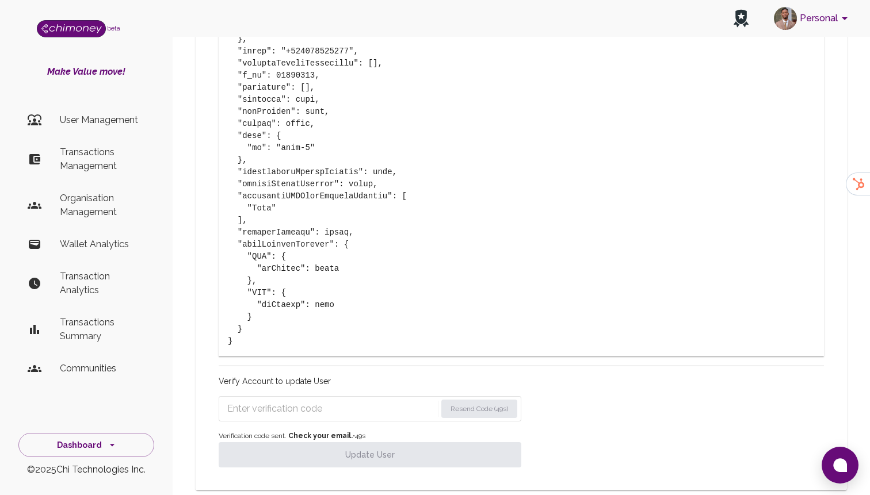
click at [319, 400] on input "Enter verification code" at bounding box center [331, 409] width 209 height 18
paste input "6120"
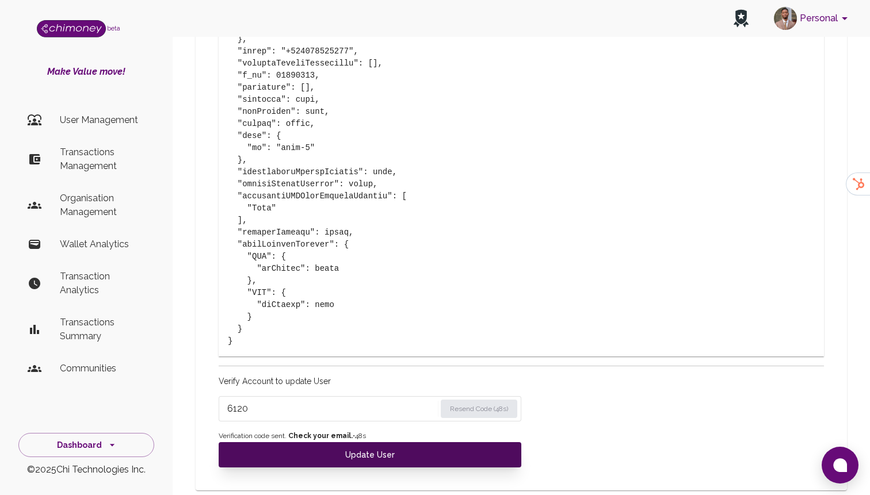
type input "6120"
click at [330, 442] on button "Update User" at bounding box center [370, 454] width 303 height 25
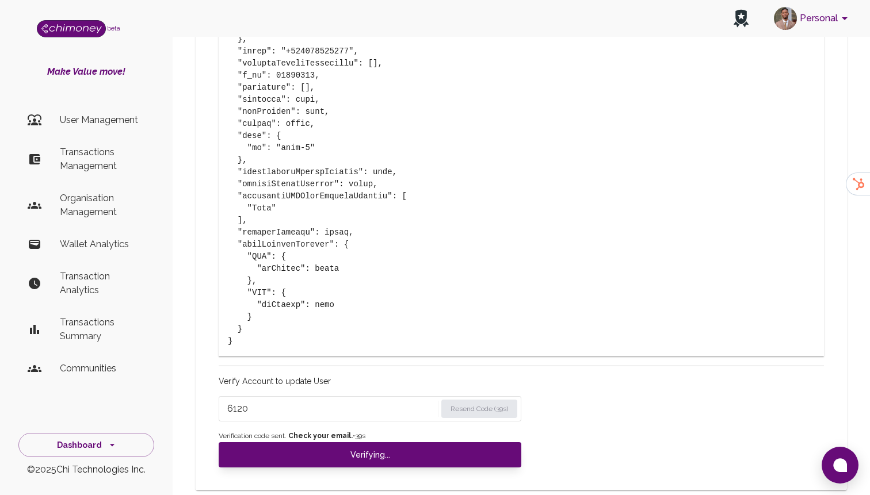
type input "under_review"
checkbox input "false"
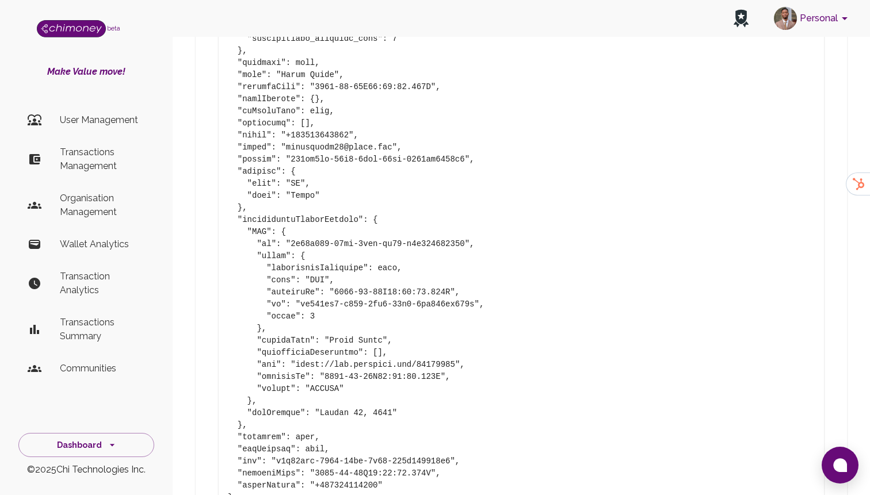
type input "completed"
type input "tier-1"
checkbox input "true"
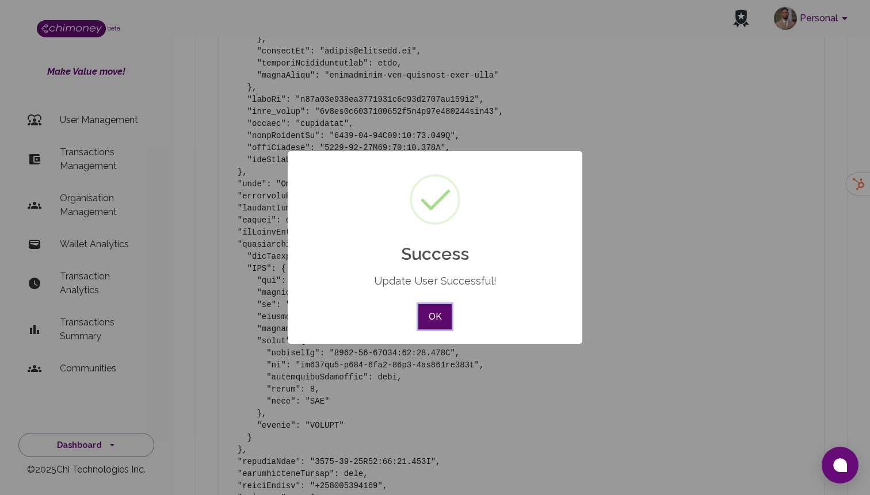
click at [437, 316] on button "OK" at bounding box center [434, 316] width 33 height 25
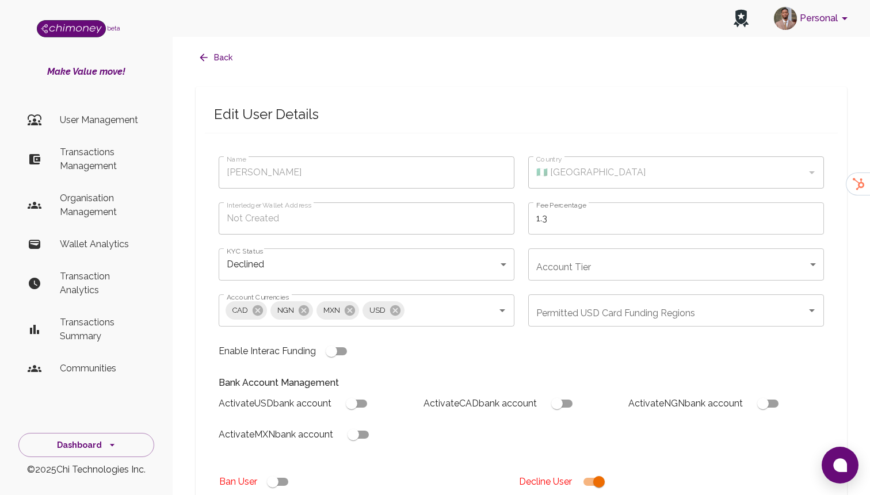
type input "[PERSON_NAME]"
type input "🇳🇬 [GEOGRAPHIC_DATA]"
type input "declined"
checkbox input "true"
type input "[PERSON_NAME]"
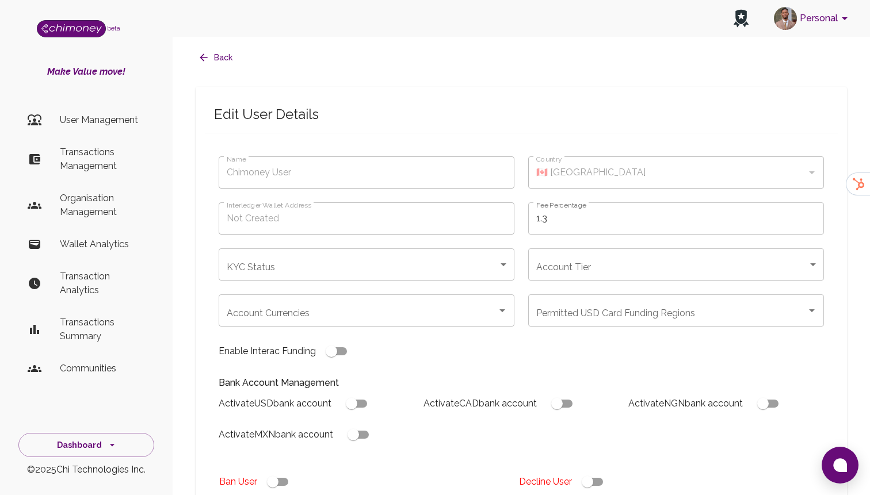
type input "🇰🇪 [GEOGRAPHIC_DATA]"
type input "under_review"
checkbox input "true"
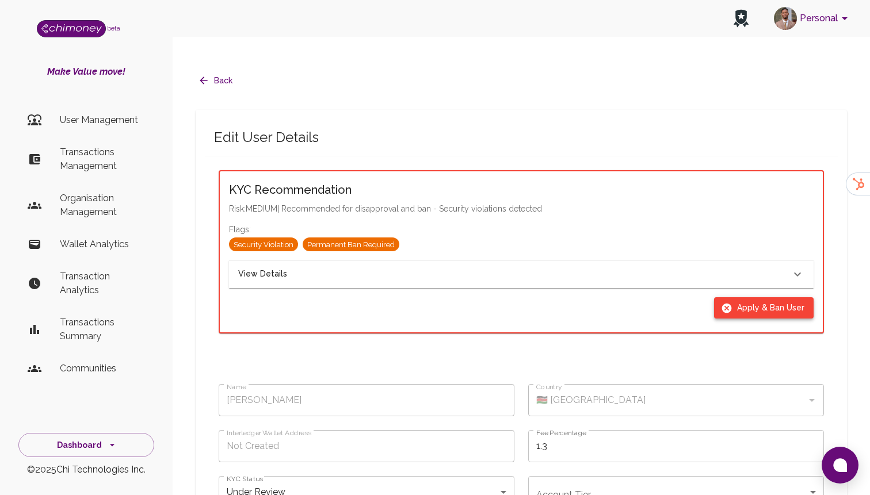
click at [743, 297] on button "Apply & Ban User" at bounding box center [764, 307] width 100 height 21
type input "declined"
checkbox input "true"
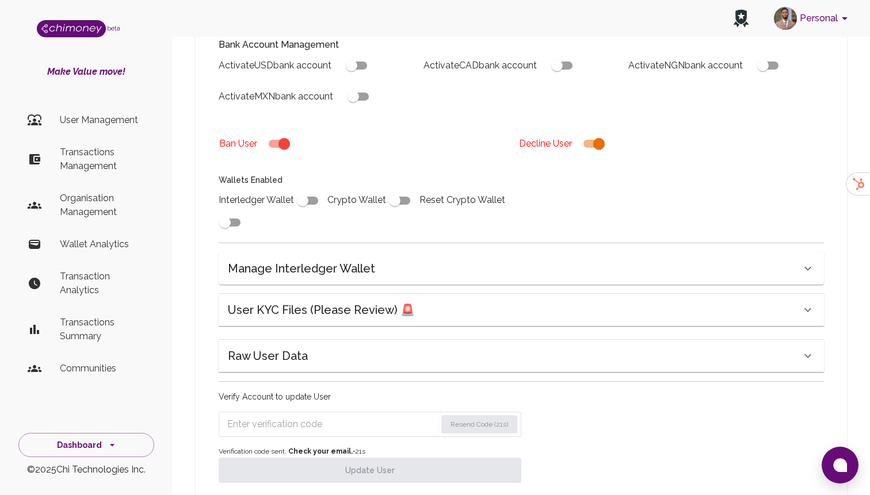
scroll to position [377, 0]
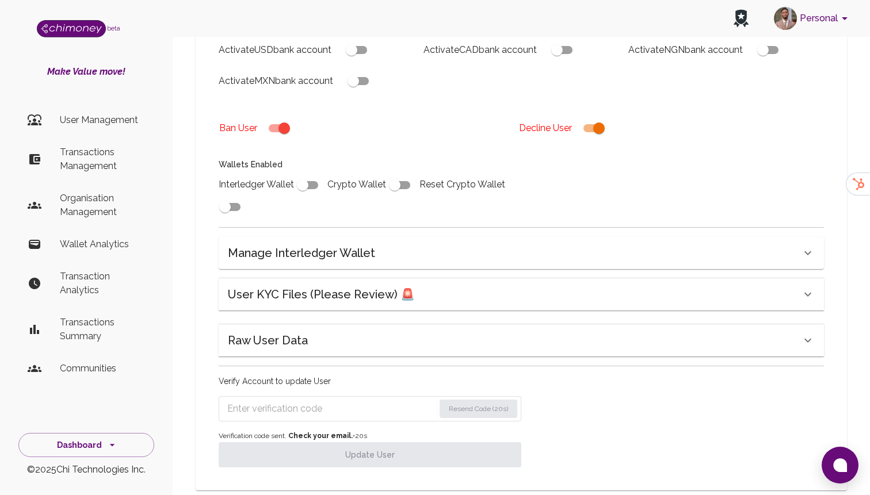
click at [350, 400] on input "Enter verification code" at bounding box center [330, 409] width 207 height 18
paste input "6120"
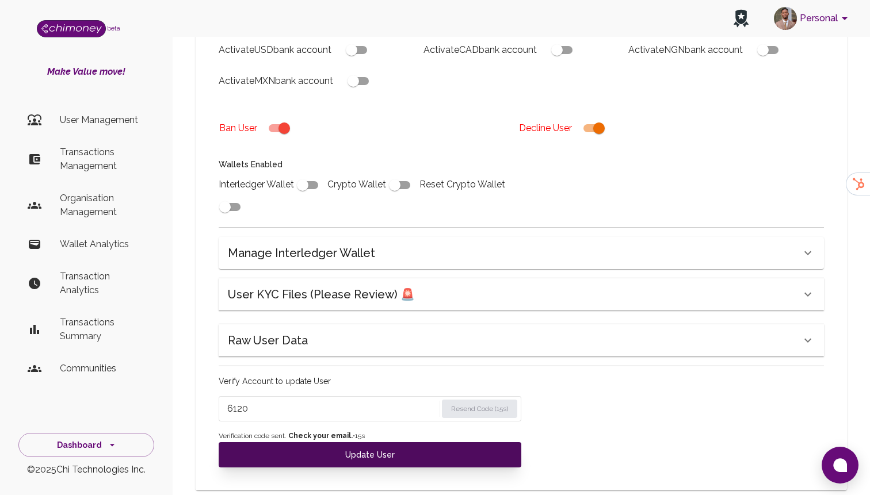
type input "6120"
click at [400, 442] on button "Update User" at bounding box center [370, 454] width 303 height 25
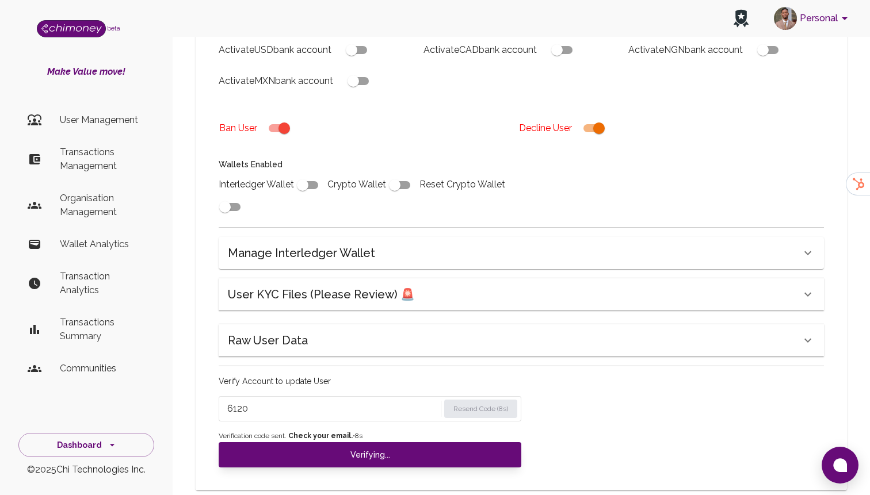
scroll to position [331, 0]
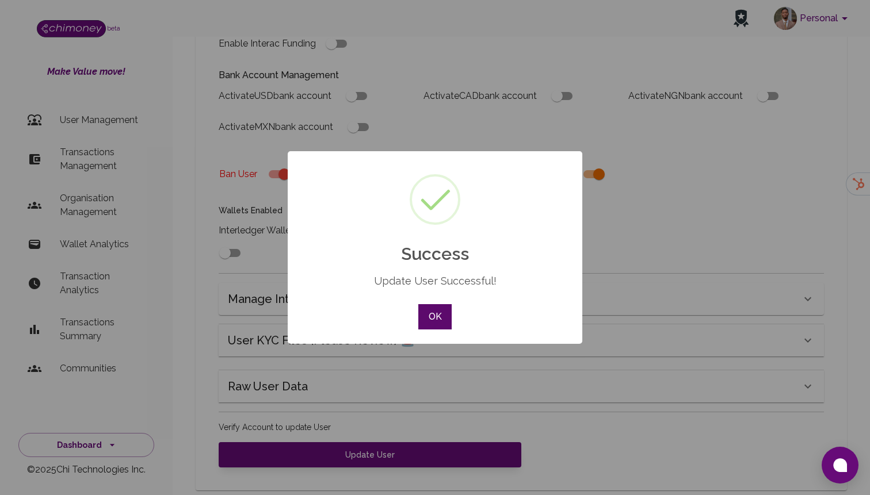
click at [422, 316] on button "OK" at bounding box center [434, 316] width 33 height 25
